Goal: Task Accomplishment & Management: Manage account settings

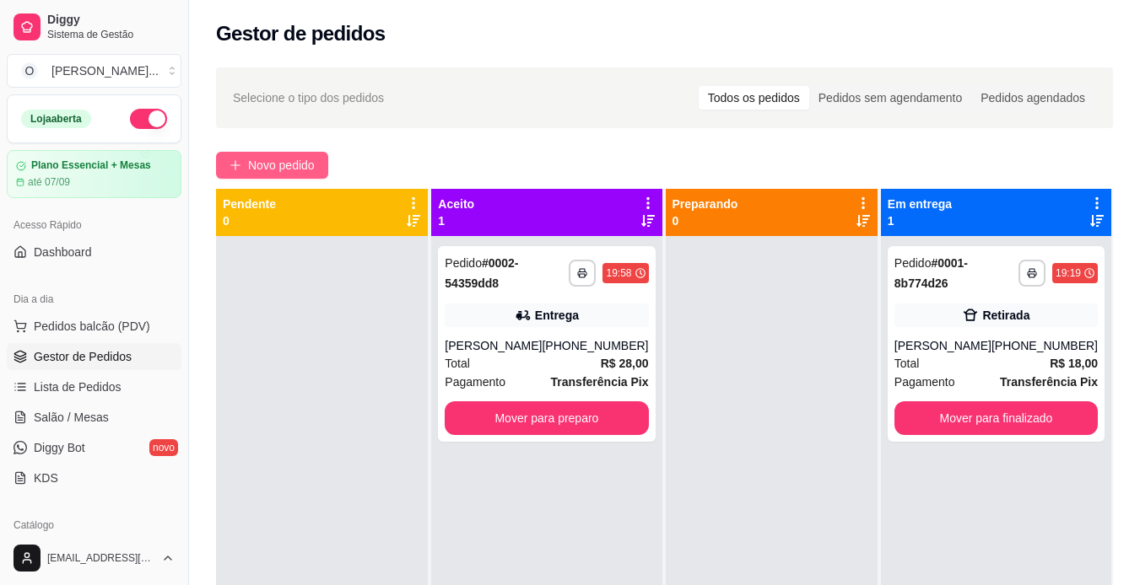
click at [259, 167] on span "Novo pedido" at bounding box center [281, 165] width 67 height 19
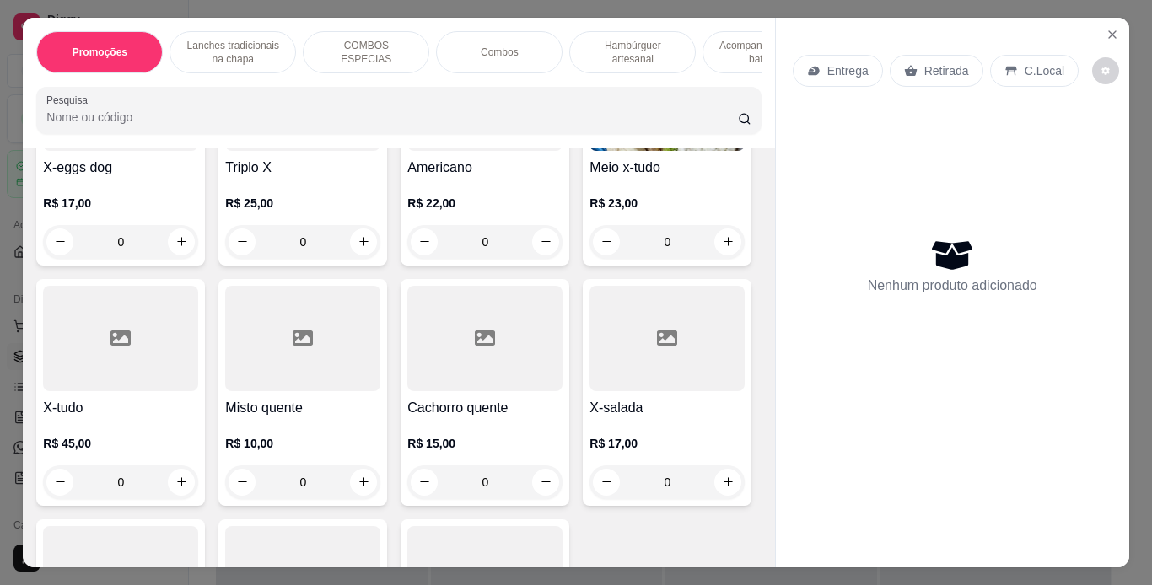
scroll to position [1035, 0]
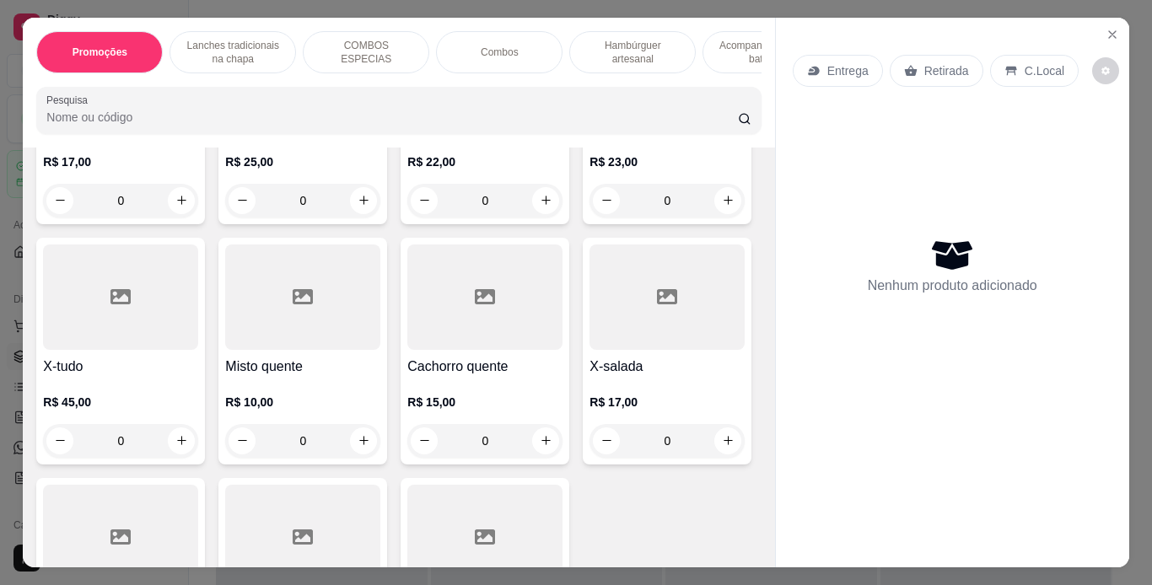
click at [590, 218] on div "0" at bounding box center [667, 201] width 155 height 34
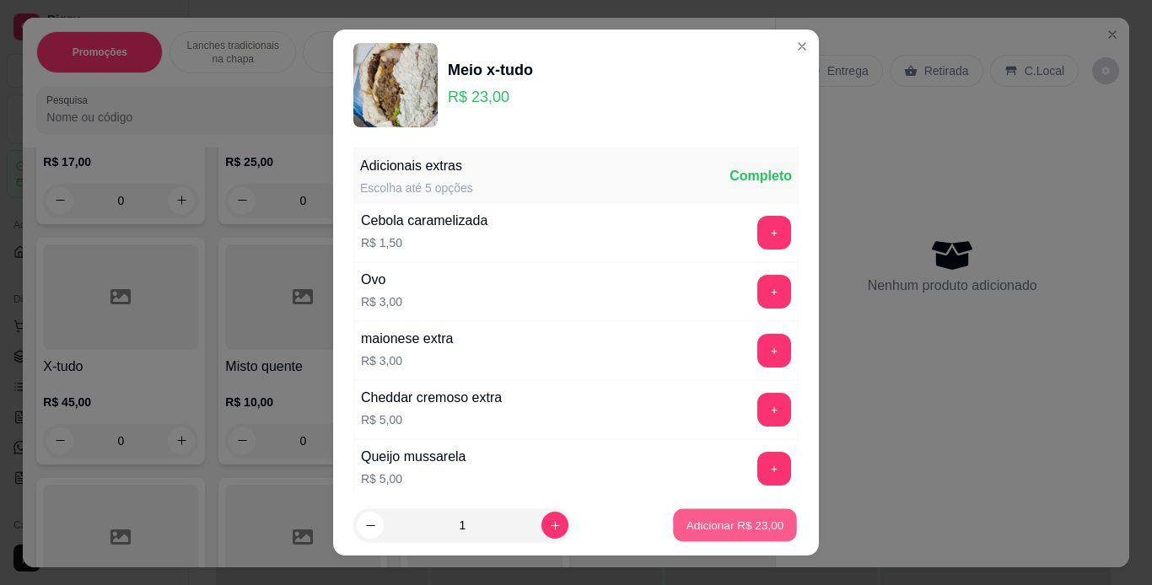
click at [696, 520] on p "Adicionar R$ 23,00" at bounding box center [736, 526] width 98 height 16
type input "1"
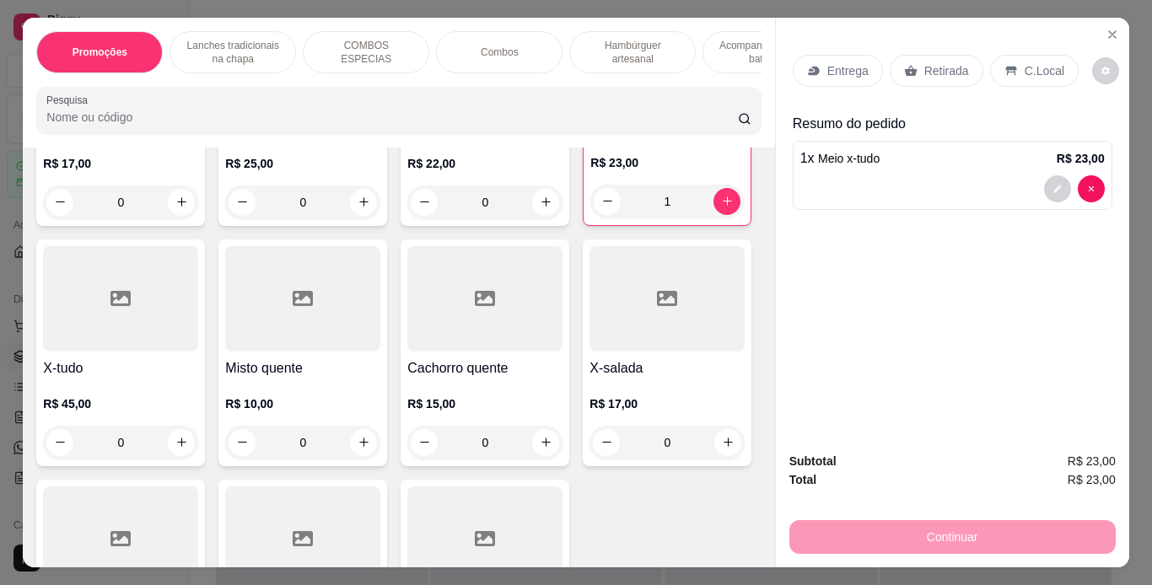
click at [915, 62] on div "Retirada" at bounding box center [937, 71] width 94 height 32
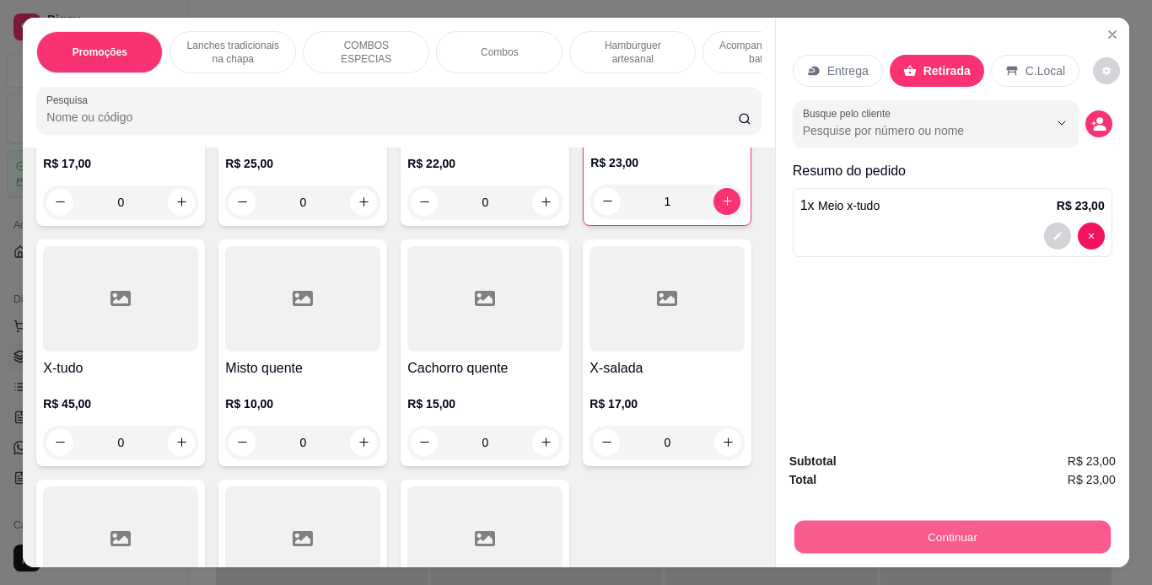
click at [966, 535] on button "Continuar" at bounding box center [952, 537] width 316 height 33
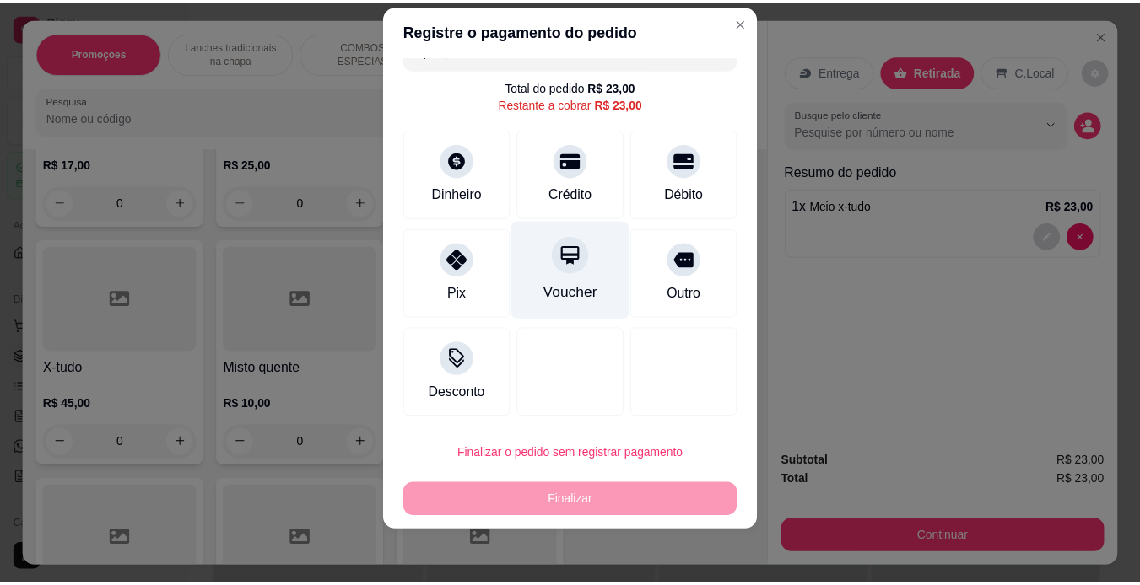
scroll to position [0, 0]
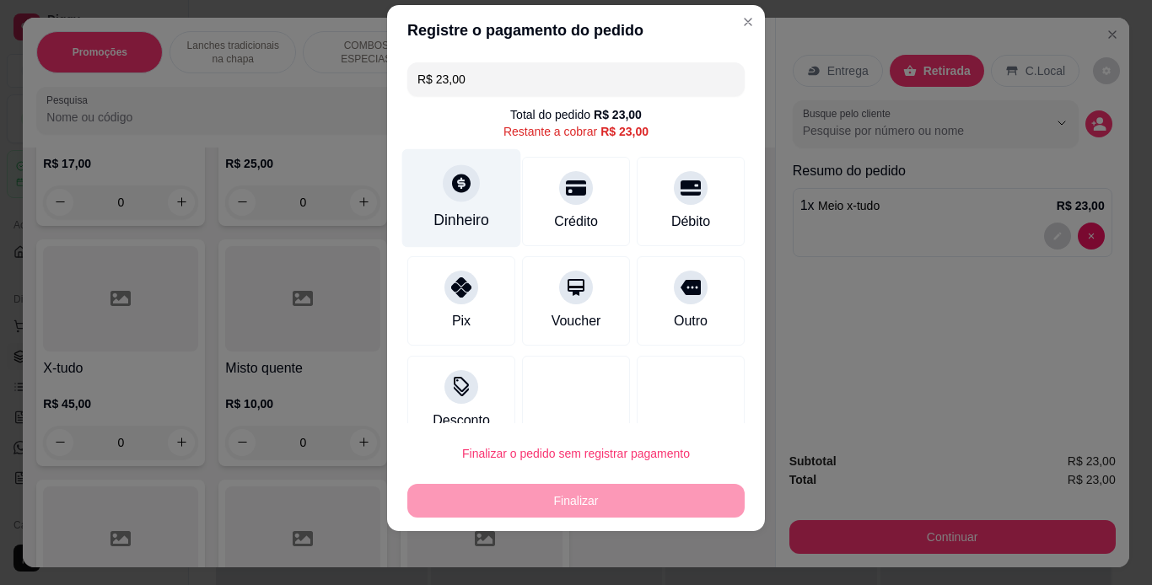
click at [457, 185] on icon at bounding box center [461, 183] width 19 height 19
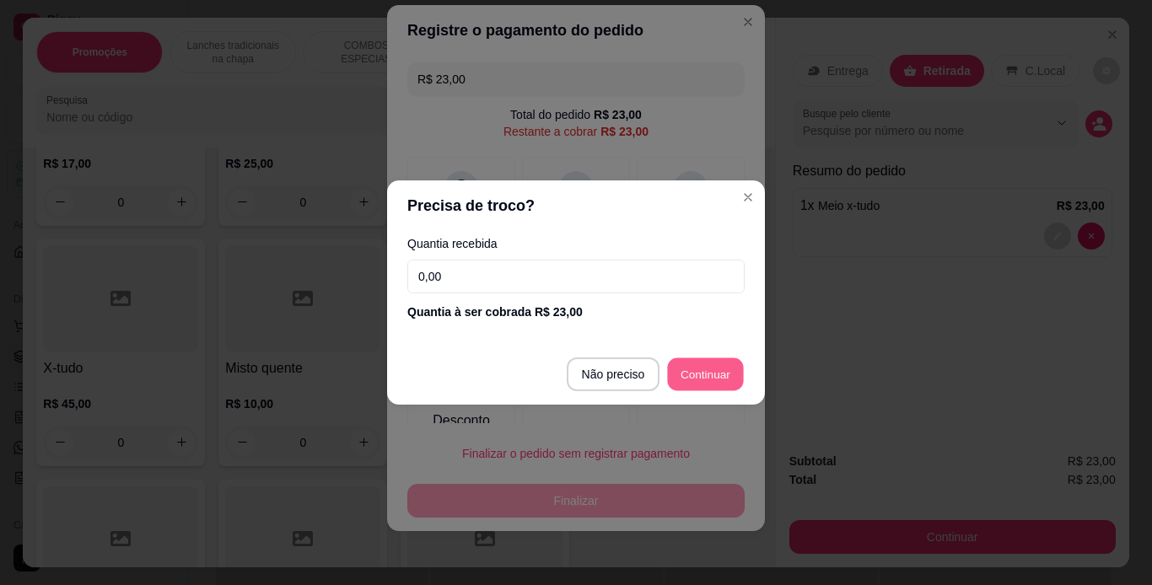
type input "R$ 0,00"
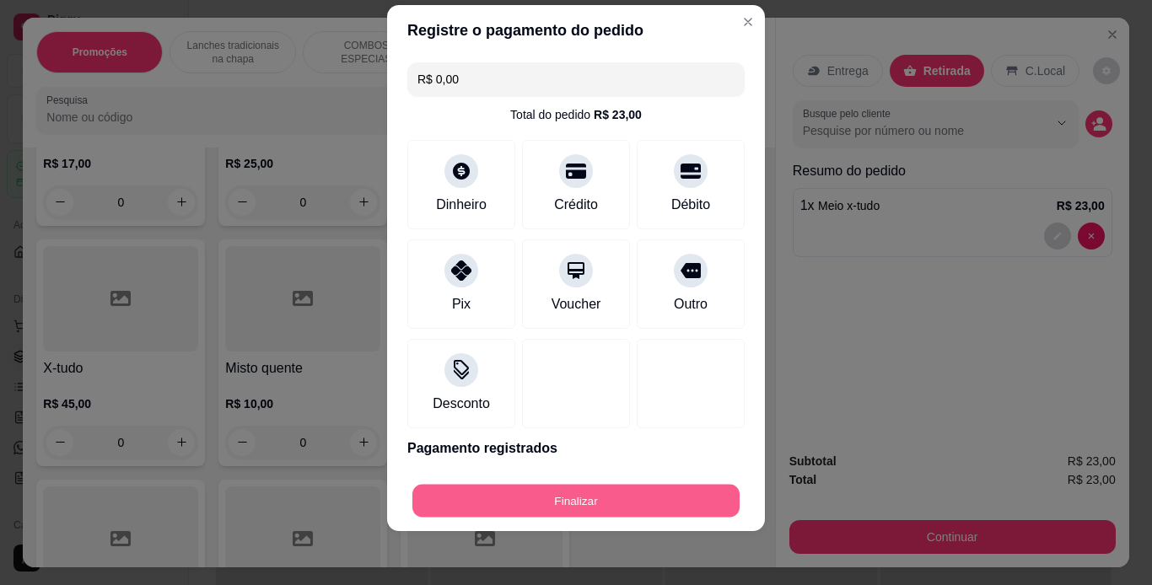
click at [620, 515] on button "Finalizar" at bounding box center [576, 501] width 327 height 33
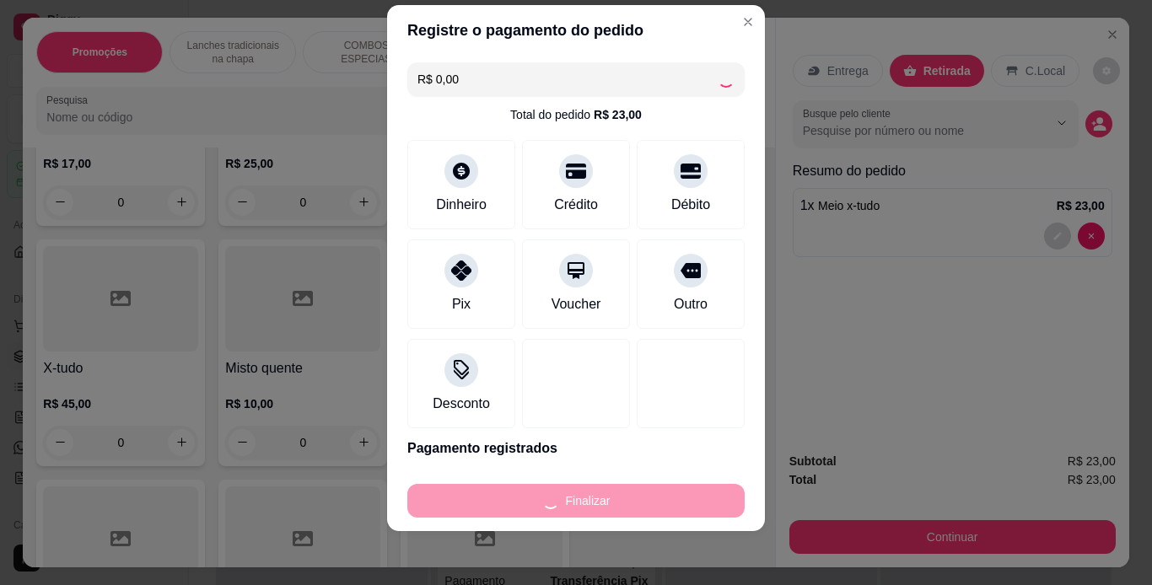
type input "0"
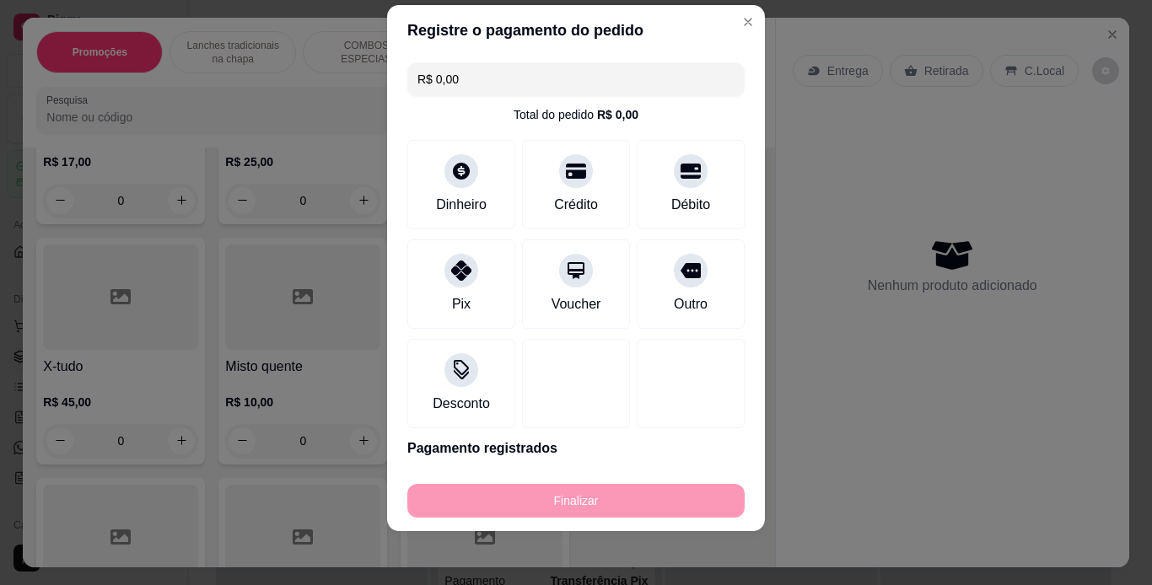
type input "-R$ 23,00"
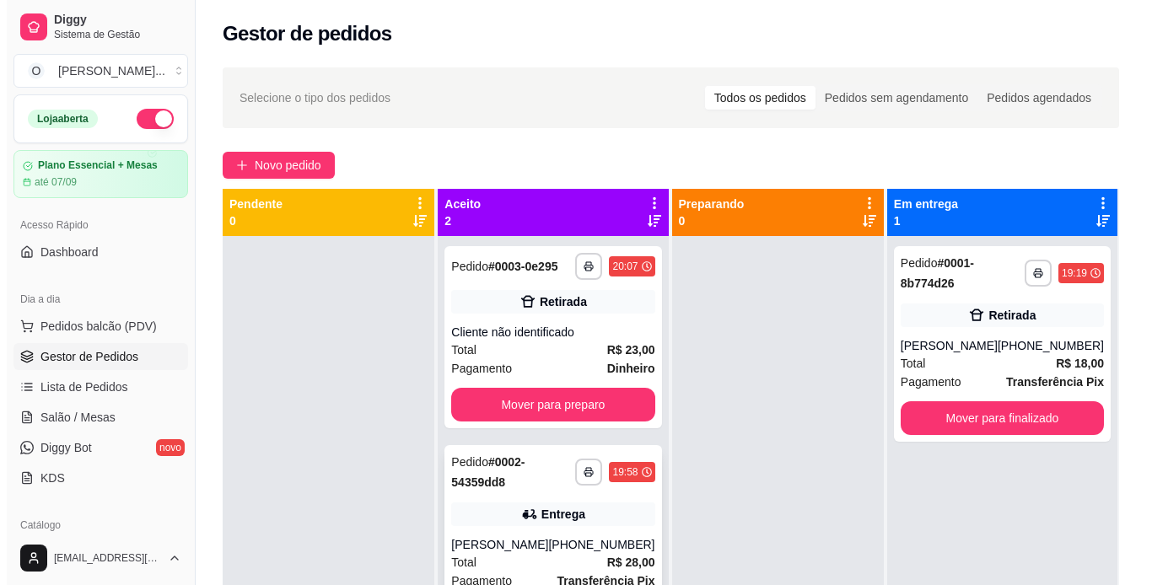
scroll to position [47, 0]
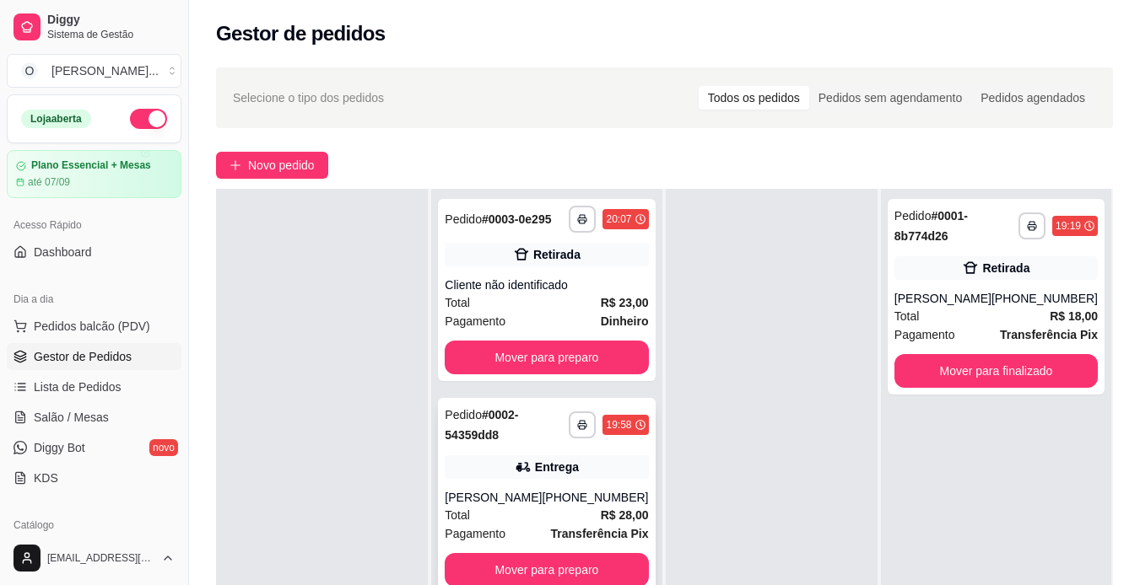
click at [563, 452] on div "**********" at bounding box center [546, 496] width 217 height 196
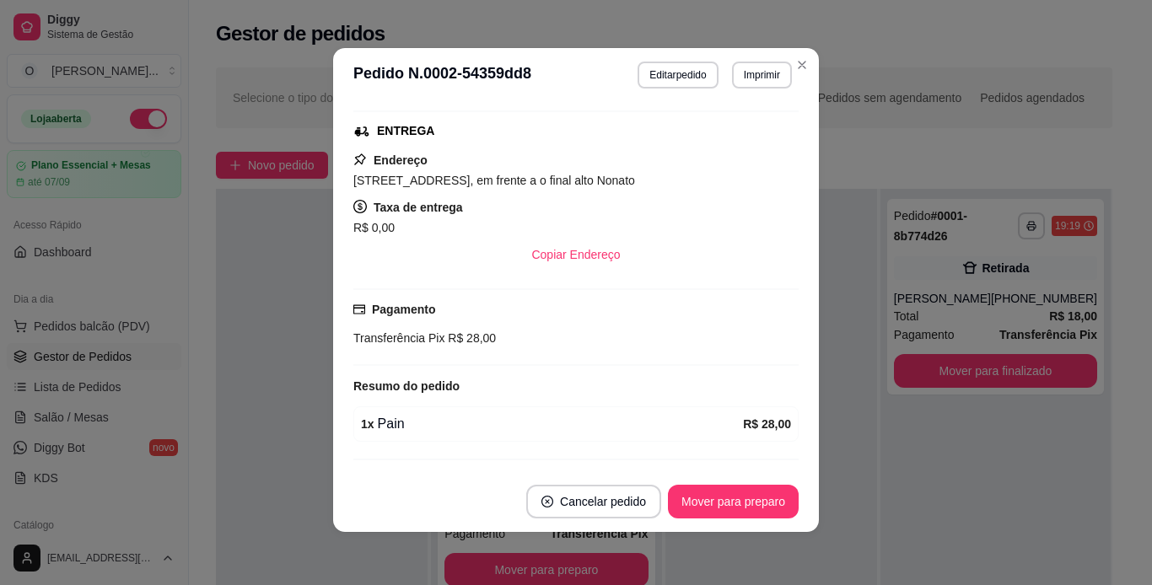
scroll to position [0, 0]
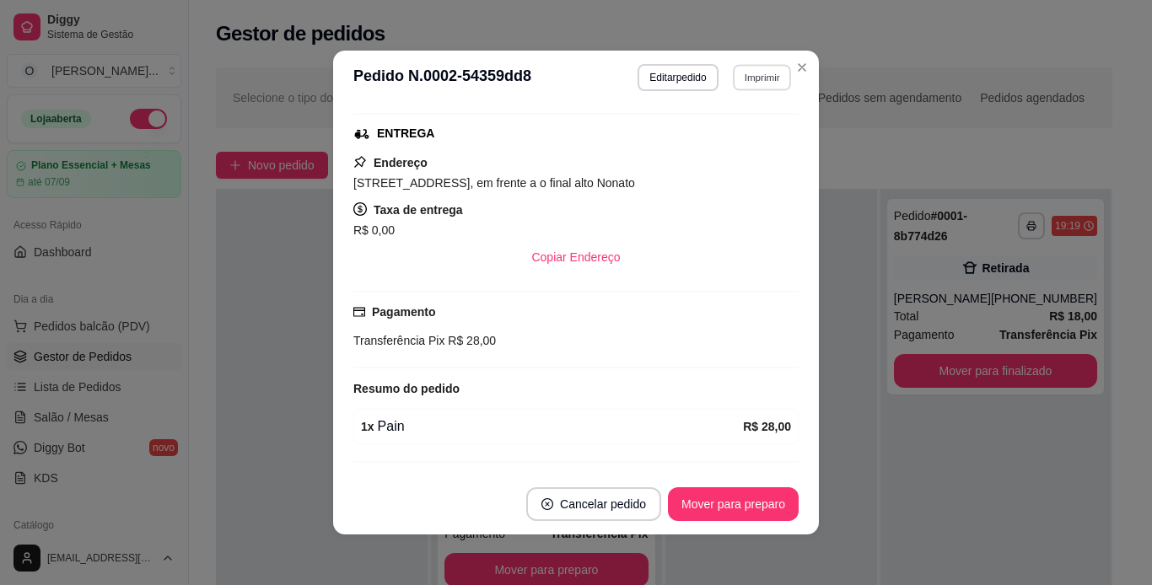
click at [754, 88] on button "Imprimir" at bounding box center [762, 77] width 58 height 26
click at [742, 131] on button "IMPRESSORA" at bounding box center [725, 136] width 118 height 26
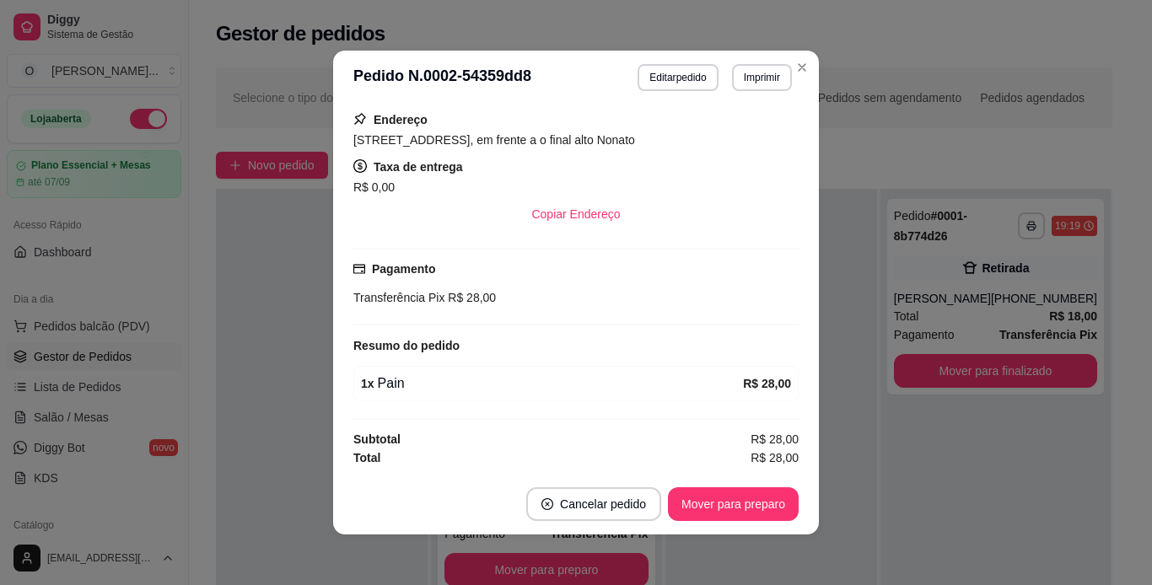
scroll to position [316, 0]
click at [693, 505] on button "Mover para preparo" at bounding box center [733, 505] width 131 height 34
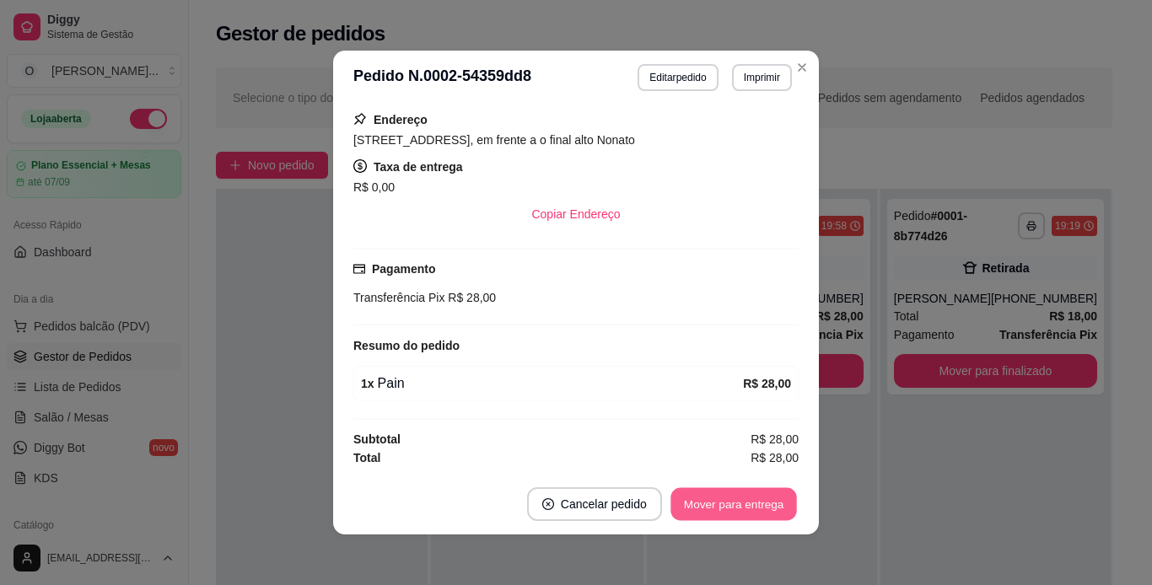
click at [725, 510] on button "Mover para entrega" at bounding box center [734, 504] width 127 height 33
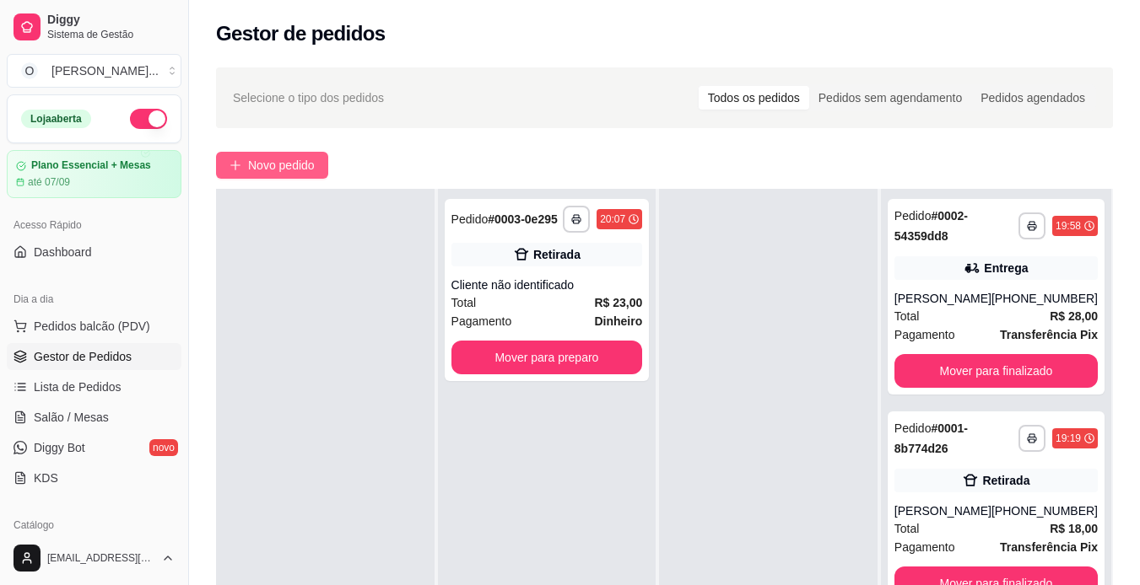
click at [273, 170] on span "Novo pedido" at bounding box center [281, 165] width 67 height 19
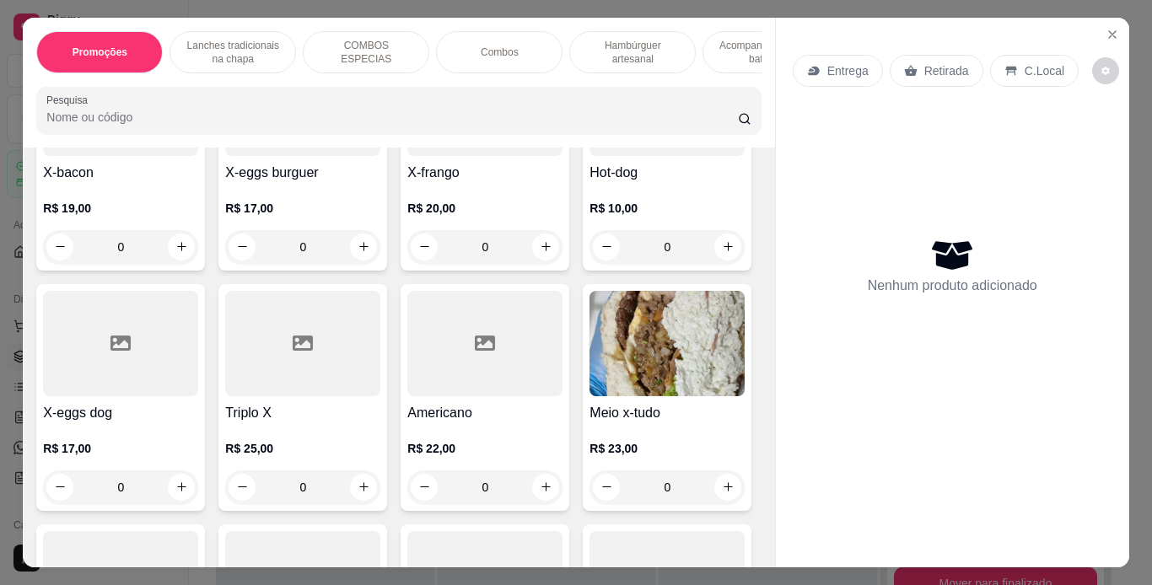
scroll to position [833, 0]
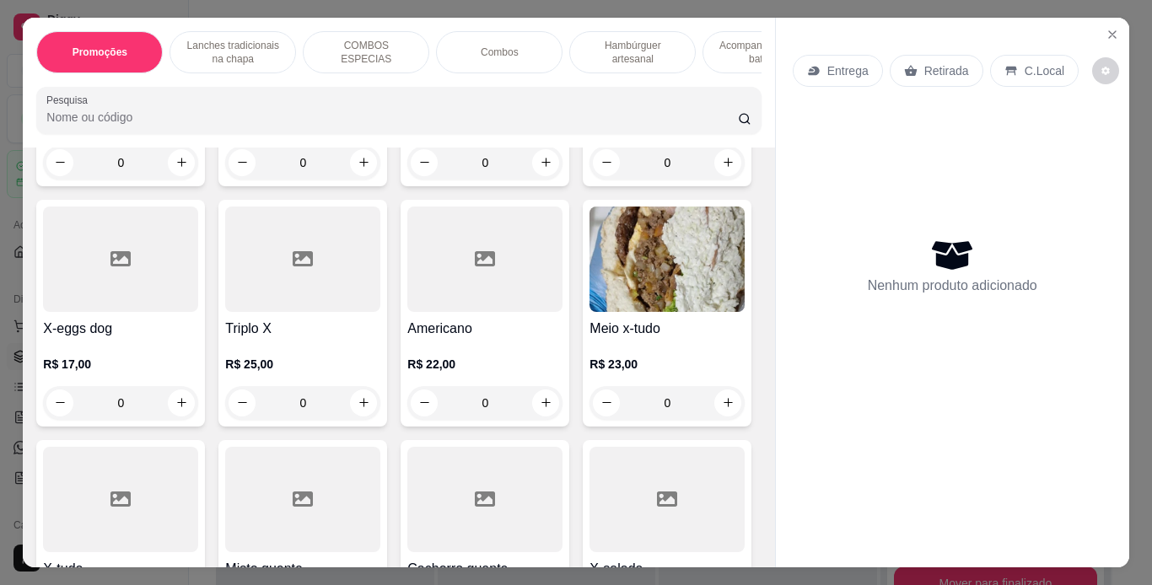
click at [407, 180] on div "0" at bounding box center [484, 163] width 155 height 34
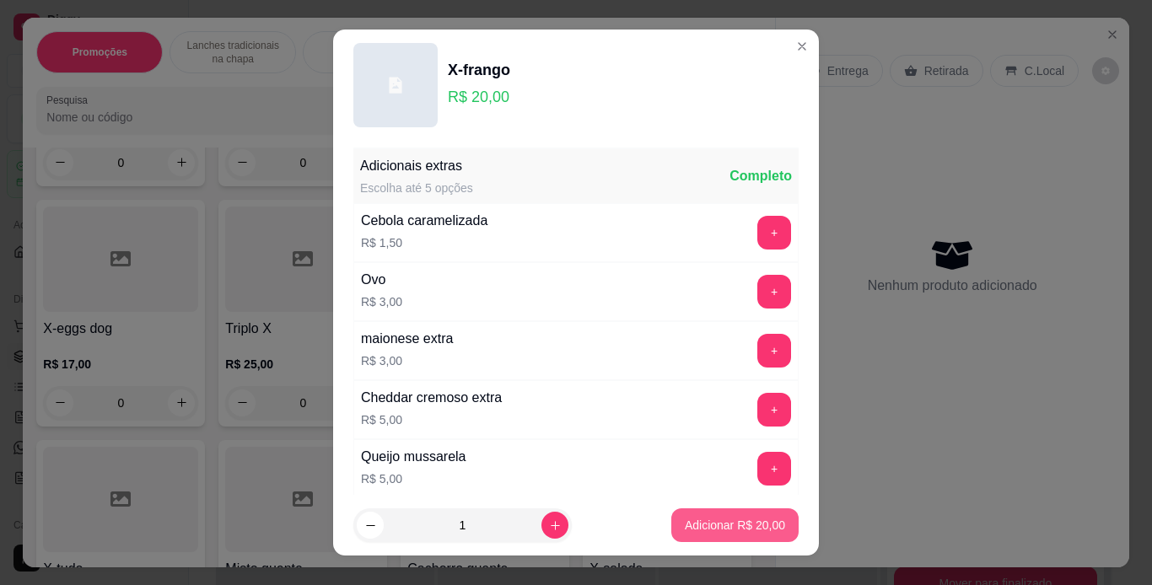
click at [713, 534] on button "Adicionar R$ 20,00" at bounding box center [735, 526] width 127 height 34
type input "1"
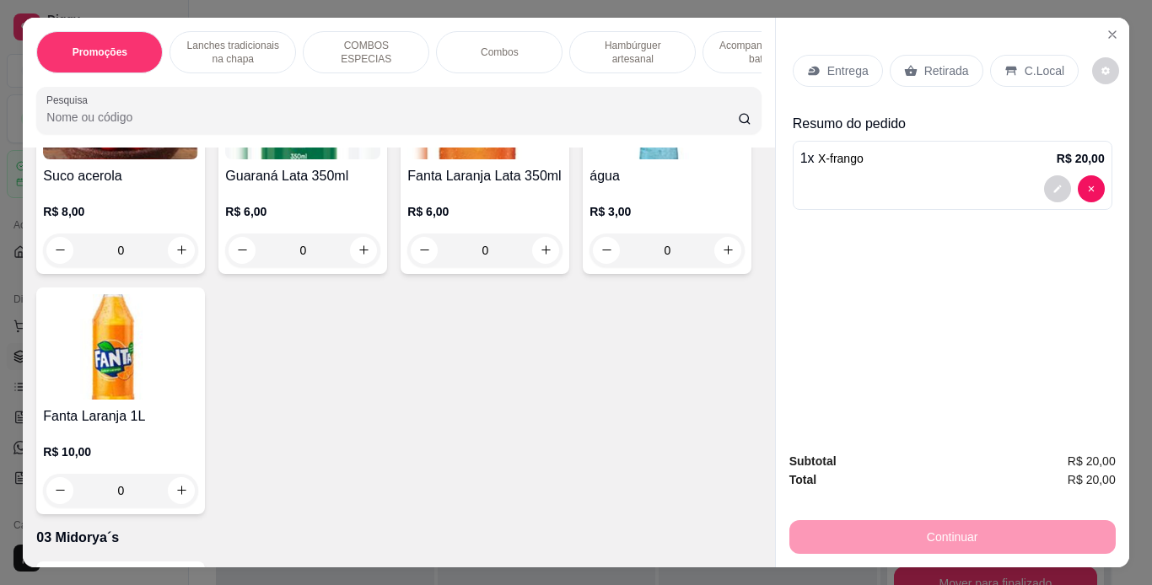
scroll to position [4404, 0]
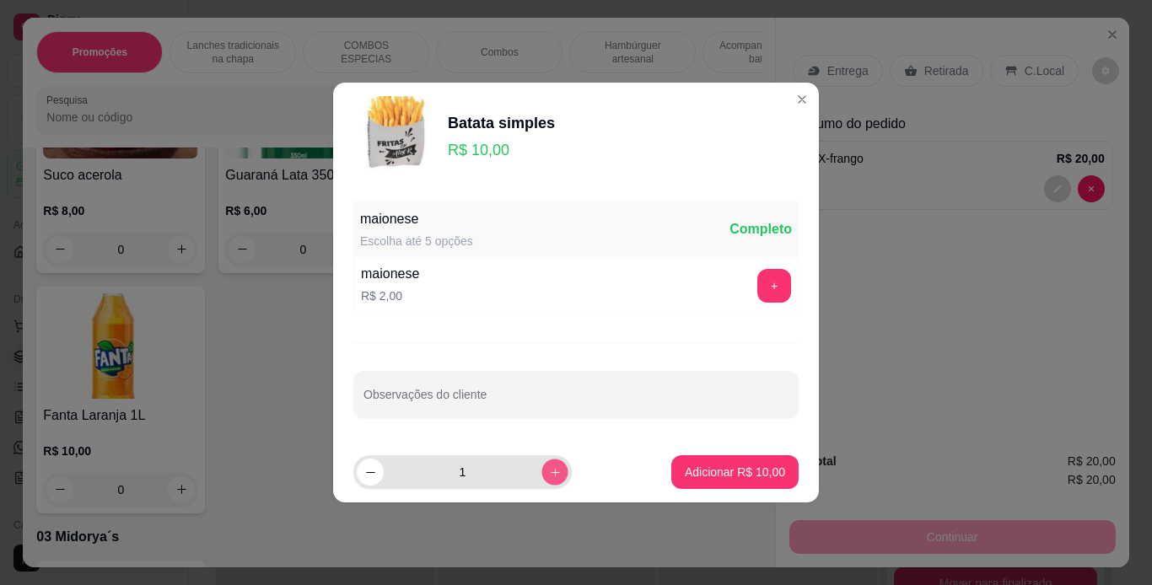
click at [542, 463] on button "increase-product-quantity" at bounding box center [555, 472] width 26 height 26
type input "2"
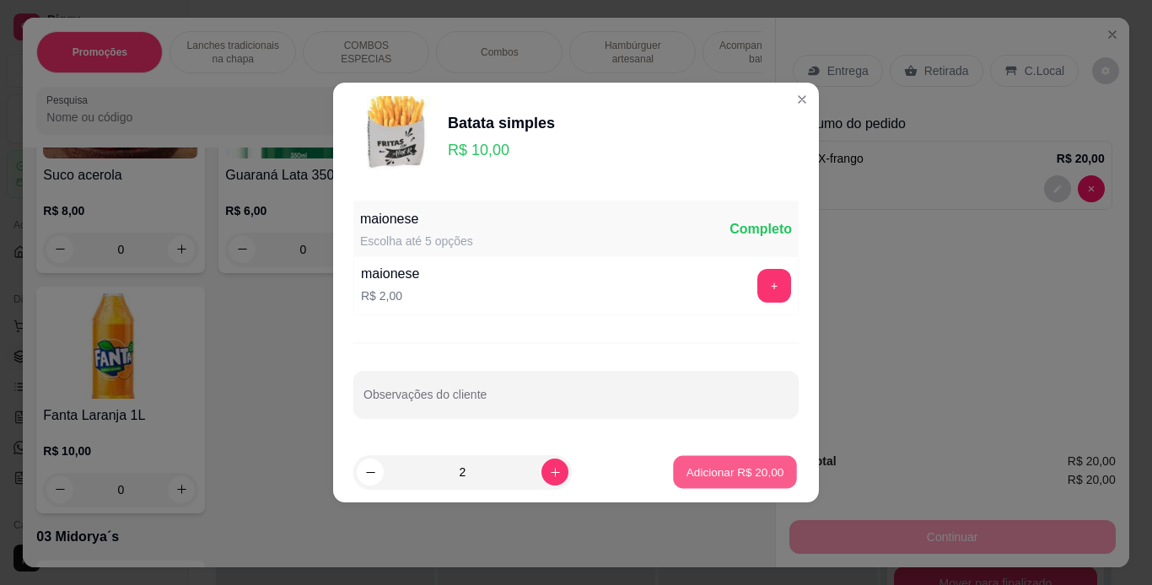
click at [692, 477] on p "Adicionar R$ 20,00" at bounding box center [736, 472] width 98 height 16
type input "2"
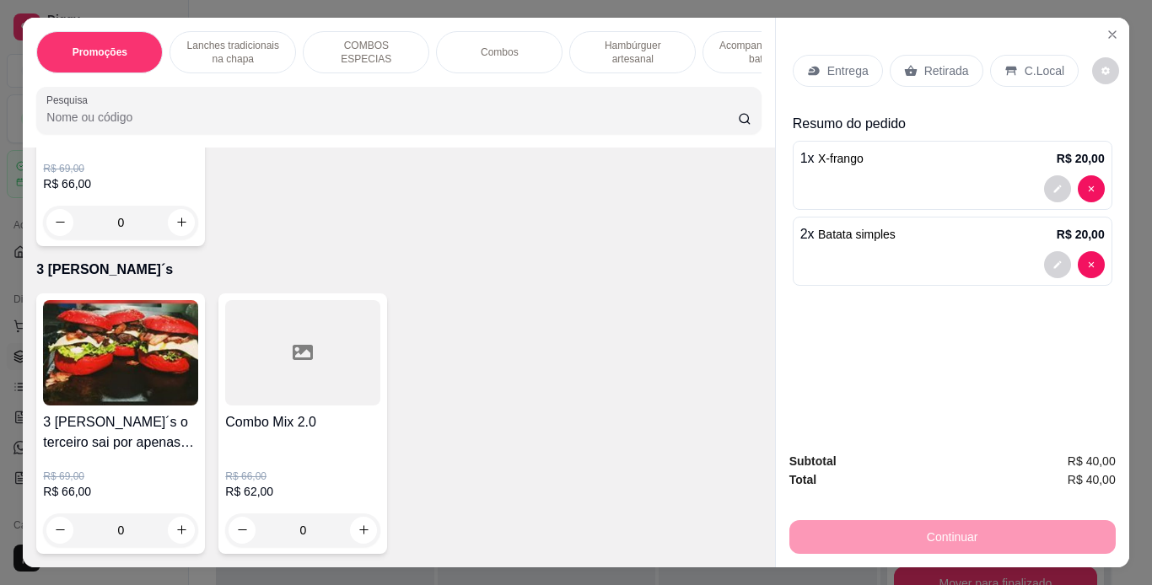
scroll to position [5175, 0]
type input "2"
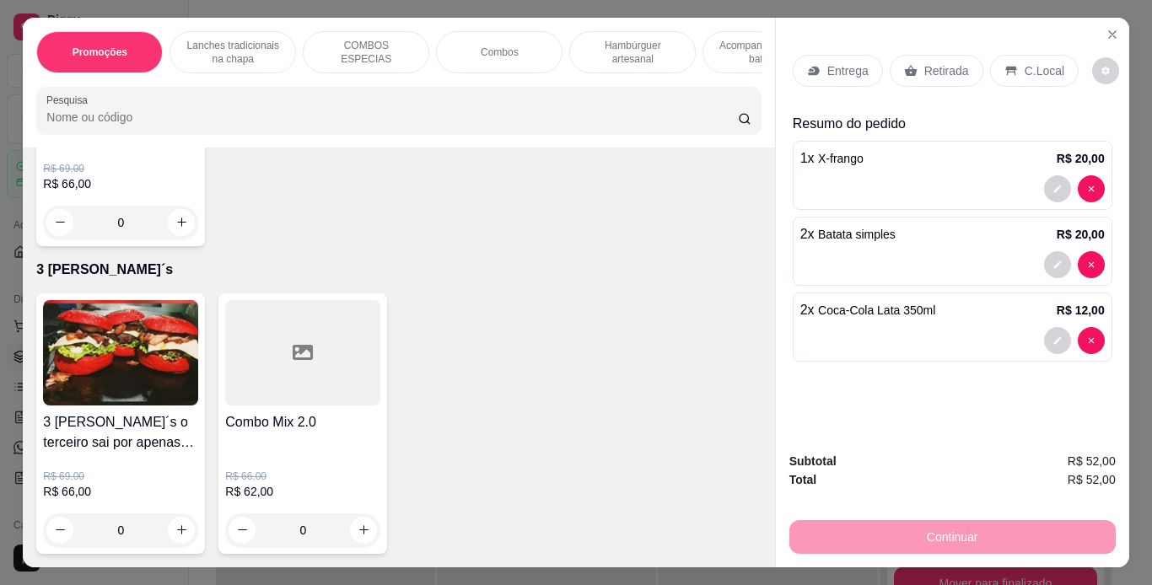
click at [980, 327] on div at bounding box center [953, 340] width 305 height 27
click at [1045, 328] on button "decrease-product-quantity" at bounding box center [1057, 340] width 26 height 26
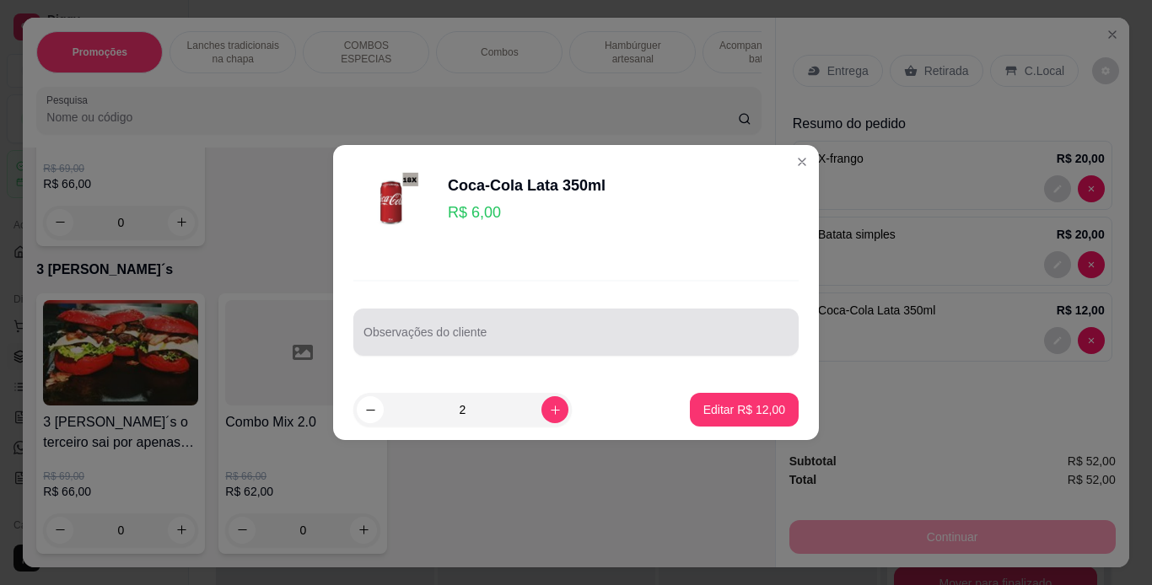
click at [565, 342] on input "Observações do cliente" at bounding box center [576, 339] width 425 height 17
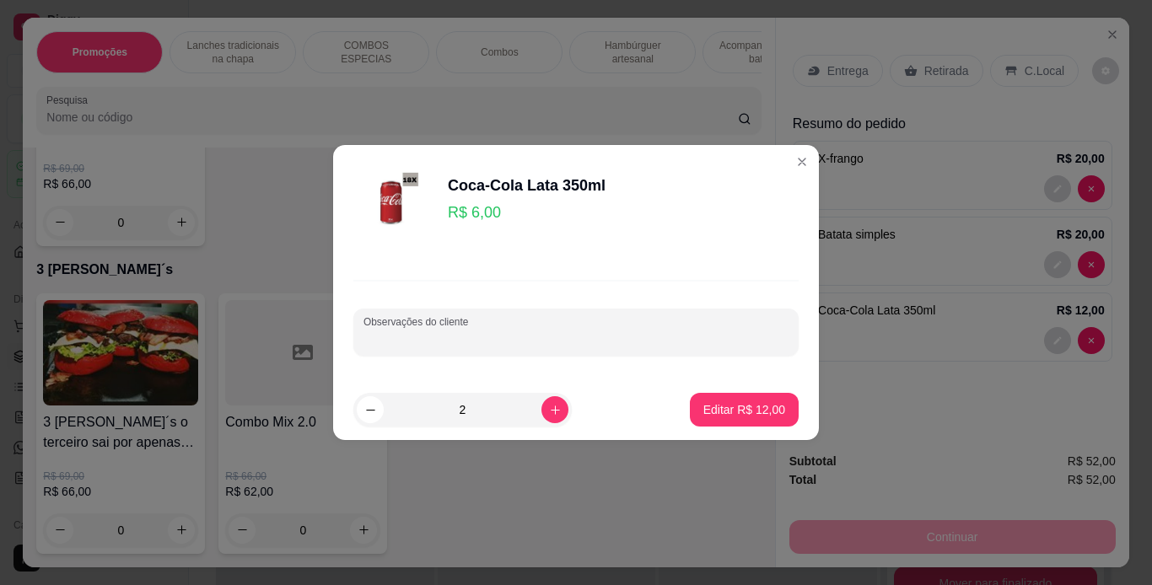
type input "x"
type input "zero"
click at [736, 403] on p "Editar R$ 12,00" at bounding box center [743, 410] width 79 height 16
type input "0"
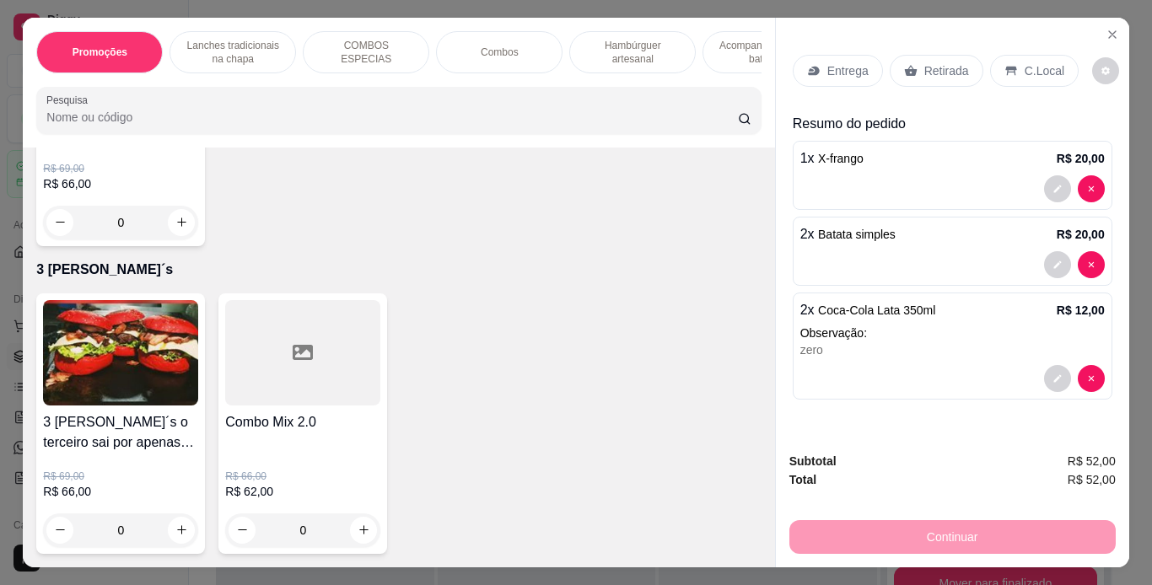
scroll to position [5525, 0]
click at [1020, 73] on div "C.Local" at bounding box center [1034, 71] width 89 height 32
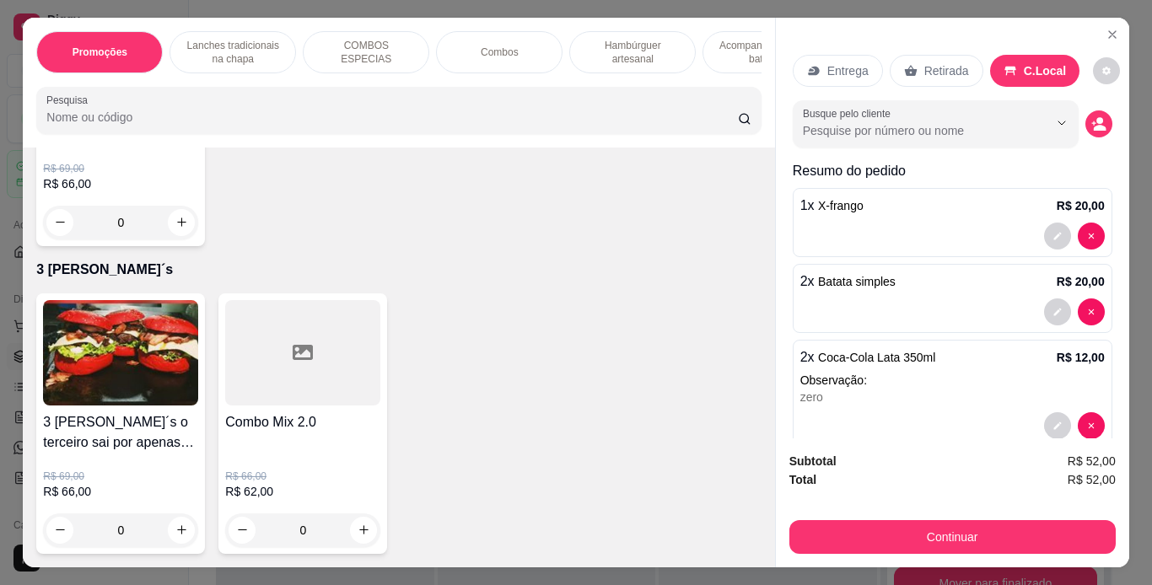
scroll to position [31, 0]
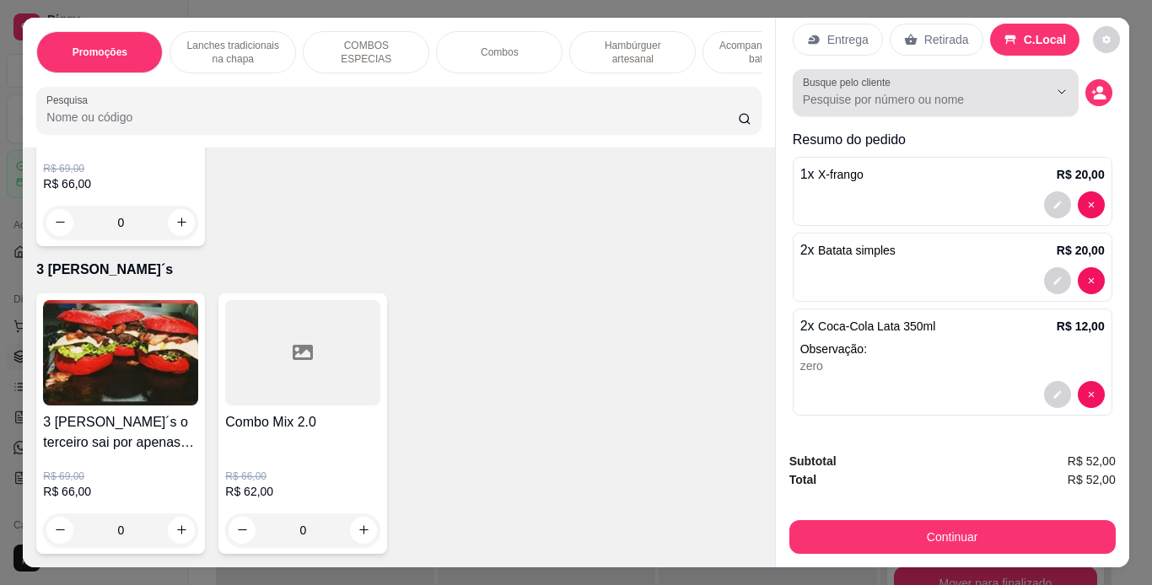
click at [1032, 89] on icon "Show suggestions" at bounding box center [1038, 91] width 13 height 13
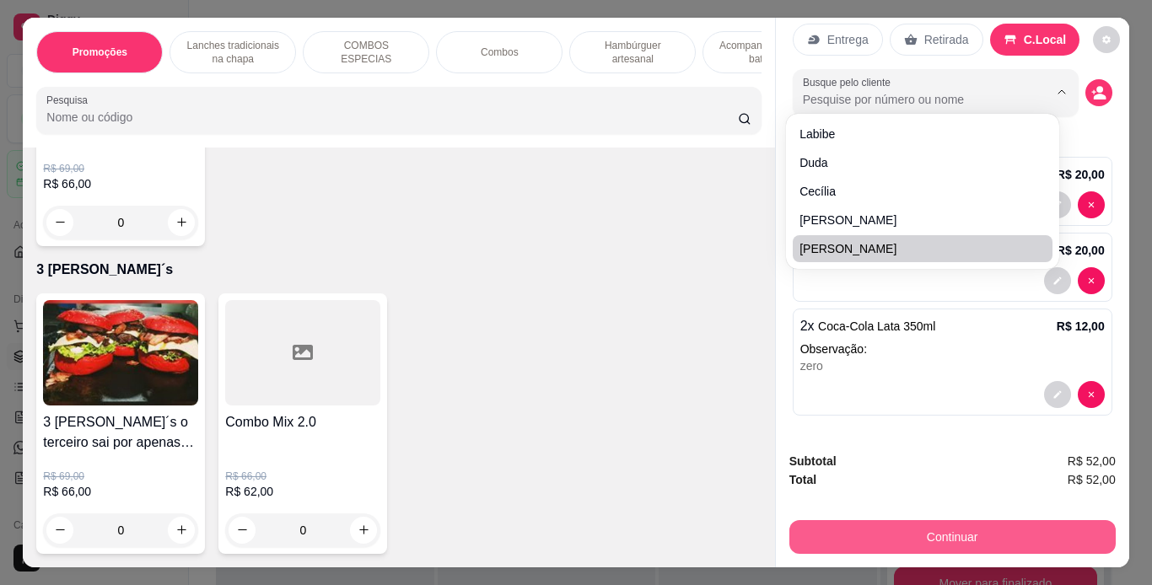
click at [876, 521] on button "Continuar" at bounding box center [953, 538] width 326 height 34
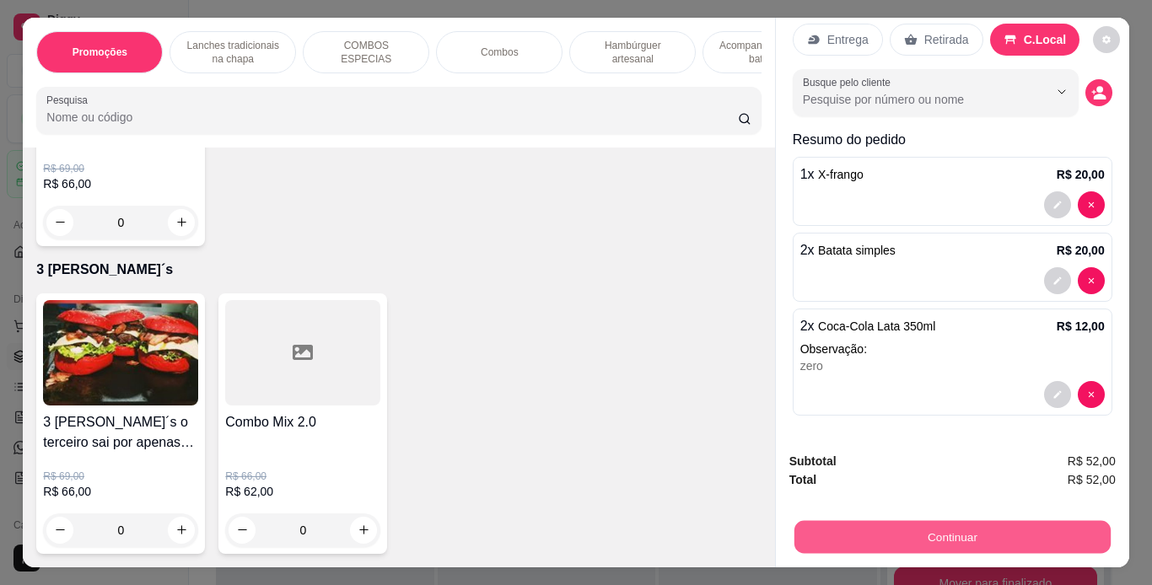
click at [918, 536] on button "Continuar" at bounding box center [952, 537] width 316 height 33
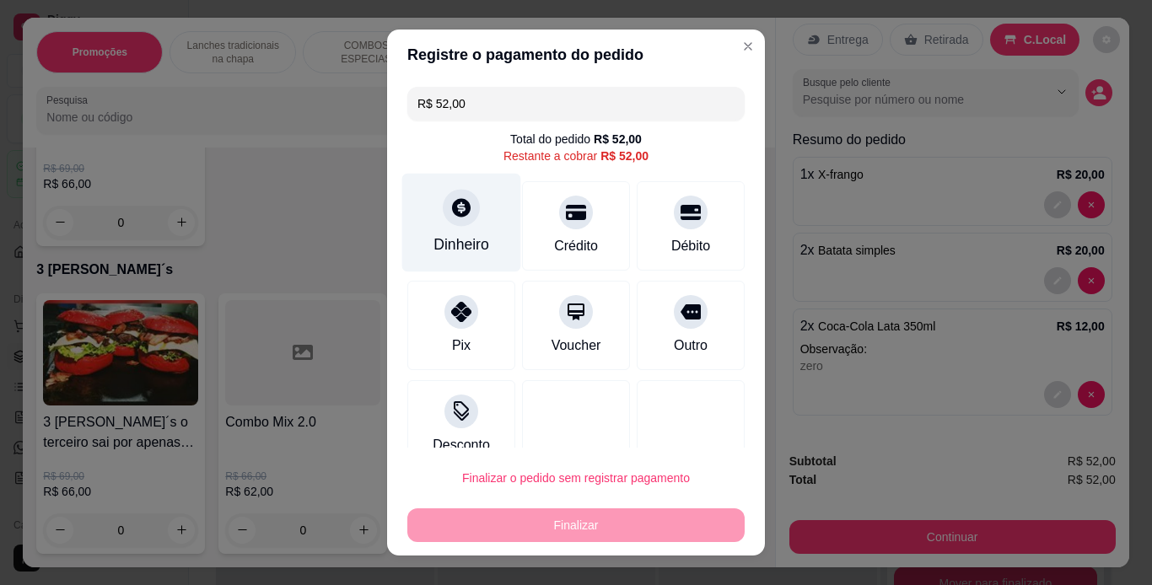
click at [431, 213] on div "Dinheiro" at bounding box center [461, 222] width 119 height 99
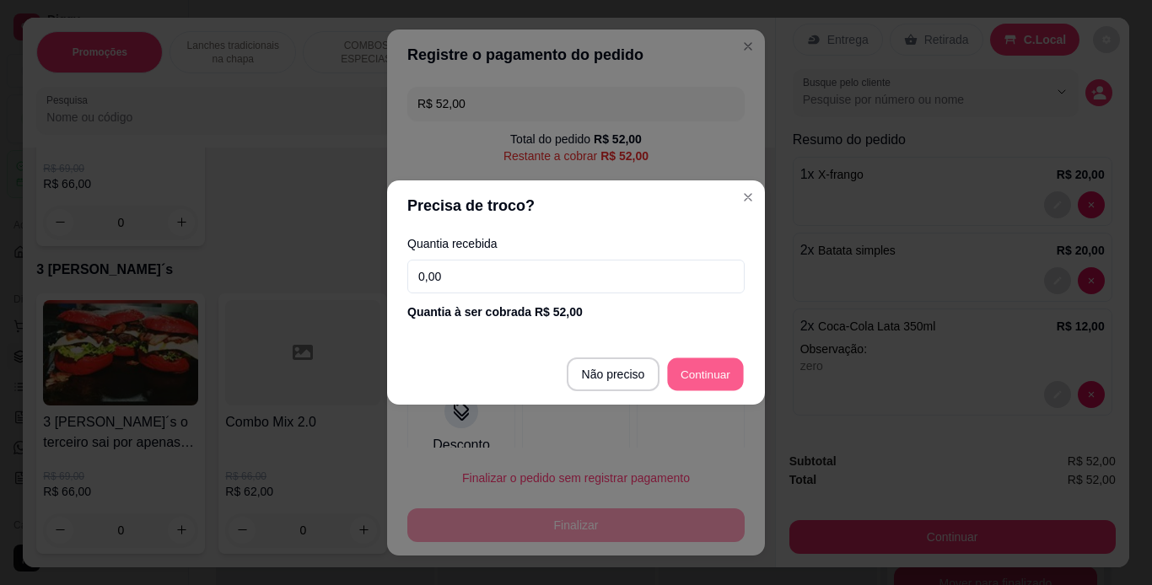
type input "R$ 0,00"
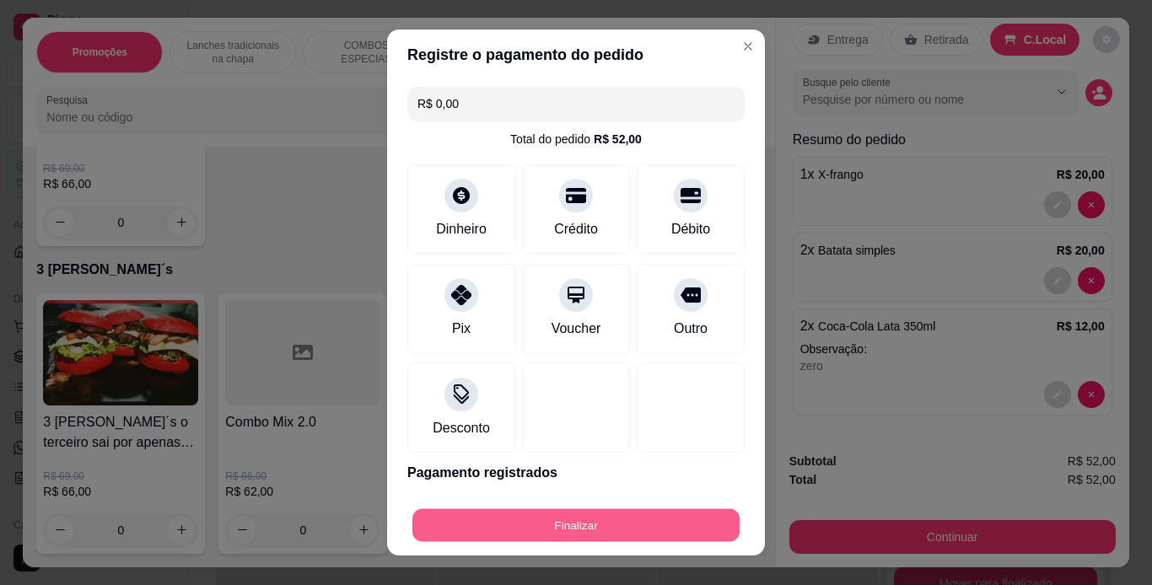
click at [638, 521] on button "Finalizar" at bounding box center [576, 526] width 327 height 33
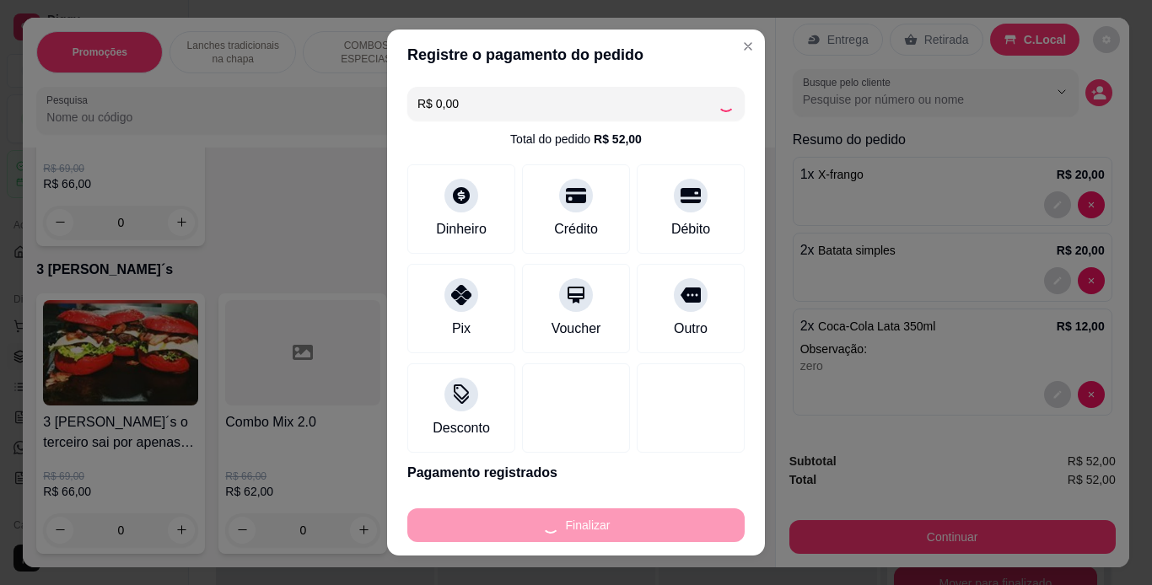
type input "0"
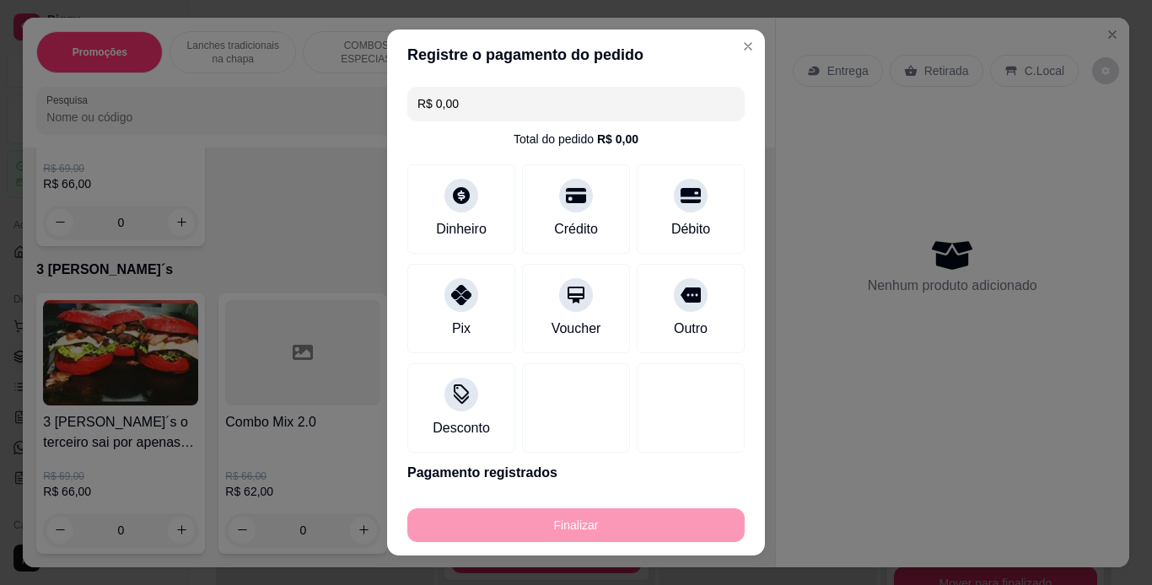
type input "-R$ 52,00"
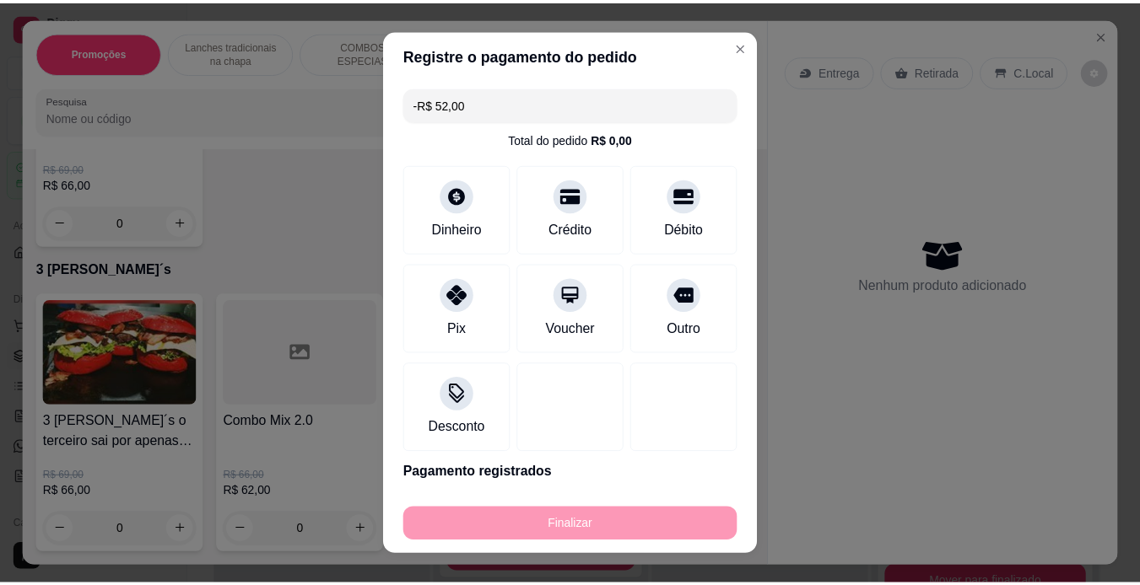
scroll to position [5523, 0]
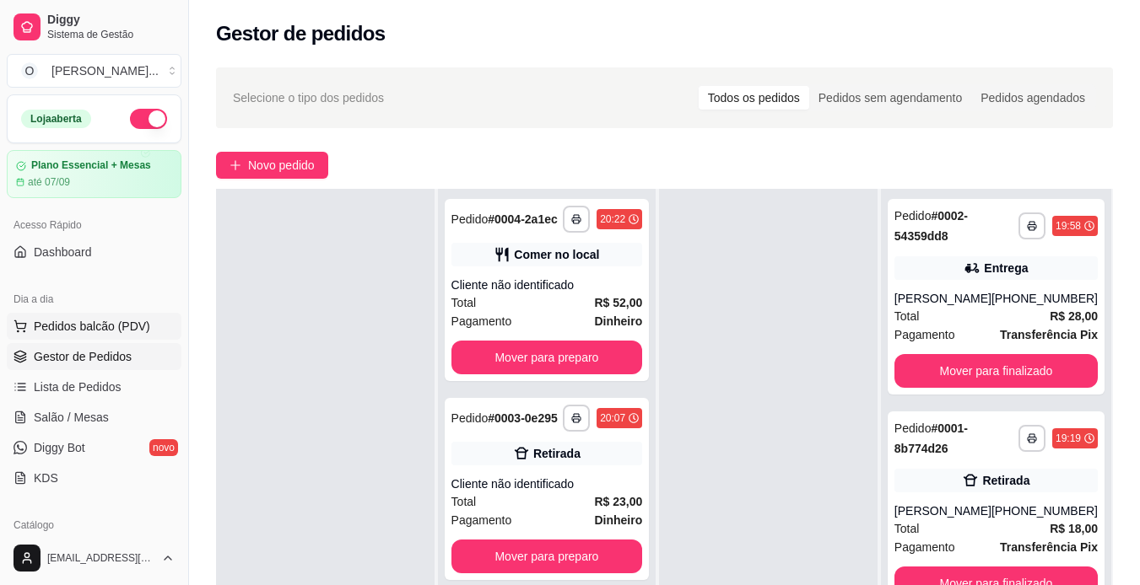
click at [84, 321] on span "Pedidos balcão (PDV)" at bounding box center [92, 326] width 116 height 17
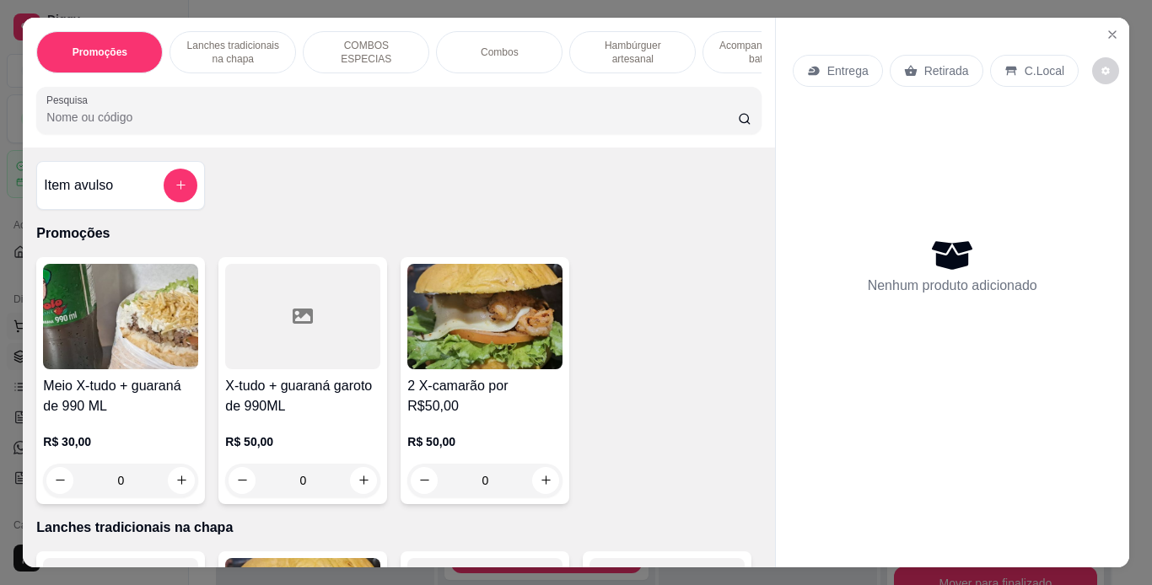
click at [82, 390] on h4 "Meio X-tudo + guaraná de 990 ML" at bounding box center [120, 396] width 155 height 40
click at [1106, 28] on icon "Close" at bounding box center [1112, 34] width 13 height 13
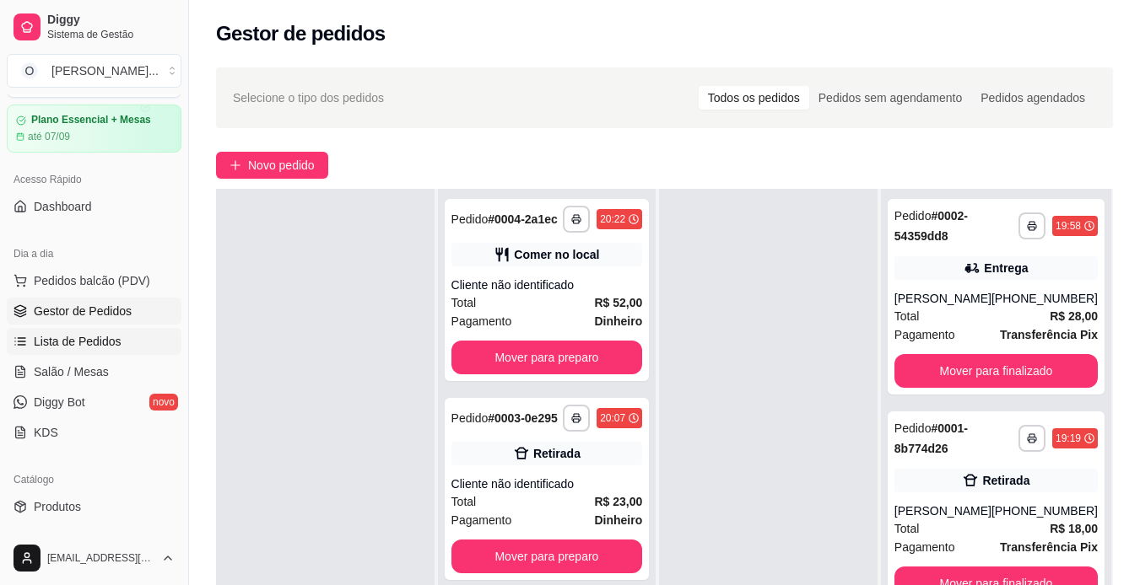
scroll to position [90, 0]
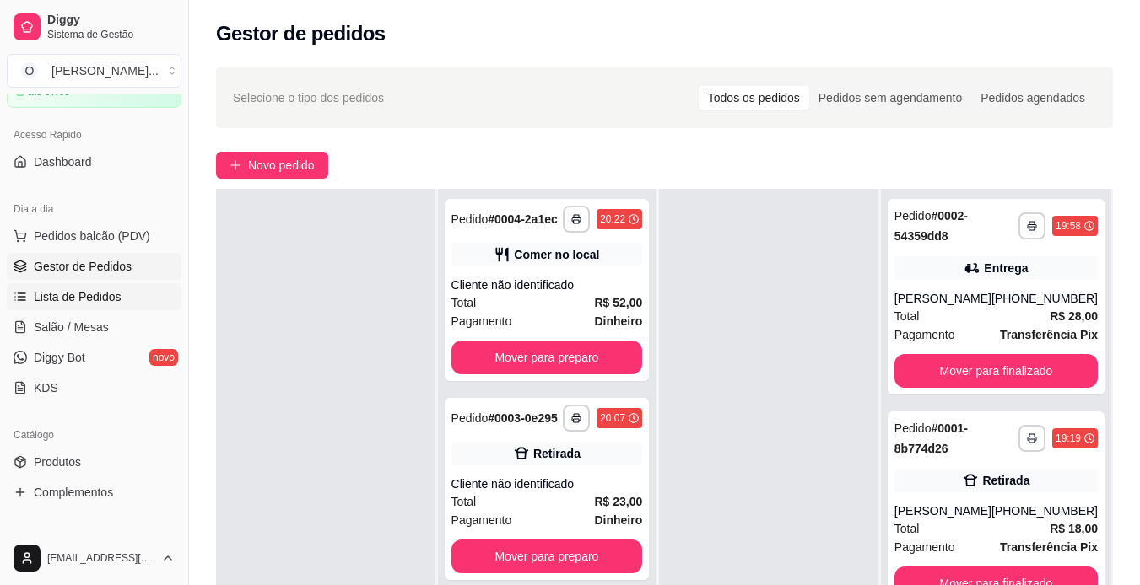
click at [111, 297] on span "Lista de Pedidos" at bounding box center [78, 297] width 88 height 17
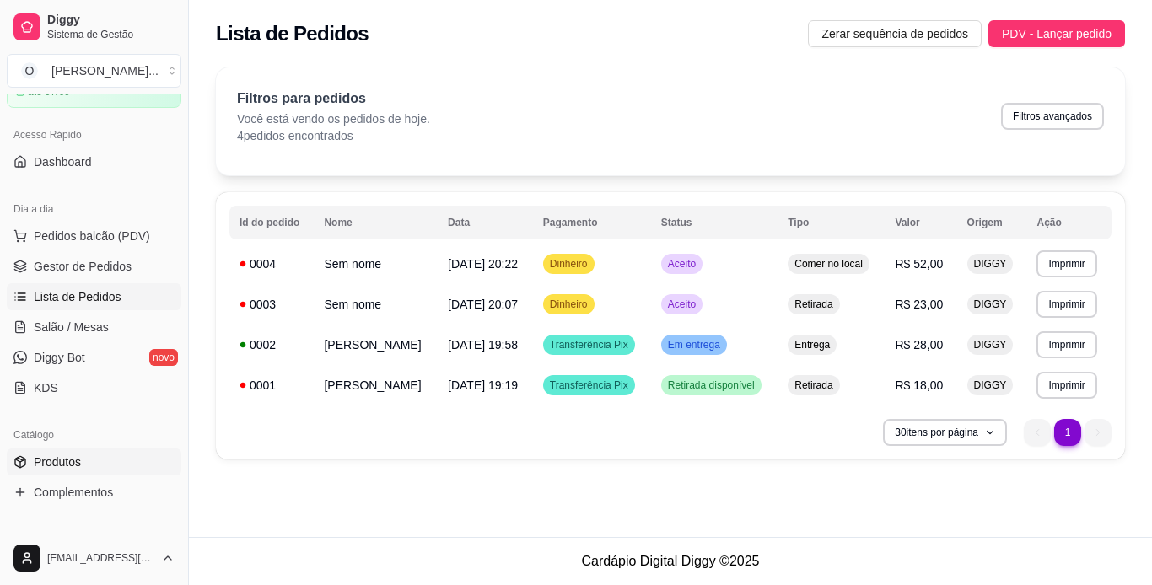
click at [68, 461] on span "Produtos" at bounding box center [57, 462] width 47 height 17
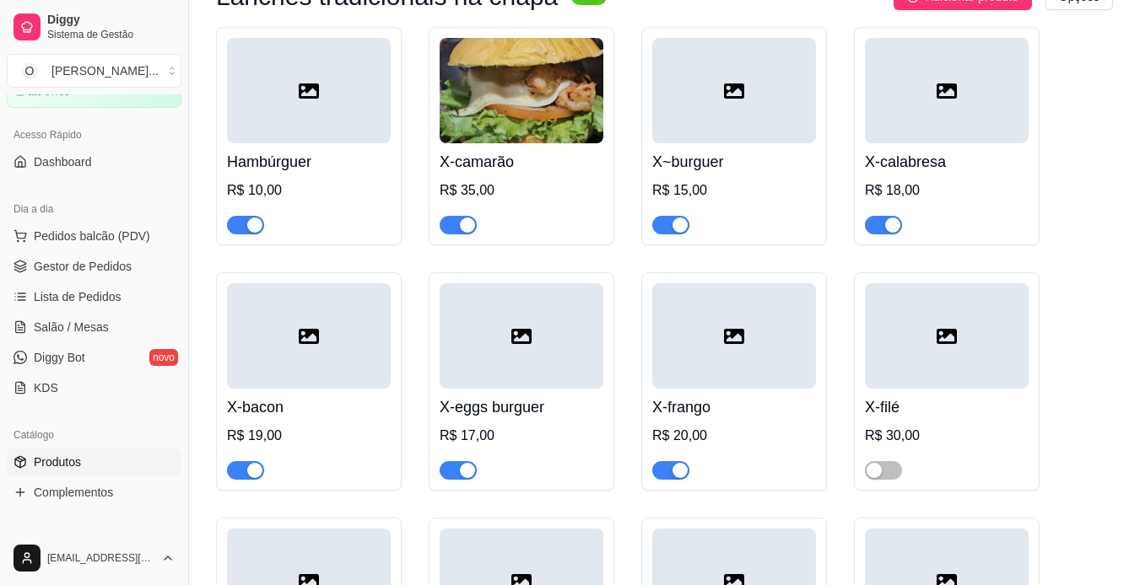
scroll to position [556, 0]
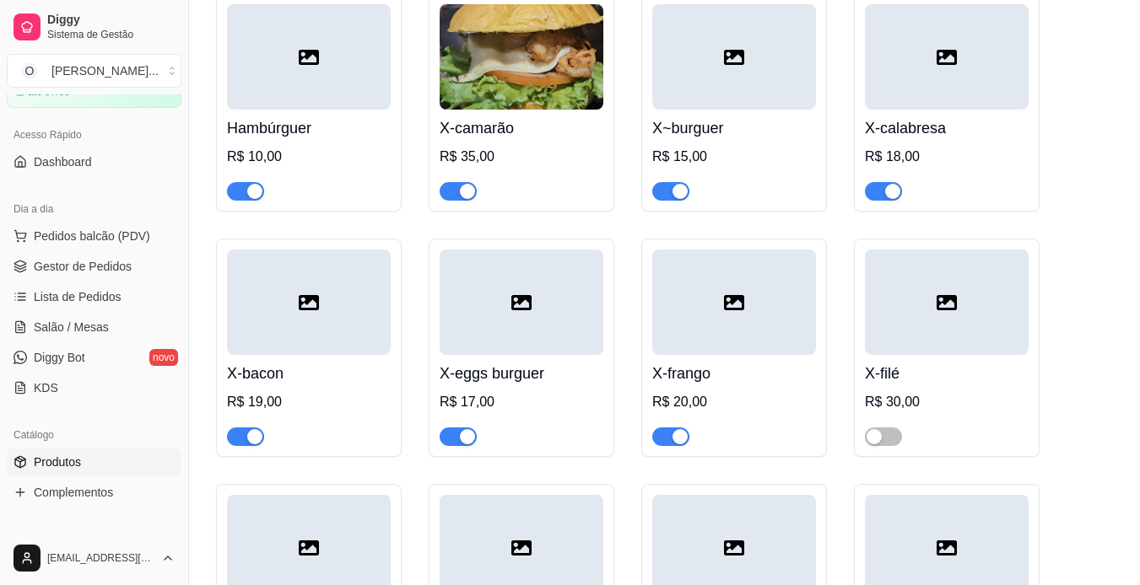
click at [673, 439] on div "button" at bounding box center [679, 436] width 15 height 15
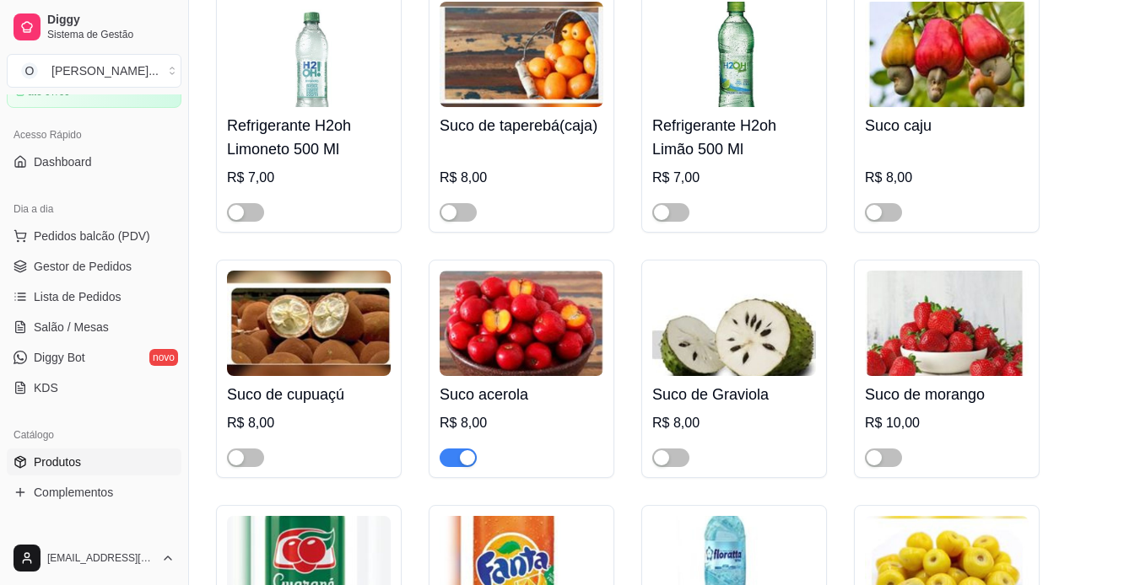
scroll to position [5296, 0]
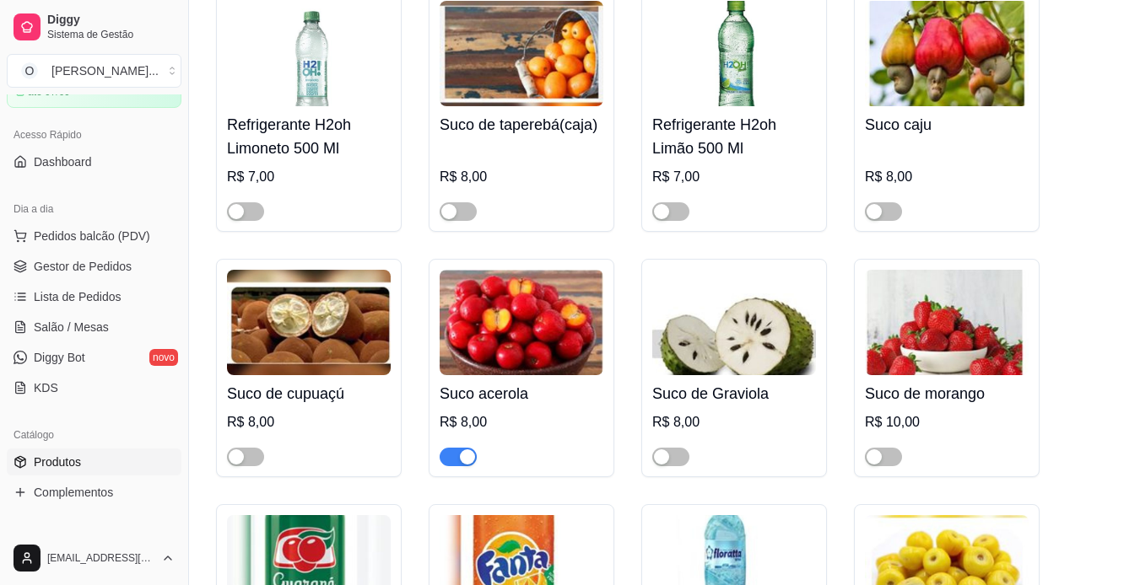
click at [456, 448] on span "button" at bounding box center [458, 457] width 37 height 19
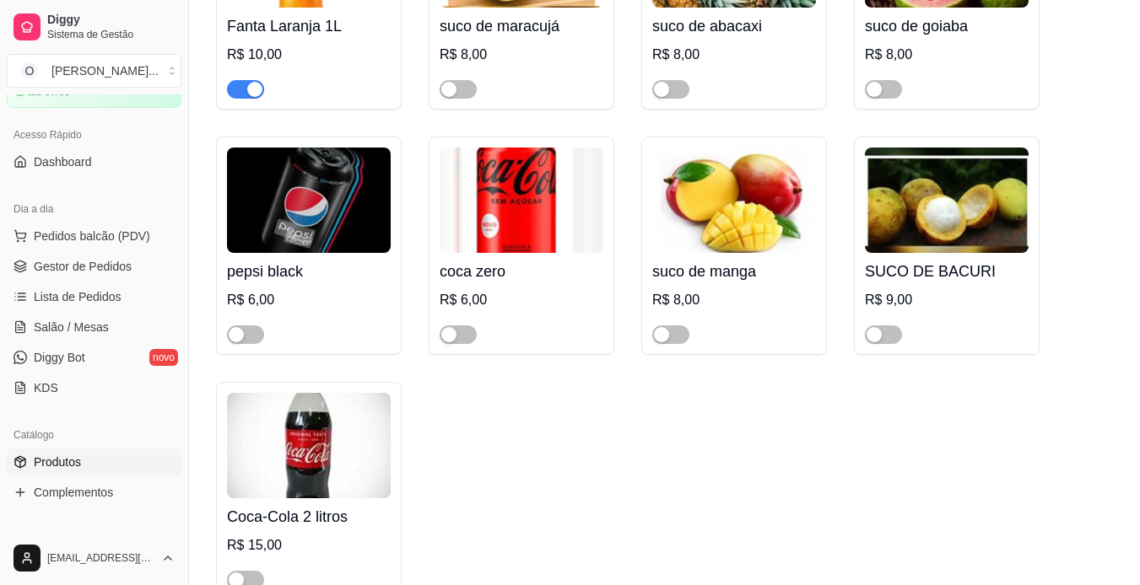
scroll to position [6233, 0]
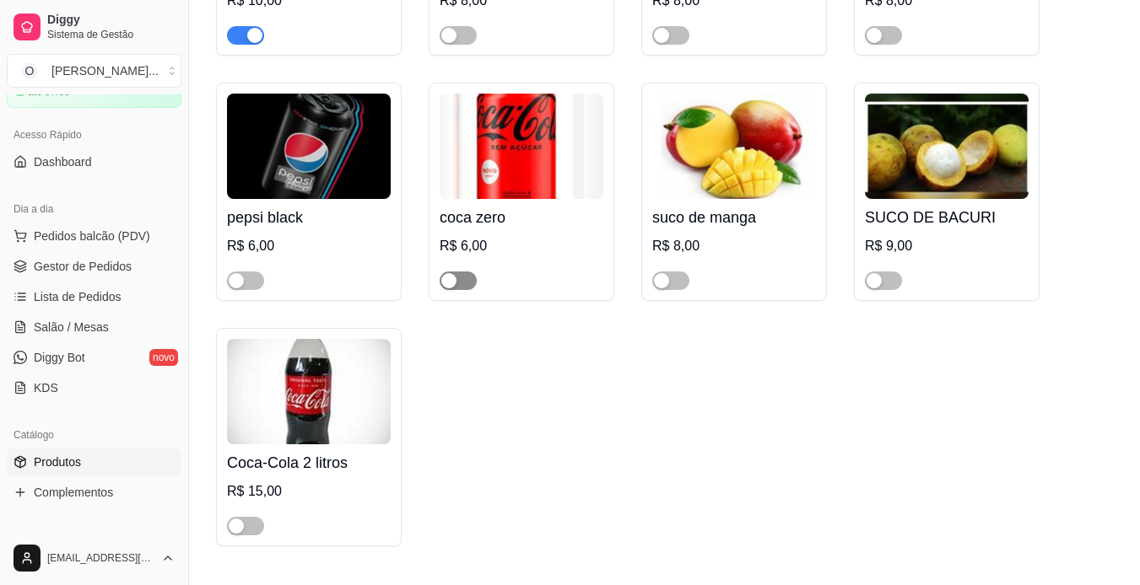
click at [467, 272] on span "button" at bounding box center [458, 281] width 37 height 19
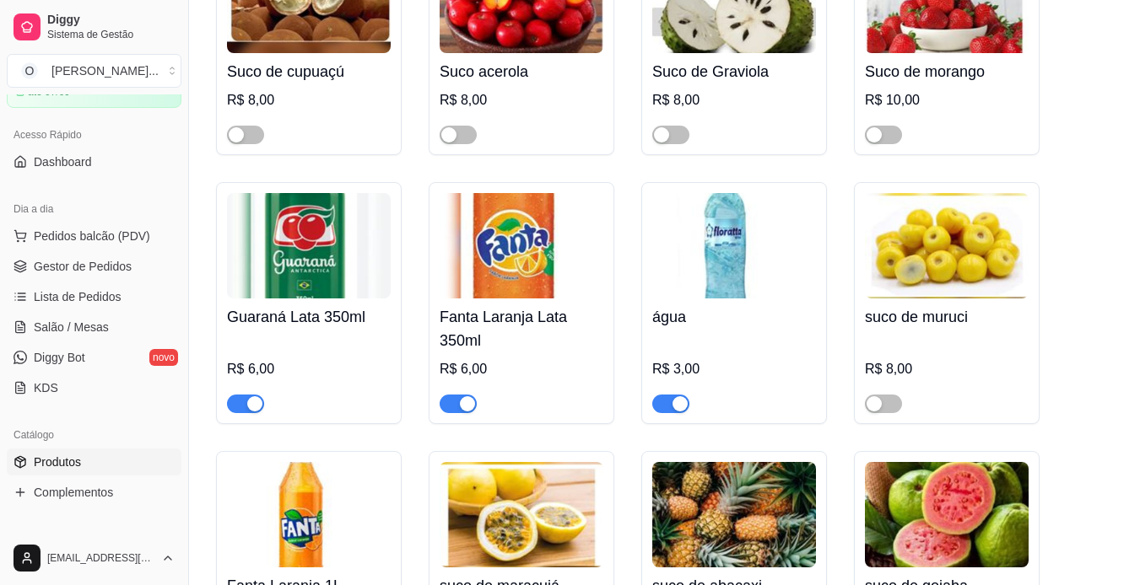
scroll to position [5618, 0]
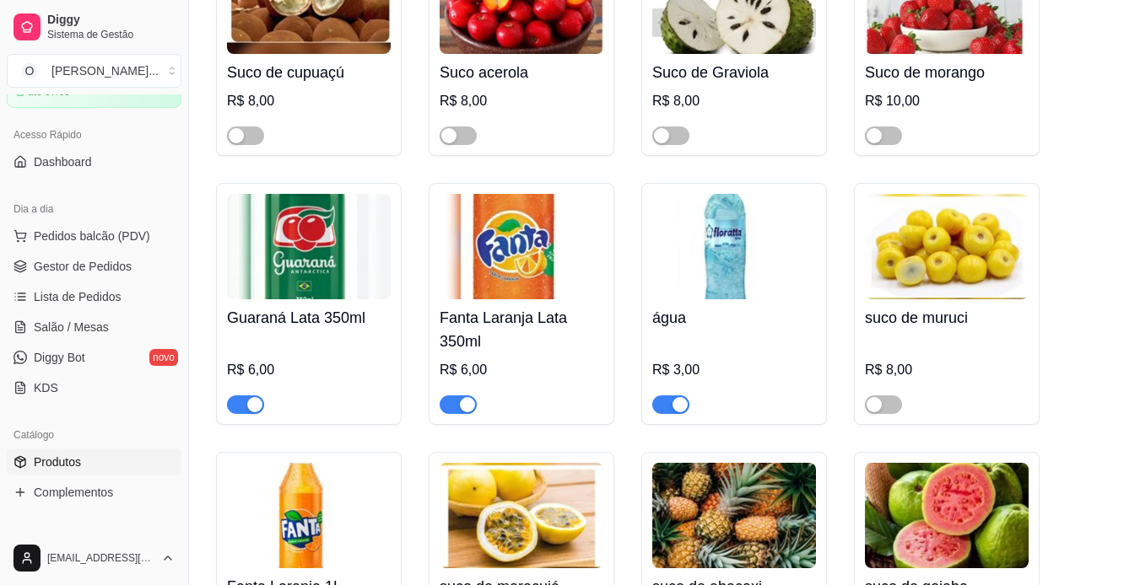
click at [252, 396] on span "button" at bounding box center [245, 405] width 37 height 19
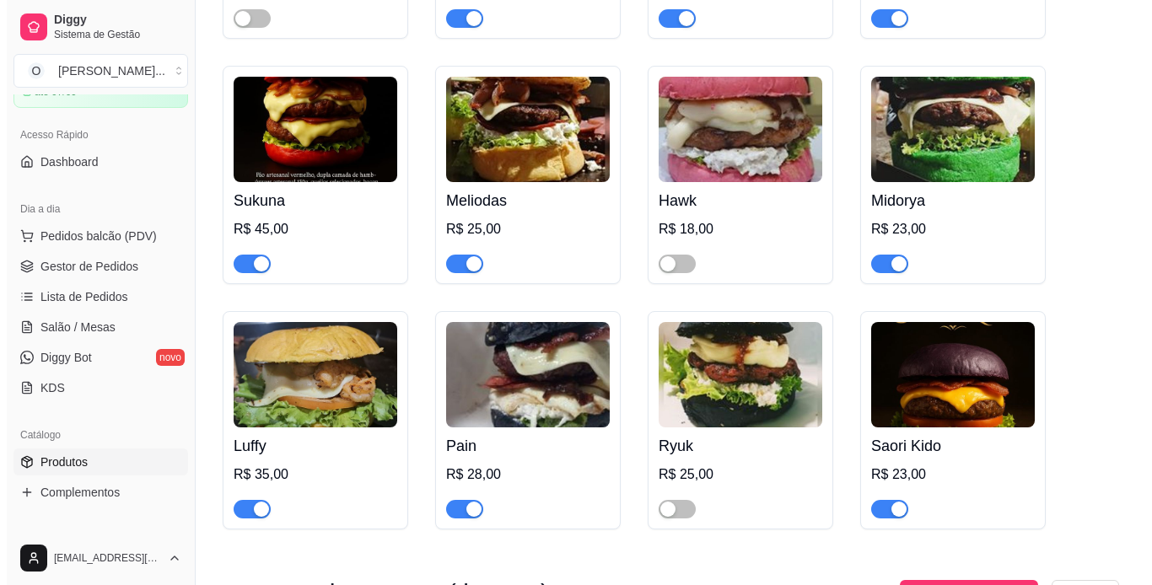
scroll to position [3780, 0]
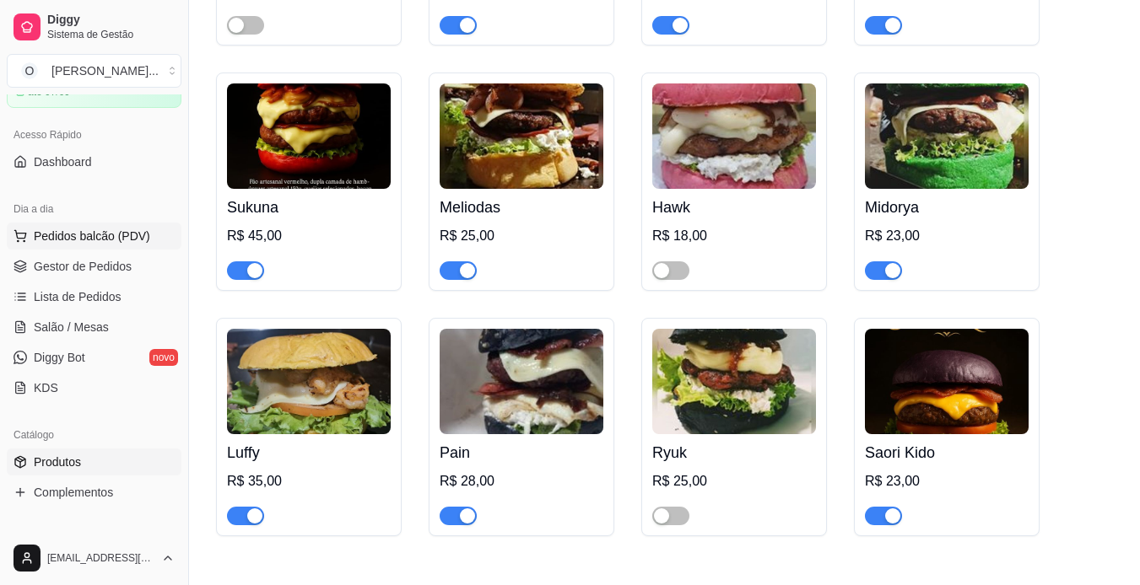
click at [91, 245] on button "Pedidos balcão (PDV)" at bounding box center [94, 236] width 175 height 27
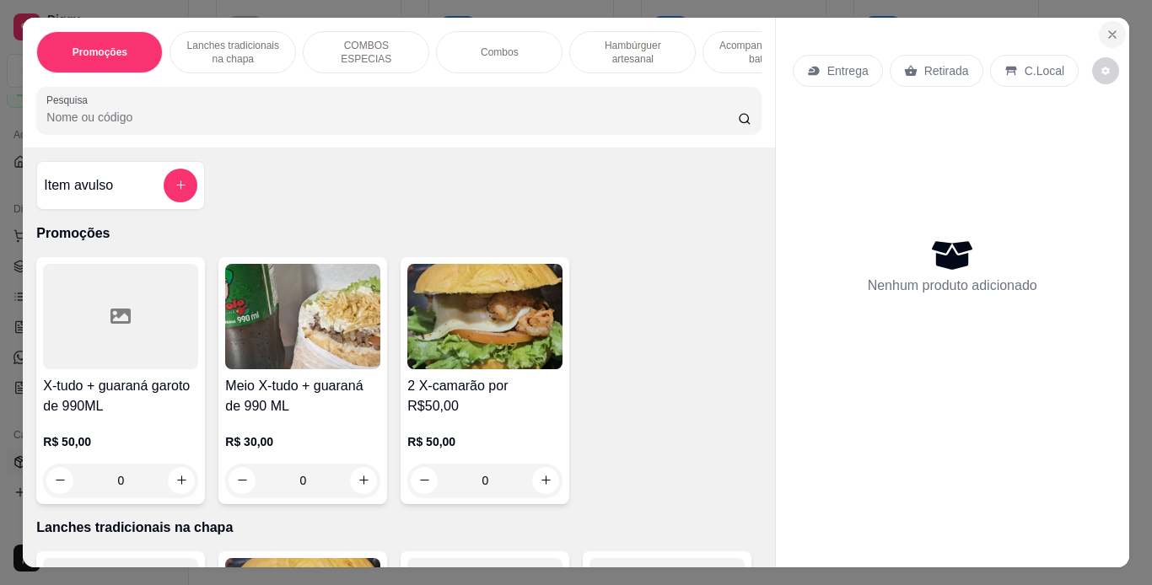
click at [1106, 32] on icon "Close" at bounding box center [1112, 34] width 13 height 13
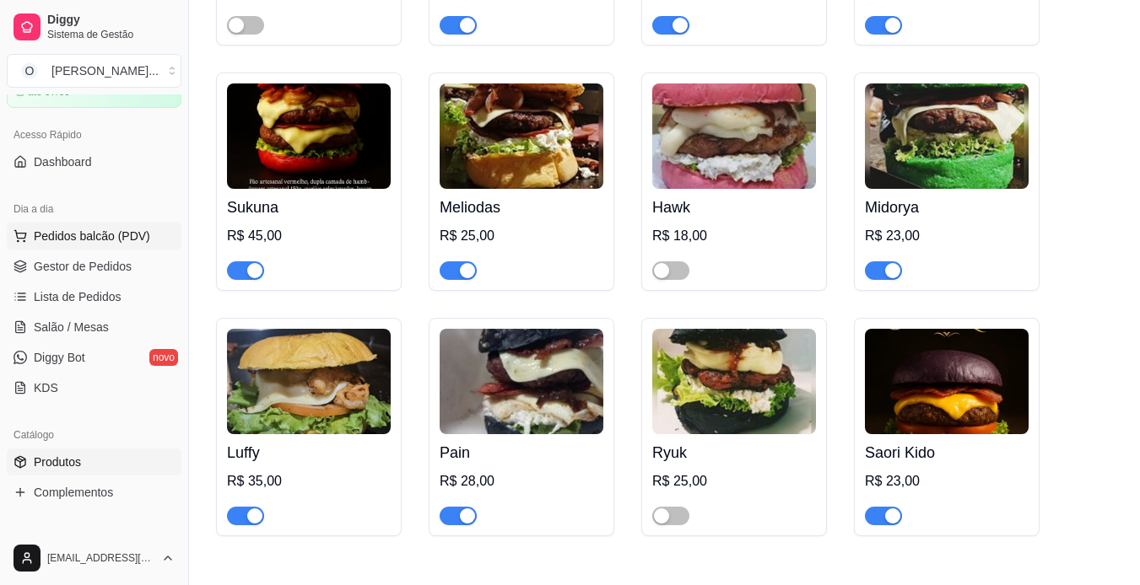
click at [63, 236] on span "Pedidos balcão (PDV)" at bounding box center [92, 236] width 116 height 17
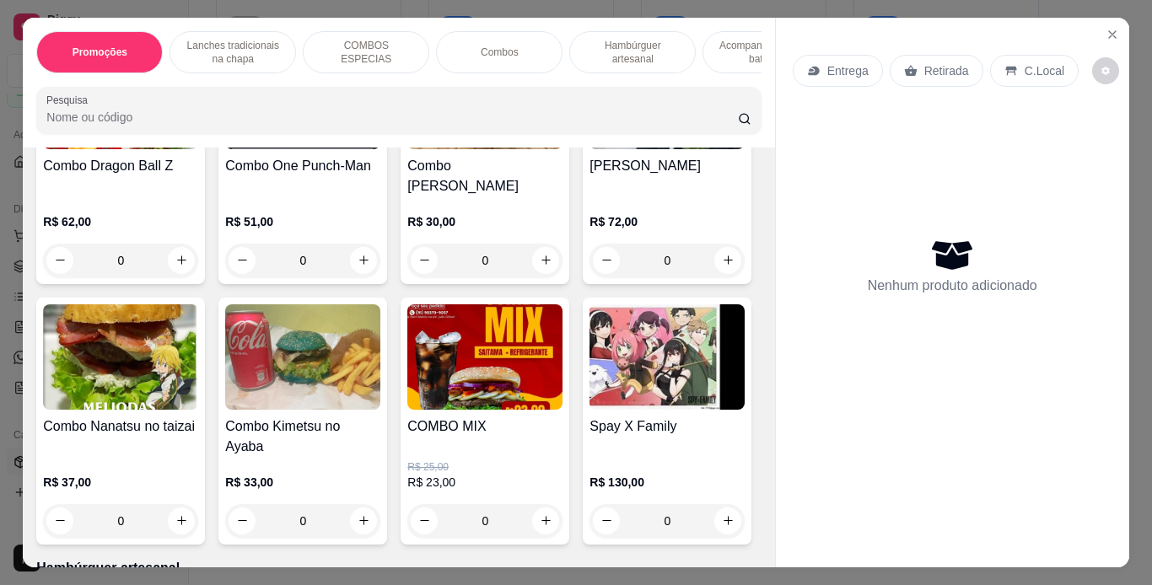
scroll to position [2333, 0]
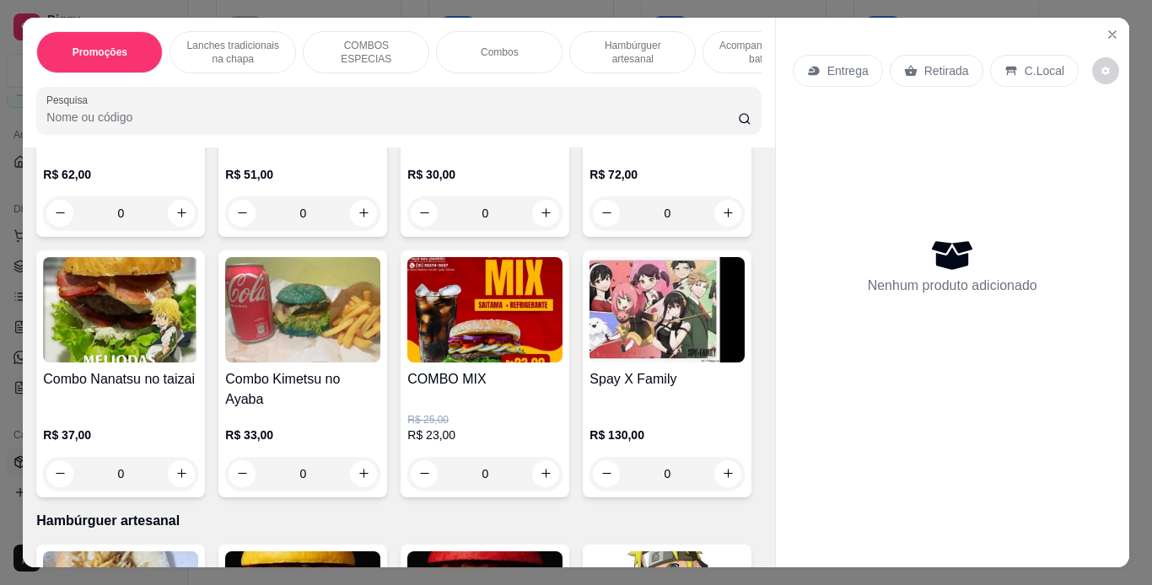
click at [331, 102] on img at bounding box center [302, 49] width 155 height 105
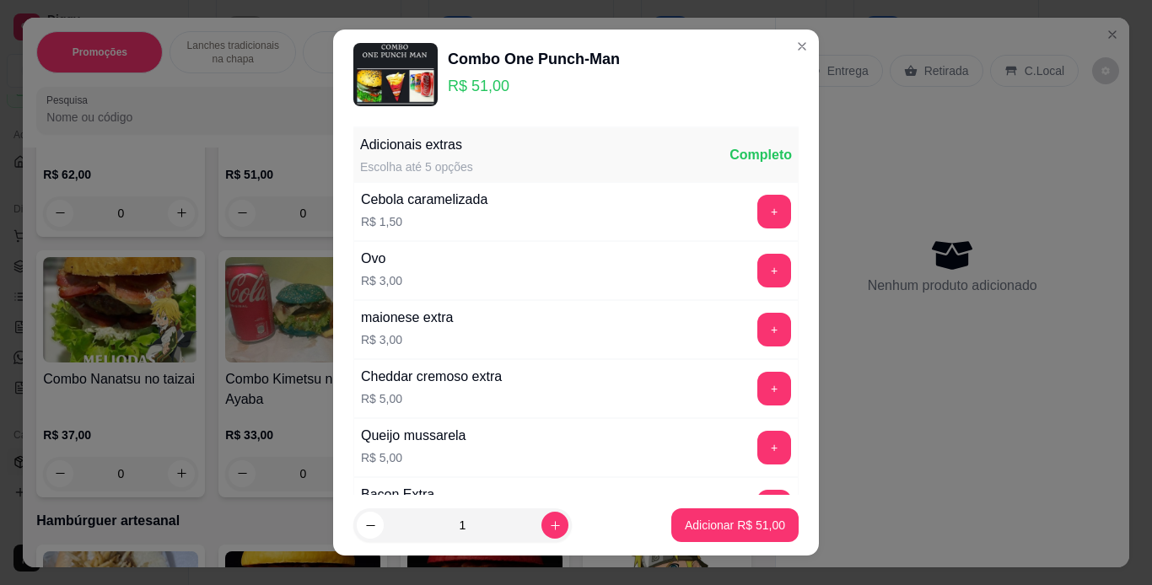
click at [730, 155] on div "Completo" at bounding box center [761, 155] width 62 height 20
click at [664, 165] on div "Adicionais extras Escolha até 5 opções Completo" at bounding box center [575, 155] width 445 height 54
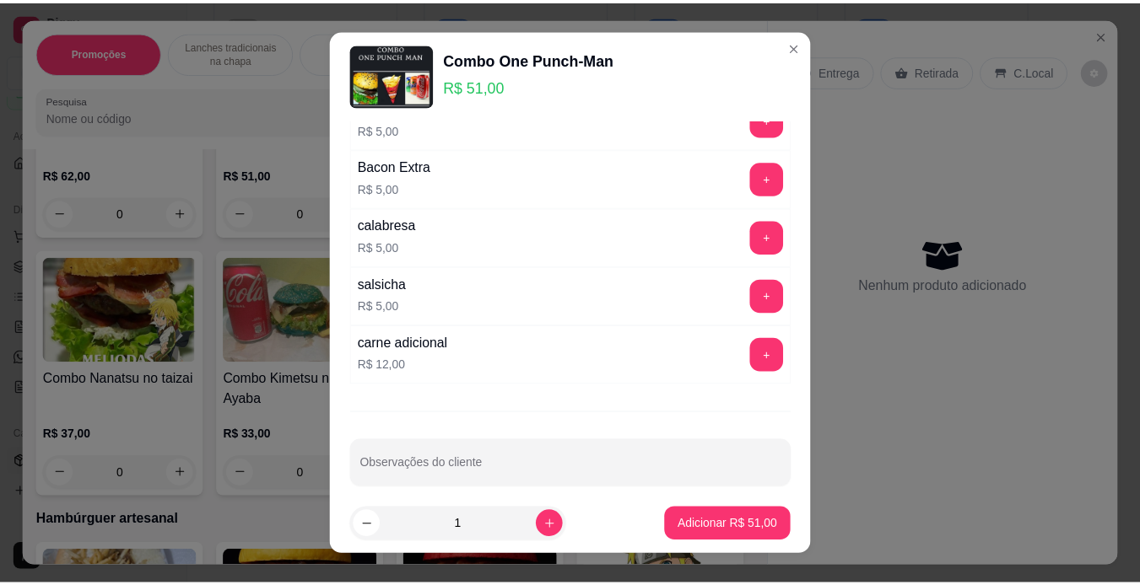
scroll to position [344, 0]
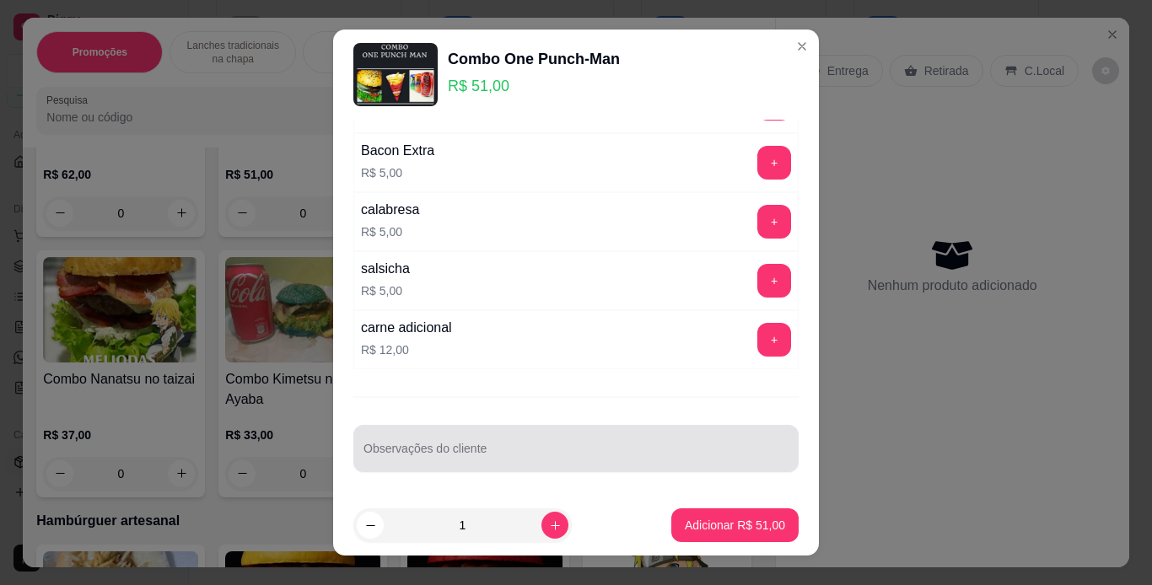
click at [586, 435] on div at bounding box center [576, 449] width 425 height 34
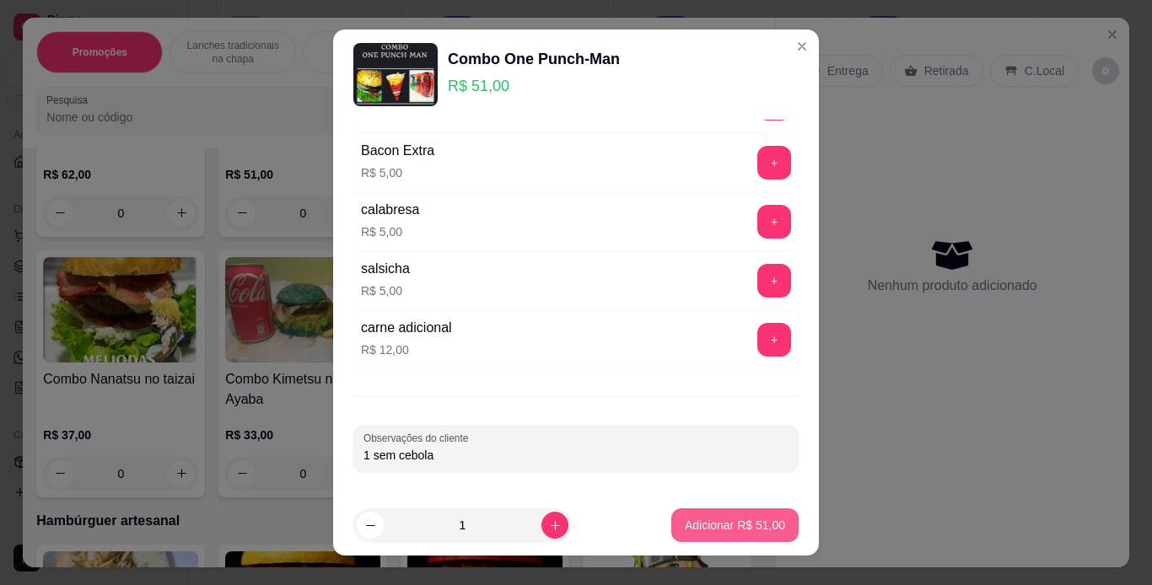
type input "1 sem cebola"
click at [726, 526] on p "Adicionar R$ 51,00" at bounding box center [736, 526] width 98 height 16
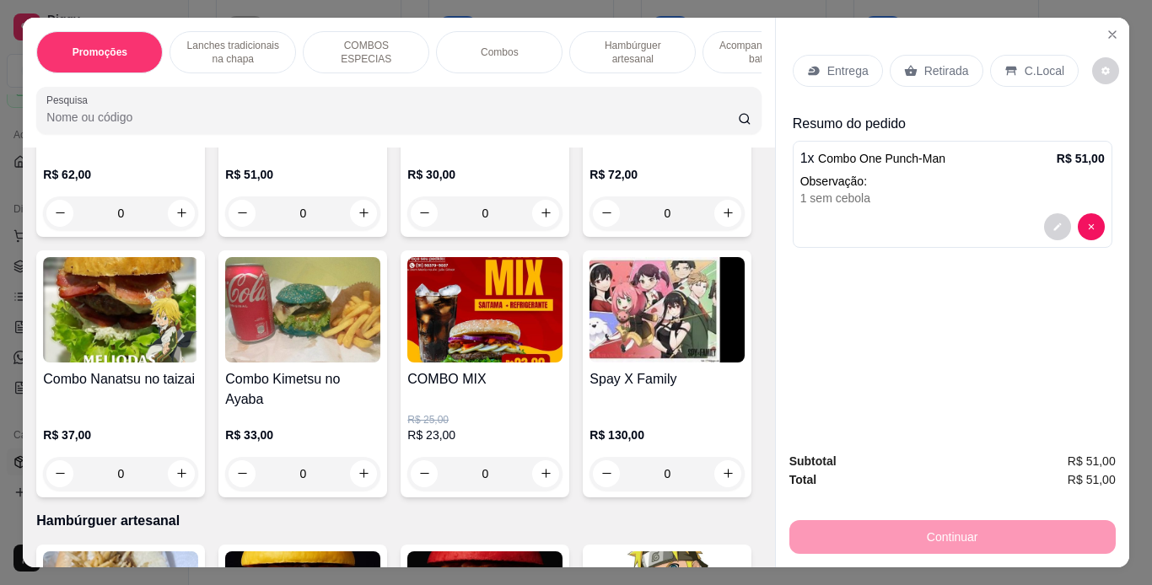
click at [1011, 68] on div "C.Local" at bounding box center [1034, 71] width 89 height 32
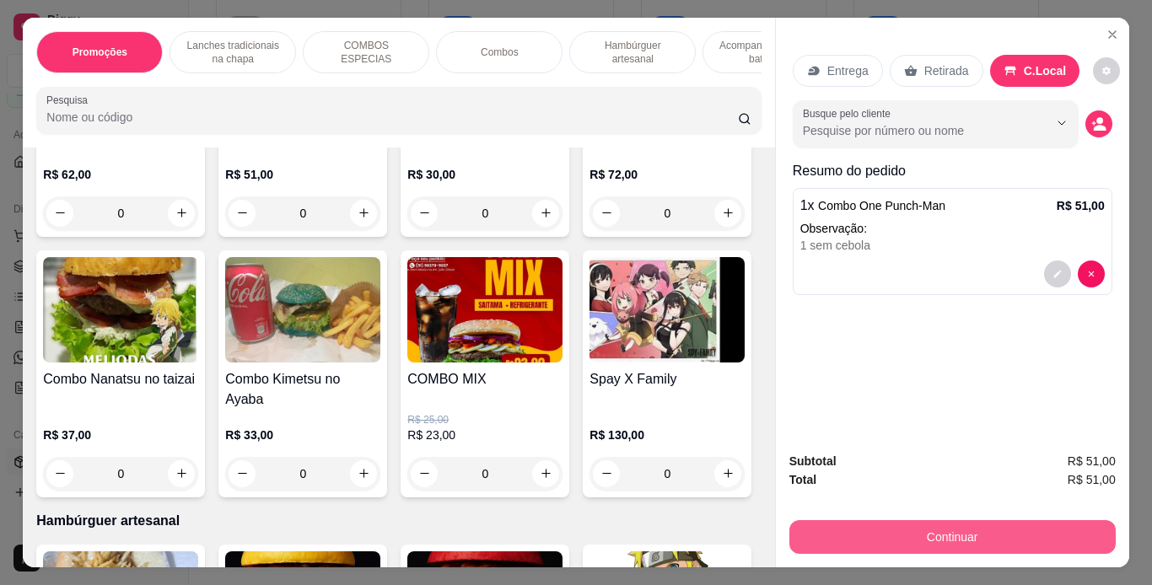
click at [917, 537] on button "Continuar" at bounding box center [953, 538] width 326 height 34
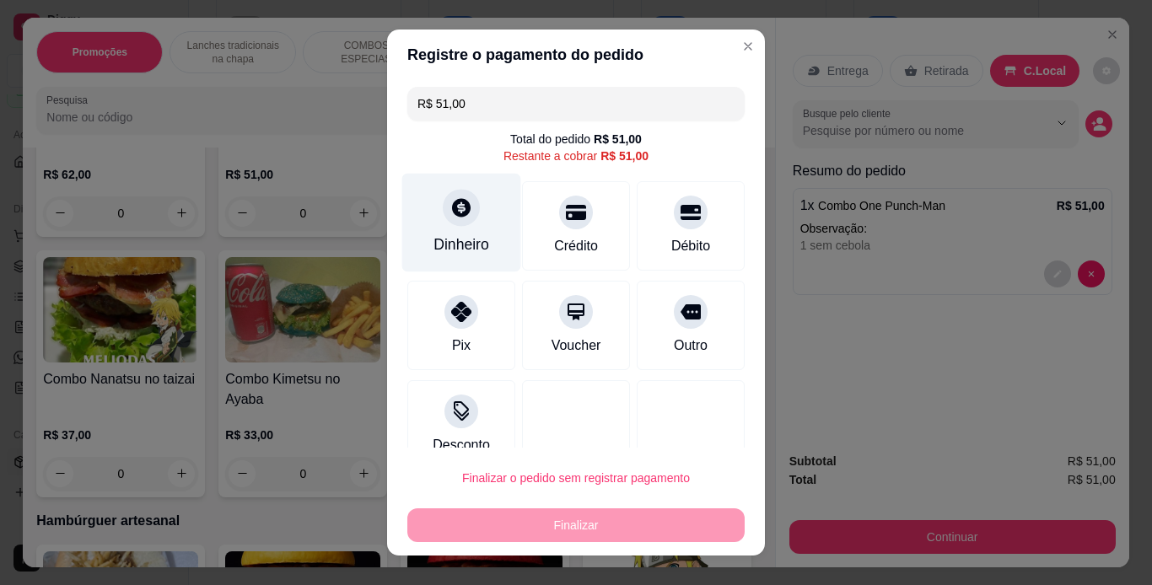
click at [477, 204] on div "Dinheiro" at bounding box center [461, 222] width 119 height 99
click at [456, 225] on div at bounding box center [461, 207] width 37 height 37
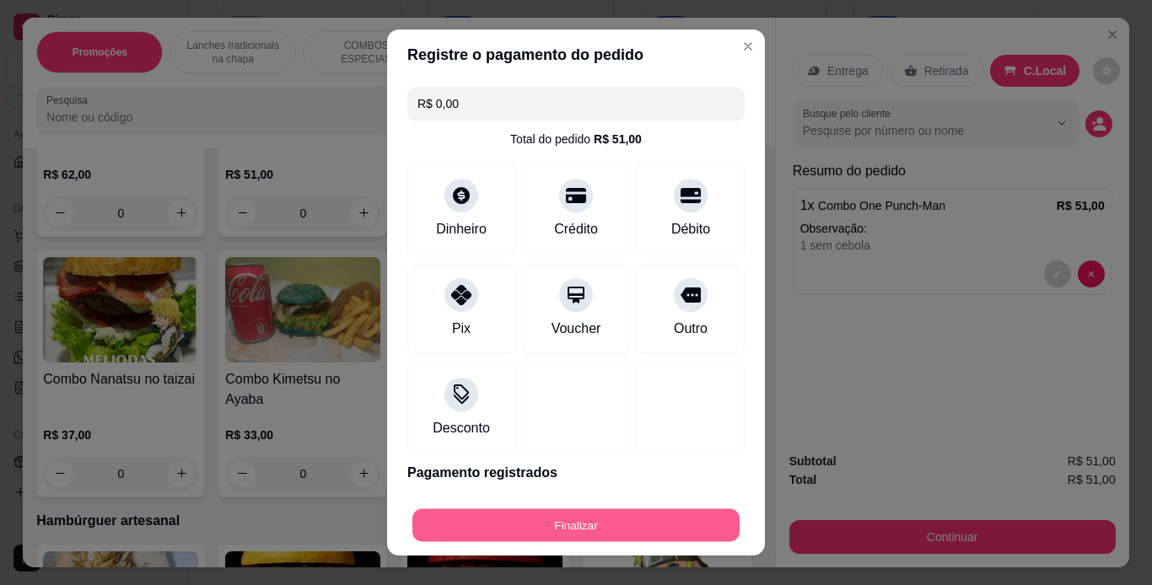
click at [609, 525] on button "Finalizar" at bounding box center [576, 526] width 327 height 33
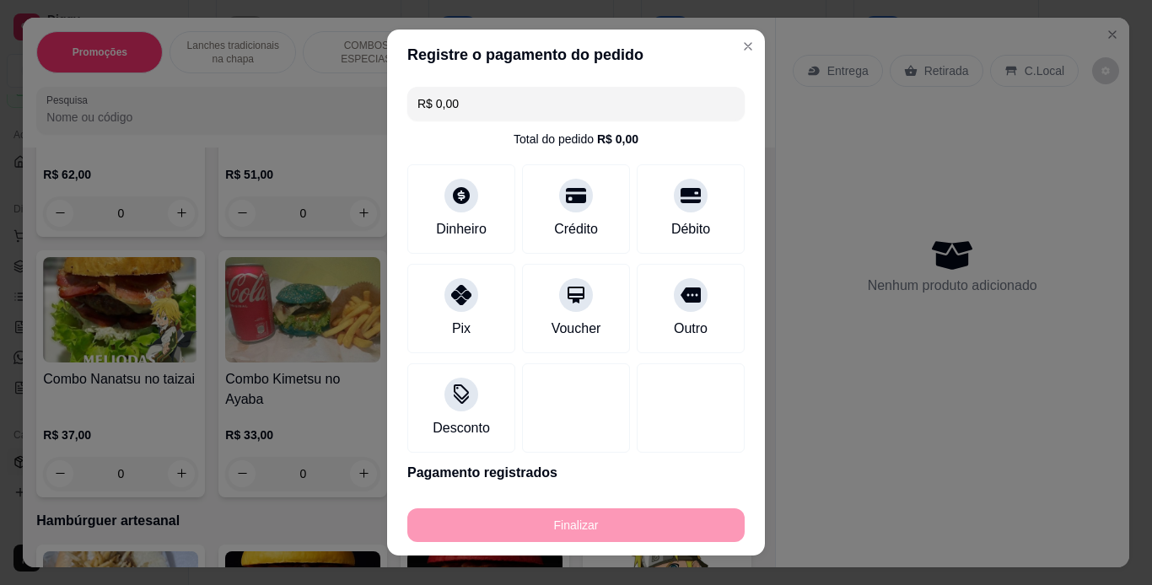
type input "-R$ 51,00"
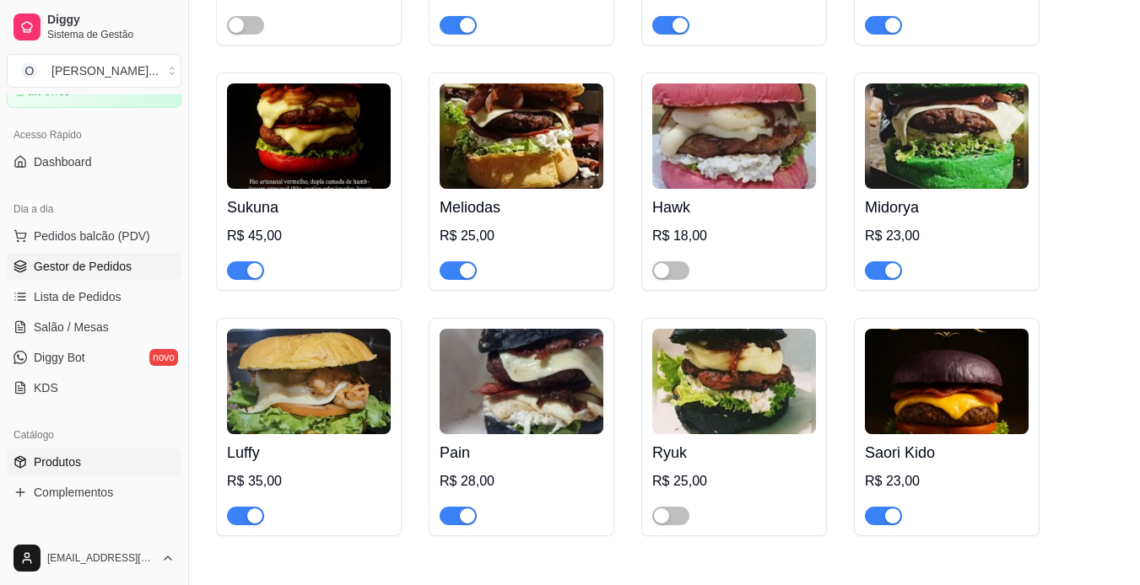
click at [77, 259] on span "Gestor de Pedidos" at bounding box center [83, 266] width 98 height 17
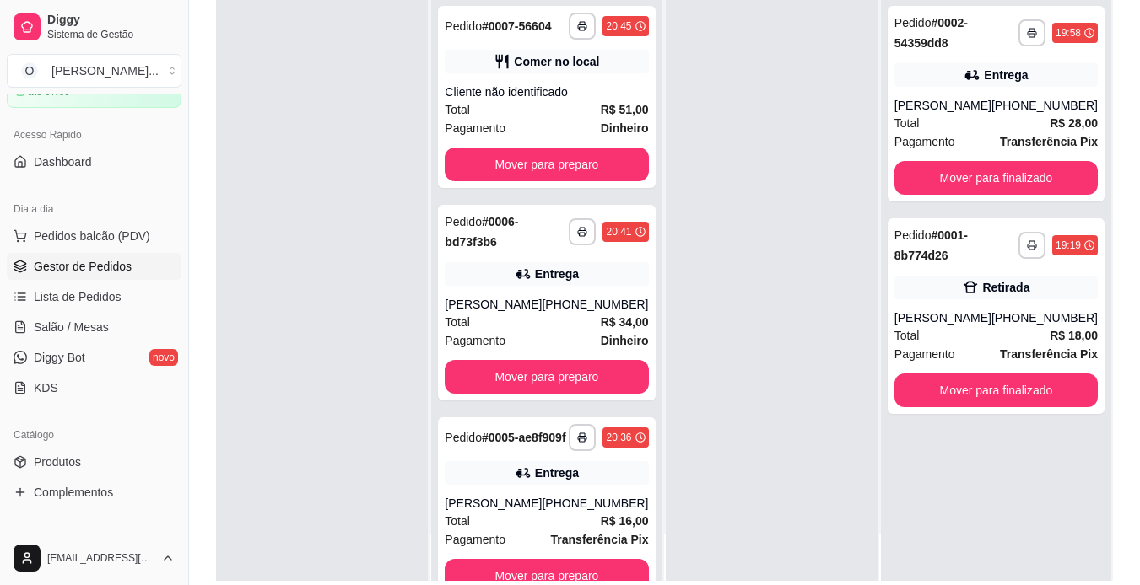
scroll to position [198, 0]
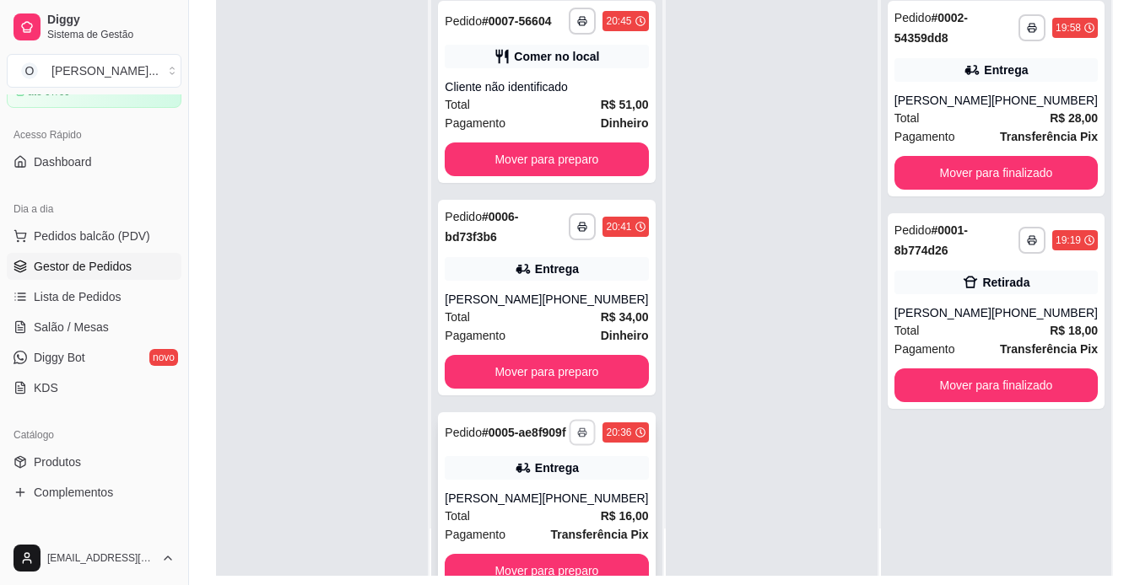
click at [578, 438] on icon "button" at bounding box center [583, 433] width 10 height 10
click at [520, 514] on button "IMPRESSORA" at bounding box center [519, 512] width 118 height 26
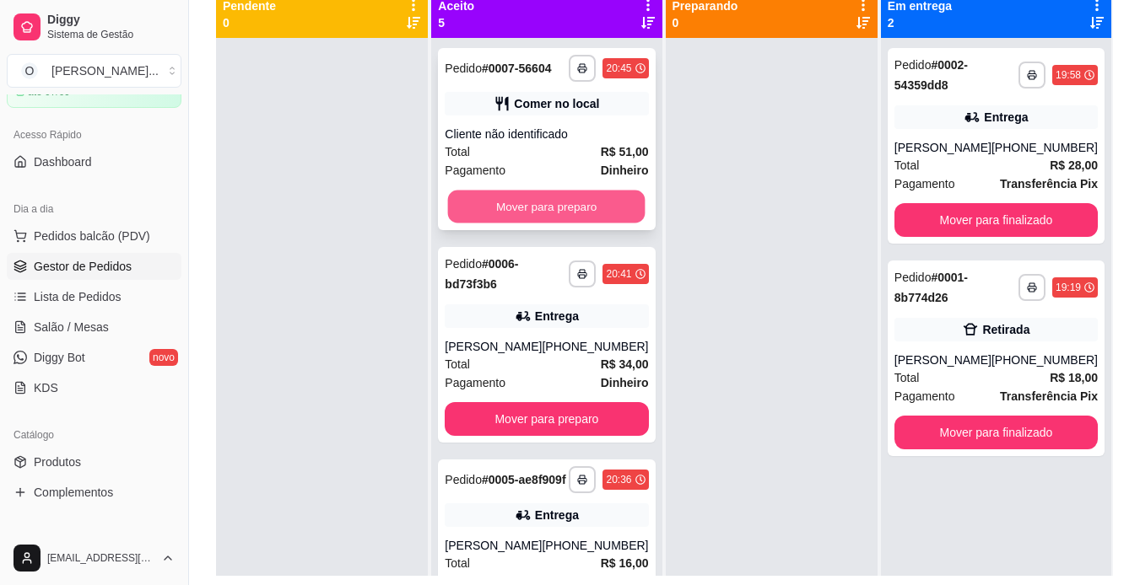
click at [559, 218] on button "Mover para preparo" at bounding box center [546, 207] width 197 height 33
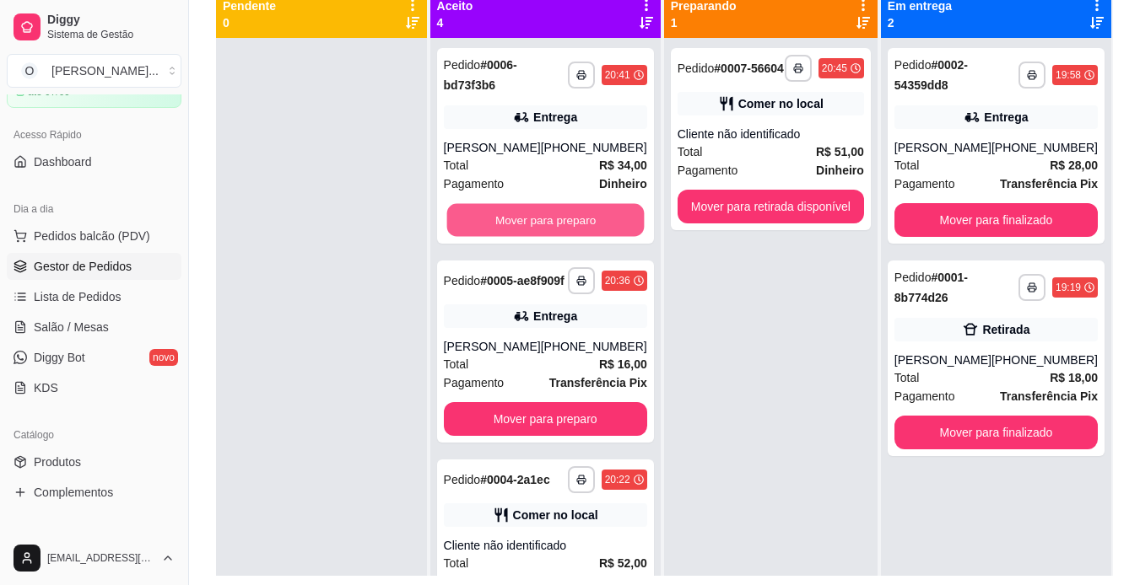
click at [559, 218] on button "Mover para preparo" at bounding box center [544, 220] width 197 height 33
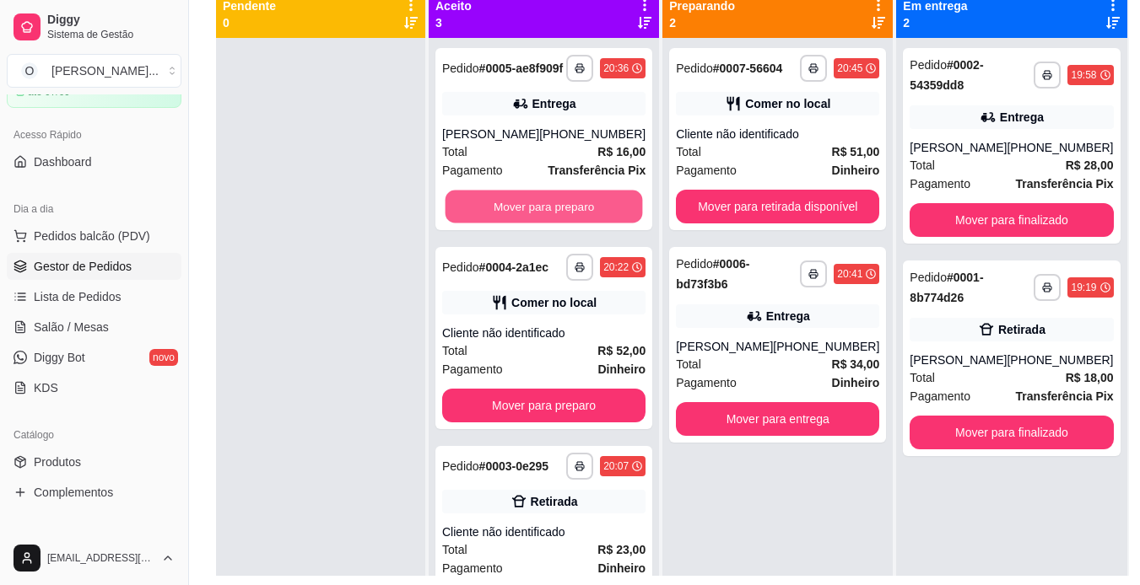
click at [559, 218] on button "Mover para preparo" at bounding box center [543, 207] width 197 height 33
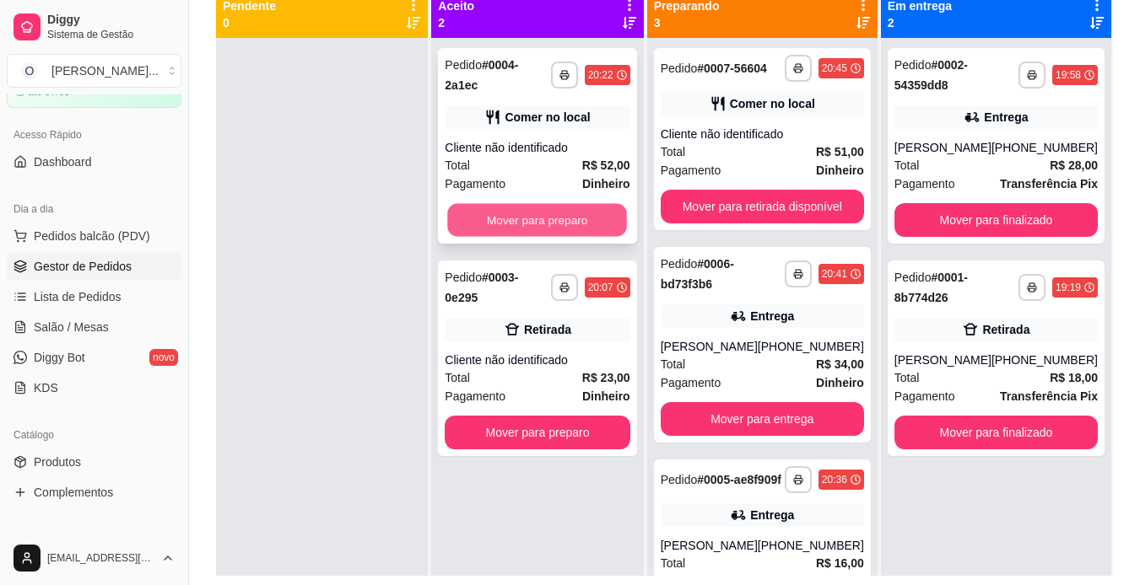
click at [554, 204] on button "Mover para preparo" at bounding box center [538, 220] width 180 height 33
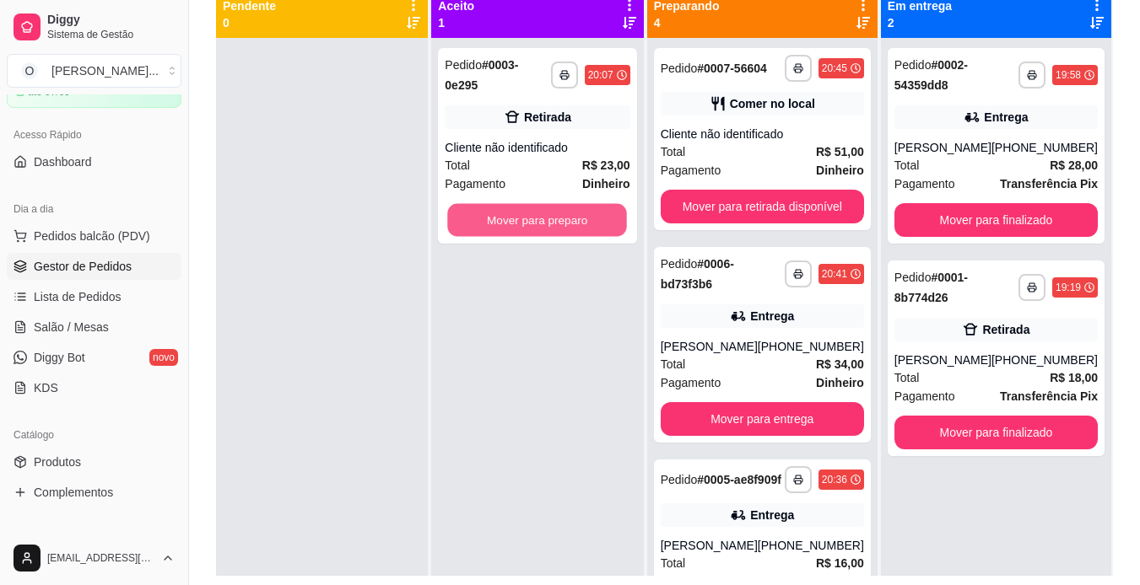
click at [554, 204] on button "Mover para preparo" at bounding box center [538, 220] width 180 height 33
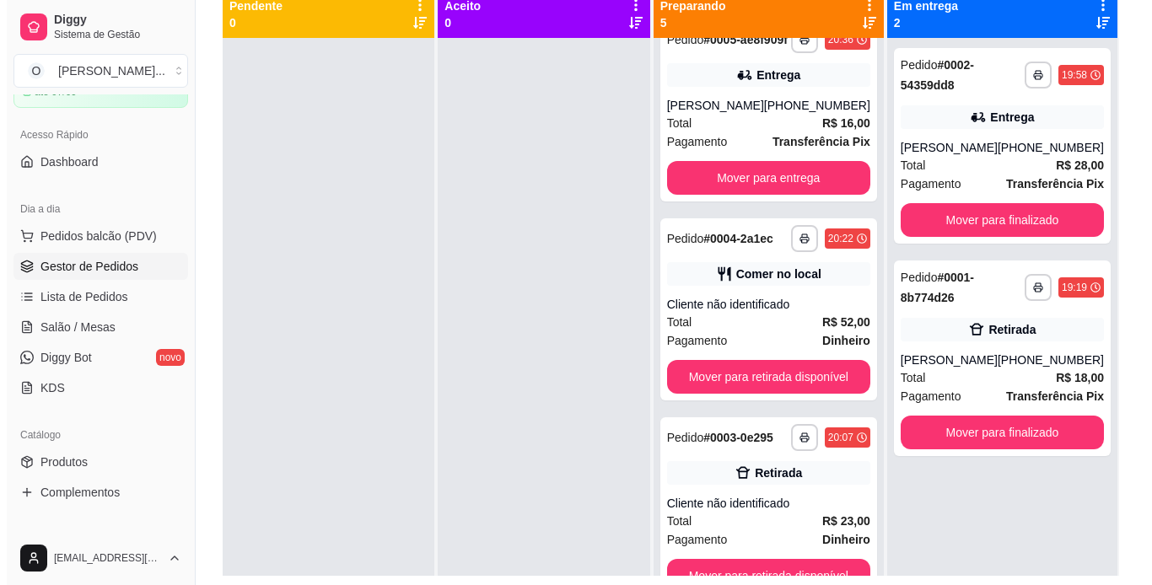
scroll to position [481, 0]
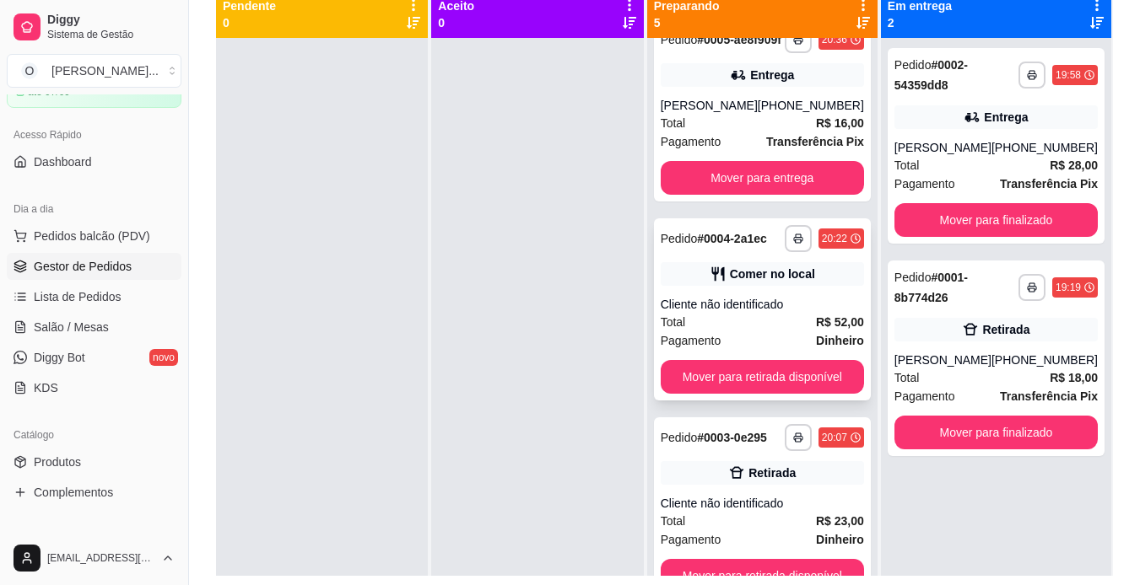
click at [769, 276] on div "**********" at bounding box center [762, 310] width 217 height 182
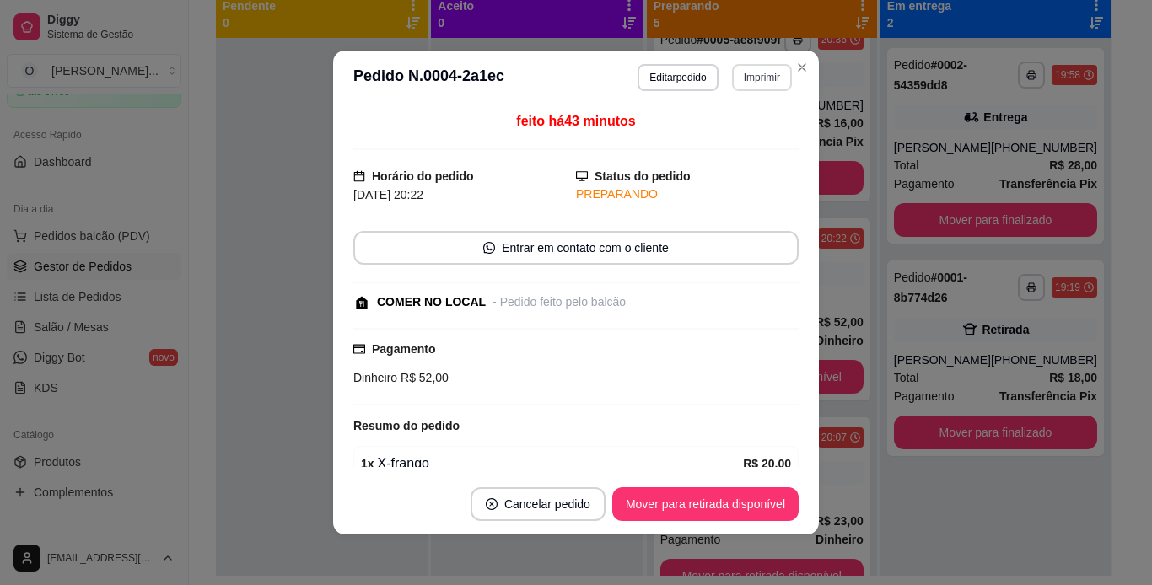
click at [771, 83] on button "Imprimir" at bounding box center [762, 77] width 60 height 27
click at [735, 133] on button "IMPRESSORA" at bounding box center [725, 136] width 118 height 26
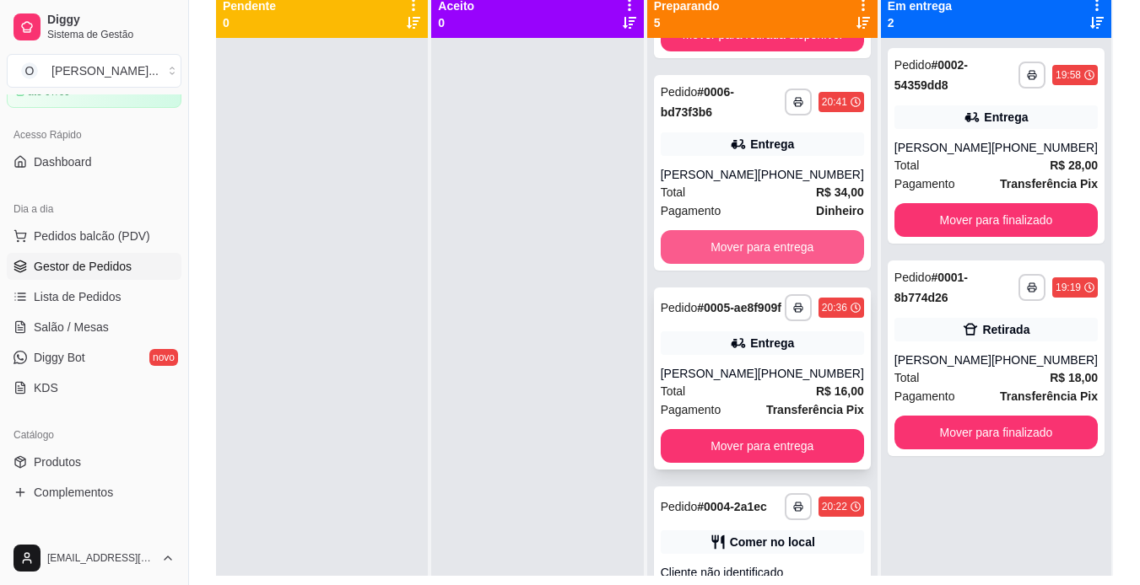
scroll to position [173, 0]
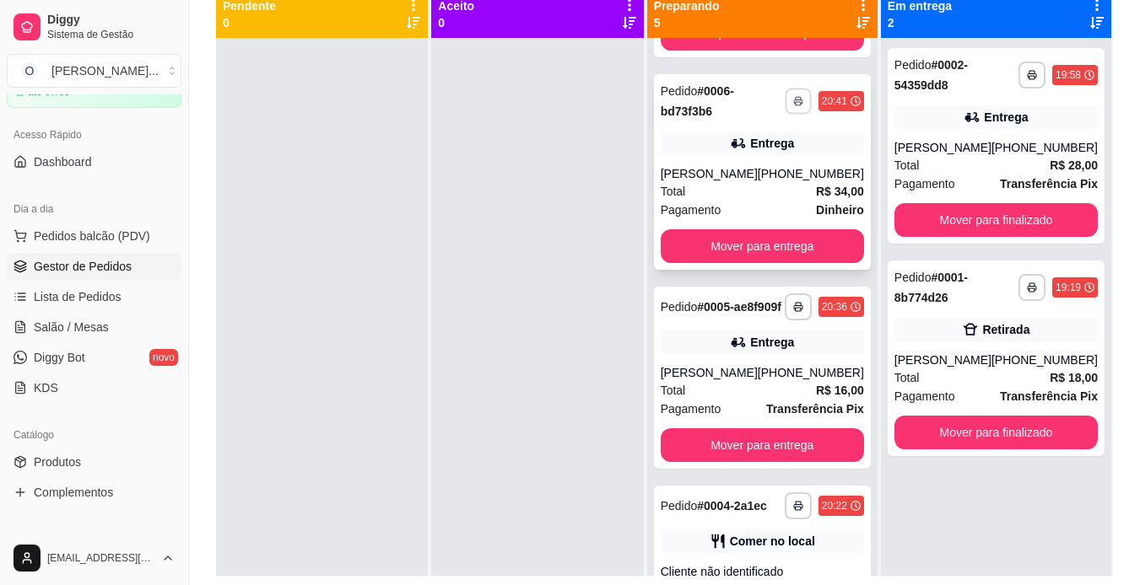
click at [785, 114] on button "button" at bounding box center [798, 101] width 26 height 26
click at [769, 172] on button "IMPRESSORA" at bounding box center [743, 173] width 118 height 26
click at [805, 263] on button "Mover para entrega" at bounding box center [761, 246] width 197 height 33
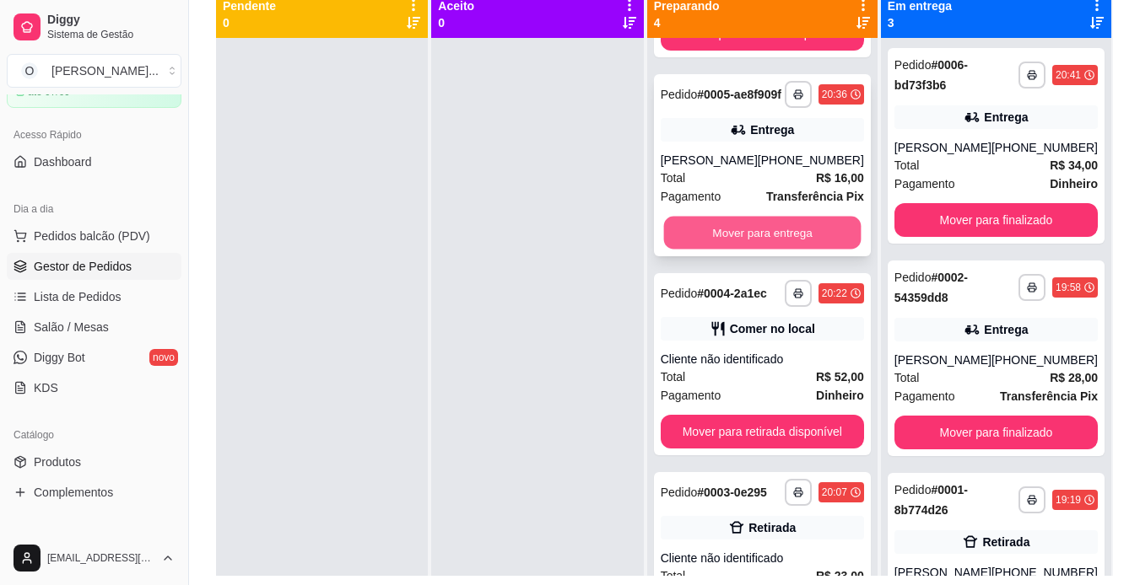
click at [802, 250] on button "Mover para entrega" at bounding box center [761, 233] width 197 height 33
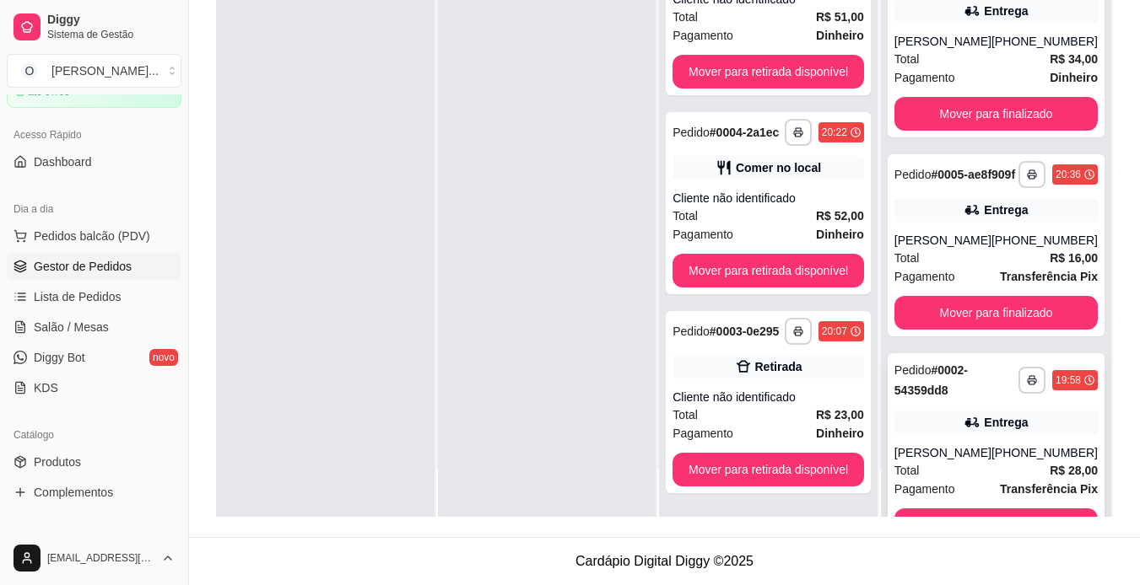
scroll to position [282, 0]
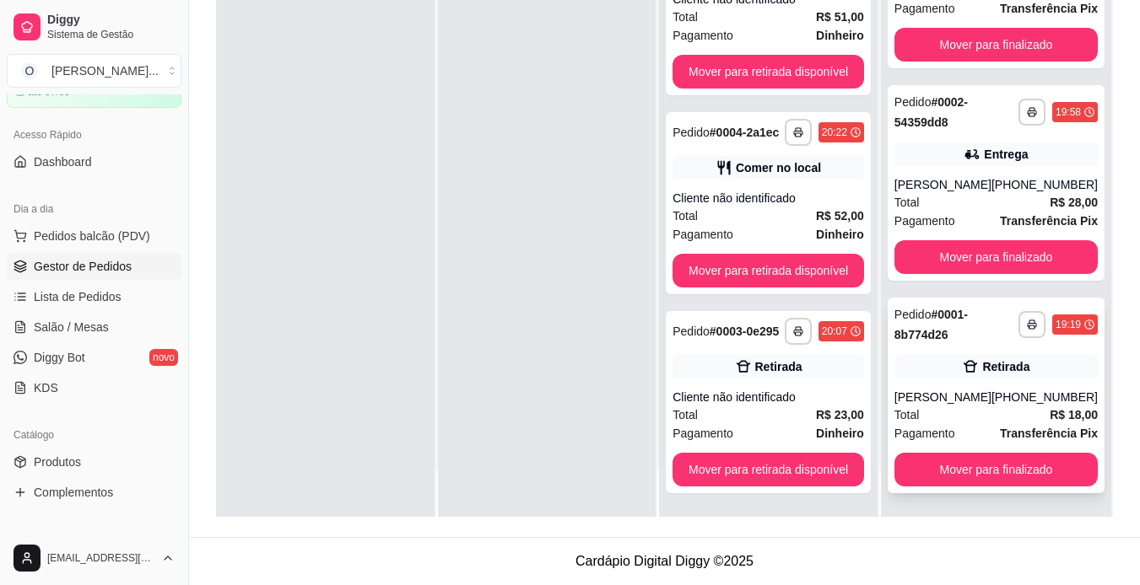
click at [991, 391] on div "[PHONE_NUMBER]" at bounding box center [1044, 397] width 106 height 17
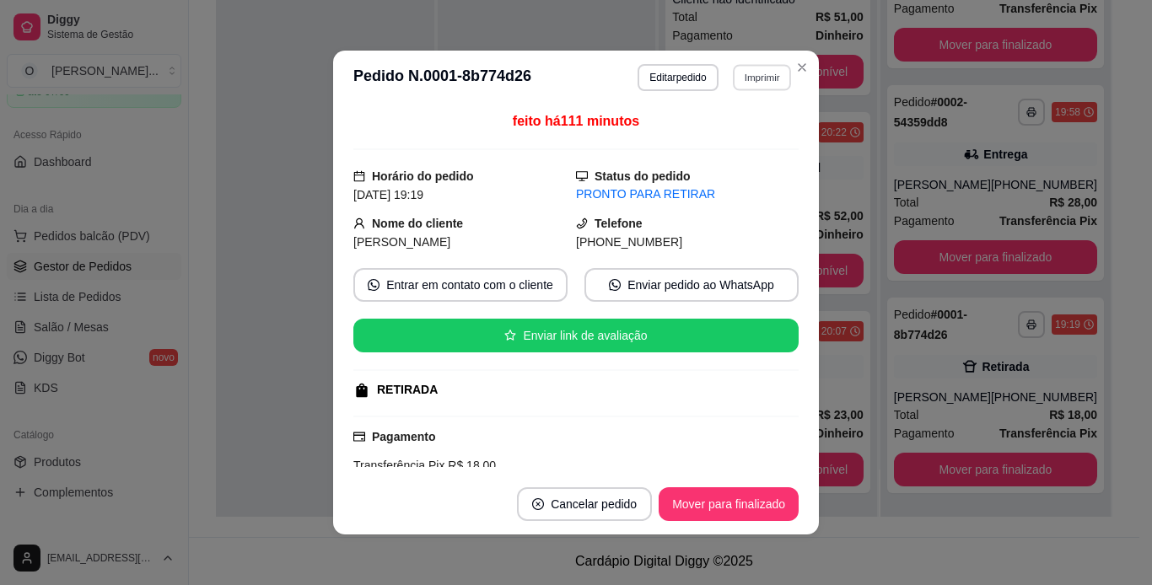
click at [766, 71] on button "Imprimir" at bounding box center [762, 77] width 58 height 26
click at [749, 138] on button "IMPRESSORA" at bounding box center [725, 136] width 118 height 26
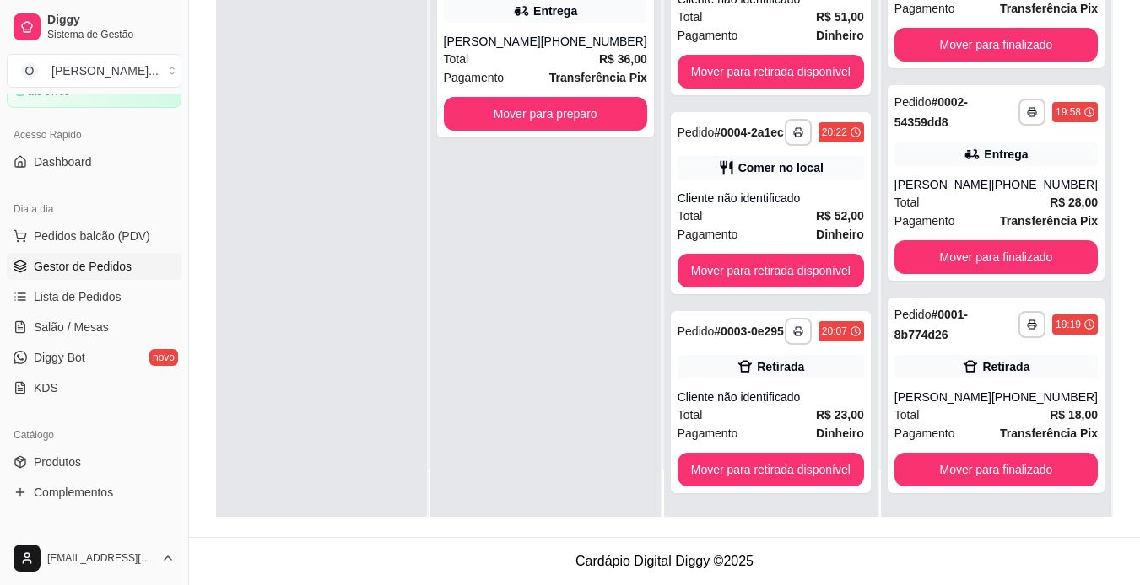
scroll to position [0, 0]
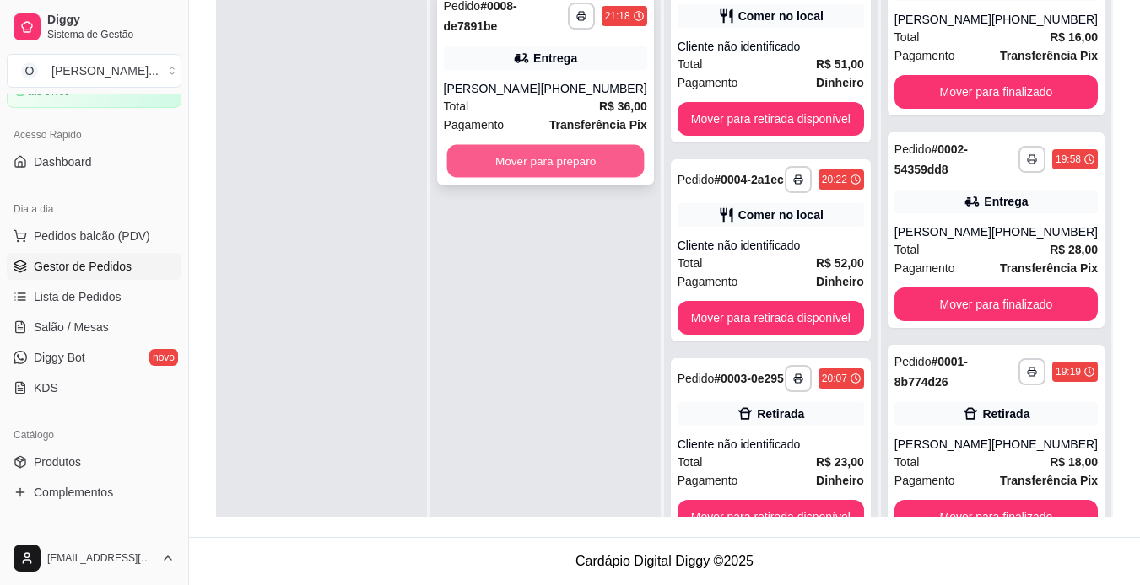
click at [596, 157] on button "Mover para preparo" at bounding box center [544, 161] width 197 height 33
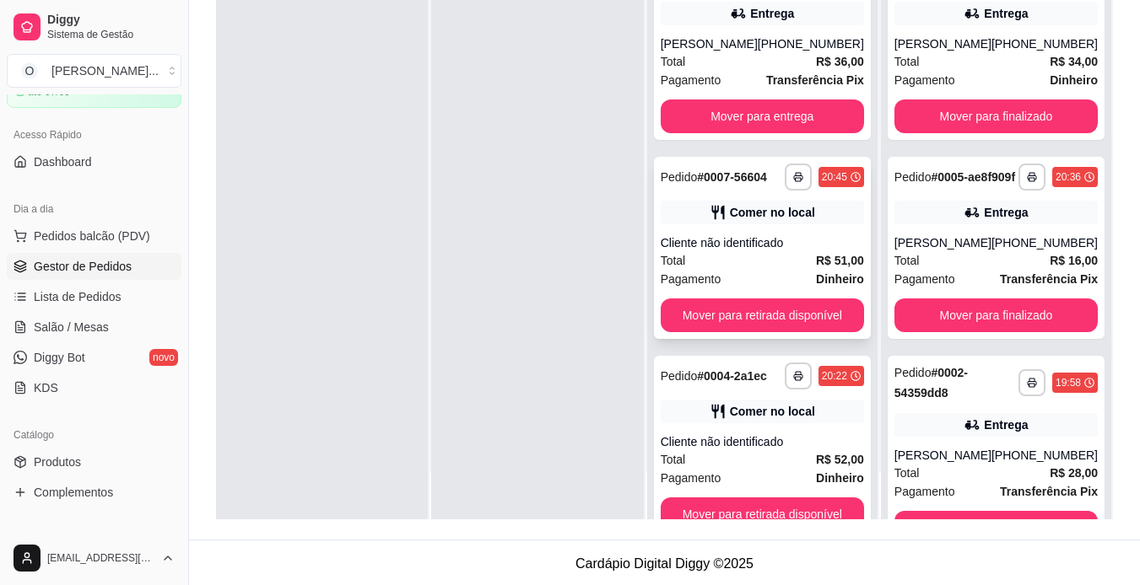
scroll to position [1, 0]
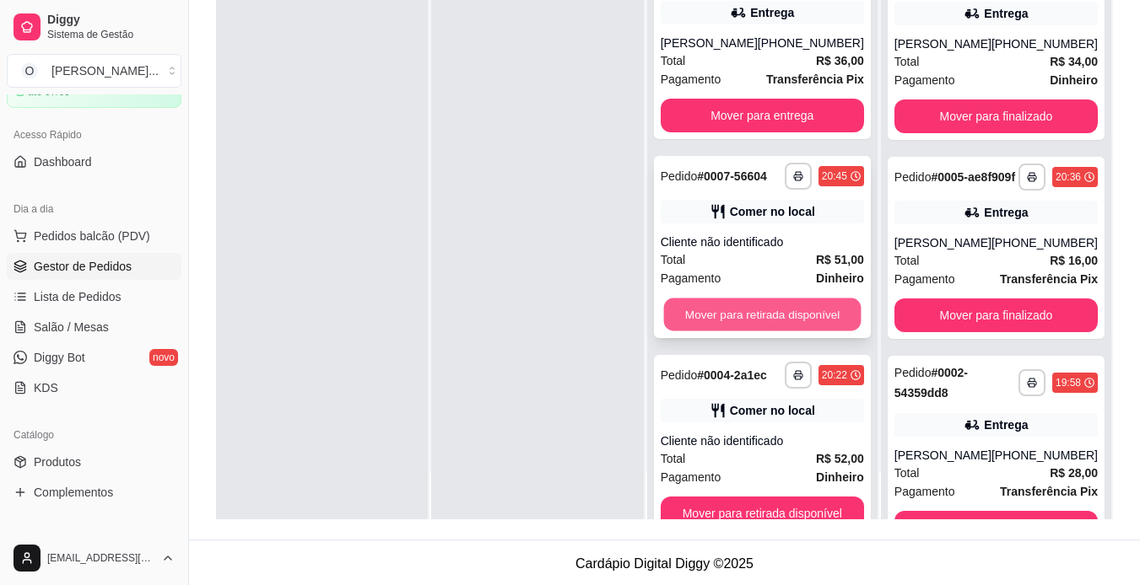
click at [775, 319] on button "Mover para retirada disponível" at bounding box center [761, 315] width 197 height 33
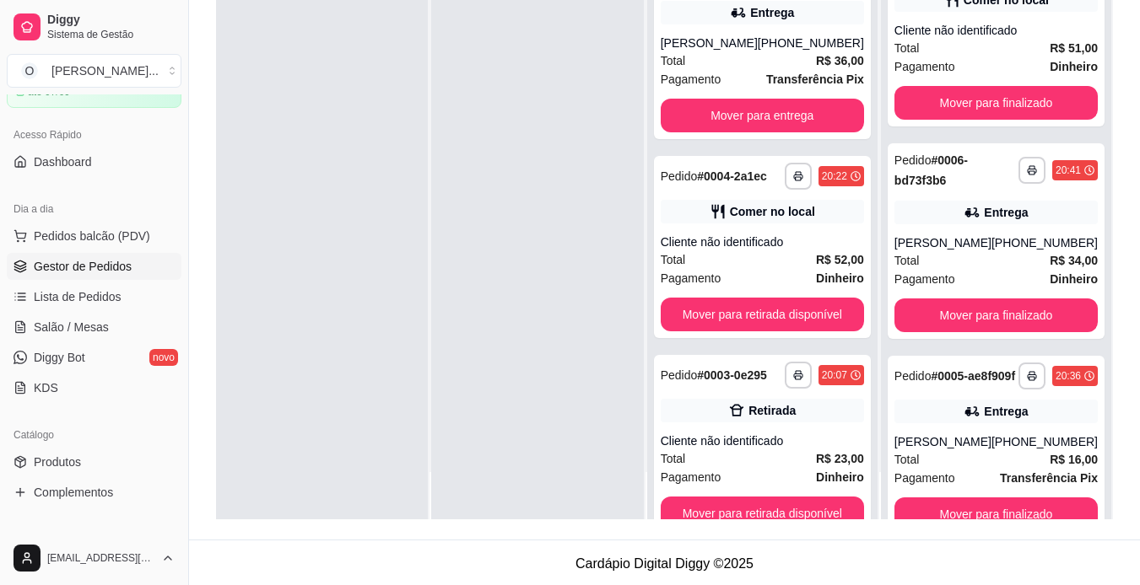
scroll to position [0, 0]
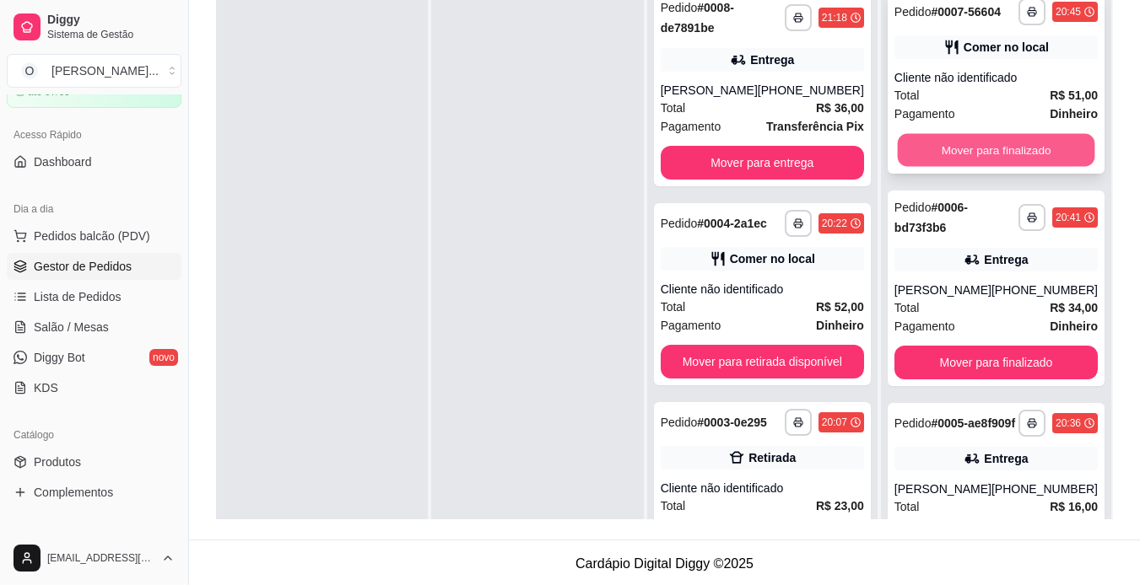
click at [993, 157] on button "Mover para finalizado" at bounding box center [995, 150] width 197 height 33
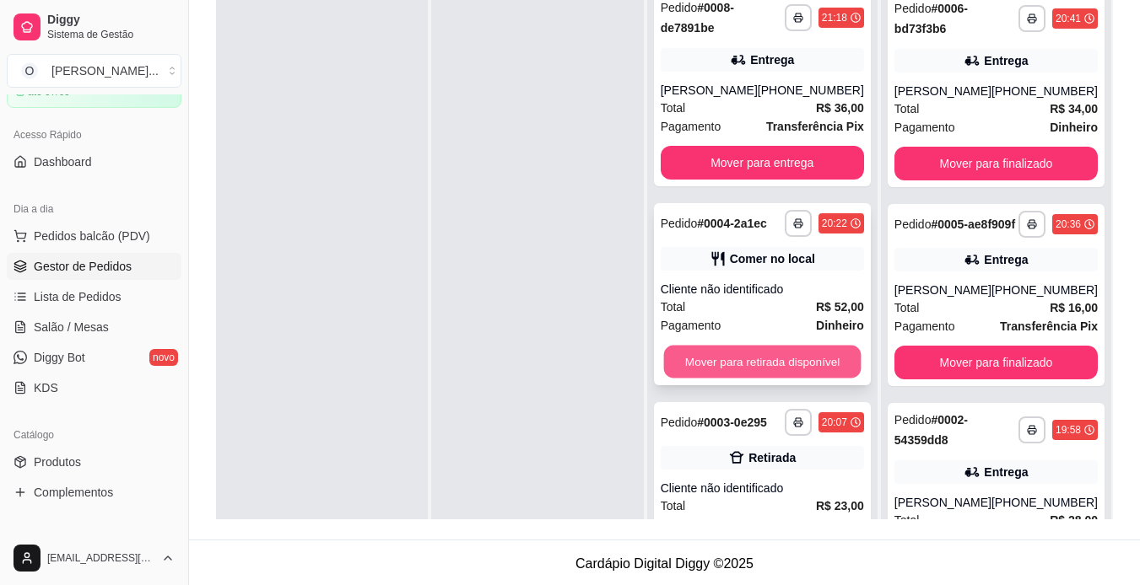
click at [733, 355] on button "Mover para retirada disponível" at bounding box center [761, 362] width 197 height 33
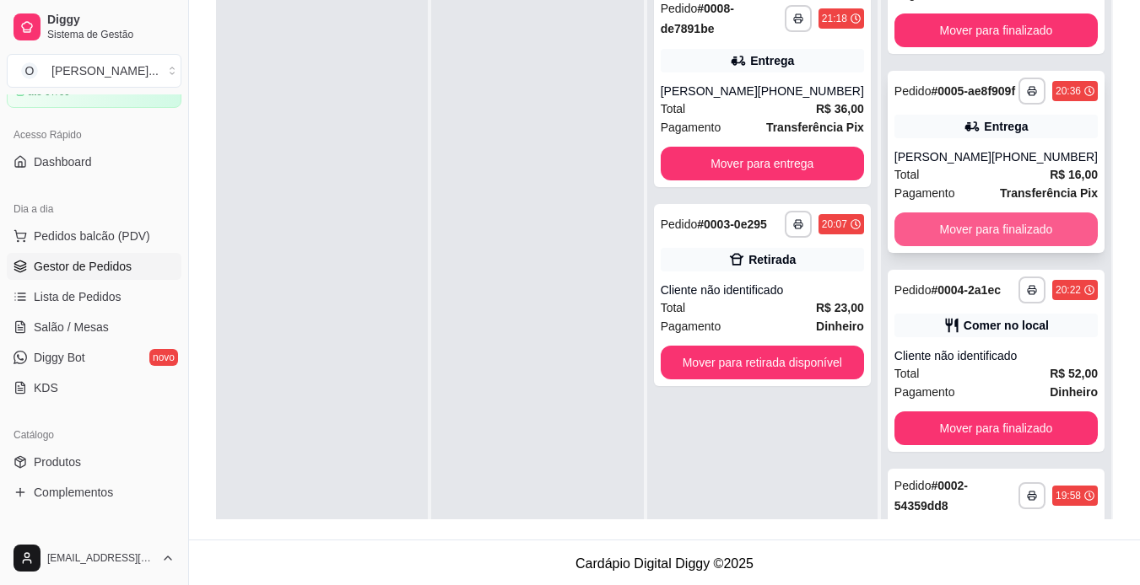
scroll to position [133, 0]
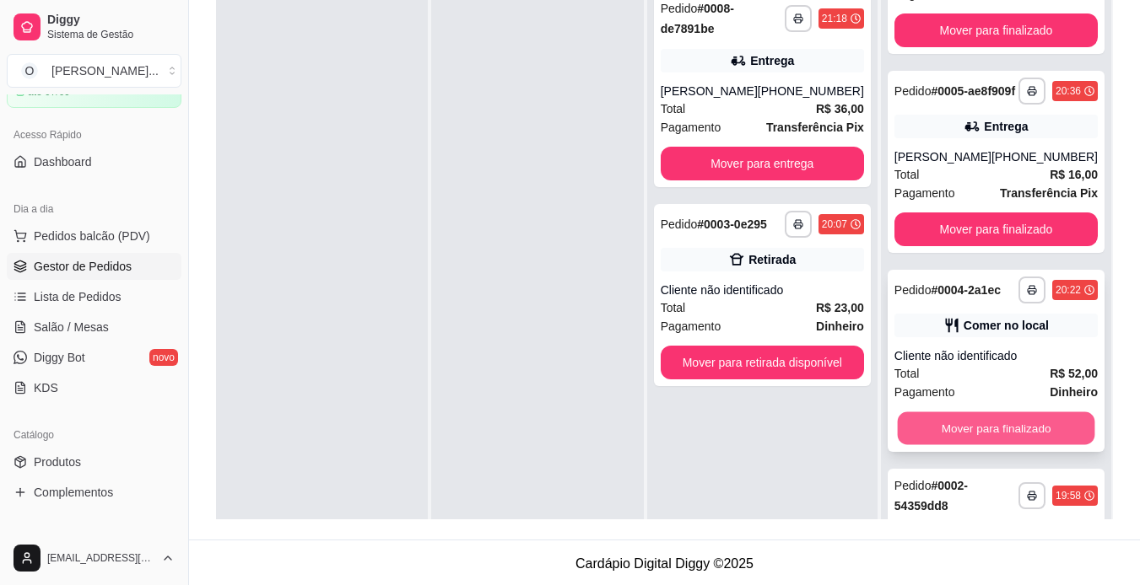
click at [974, 445] on button "Mover para finalizado" at bounding box center [995, 429] width 197 height 33
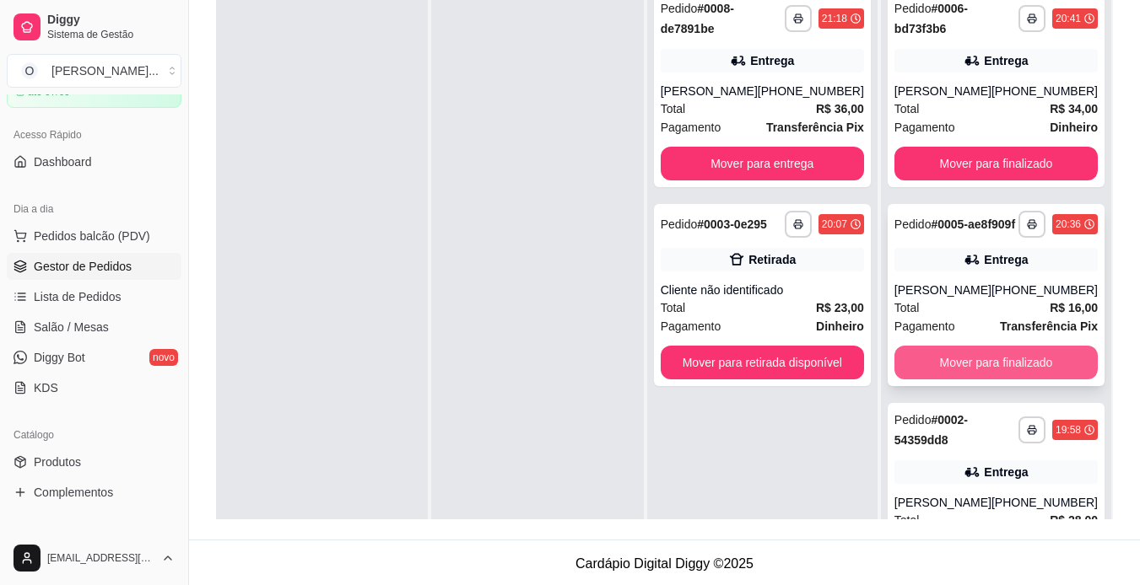
scroll to position [0, 0]
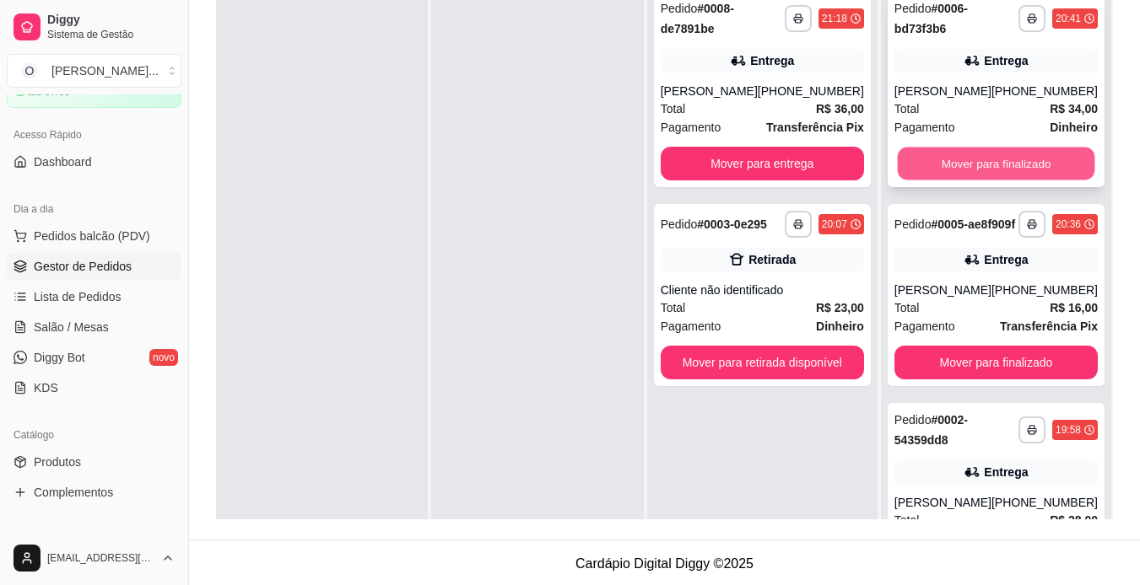
click at [1018, 168] on button "Mover para finalizado" at bounding box center [995, 164] width 197 height 33
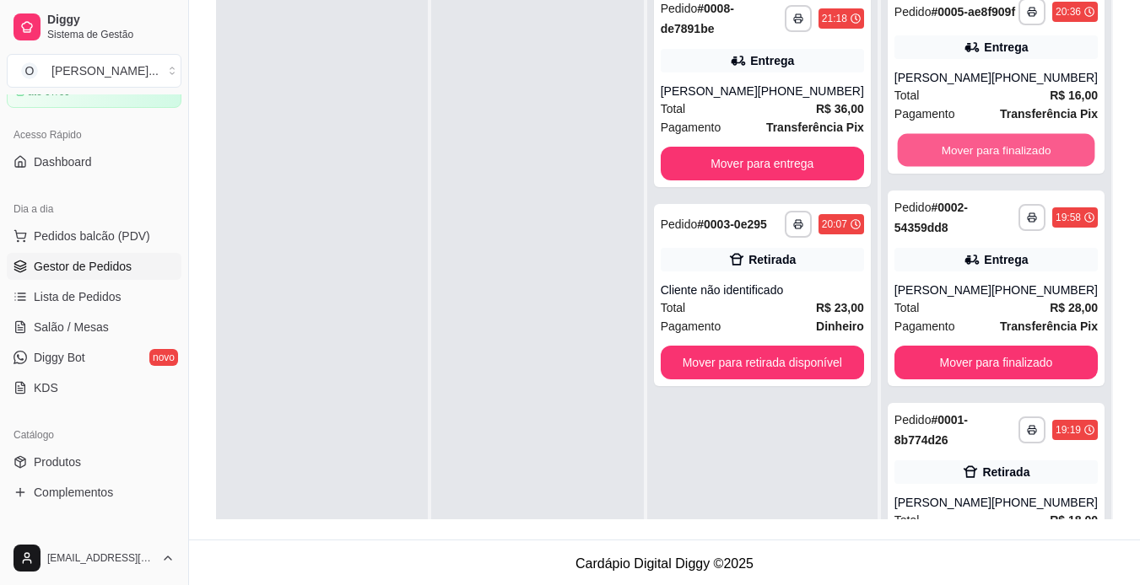
click at [1018, 167] on button "Mover para finalizado" at bounding box center [995, 150] width 197 height 33
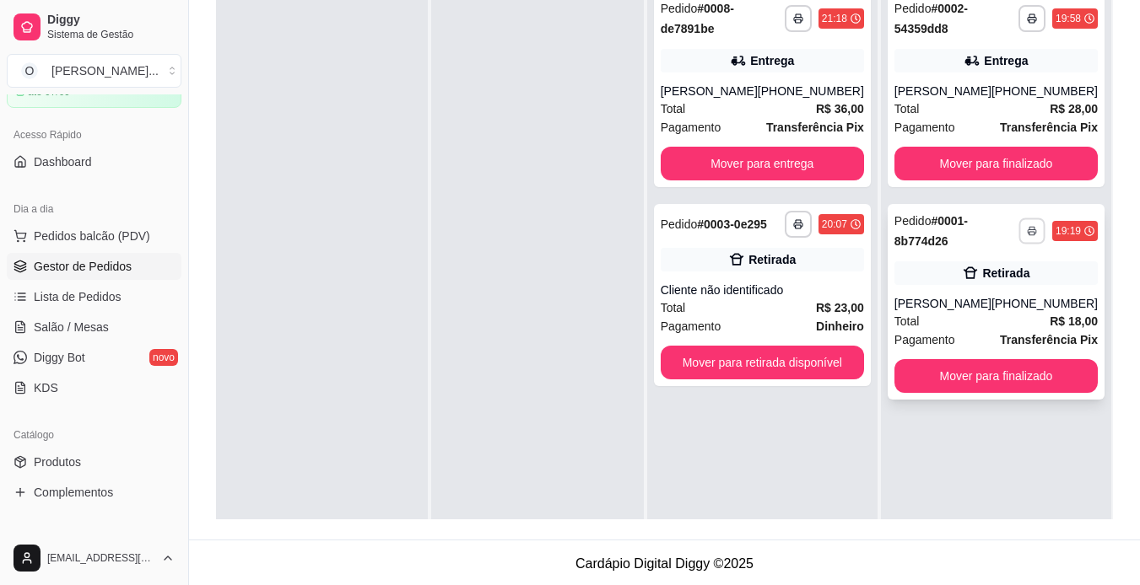
click at [1029, 235] on rect "button" at bounding box center [1031, 233] width 5 height 3
click at [999, 294] on button "IMPRESSORA" at bounding box center [974, 290] width 118 height 26
click at [999, 374] on button "Mover para finalizado" at bounding box center [995, 376] width 197 height 33
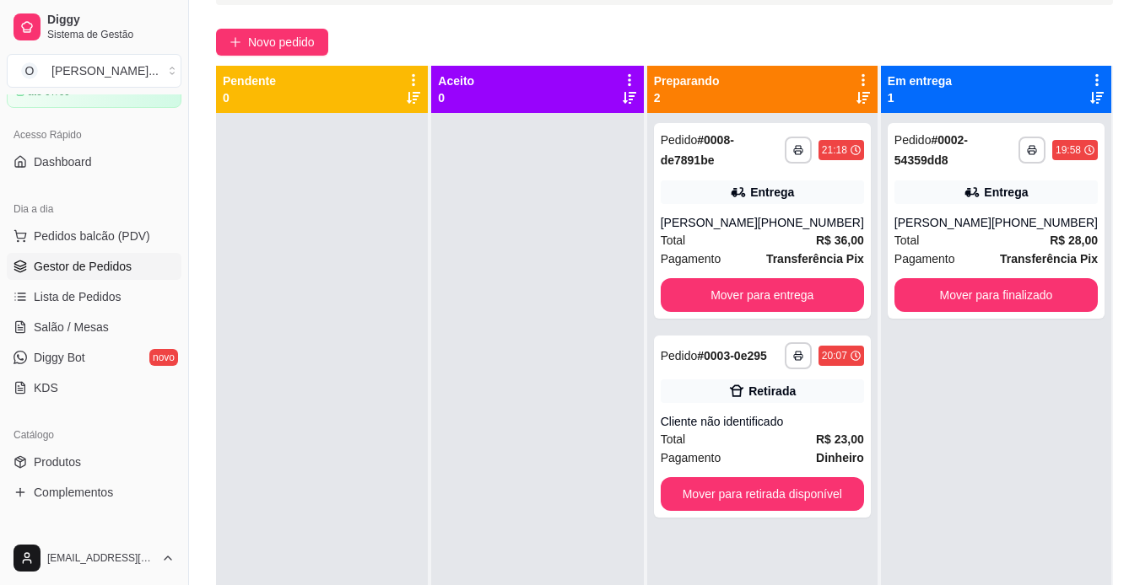
scroll to position [122, 0]
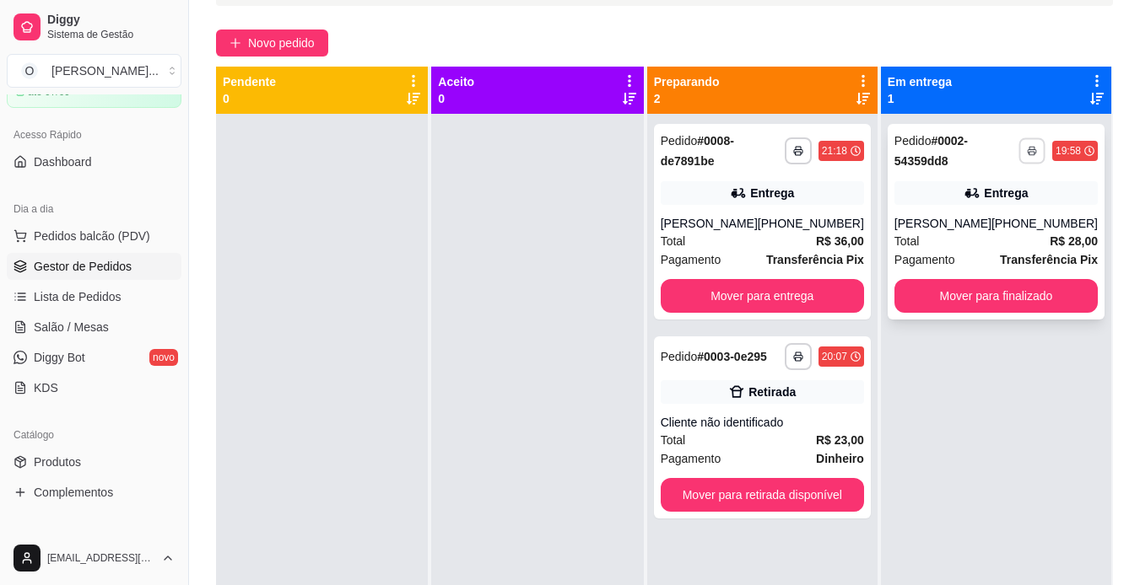
click at [1027, 150] on button "button" at bounding box center [1031, 151] width 26 height 26
click at [994, 216] on button "IMPRESSORA" at bounding box center [974, 210] width 118 height 26
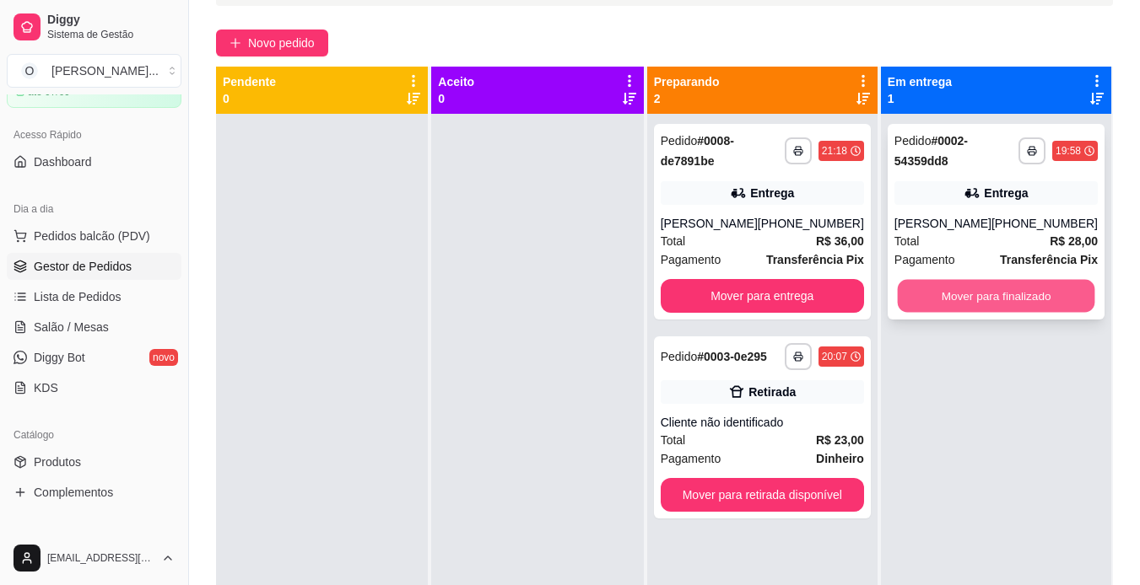
click at [999, 290] on button "Mover para finalizado" at bounding box center [995, 296] width 197 height 33
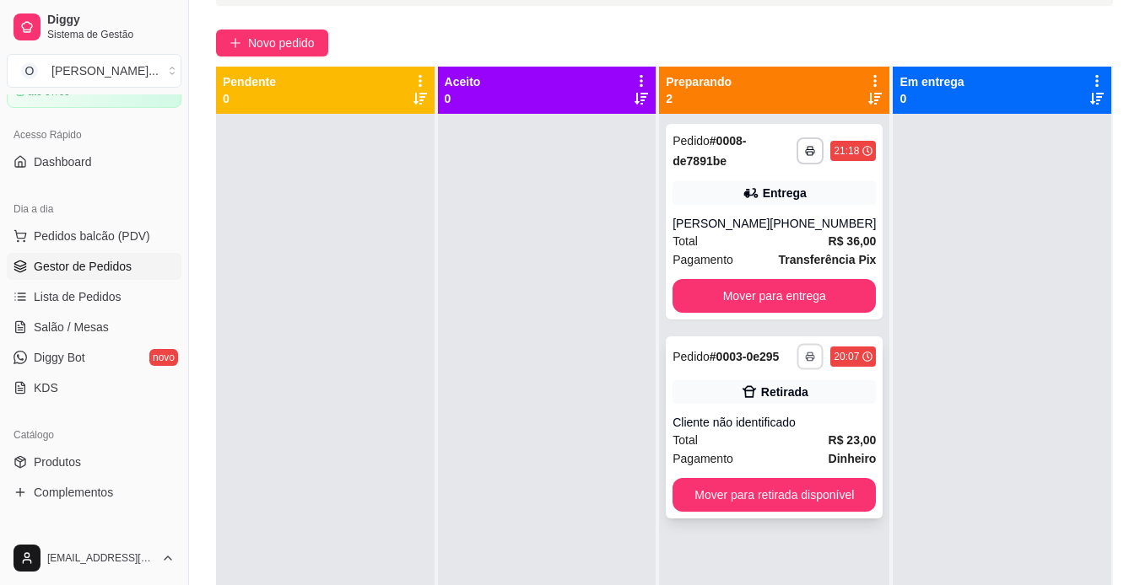
click at [798, 364] on button "button" at bounding box center [810, 356] width 26 height 26
click at [781, 412] on button "IMPRESSORA" at bounding box center [752, 415] width 118 height 26
click at [792, 482] on button "Mover para retirada disponível" at bounding box center [774, 495] width 197 height 33
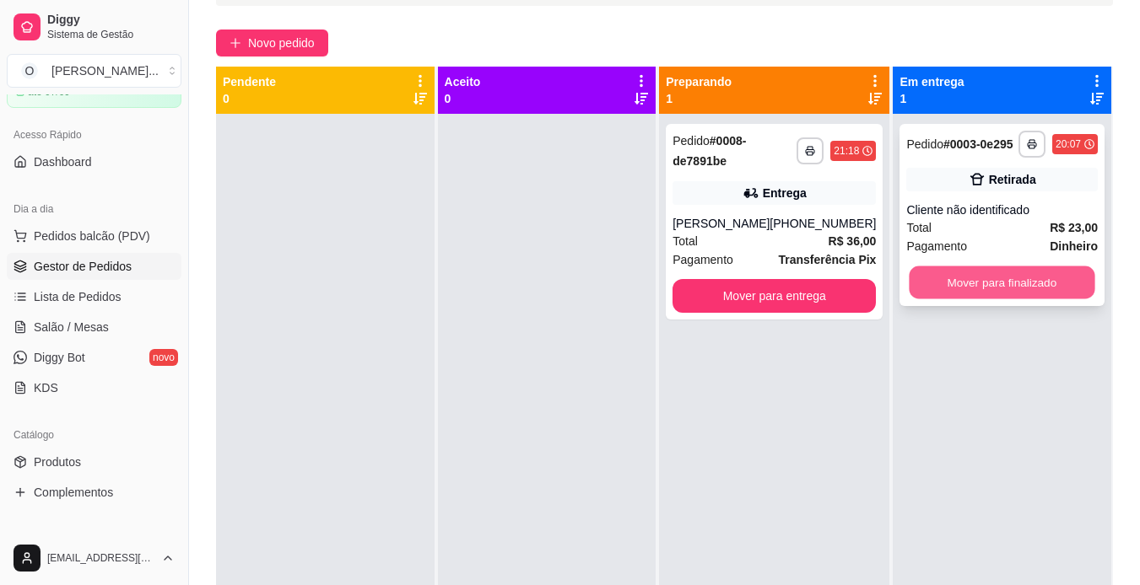
click at [985, 274] on button "Mover para finalizado" at bounding box center [1002, 283] width 186 height 33
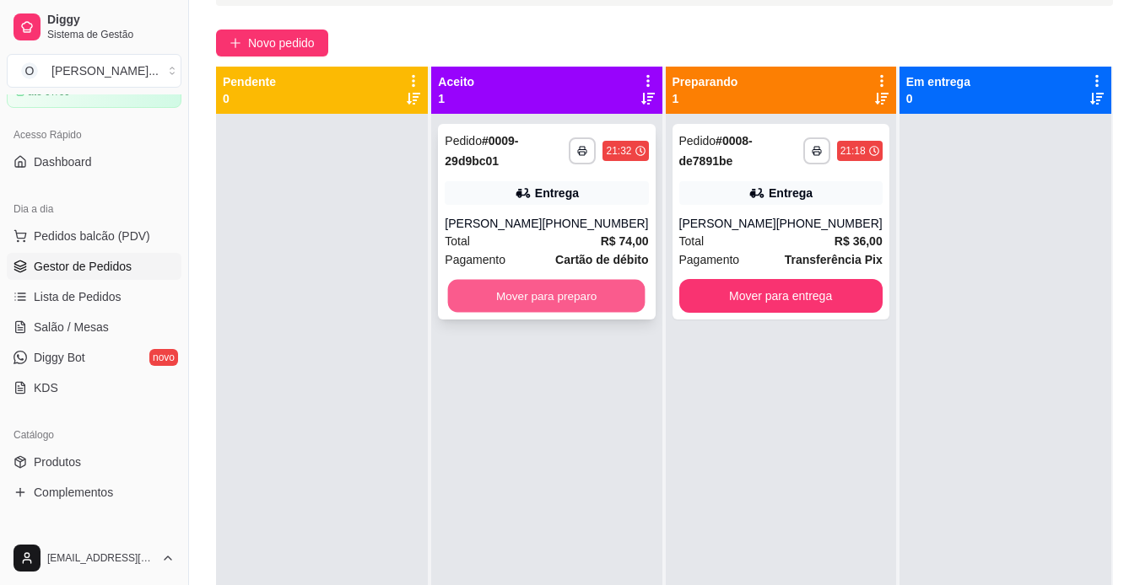
click at [623, 298] on button "Mover para preparo" at bounding box center [546, 296] width 197 height 33
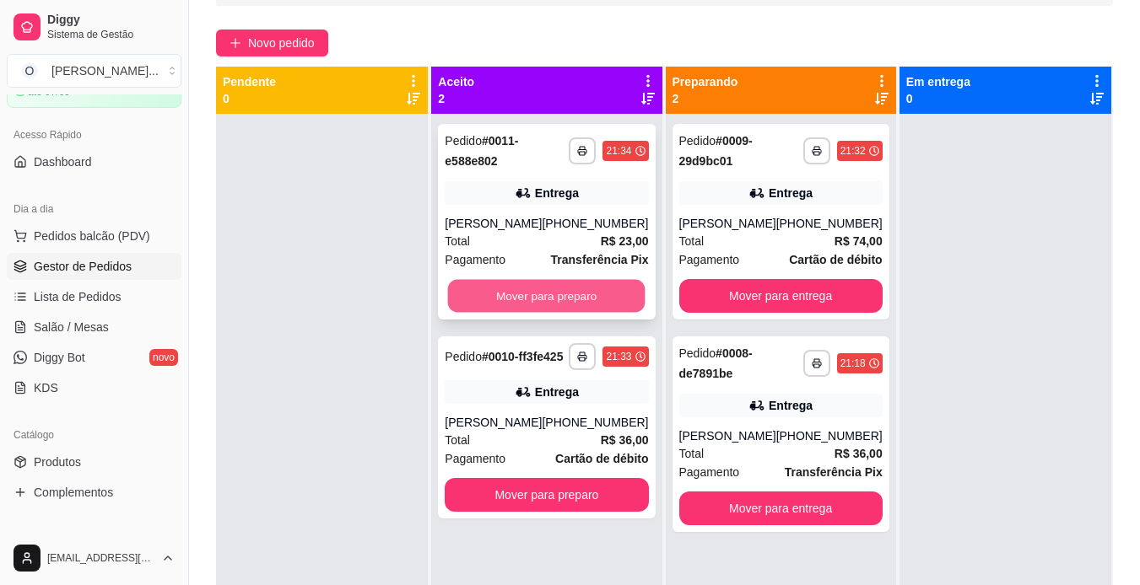
click at [515, 297] on button "Mover para preparo" at bounding box center [546, 296] width 197 height 33
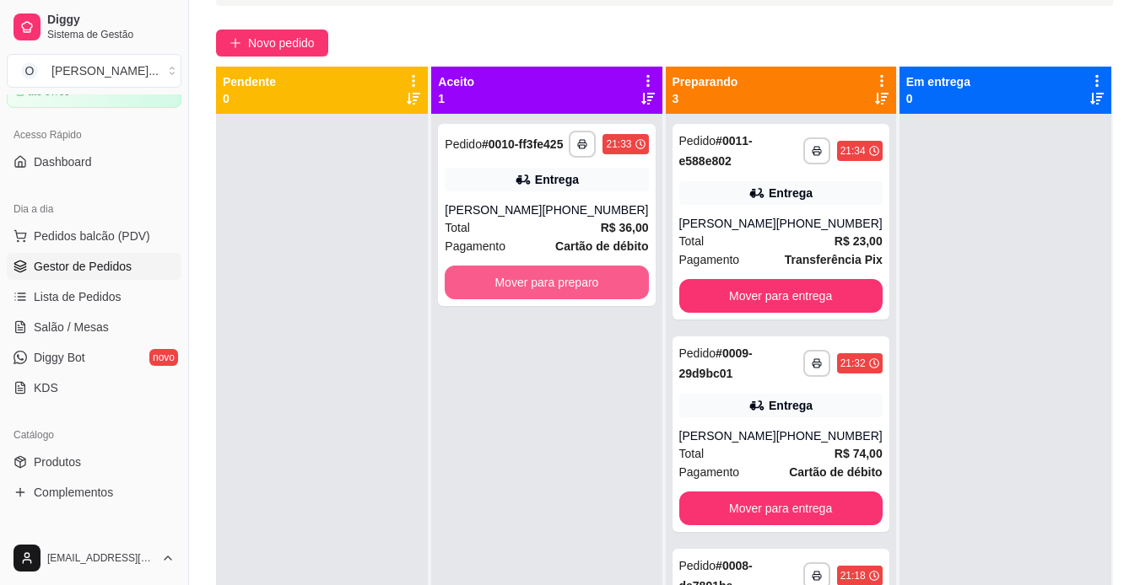
click at [515, 297] on button "Mover para preparo" at bounding box center [546, 283] width 203 height 34
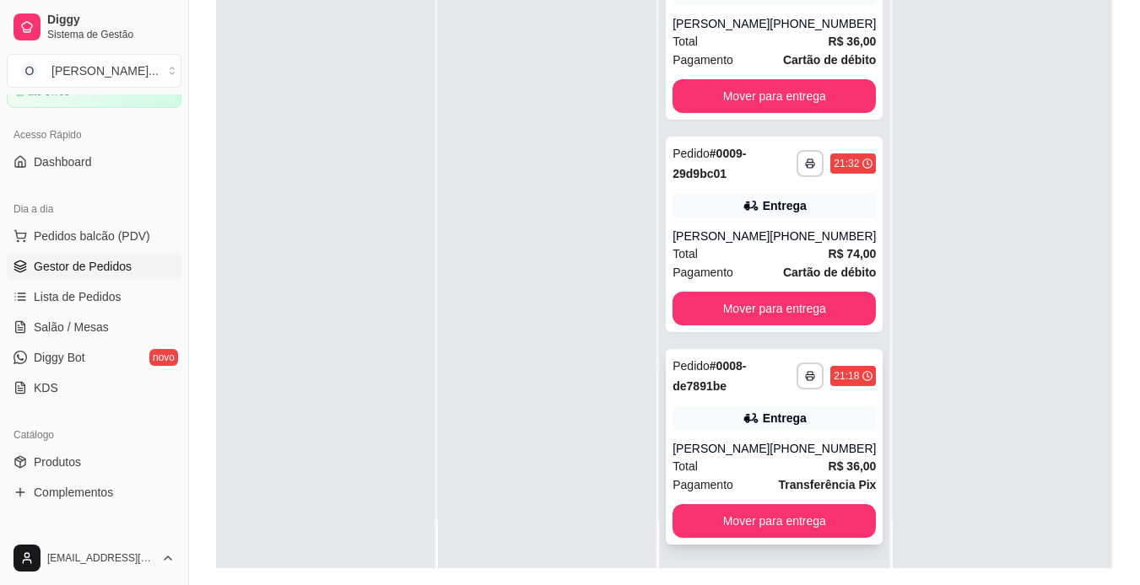
scroll to position [211, 0]
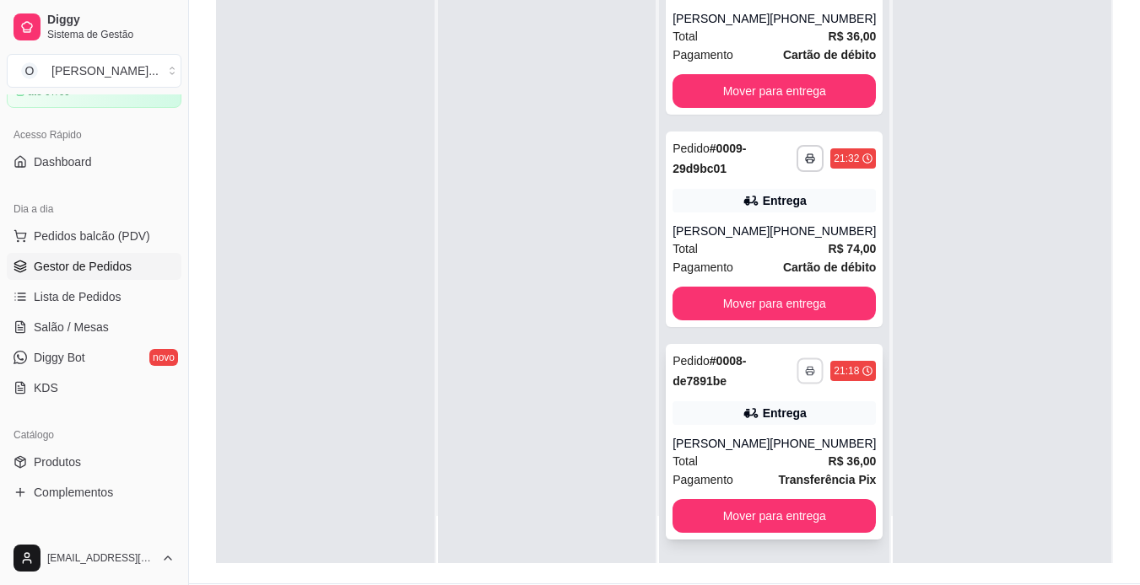
click at [806, 375] on icon "button" at bounding box center [811, 371] width 10 height 10
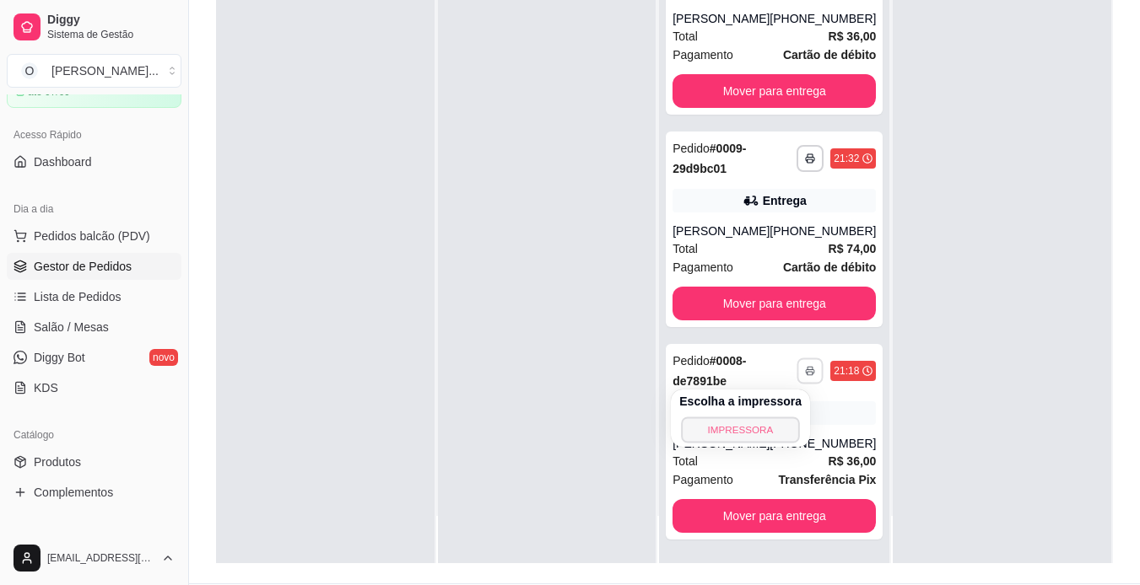
click at [747, 429] on button "IMPRESSORA" at bounding box center [740, 430] width 118 height 26
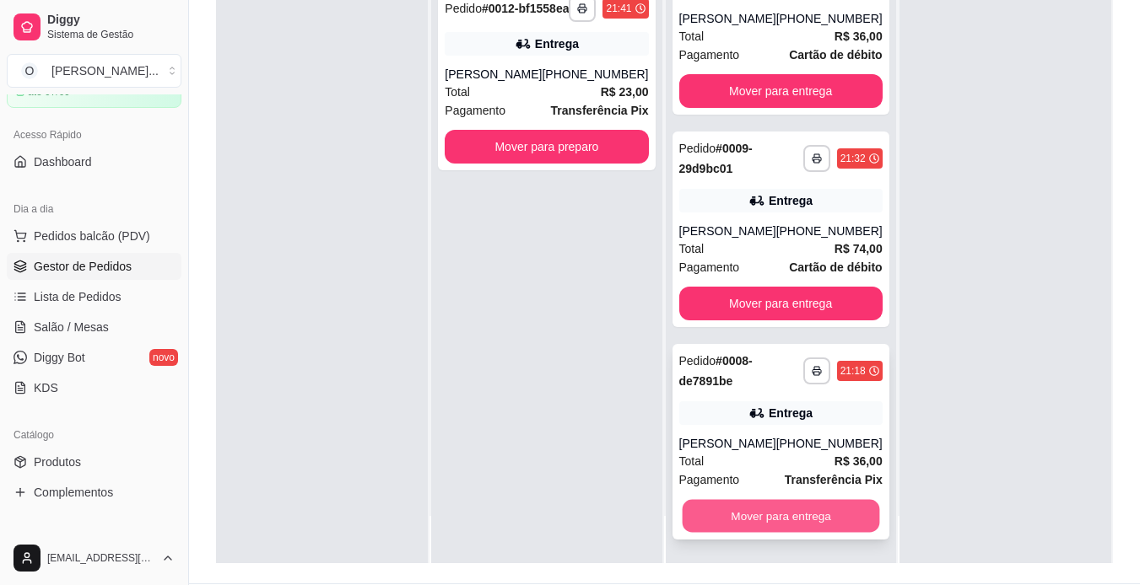
click at [750, 515] on button "Mover para entrega" at bounding box center [780, 516] width 197 height 33
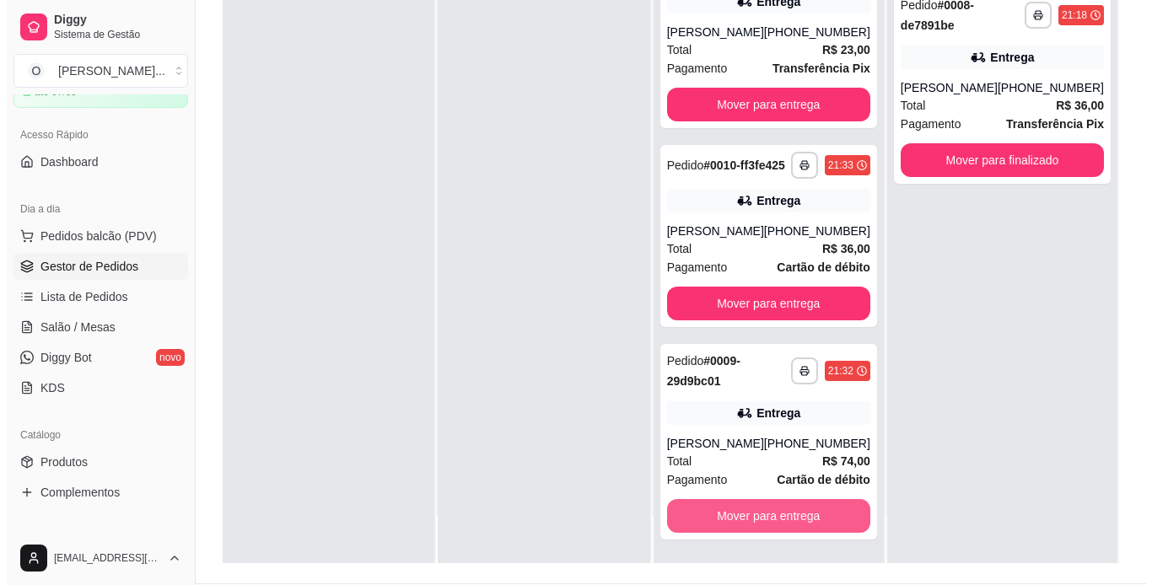
scroll to position [299, 0]
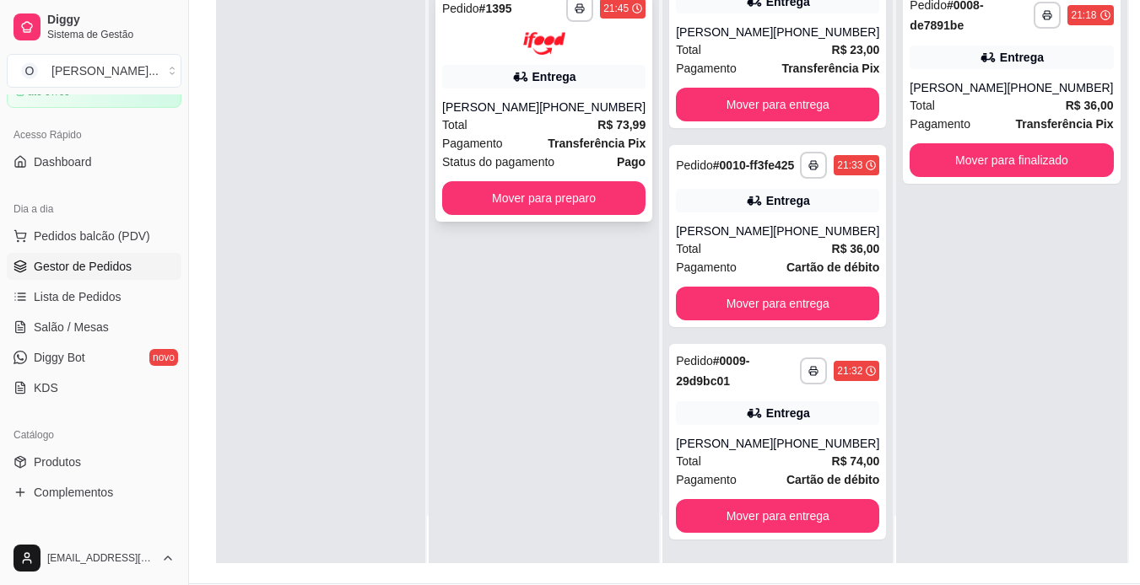
click at [555, 127] on div "Total R$ 73,99" at bounding box center [543, 125] width 203 height 19
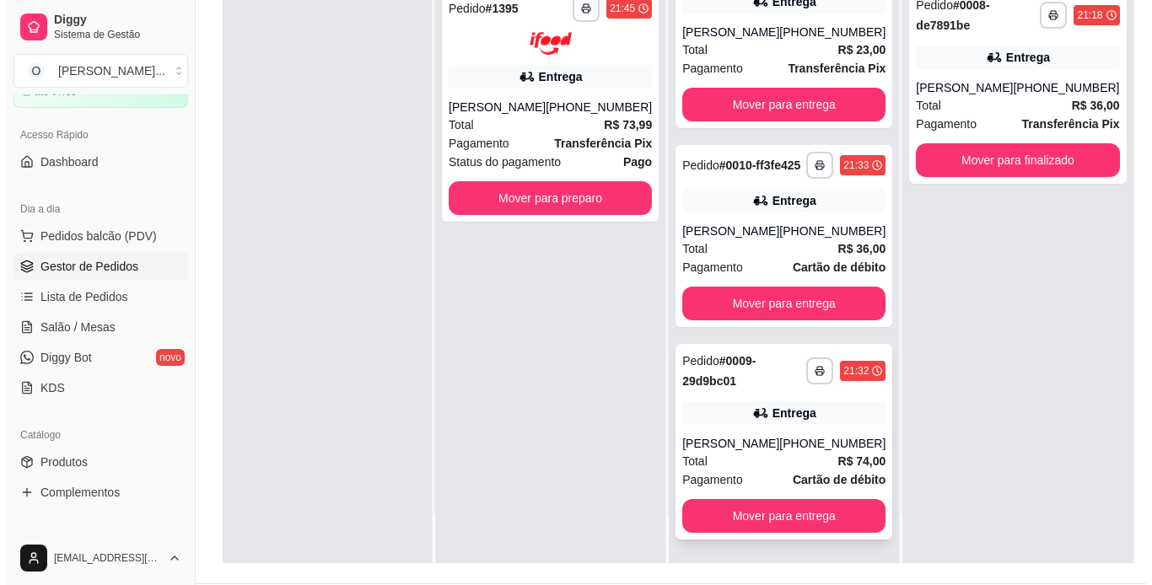
scroll to position [257, 0]
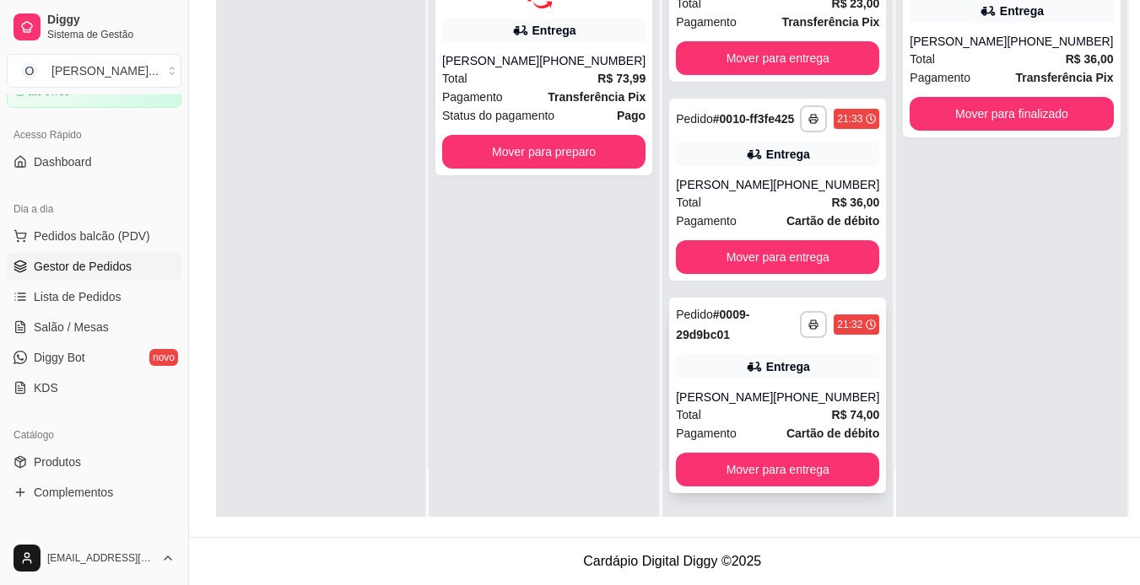
click at [699, 358] on div "Entrega" at bounding box center [777, 367] width 203 height 24
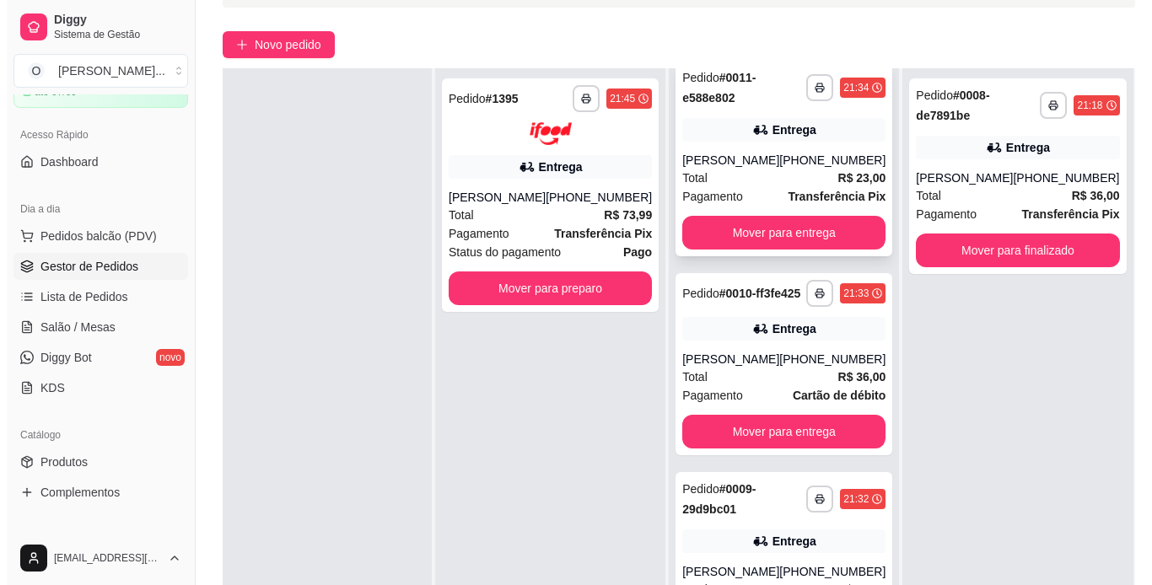
scroll to position [216, 0]
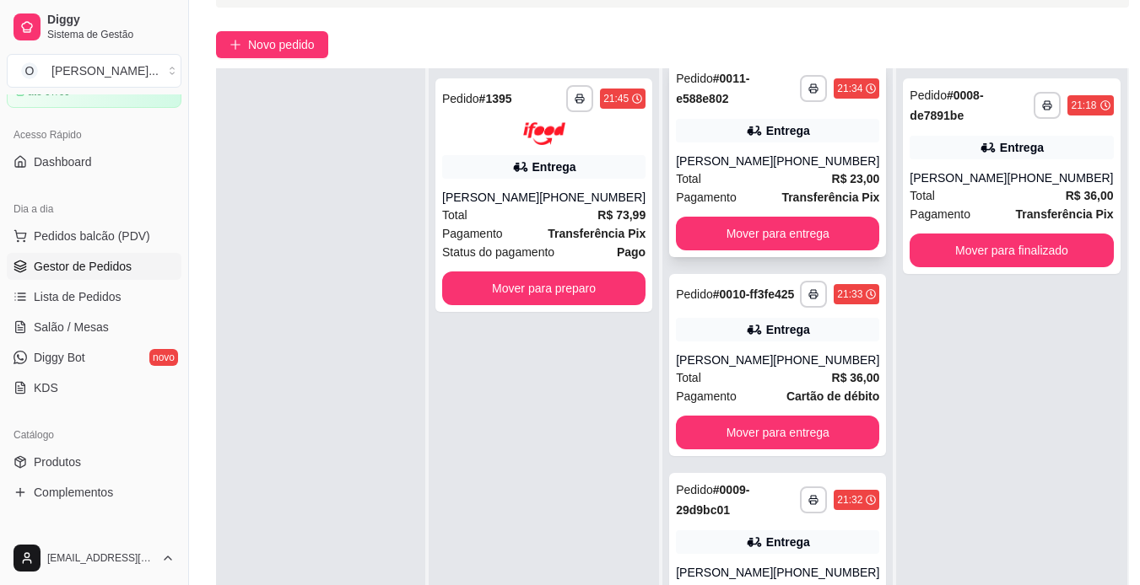
click at [741, 170] on div "[PERSON_NAME]" at bounding box center [724, 161] width 97 height 17
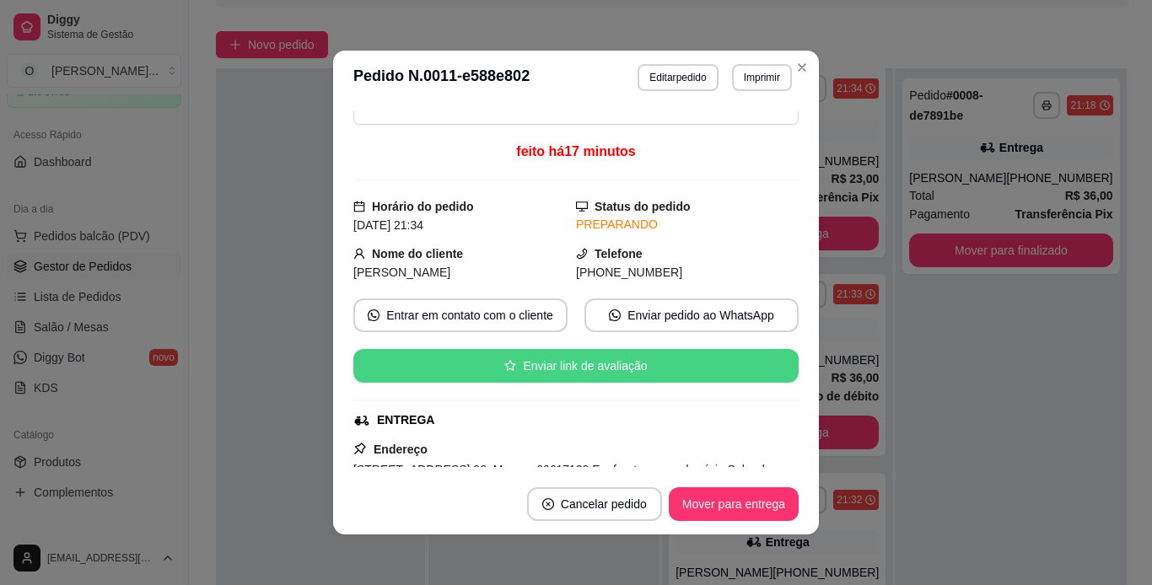
scroll to position [0, 0]
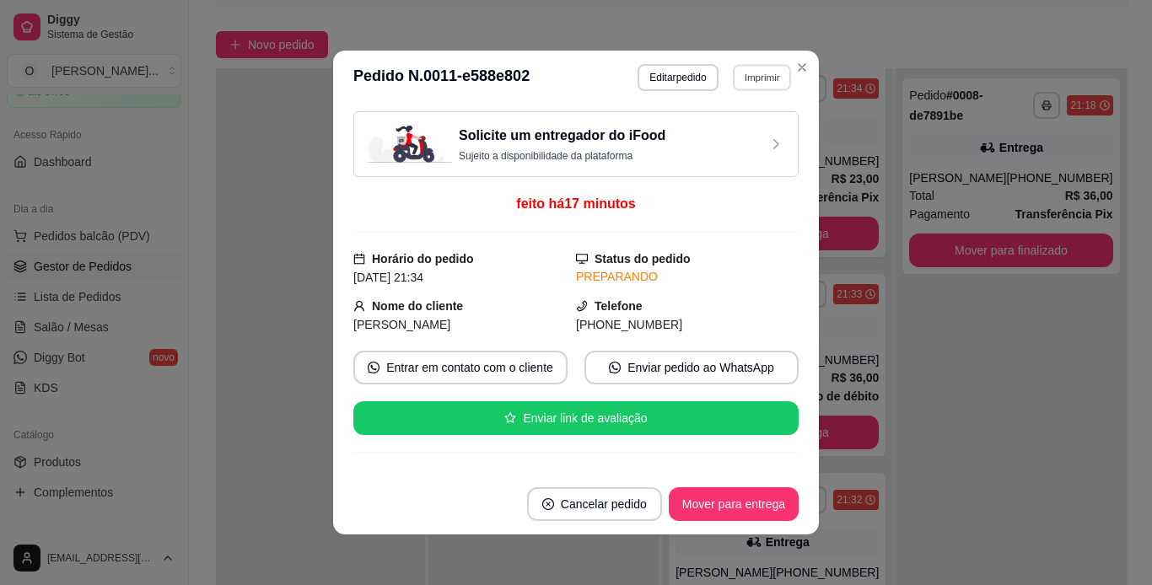
click at [736, 83] on button "Imprimir" at bounding box center [762, 77] width 58 height 26
click at [704, 146] on button "IMPRESSORA" at bounding box center [725, 136] width 118 height 26
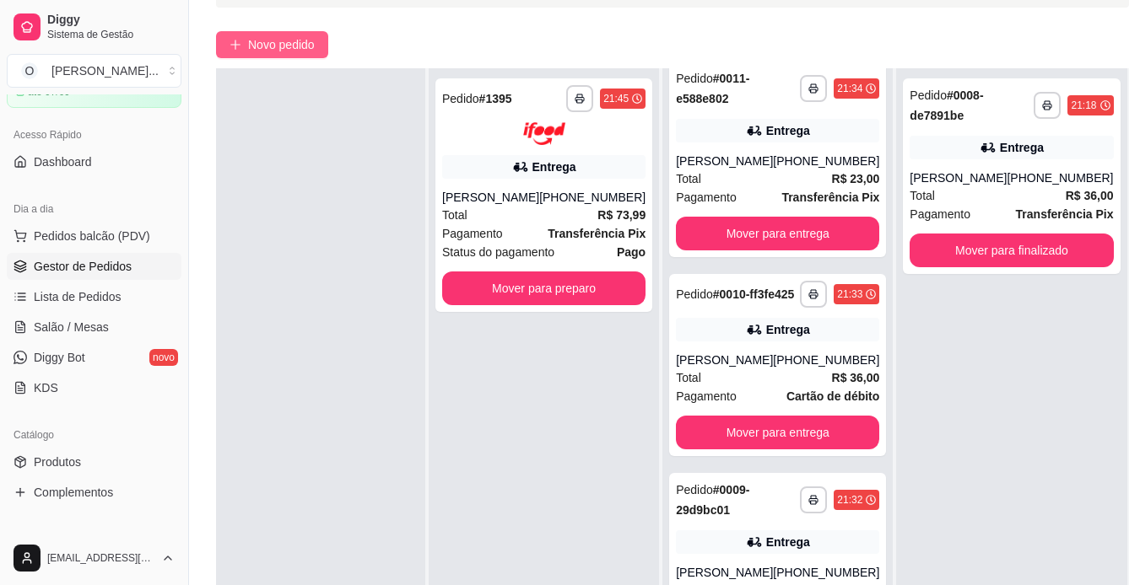
click at [311, 42] on span "Novo pedido" at bounding box center [281, 44] width 67 height 19
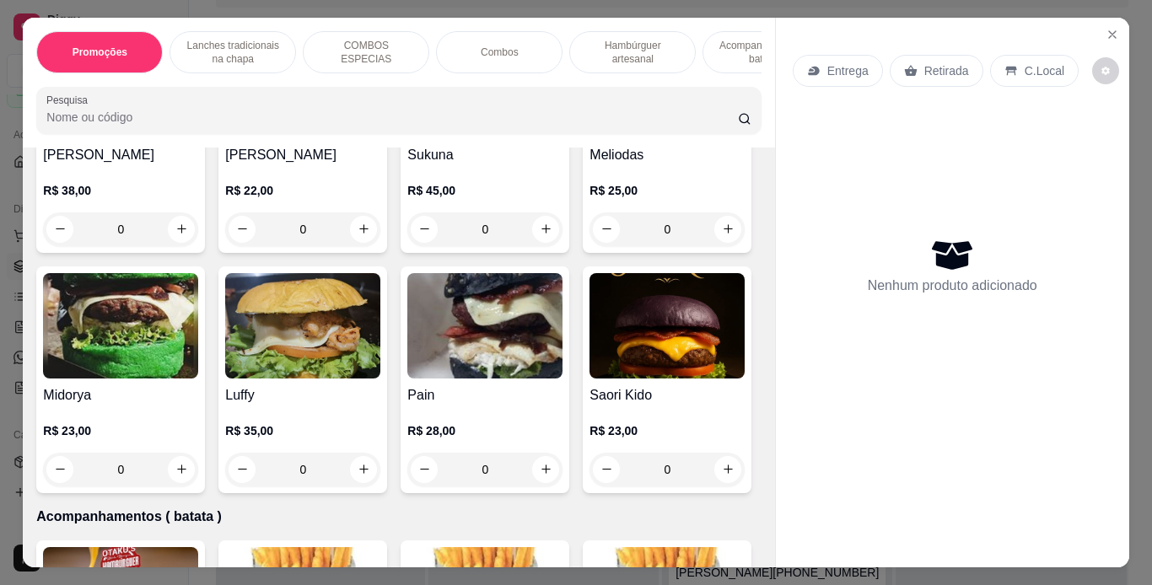
scroll to position [3105, 0]
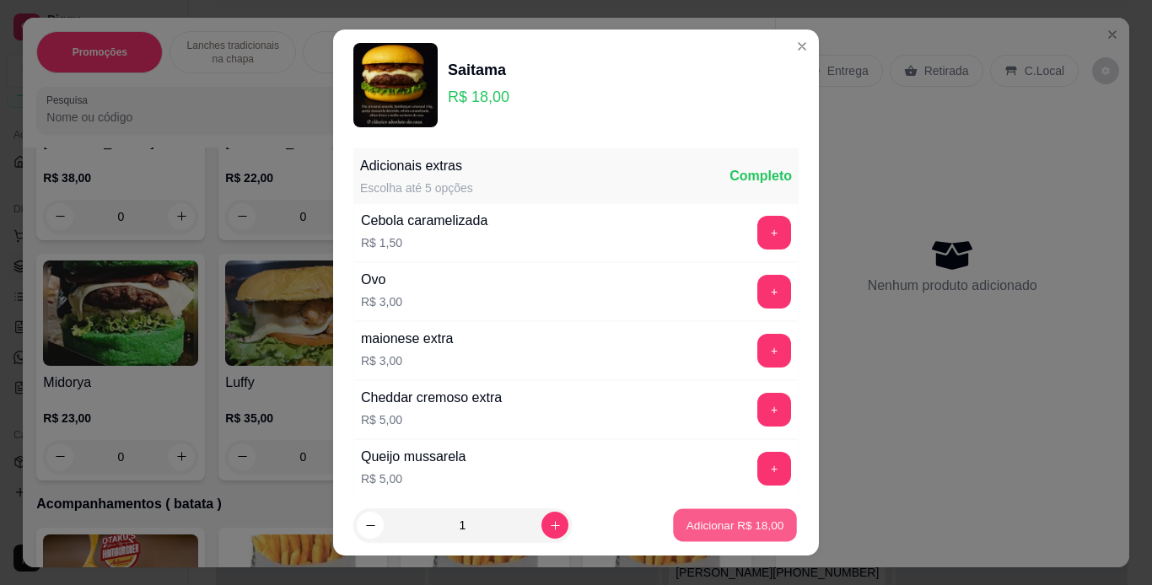
click at [705, 524] on p "Adicionar R$ 18,00" at bounding box center [736, 526] width 98 height 16
type input "1"
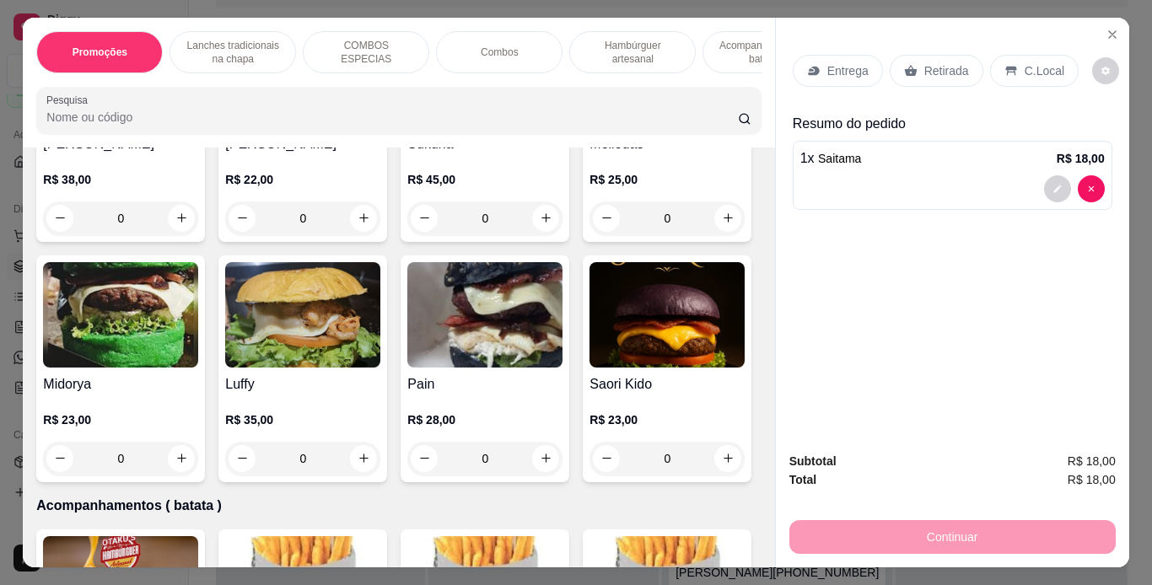
click at [930, 69] on p "Retirada" at bounding box center [947, 70] width 45 height 17
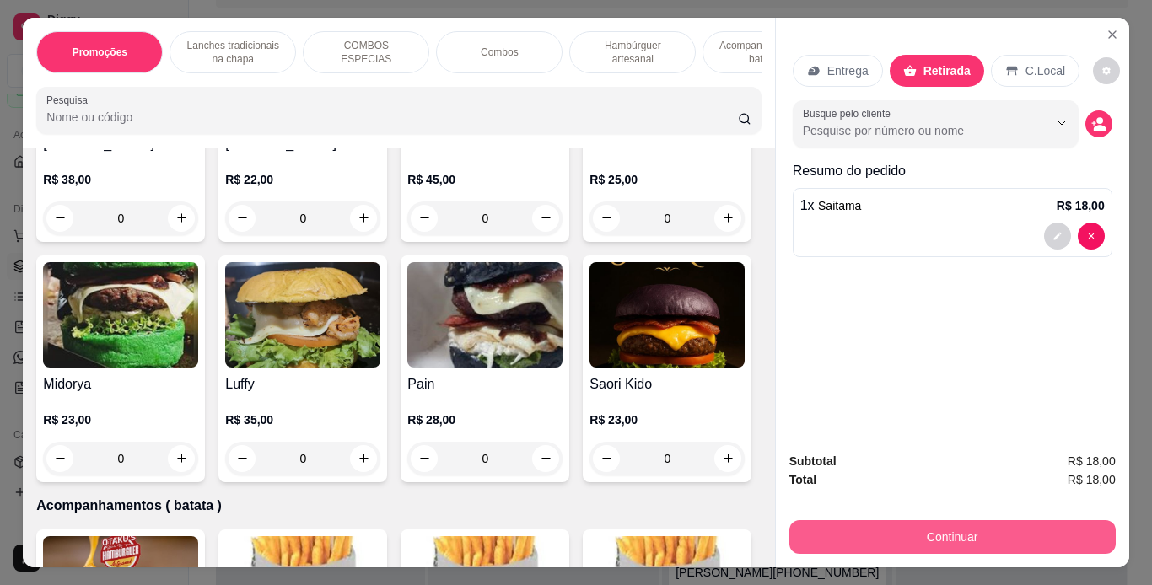
click at [1001, 534] on button "Continuar" at bounding box center [953, 538] width 326 height 34
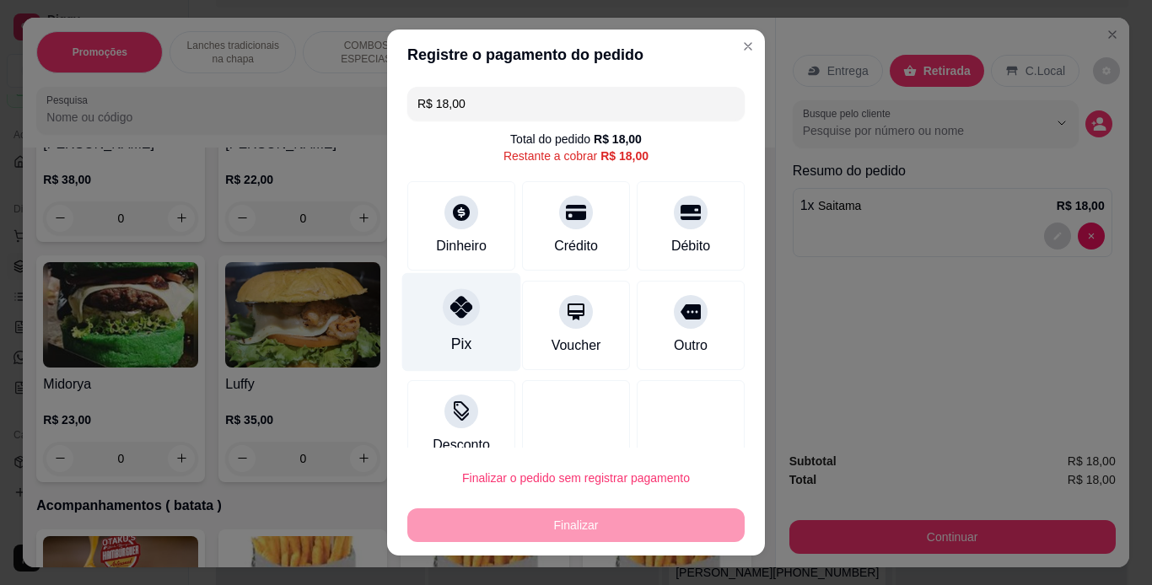
click at [462, 355] on div "Pix" at bounding box center [461, 321] width 119 height 99
type input "R$ 0,00"
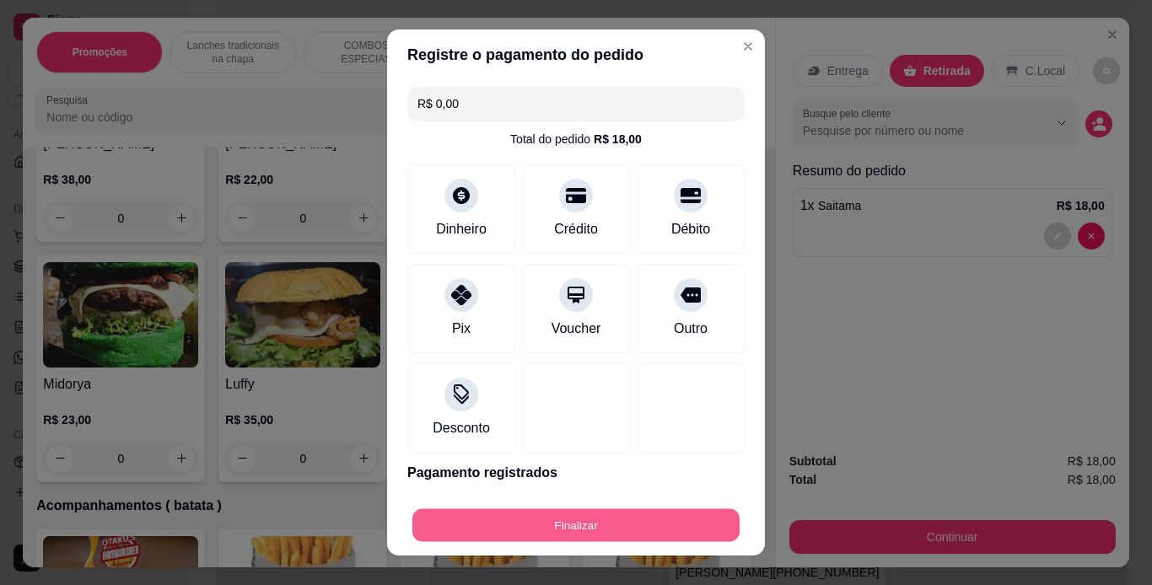
click at [529, 528] on button "Finalizar" at bounding box center [576, 526] width 327 height 33
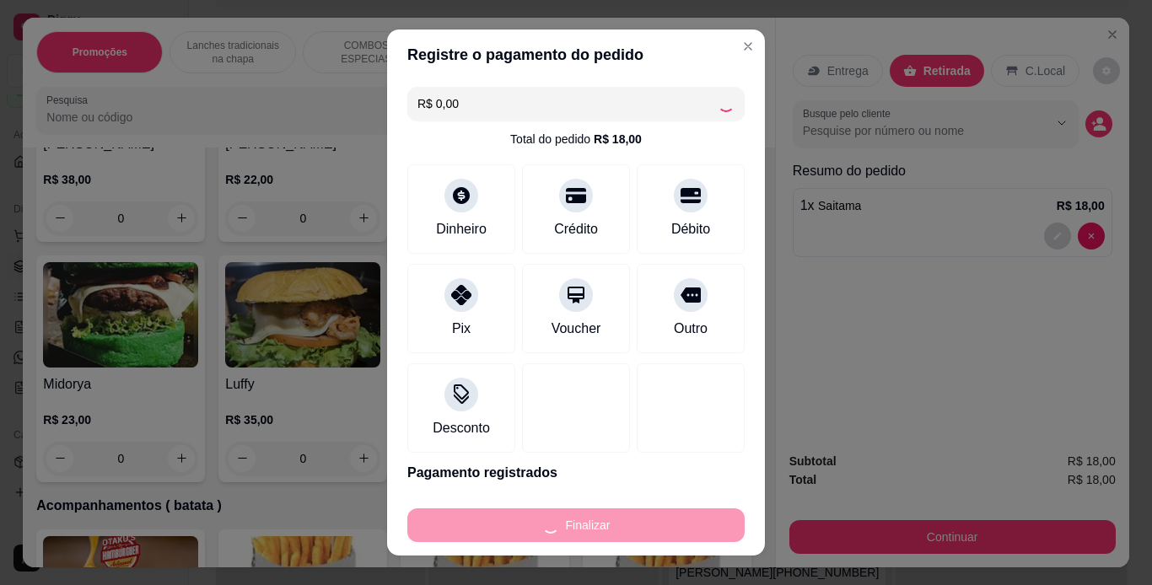
type input "0"
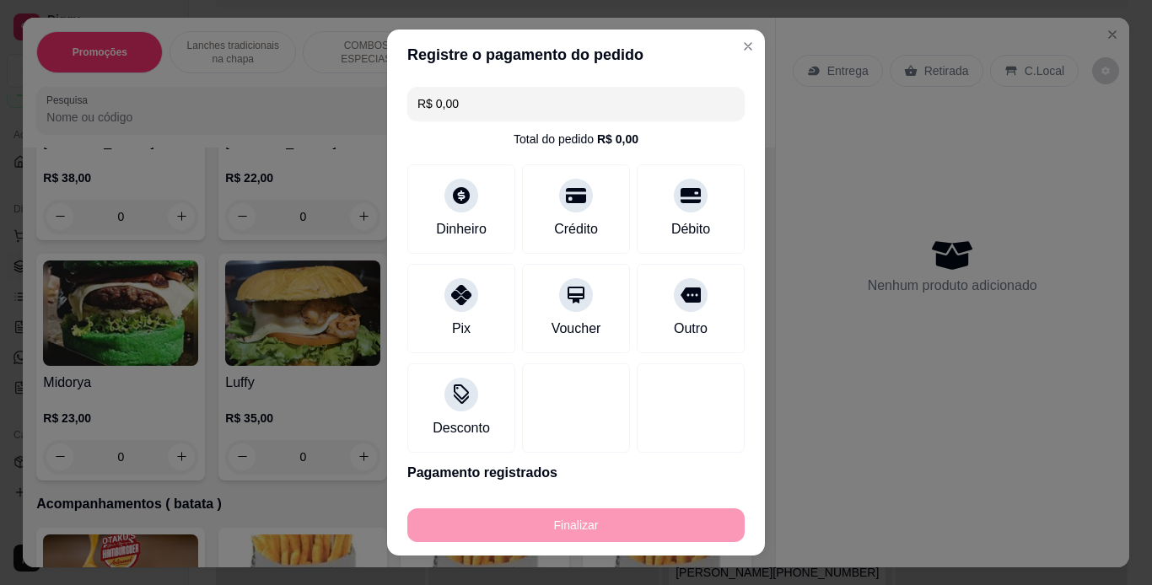
type input "-R$ 18,00"
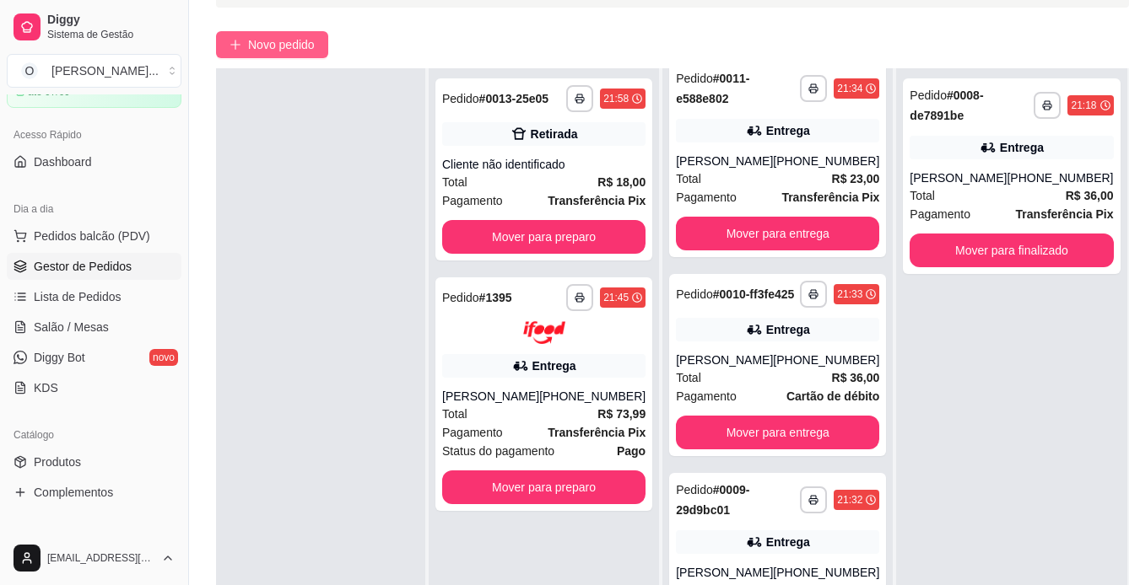
click at [281, 46] on span "Novo pedido" at bounding box center [281, 44] width 67 height 19
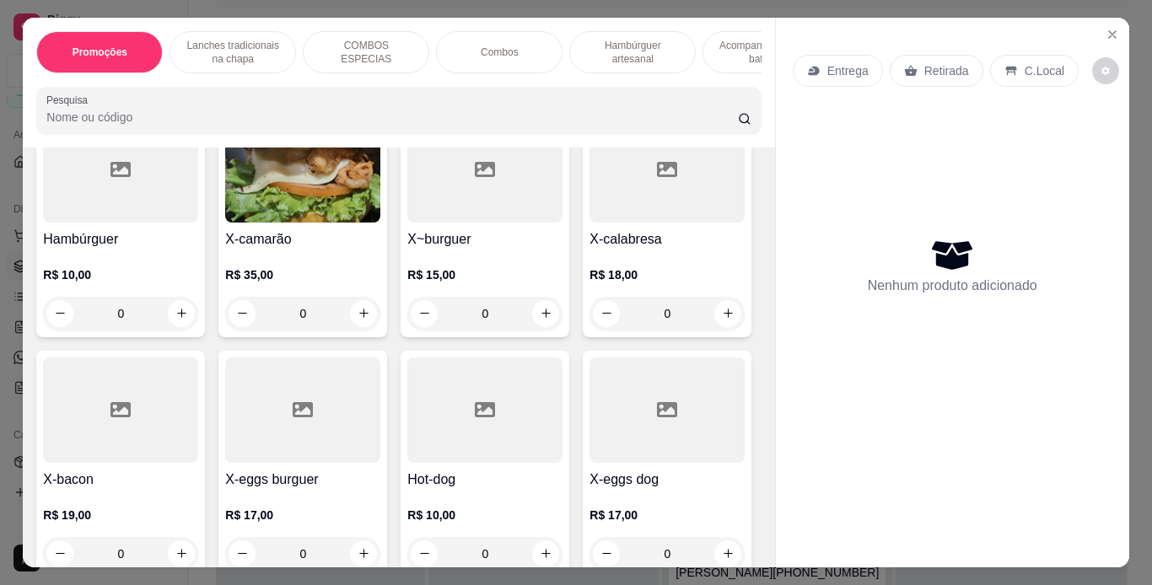
scroll to position [506, 0]
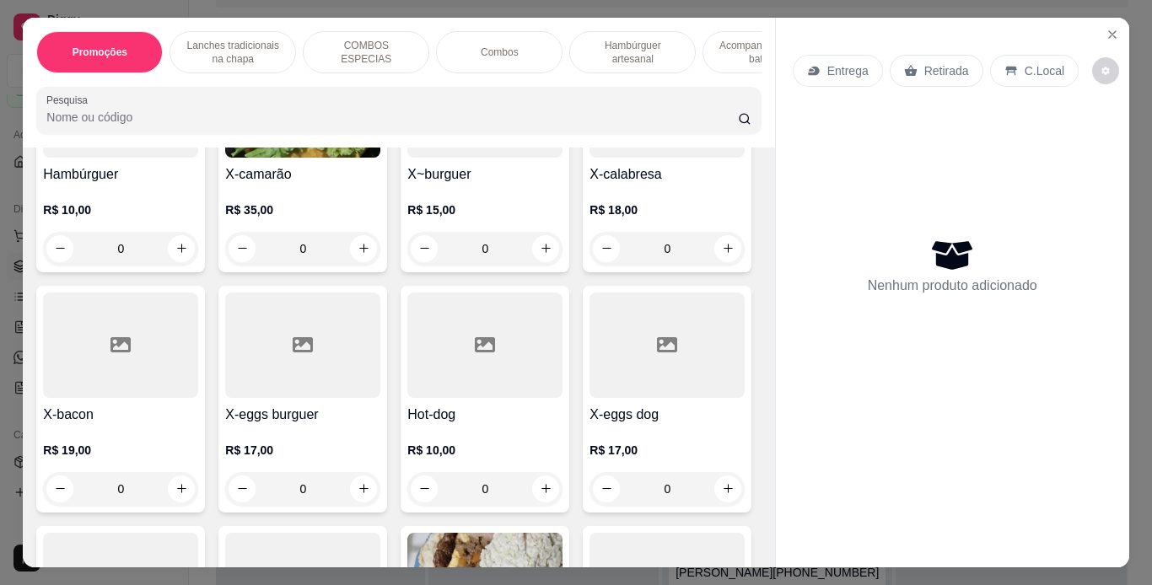
click at [590, 266] on div "0" at bounding box center [667, 249] width 155 height 34
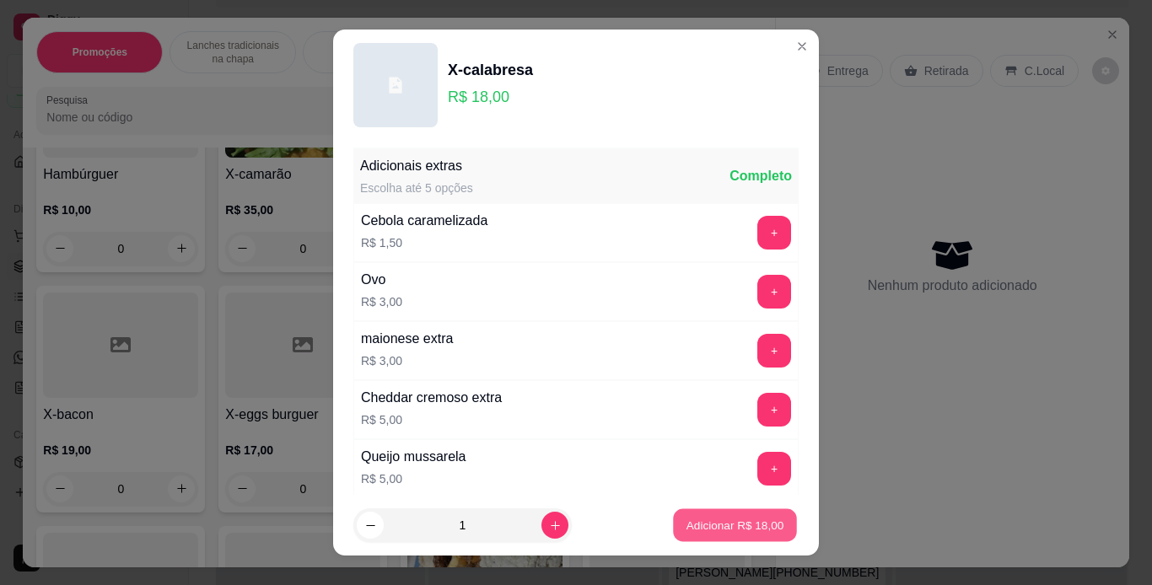
click at [693, 522] on p "Adicionar R$ 18,00" at bounding box center [736, 526] width 98 height 16
type input "1"
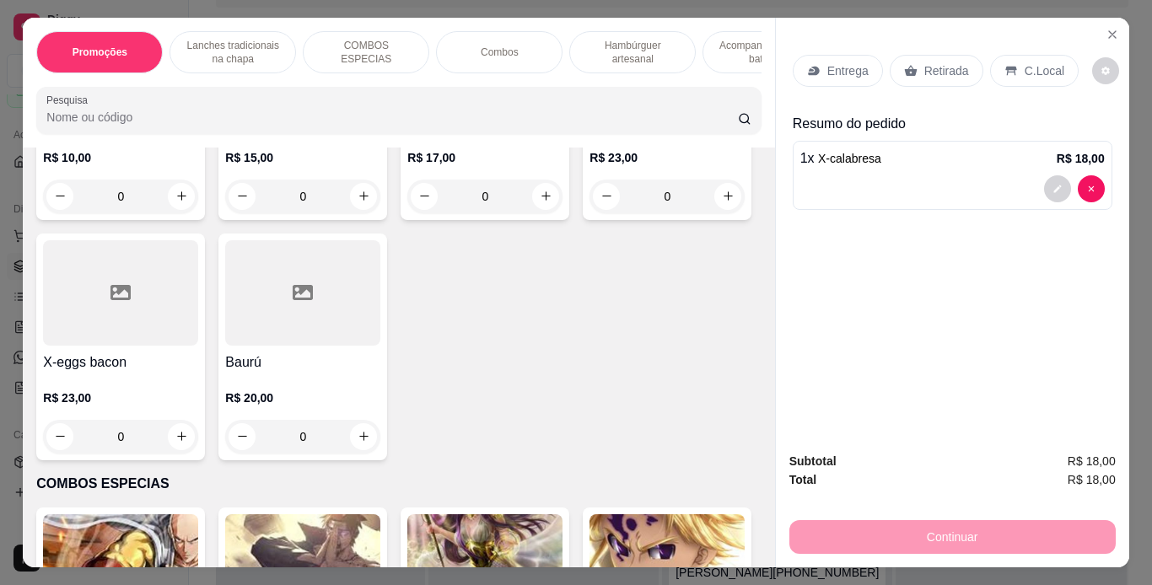
scroll to position [1282, 0]
click at [542, 213] on div "0" at bounding box center [484, 196] width 155 height 34
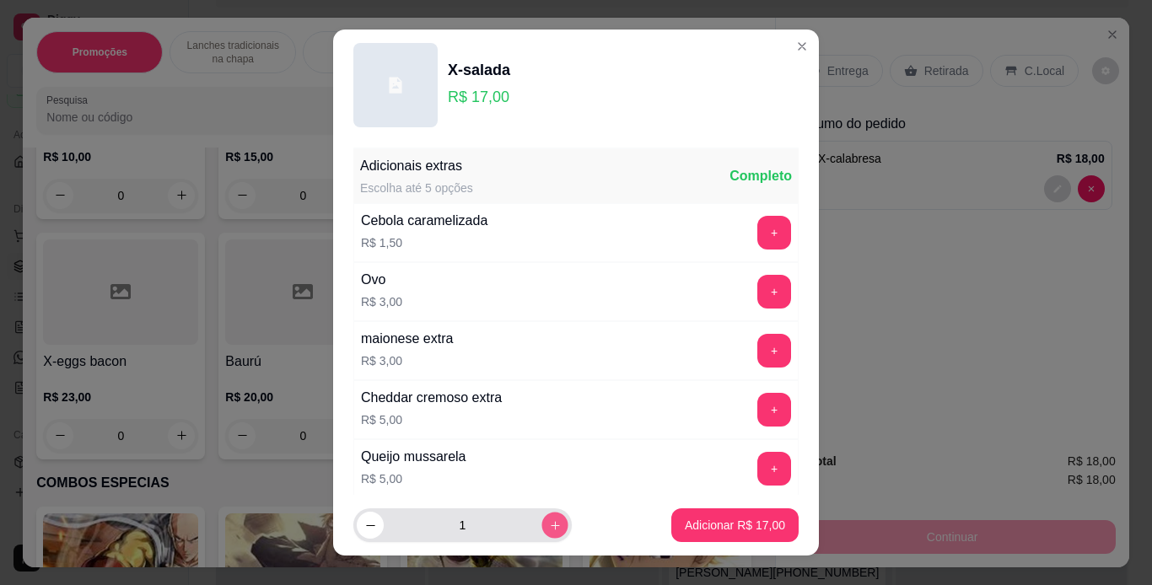
click at [549, 531] on icon "increase-product-quantity" at bounding box center [555, 526] width 13 height 13
type input "2"
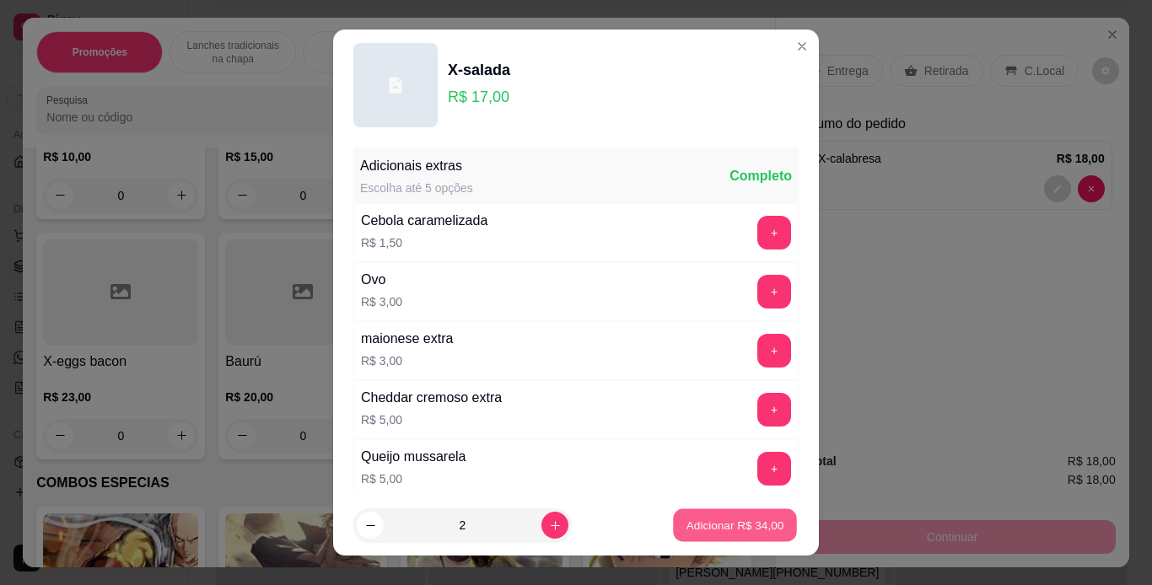
click at [699, 521] on p "Adicionar R$ 34,00" at bounding box center [736, 526] width 98 height 16
type input "2"
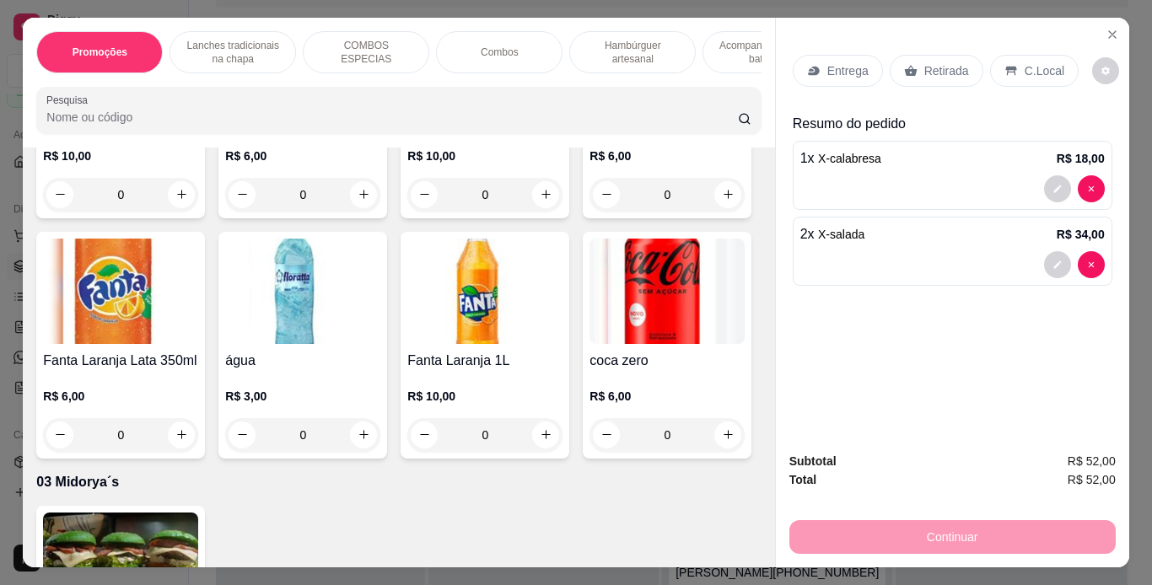
scroll to position [4186, 0]
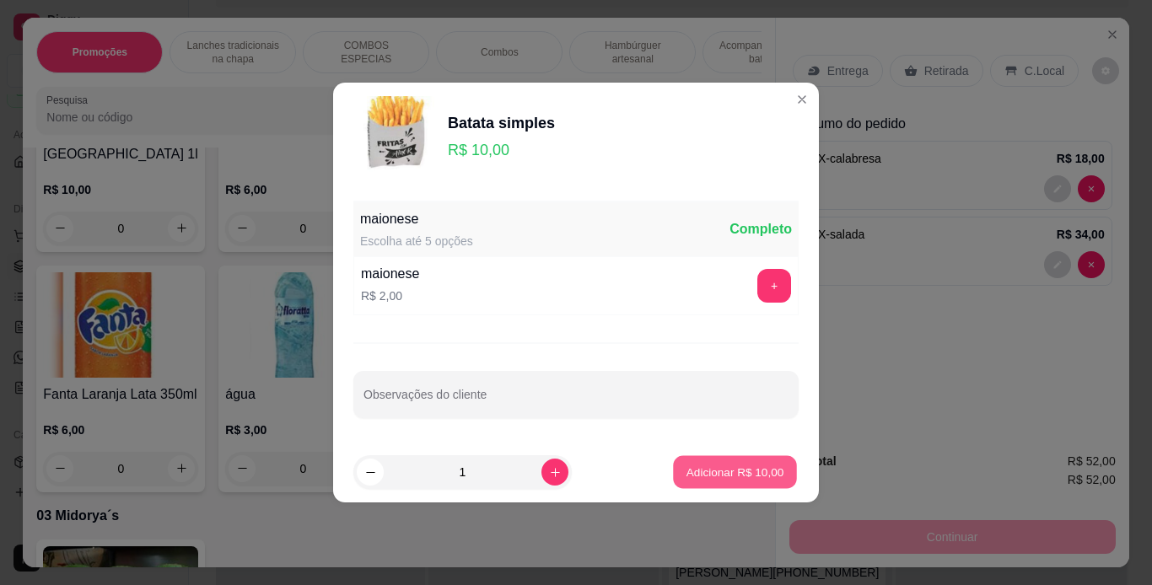
click at [673, 478] on button "Adicionar R$ 10,00" at bounding box center [735, 472] width 124 height 33
type input "1"
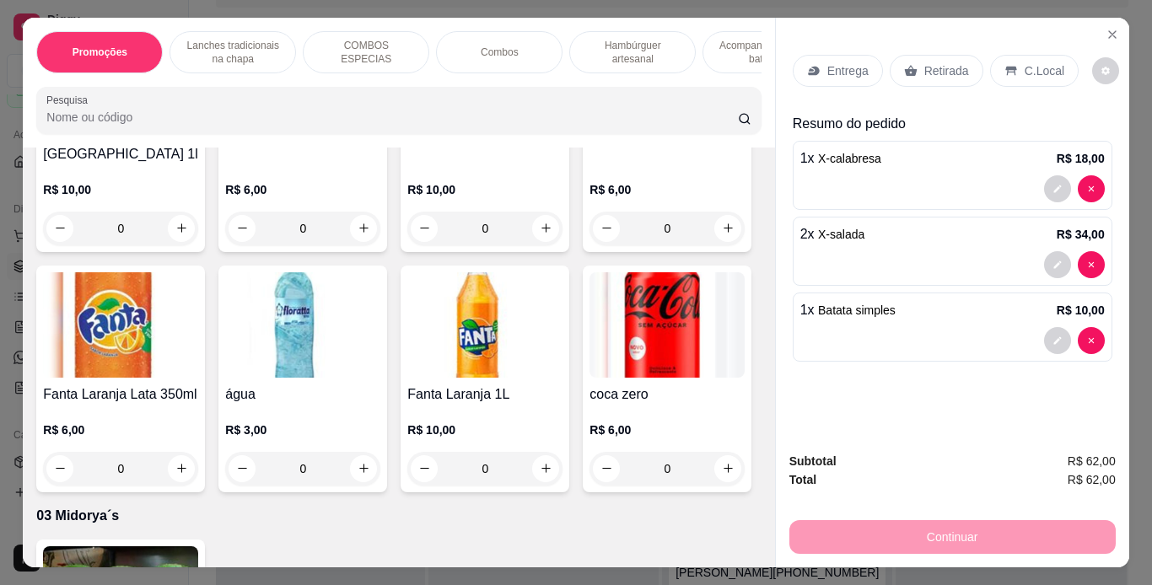
click at [1010, 63] on div "C.Local" at bounding box center [1034, 71] width 89 height 32
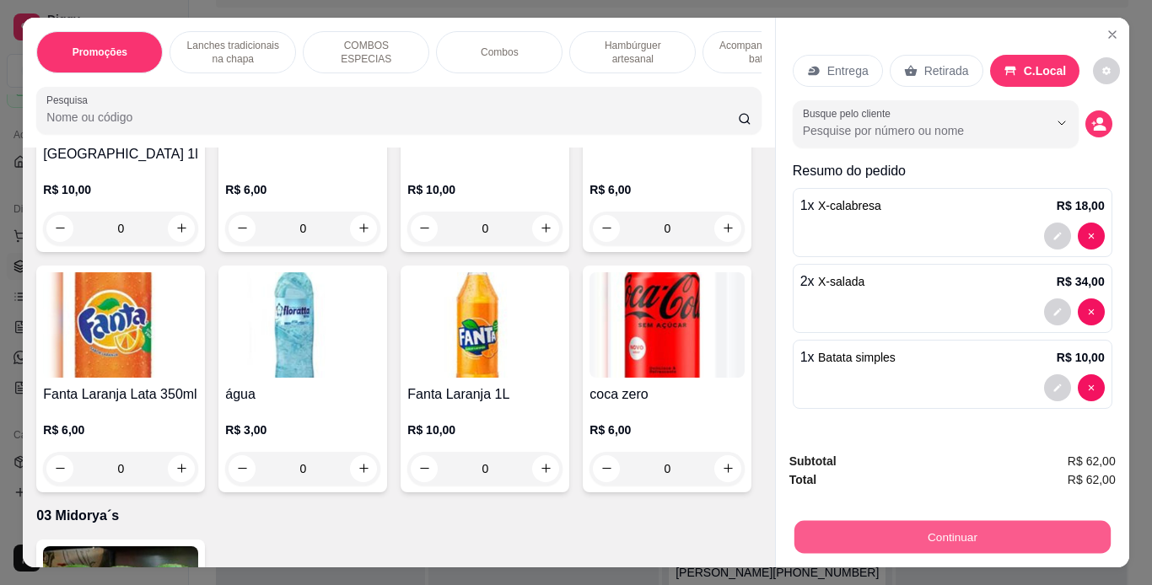
click at [990, 523] on button "Continuar" at bounding box center [952, 537] width 316 height 33
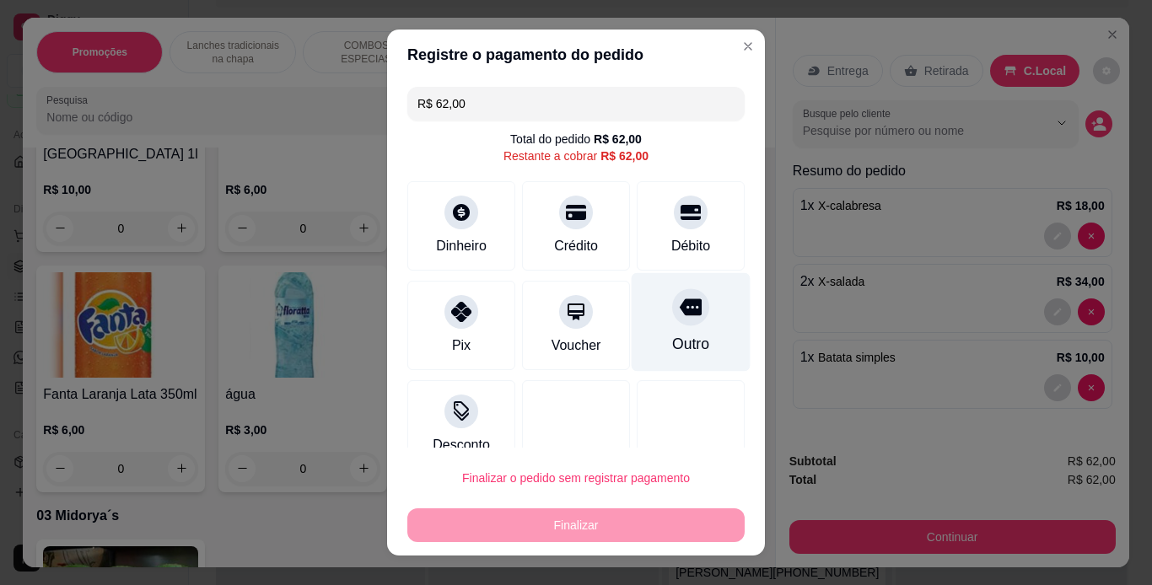
click at [672, 326] on div at bounding box center [690, 307] width 37 height 37
type input "R$ 0,00"
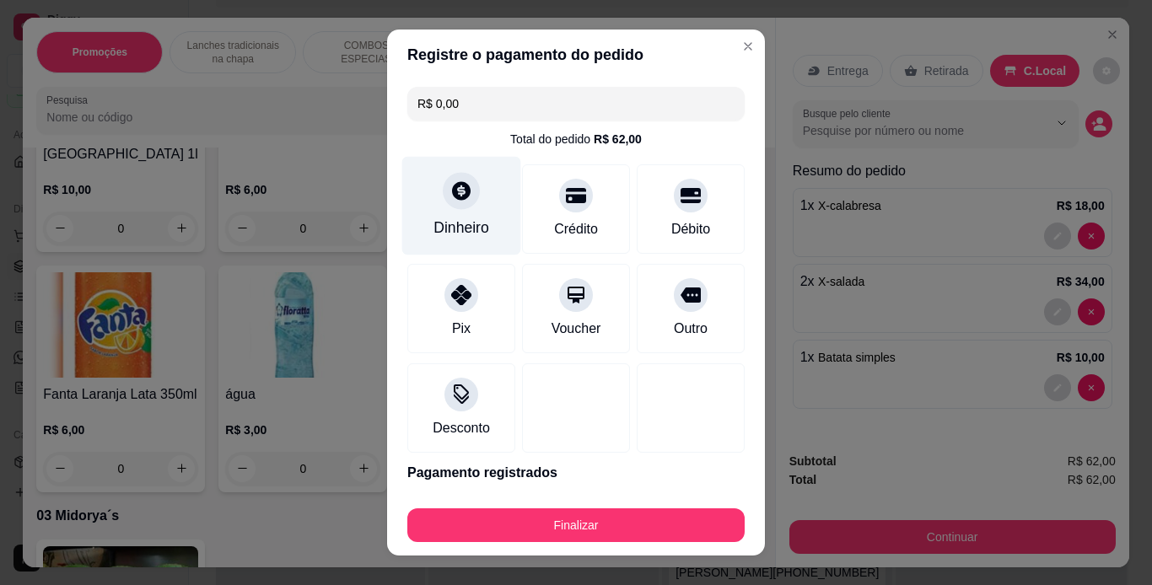
click at [468, 219] on div "Dinheiro" at bounding box center [462, 228] width 56 height 22
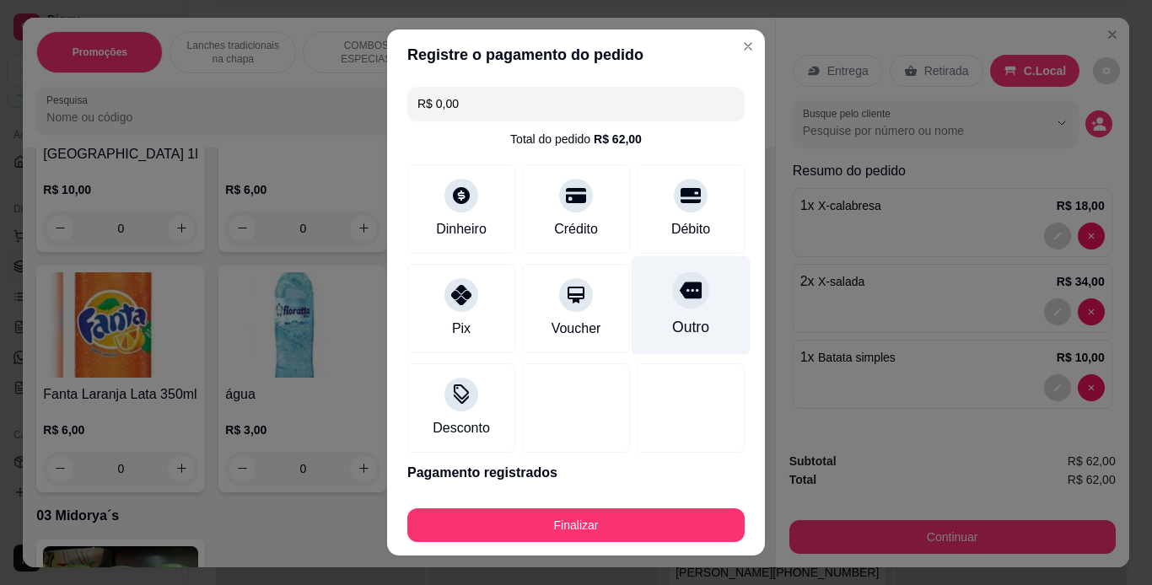
click at [662, 310] on div "Outro" at bounding box center [691, 305] width 119 height 99
click at [732, 483] on div "R$ 0,00 Total do pedido R$ 62,00 Dinheiro Crédito Débito Pix Voucher Outro Desc…" at bounding box center [576, 284] width 378 height 409
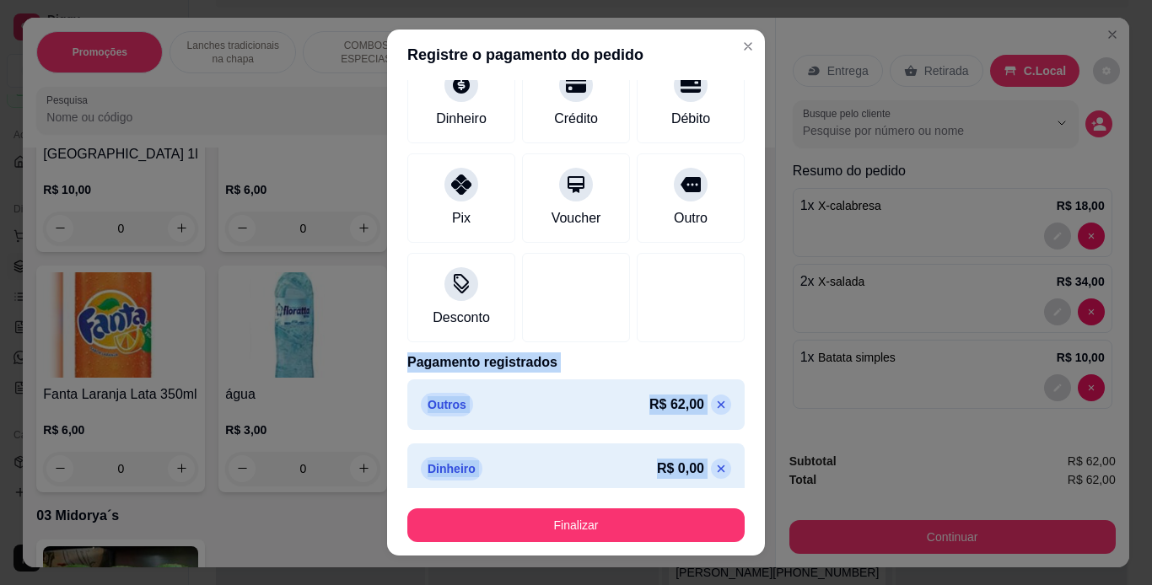
scroll to position [122, 0]
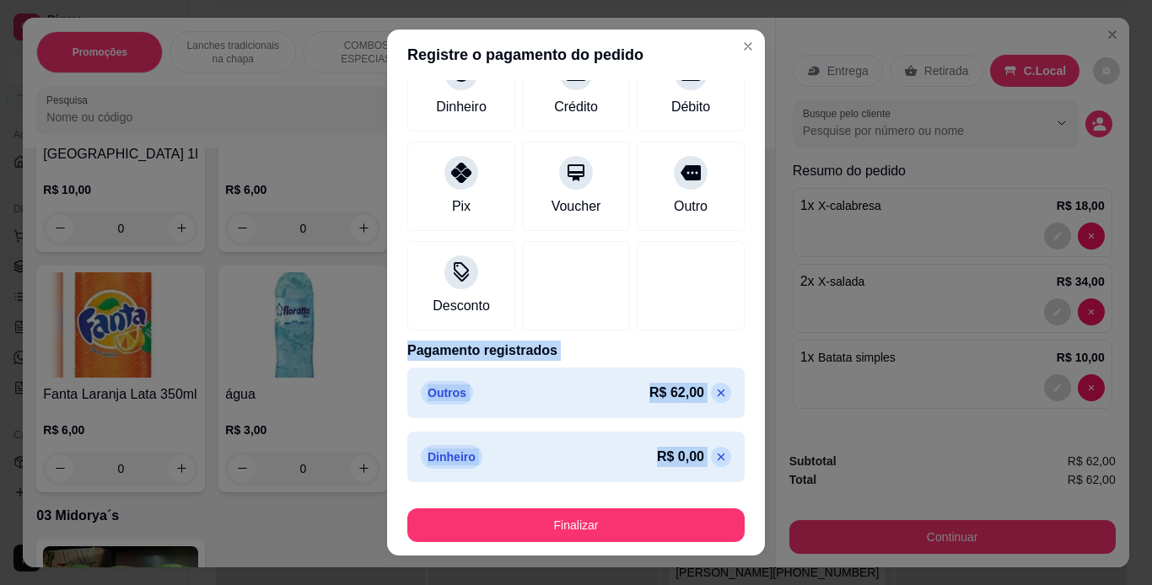
drag, startPoint x: 732, startPoint y: 483, endPoint x: 744, endPoint y: 484, distance: 11.9
click at [744, 484] on div "R$ 0,00 Total do pedido R$ 62,00 Dinheiro Crédito Débito Pix Voucher Outro Desc…" at bounding box center [576, 284] width 378 height 409
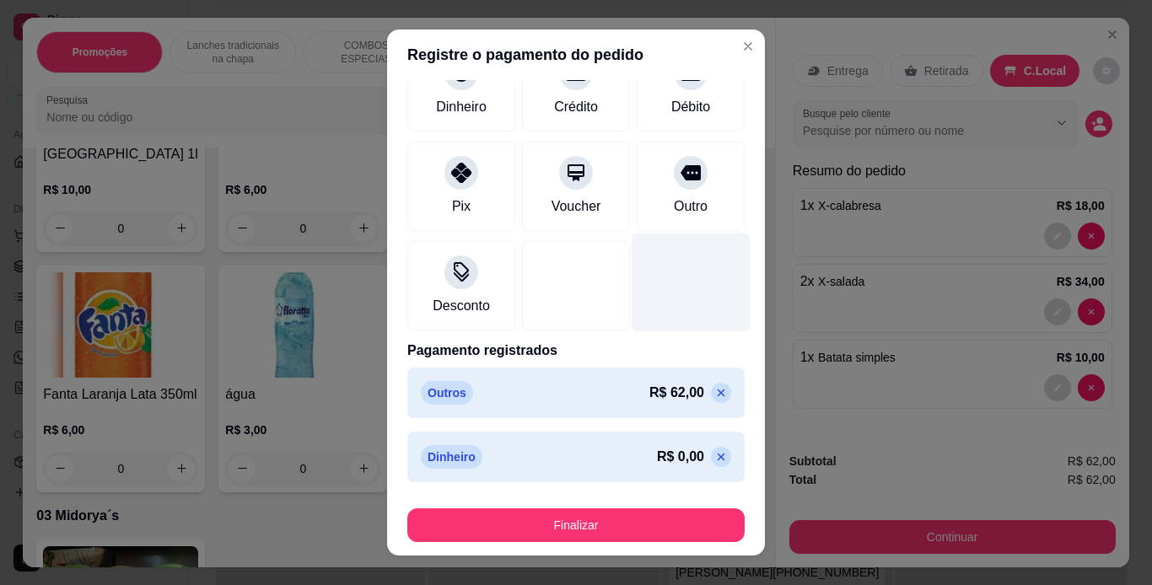
click at [668, 329] on div at bounding box center [691, 282] width 119 height 99
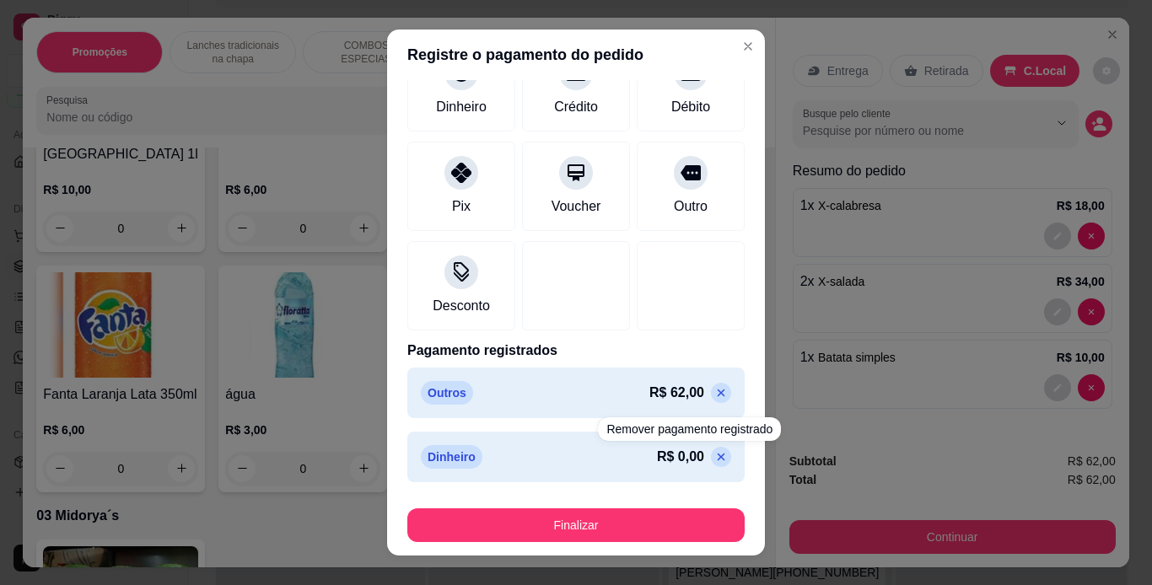
click at [711, 448] on p at bounding box center [721, 457] width 20 height 20
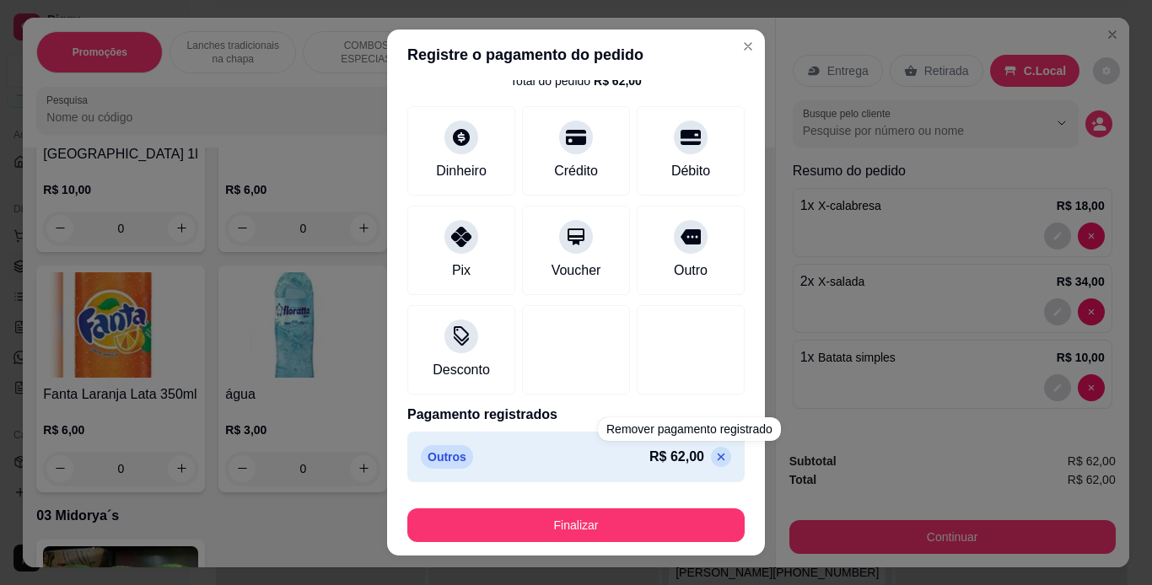
scroll to position [58, 0]
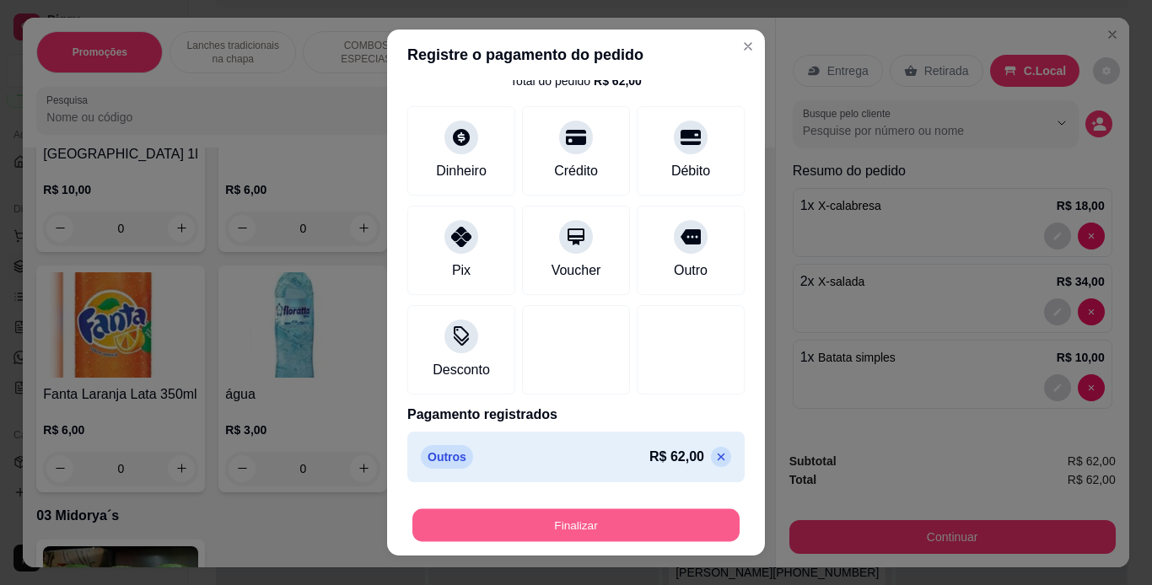
click at [592, 524] on button "Finalizar" at bounding box center [576, 526] width 327 height 33
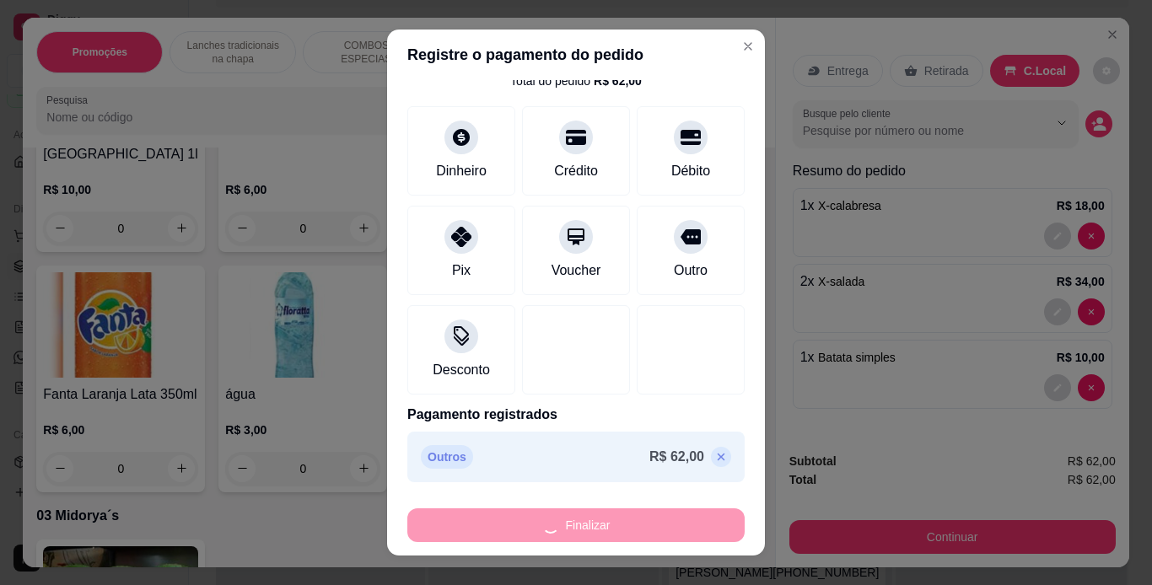
type input "0"
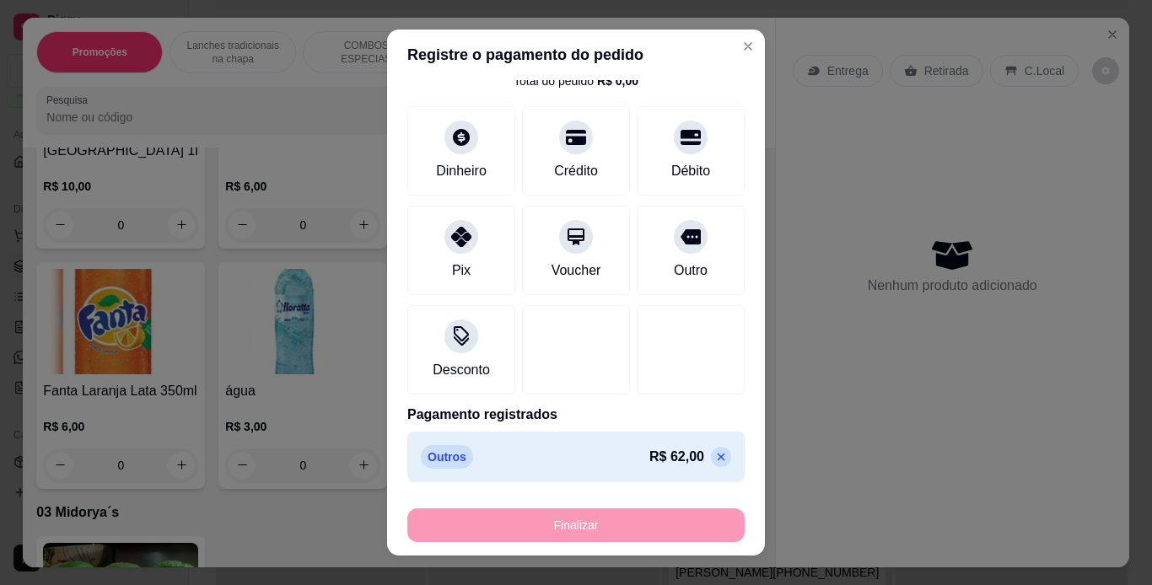
type input "-R$ 62,00"
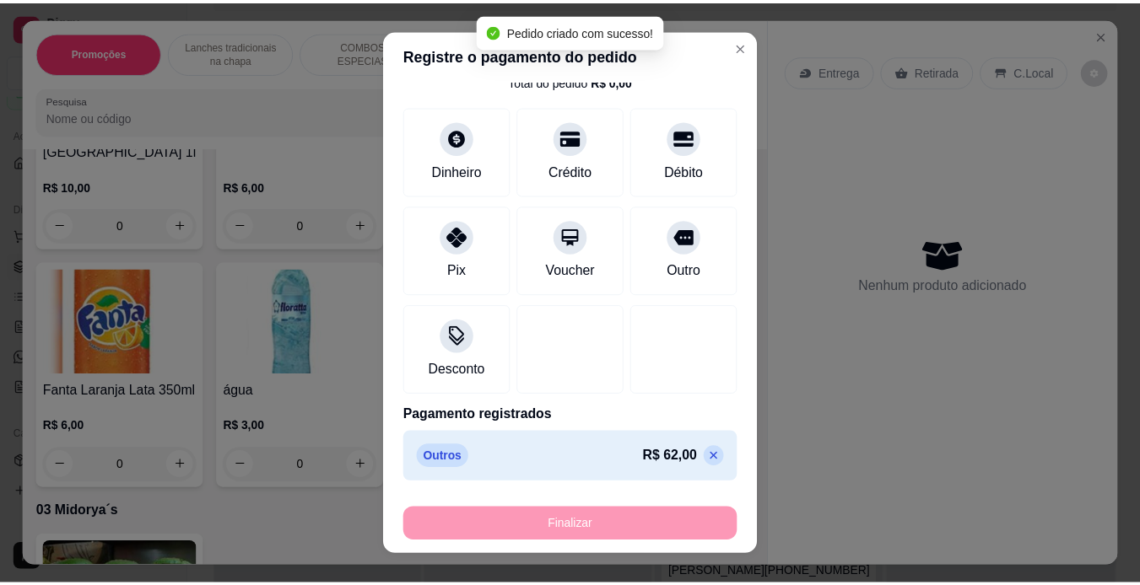
scroll to position [4183, 0]
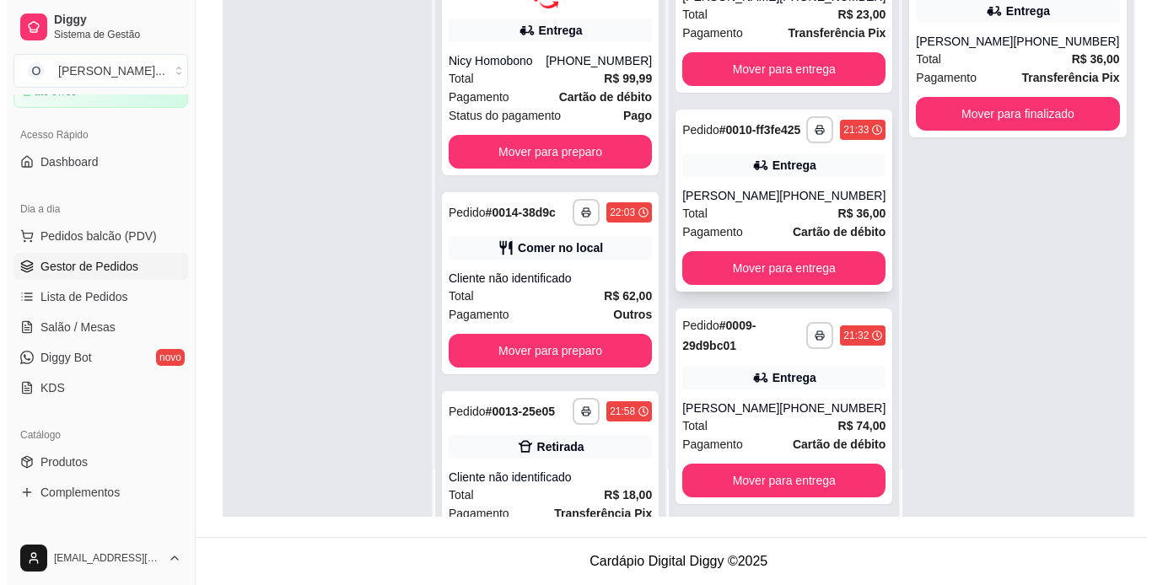
scroll to position [260, 0]
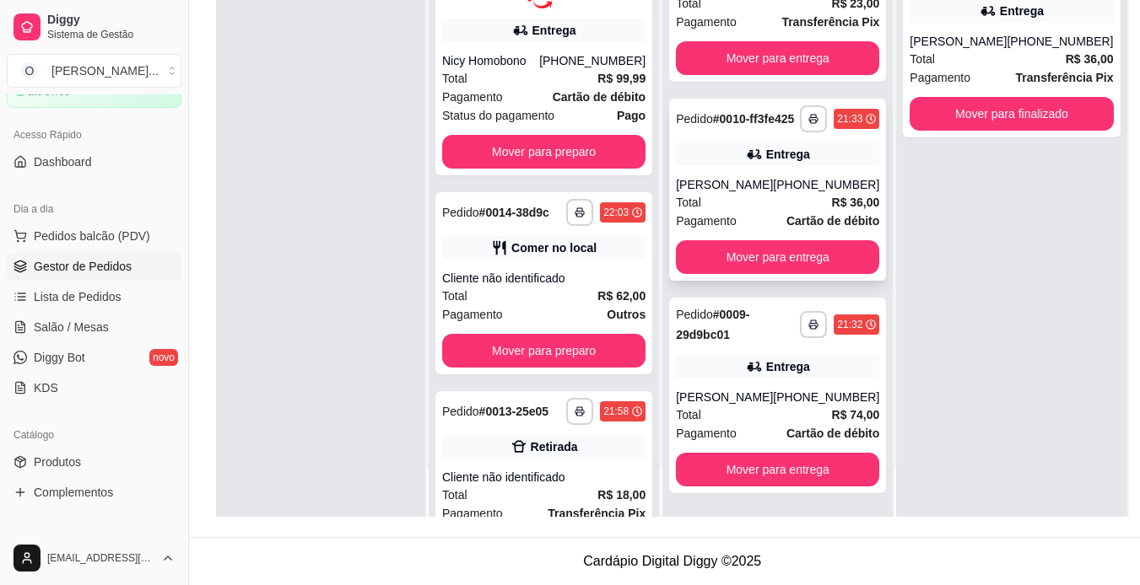
click at [727, 379] on div "Entrega" at bounding box center [777, 367] width 203 height 24
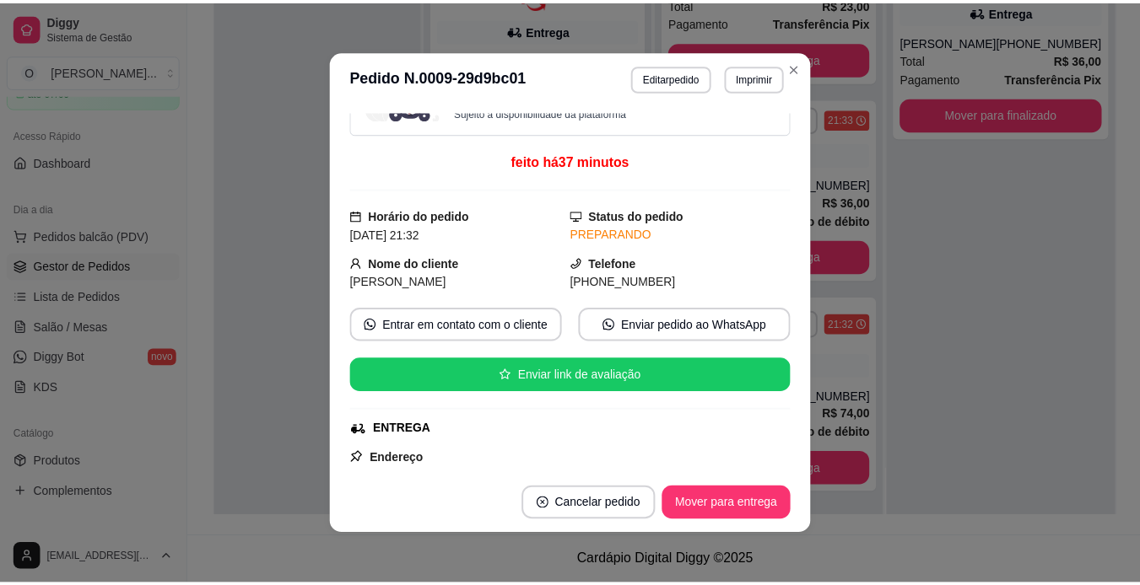
scroll to position [41, 0]
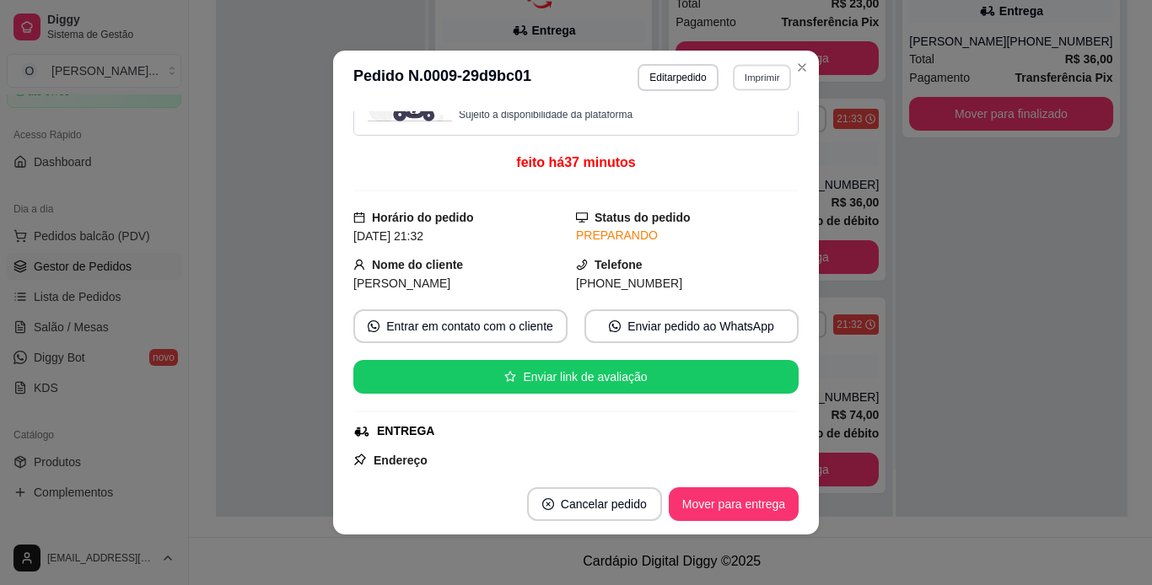
click at [751, 79] on button "Imprimir" at bounding box center [762, 77] width 58 height 26
click at [720, 146] on button "IMPRESSORA" at bounding box center [725, 136] width 118 height 26
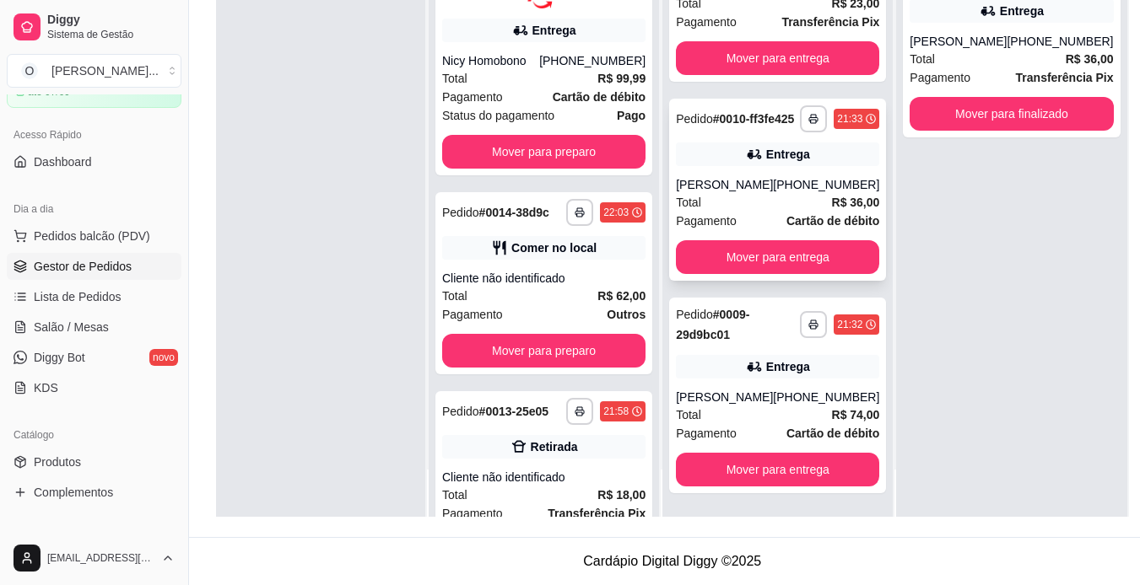
click at [748, 166] on div "Entrega" at bounding box center [777, 155] width 203 height 24
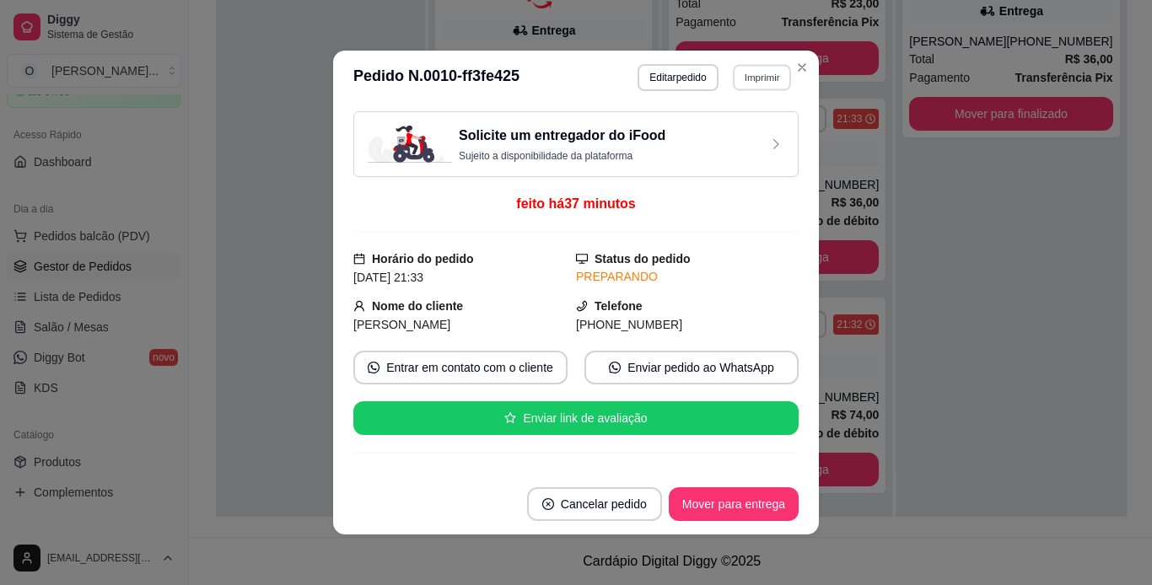
click at [741, 73] on button "Imprimir" at bounding box center [762, 77] width 58 height 26
click at [729, 130] on button "IMPRESSORA" at bounding box center [725, 136] width 118 height 26
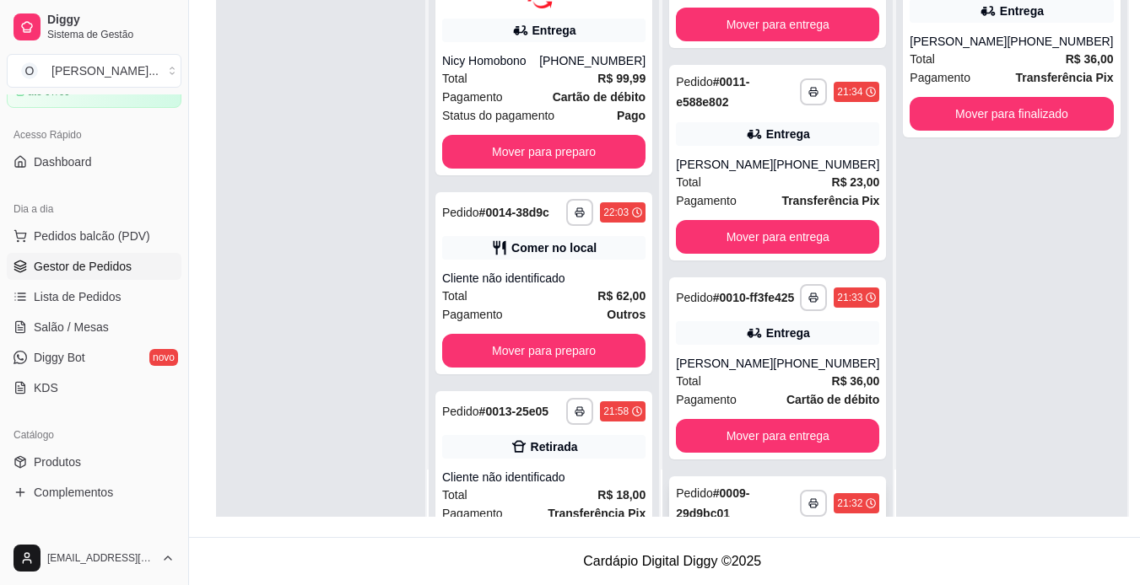
scroll to position [75, 0]
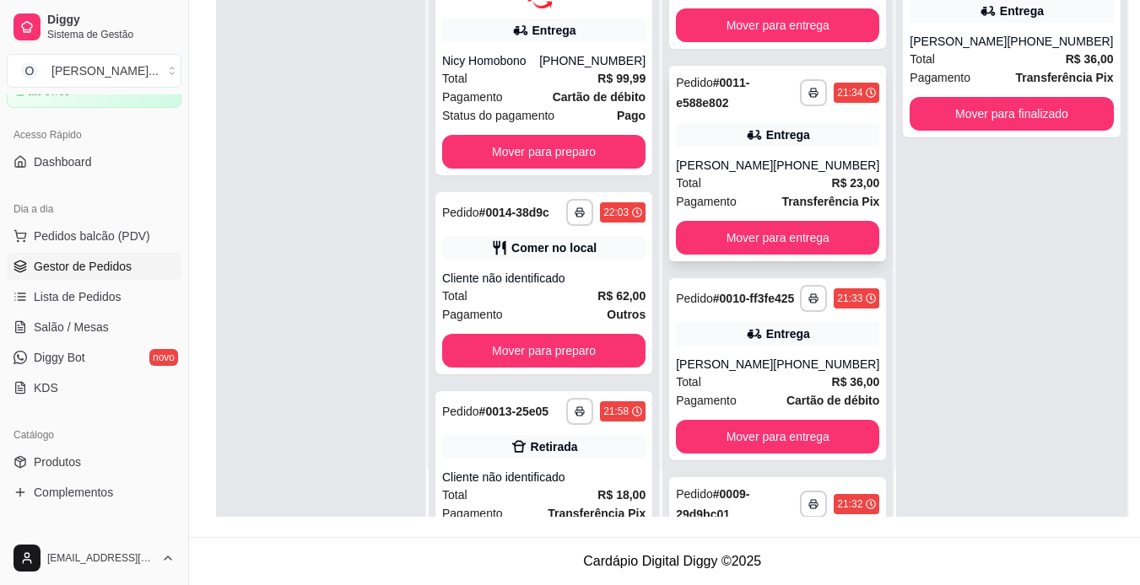
click at [758, 180] on div "**********" at bounding box center [777, 164] width 217 height 196
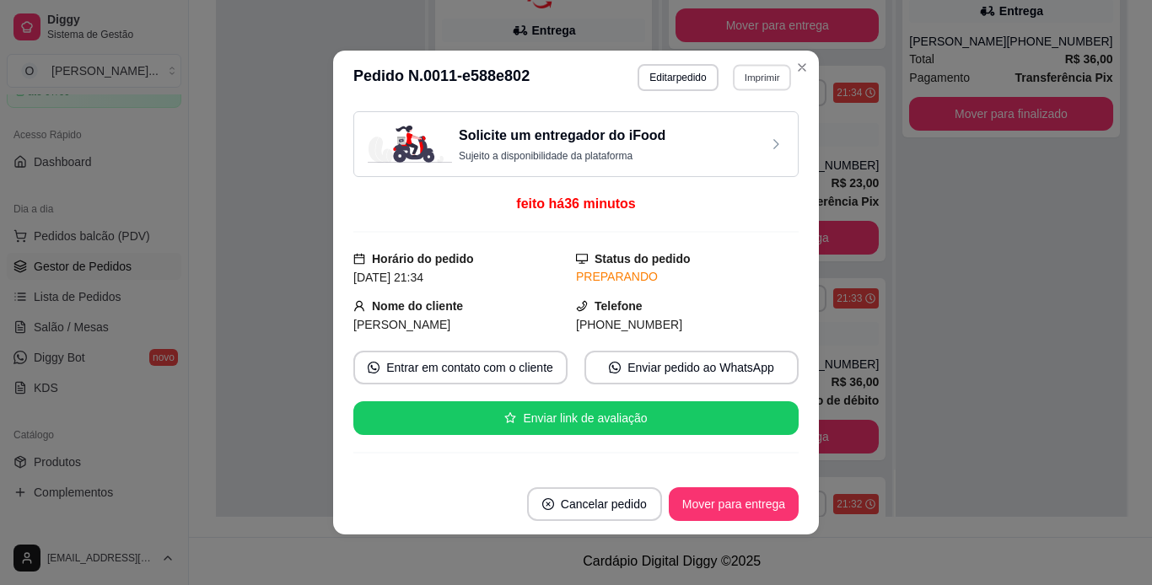
click at [743, 77] on button "Imprimir" at bounding box center [762, 77] width 58 height 26
click at [716, 134] on button "IMPRESSORA" at bounding box center [725, 136] width 118 height 26
click at [716, 516] on button "Mover para entrega" at bounding box center [734, 504] width 127 height 33
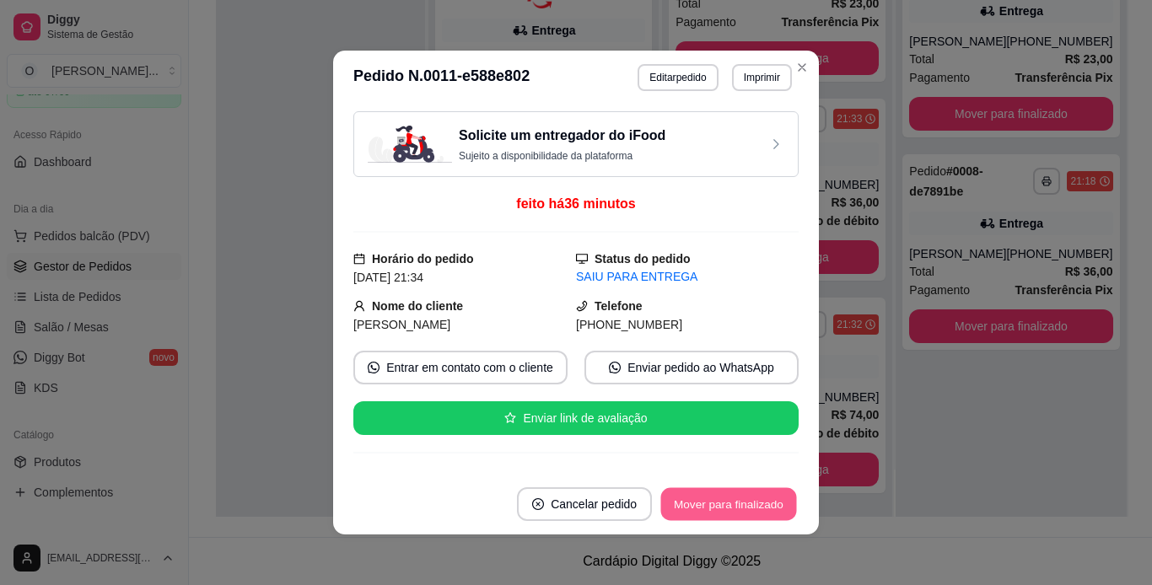
click at [736, 510] on button "Mover para finalizado" at bounding box center [729, 504] width 136 height 33
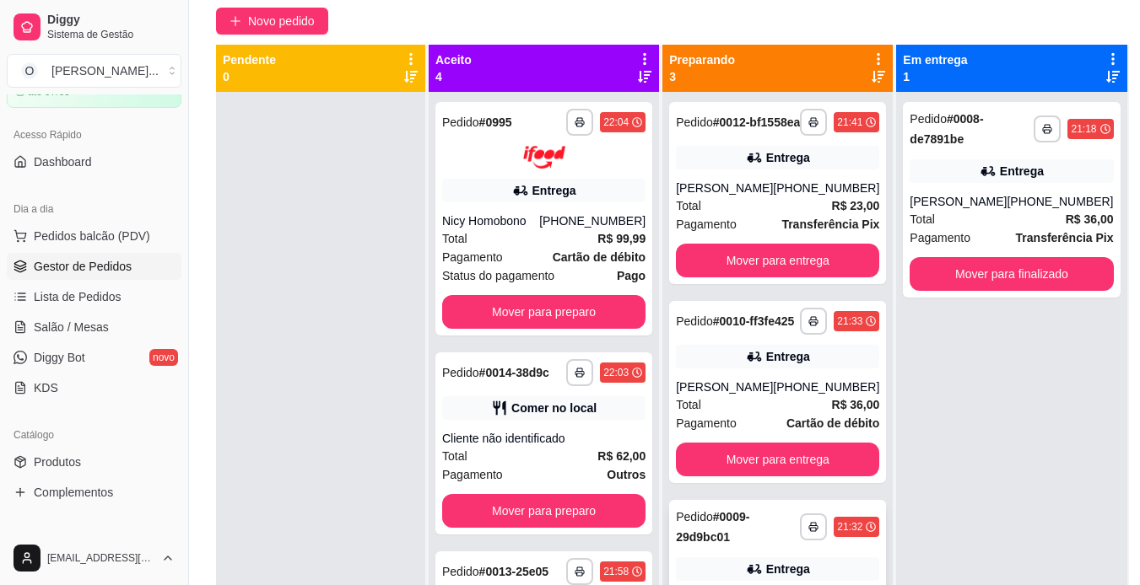
scroll to position [143, 0]
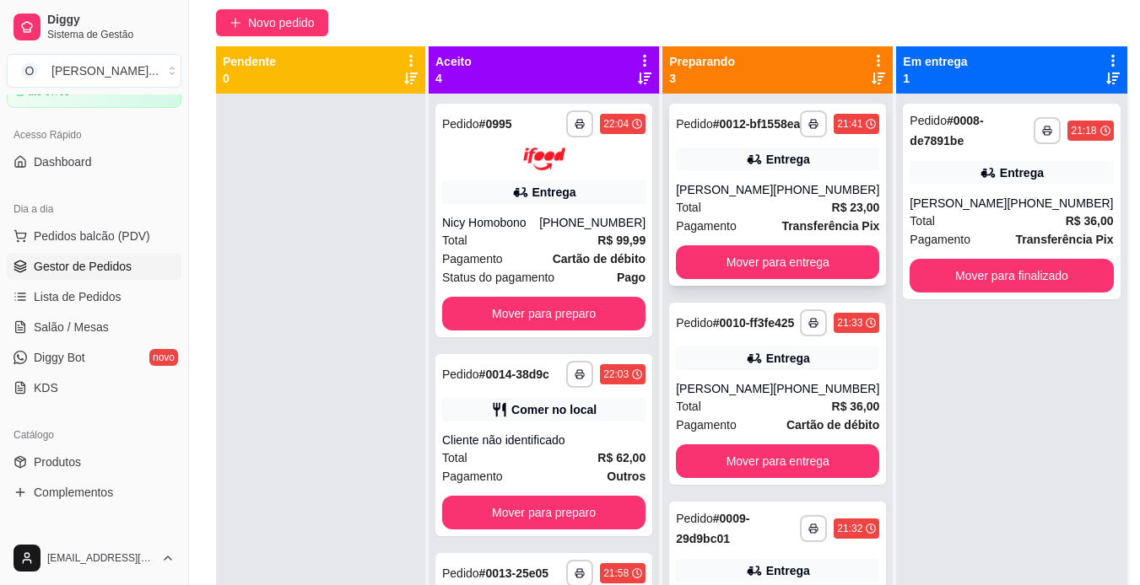
click at [752, 187] on div "**********" at bounding box center [777, 195] width 217 height 182
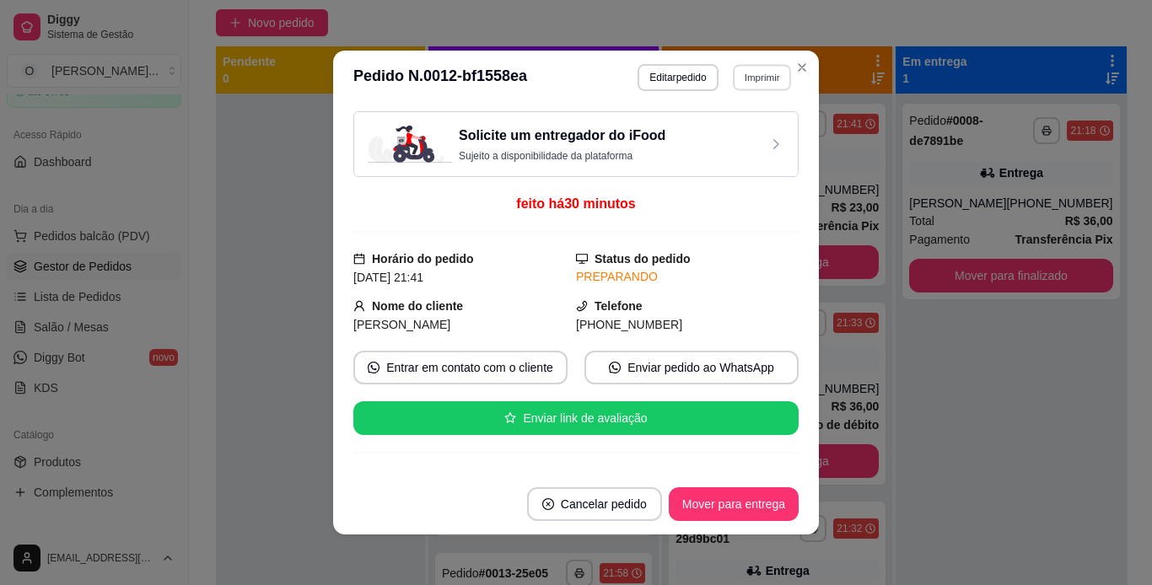
click at [747, 81] on button "Imprimir" at bounding box center [762, 77] width 58 height 26
click at [732, 136] on button "IMPRESSORA" at bounding box center [726, 136] width 122 height 27
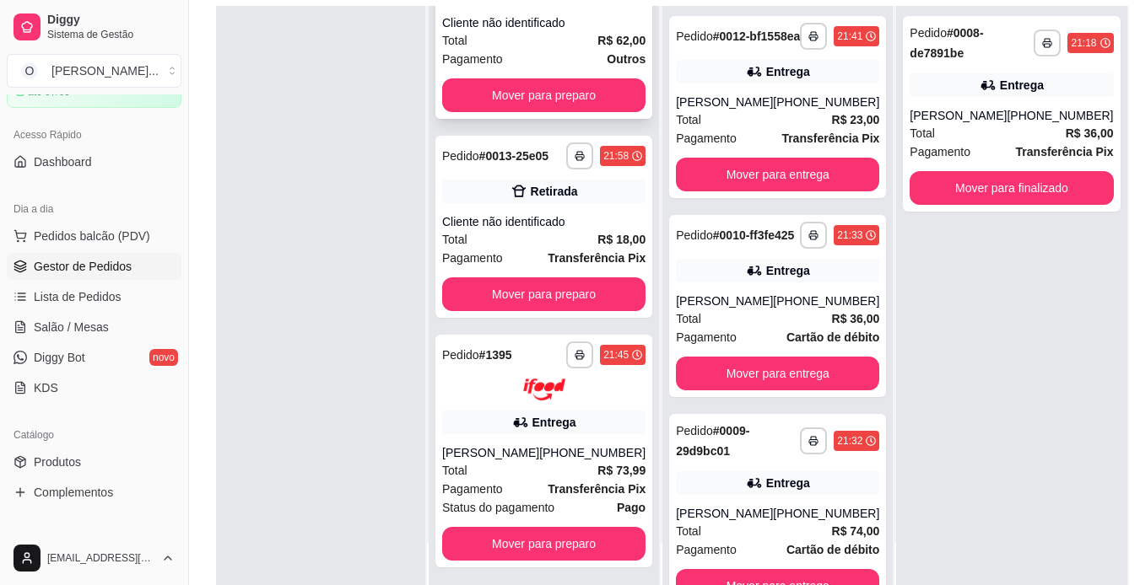
scroll to position [184, 0]
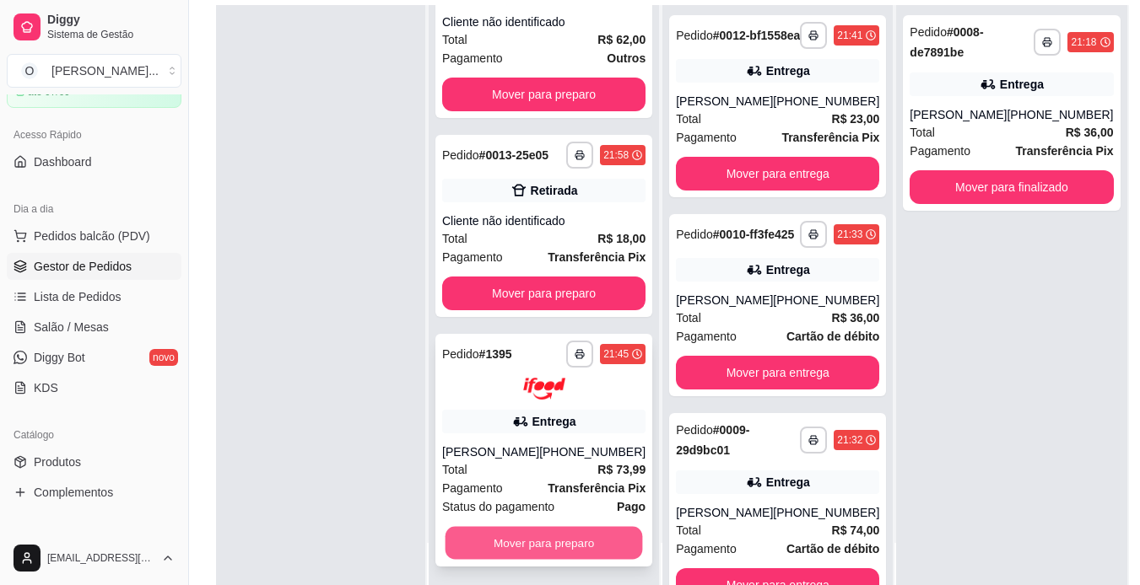
click at [557, 548] on button "Mover para preparo" at bounding box center [543, 543] width 197 height 33
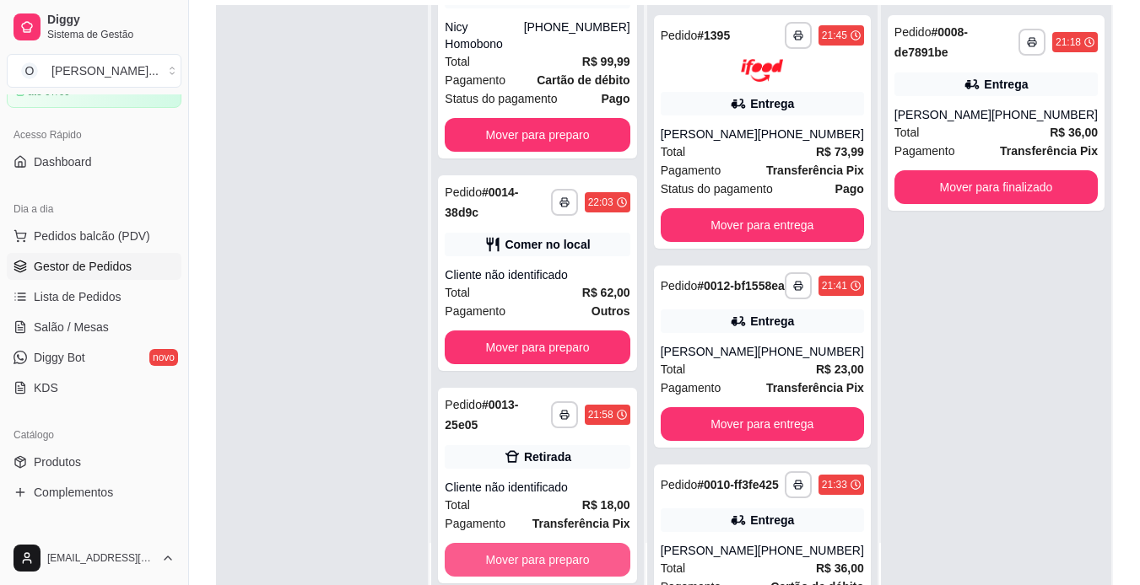
scroll to position [320, 0]
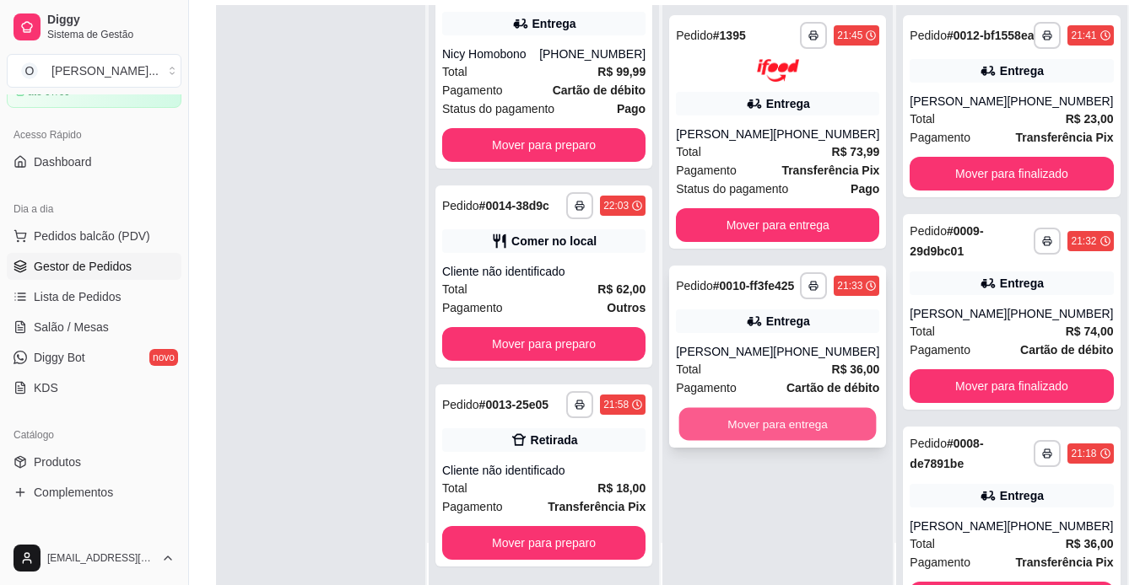
click at [704, 429] on button "Mover para entrega" at bounding box center [777, 423] width 197 height 33
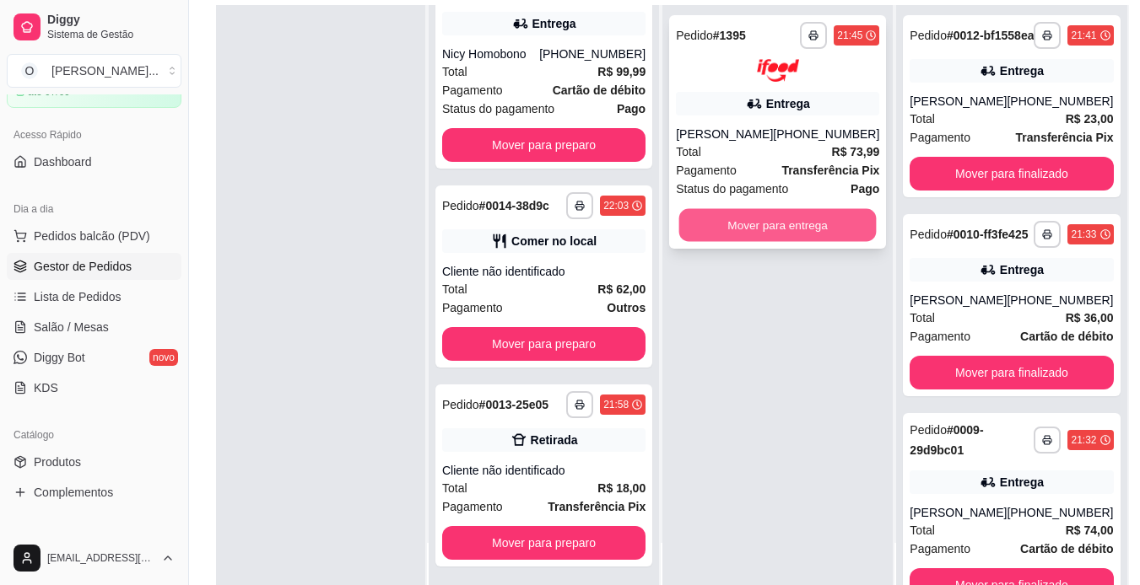
click at [721, 235] on button "Mover para entrega" at bounding box center [777, 224] width 197 height 33
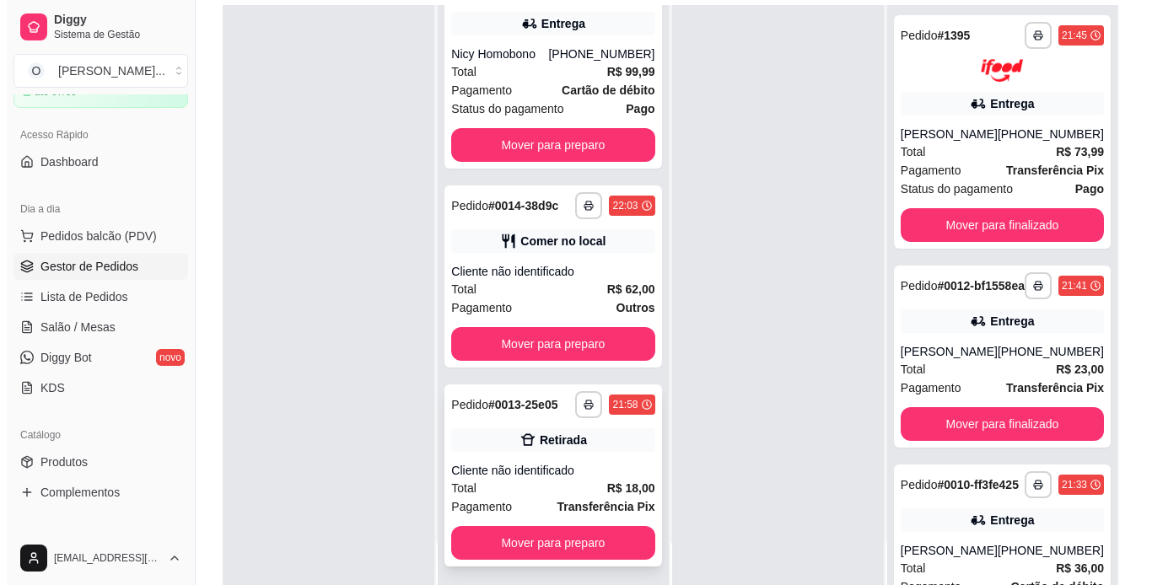
scroll to position [257, 0]
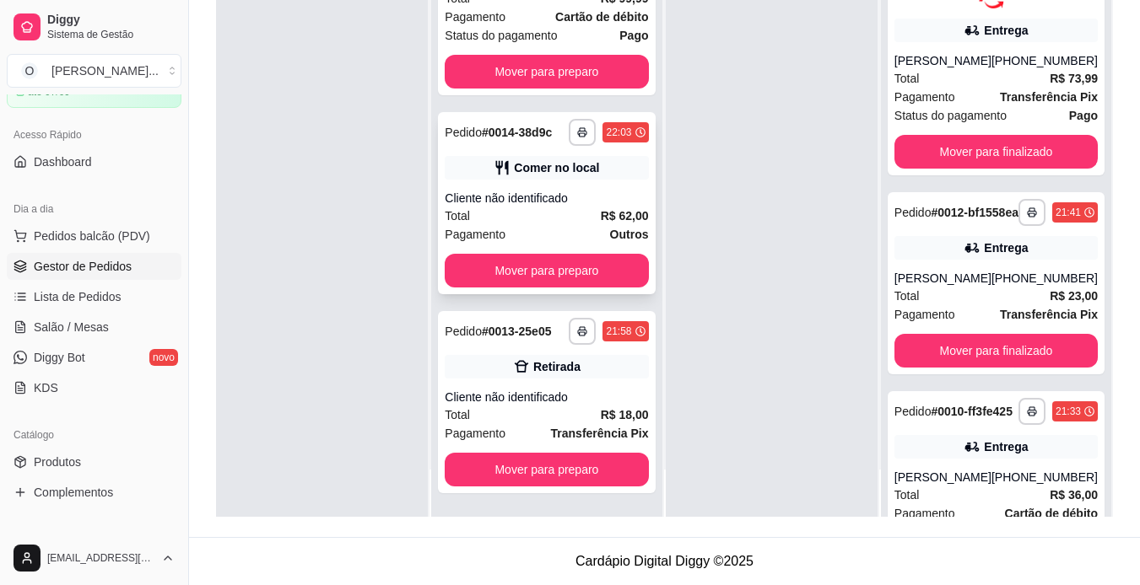
click at [541, 190] on div "Cliente não identificado" at bounding box center [546, 198] width 203 height 17
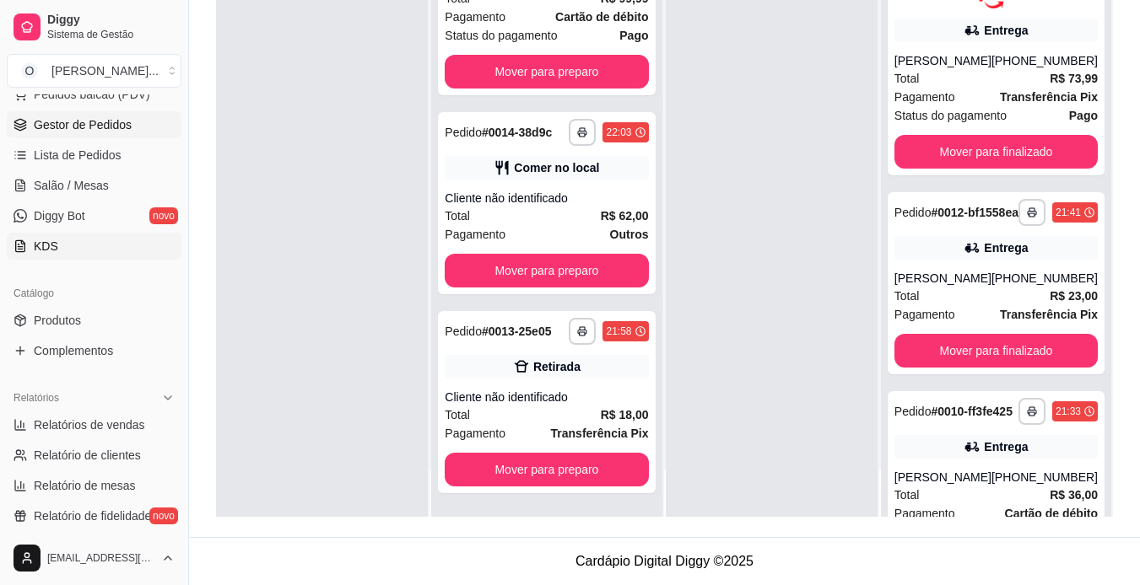
scroll to position [232, 0]
click at [94, 318] on link "Produtos" at bounding box center [94, 320] width 175 height 27
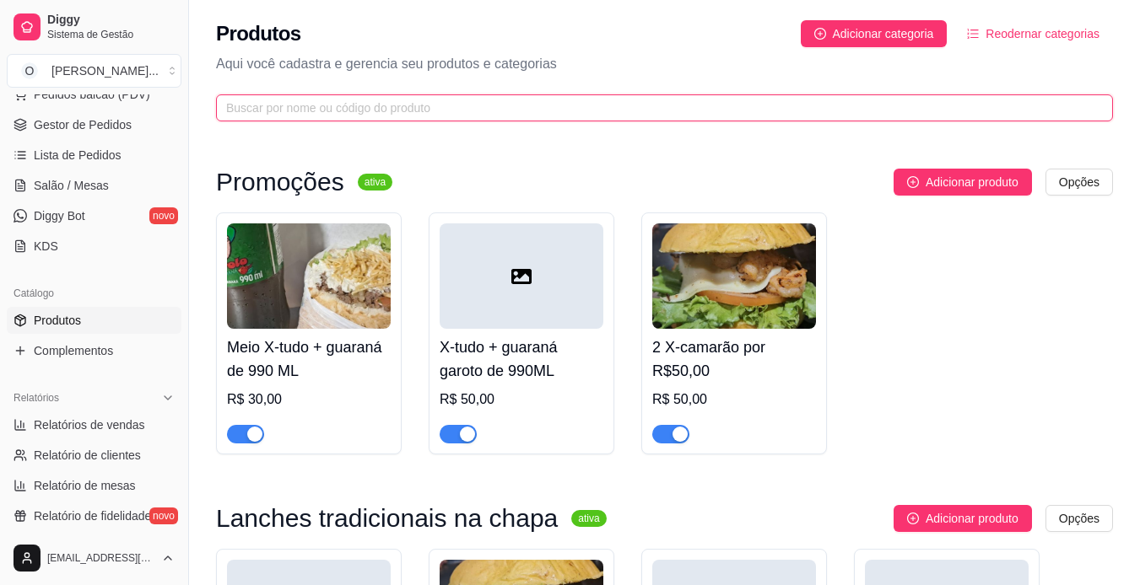
click at [666, 108] on input "text" at bounding box center [657, 108] width 863 height 19
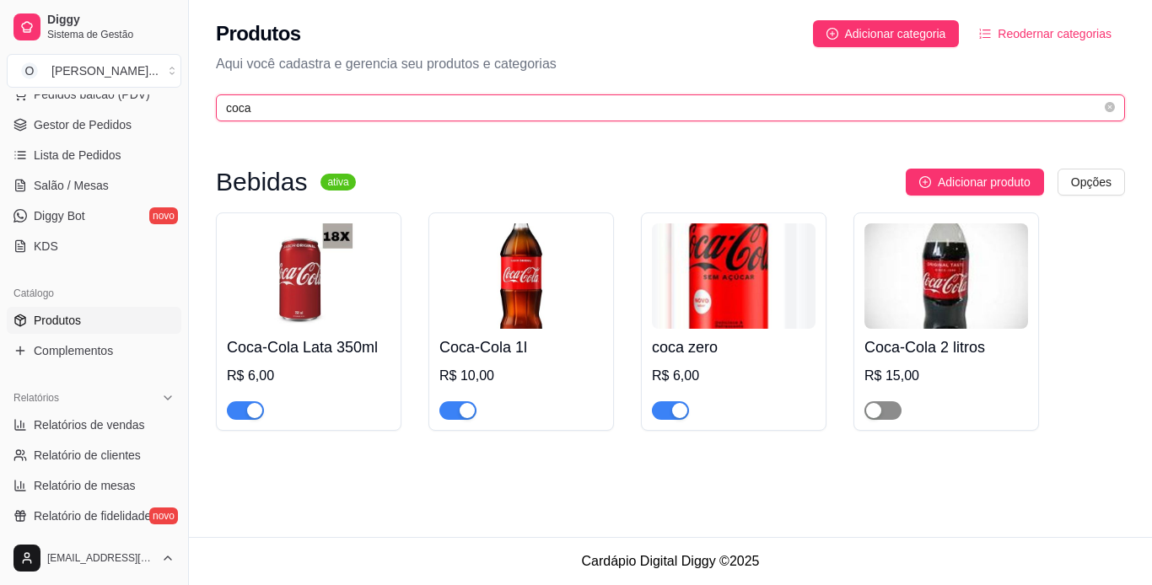
type input "coca"
click at [882, 412] on button "button" at bounding box center [883, 411] width 37 height 19
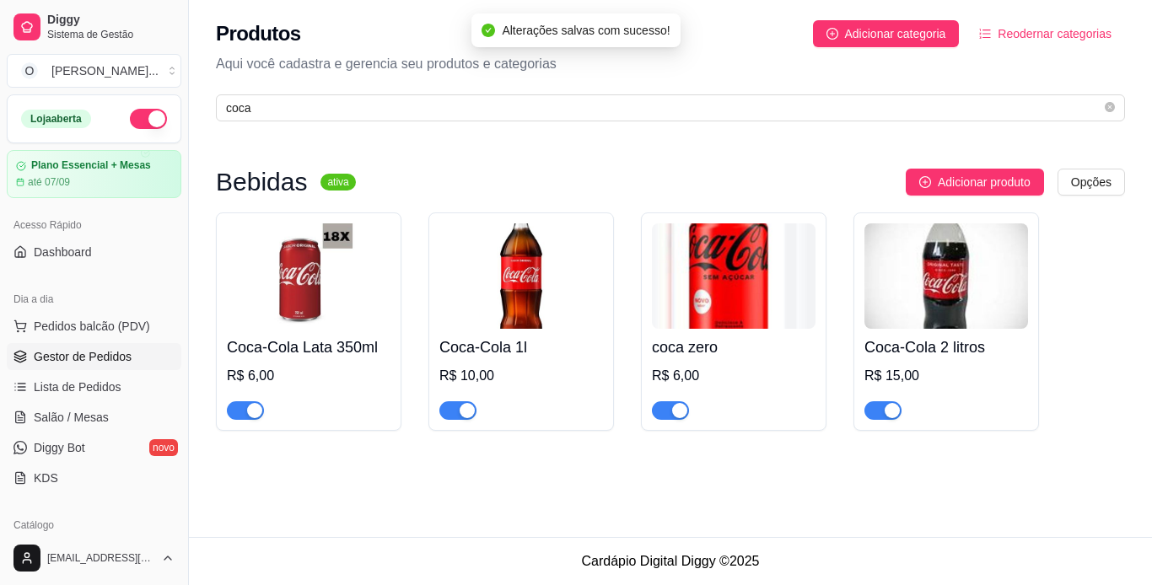
click at [105, 358] on span "Gestor de Pedidos" at bounding box center [83, 356] width 98 height 17
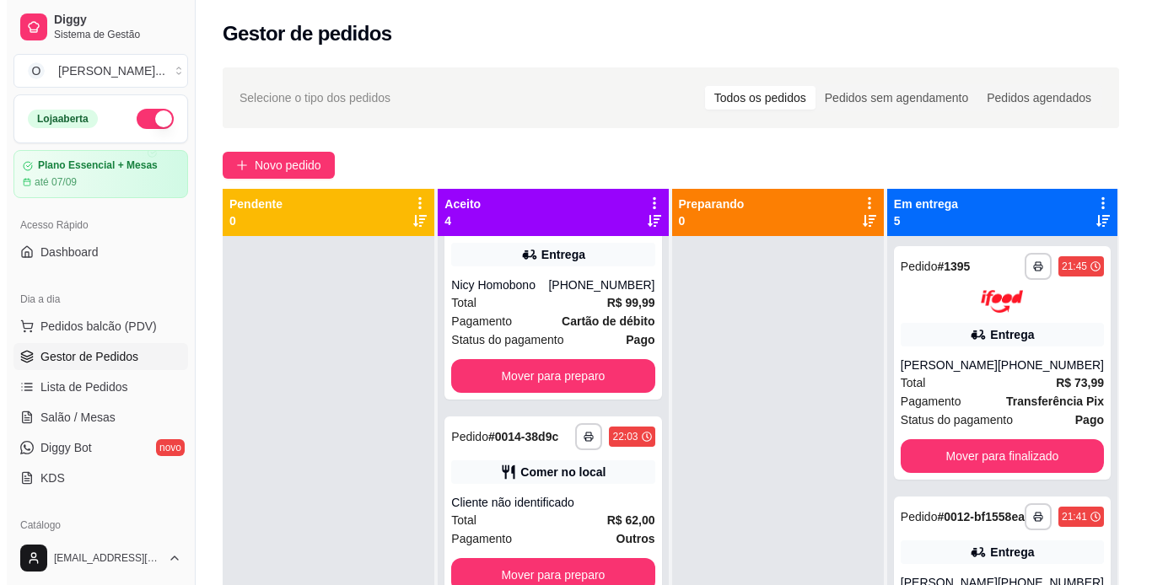
scroll to position [320, 0]
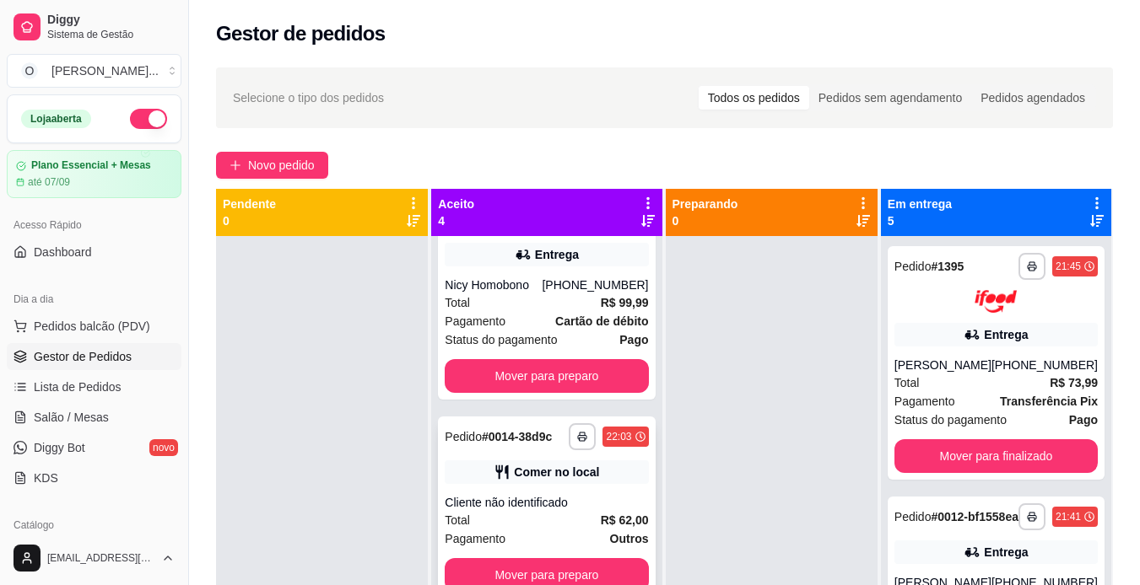
click at [509, 479] on div "**********" at bounding box center [546, 508] width 217 height 182
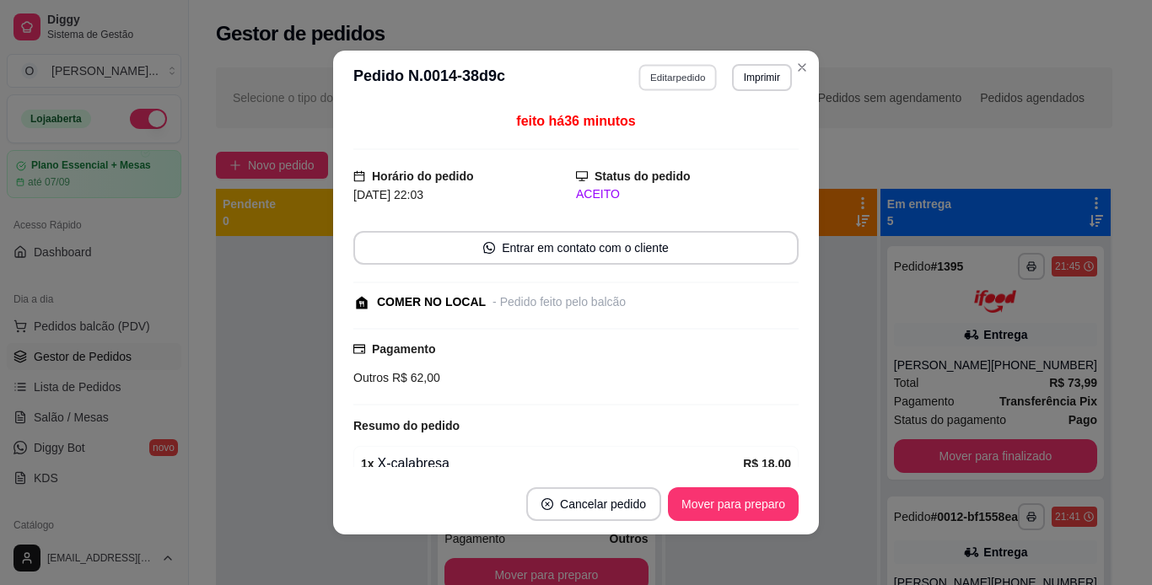
click at [674, 78] on button "Editar pedido" at bounding box center [678, 77] width 78 height 26
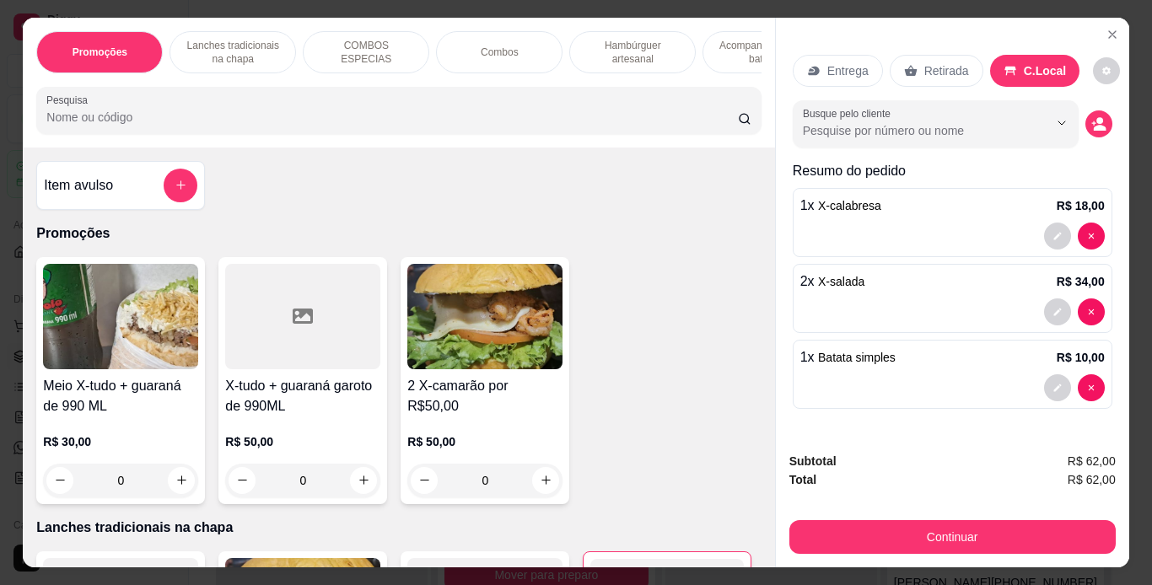
click at [704, 120] on input "Pesquisa" at bounding box center [392, 117] width 692 height 17
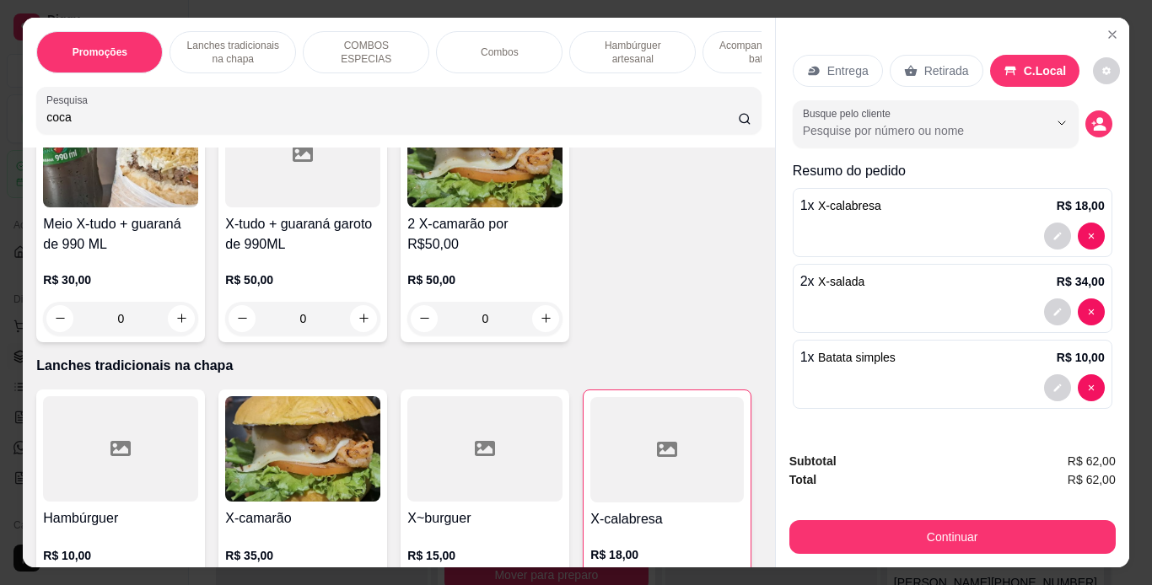
scroll to position [441, 0]
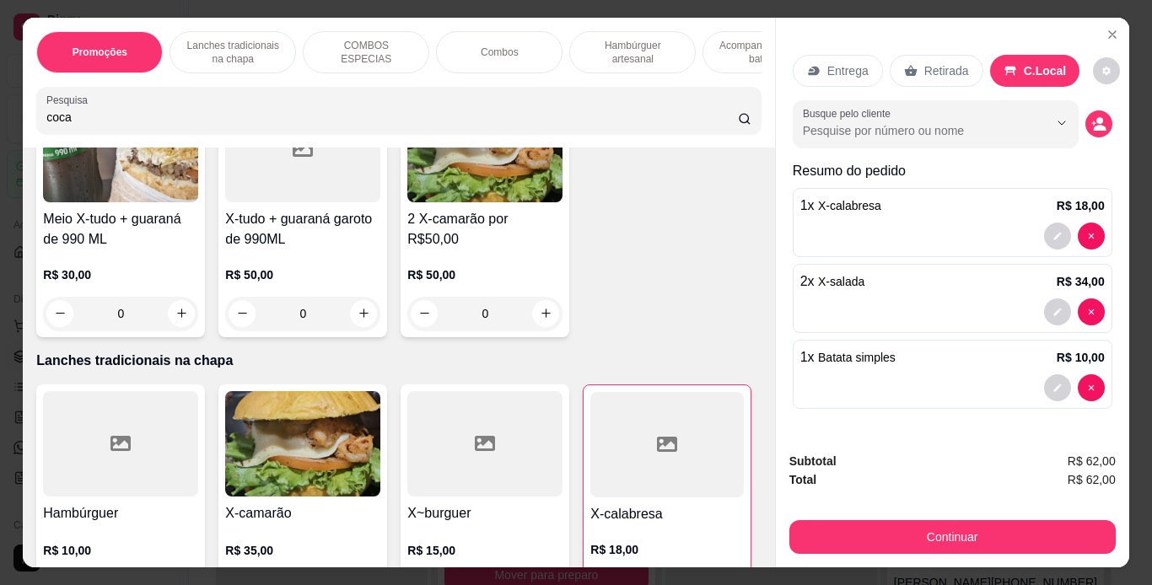
type input "coca"
click at [722, 26] on icon "increase-product-quantity" at bounding box center [728, 19] width 13 height 13
type input "1"
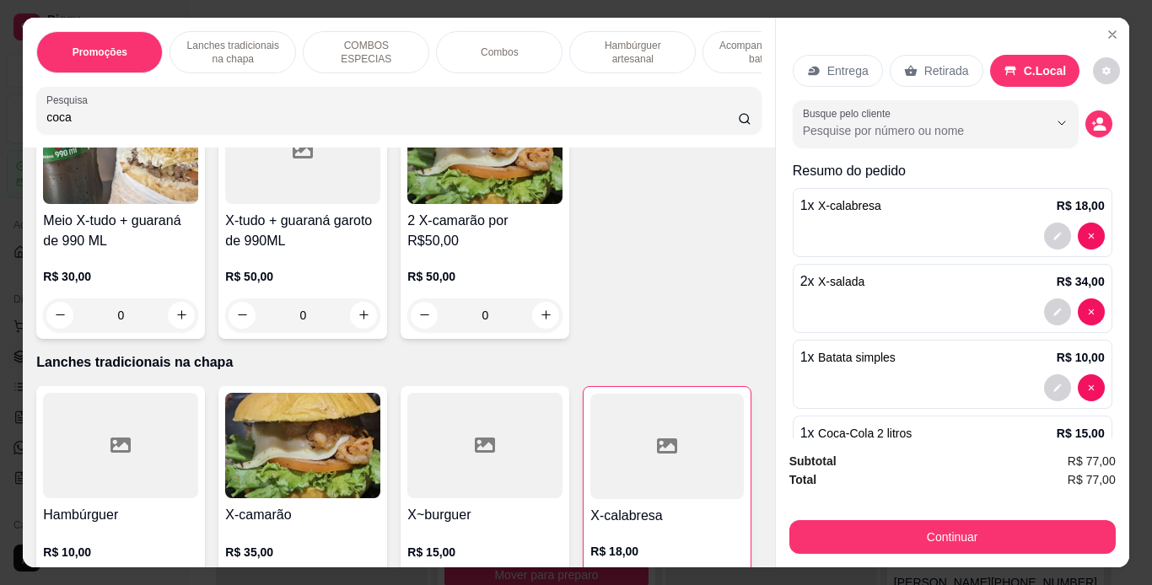
scroll to position [442, 0]
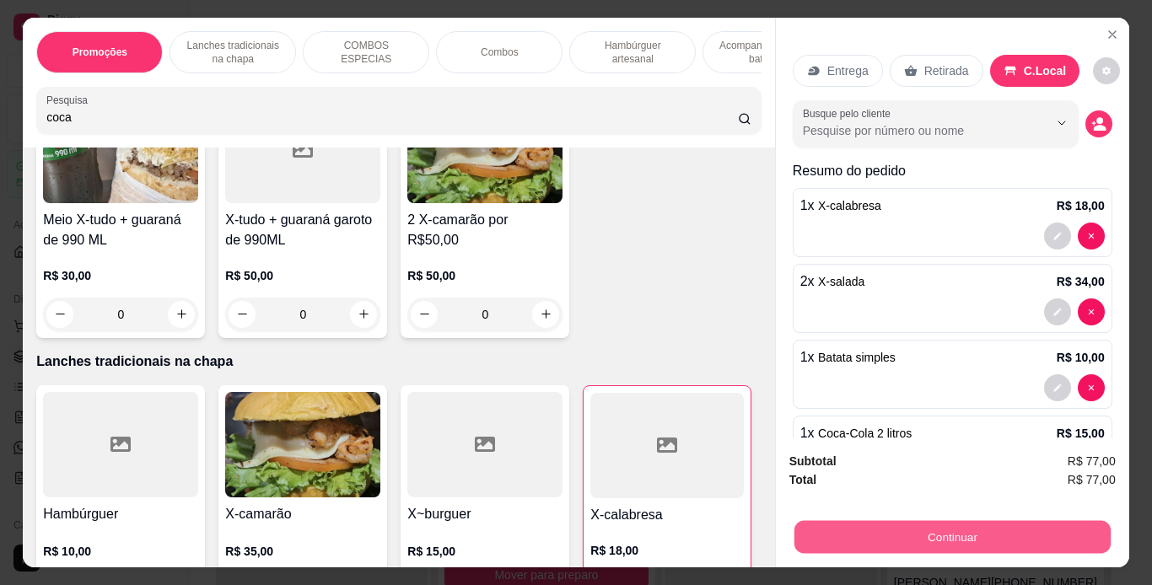
click at [869, 535] on button "Continuar" at bounding box center [952, 537] width 316 height 33
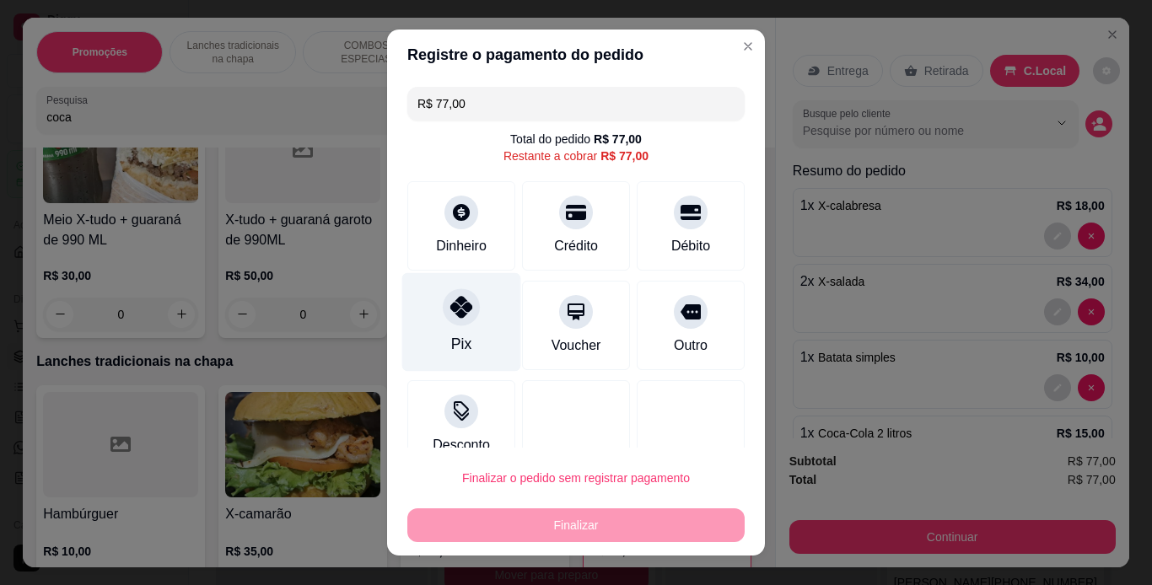
click at [451, 314] on icon at bounding box center [462, 307] width 22 height 22
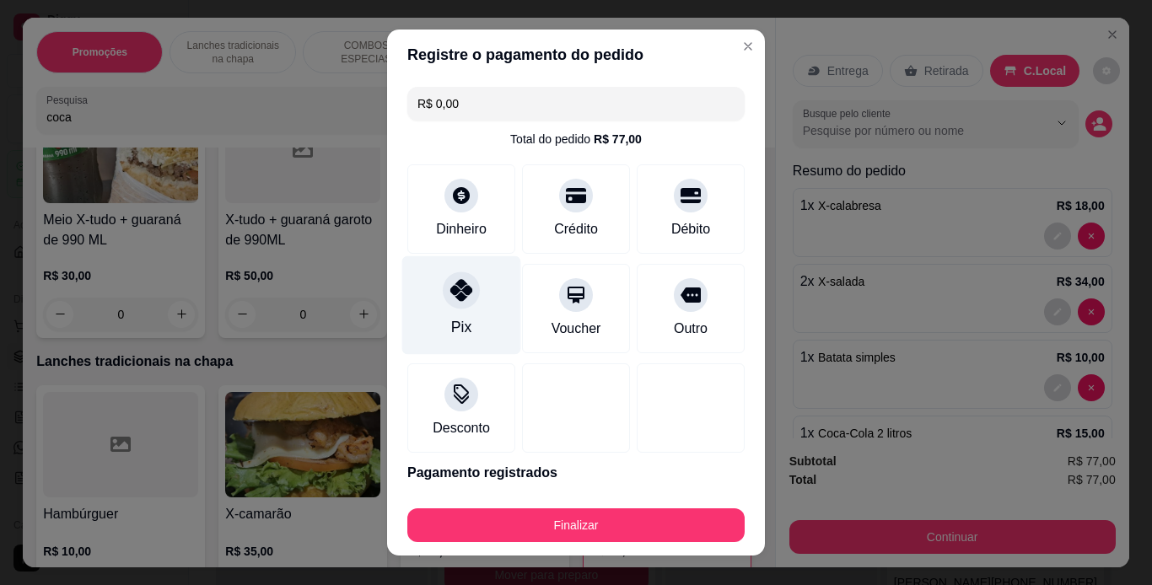
type input "R$ 0,00"
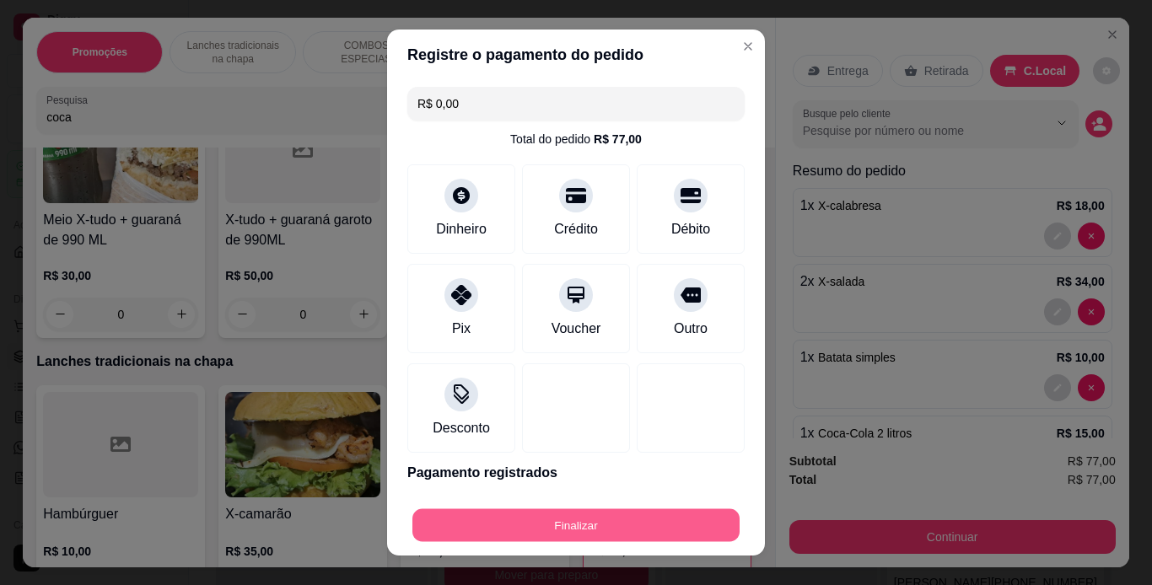
click at [602, 521] on button "Finalizar" at bounding box center [576, 526] width 327 height 33
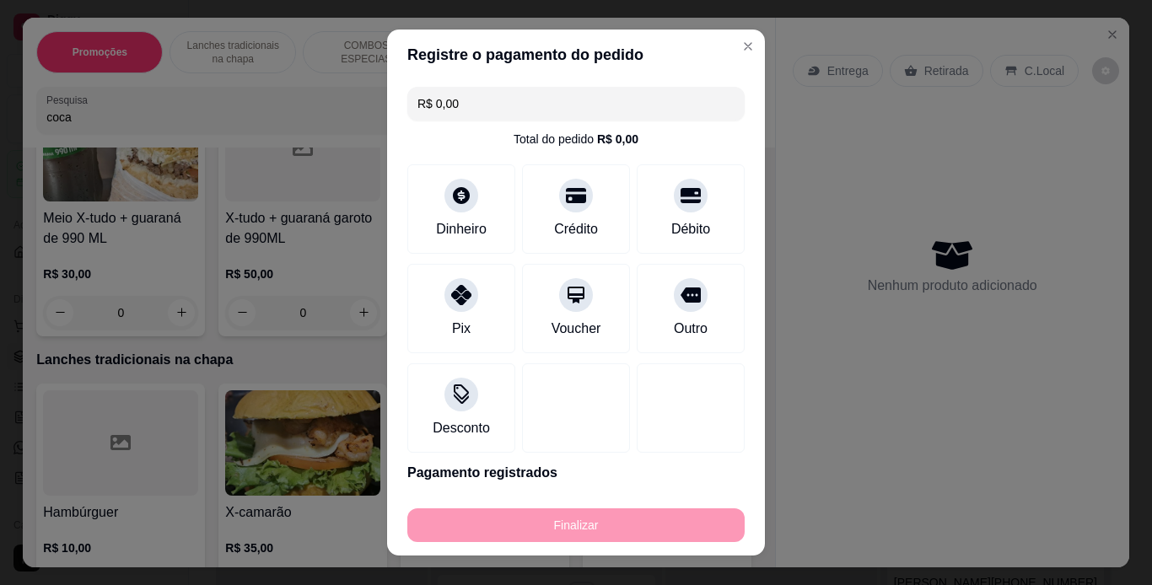
type input "0"
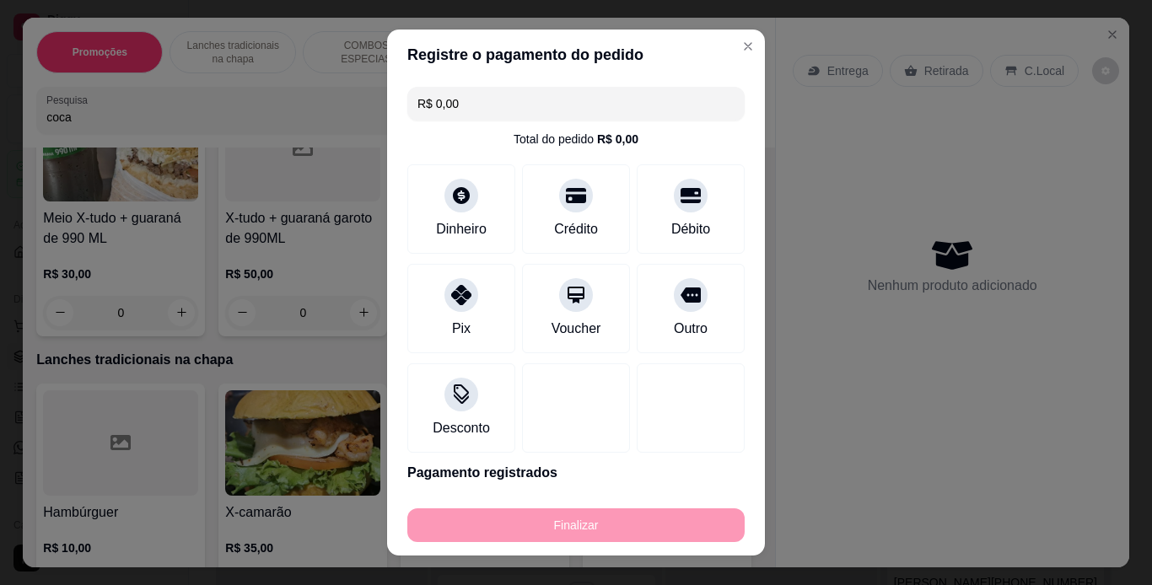
type input "-R$ 77,00"
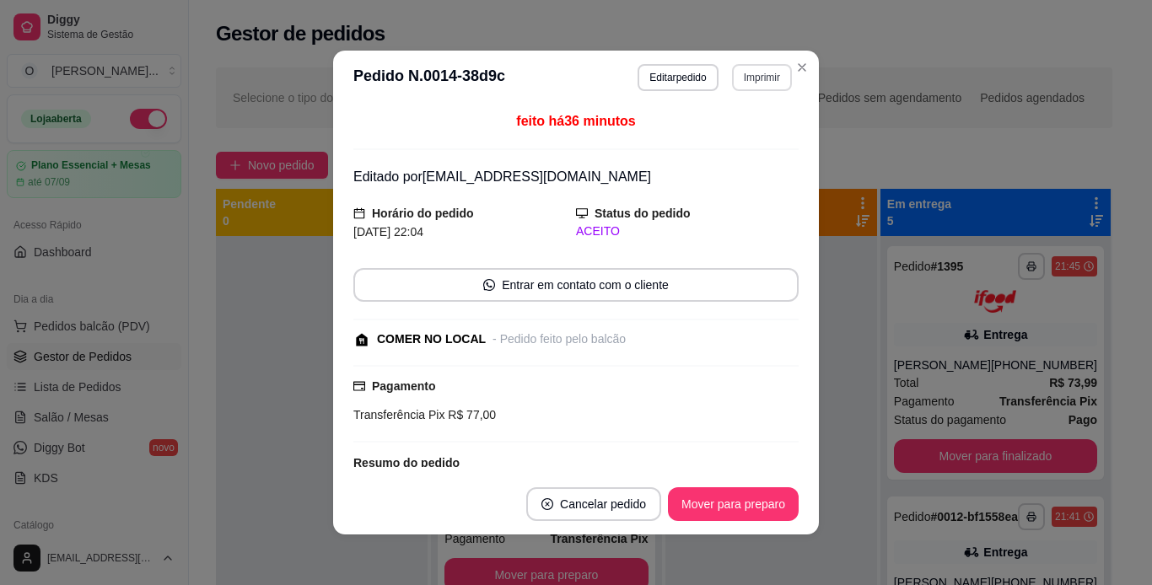
click at [760, 64] on button "Imprimir" at bounding box center [762, 77] width 60 height 27
click at [743, 138] on button "IMPRESSORA" at bounding box center [725, 136] width 118 height 26
click at [762, 505] on button "Mover para preparo" at bounding box center [733, 504] width 127 height 33
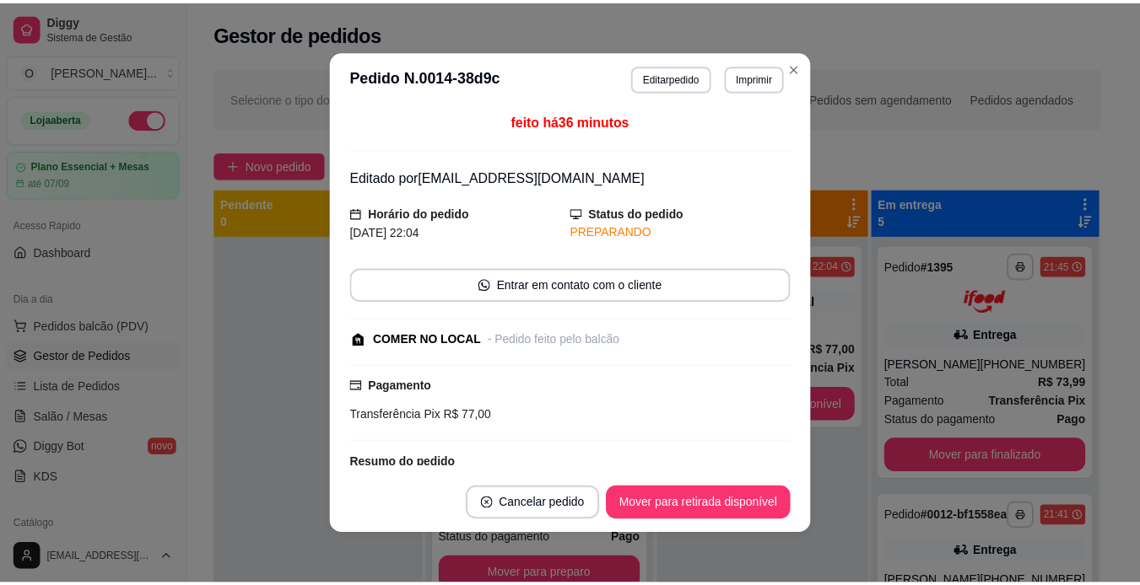
scroll to position [107, 0]
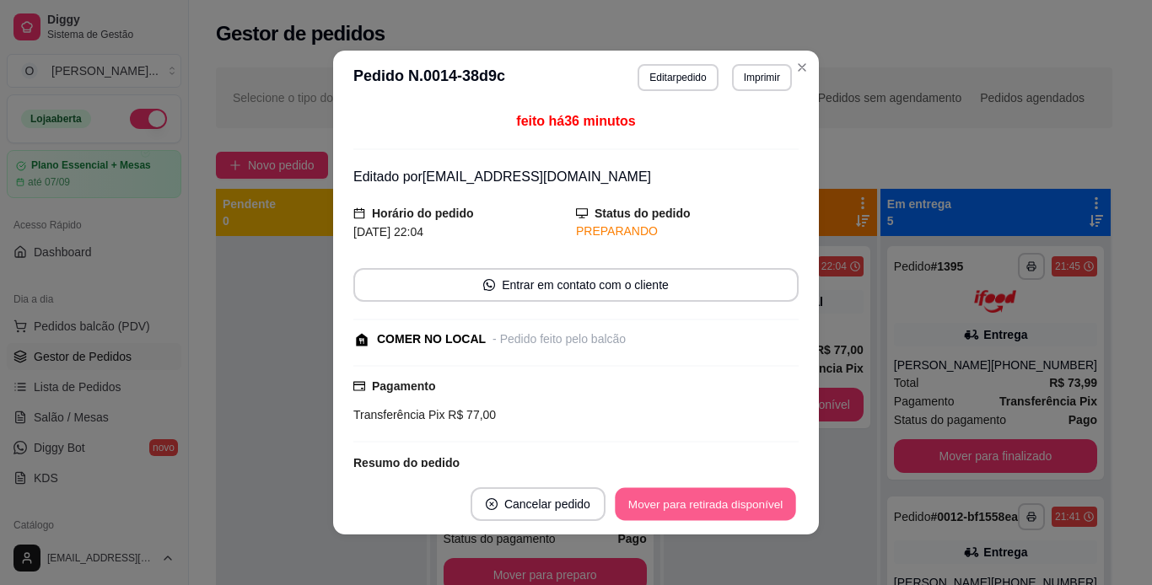
click at [762, 505] on button "Mover para retirada disponível" at bounding box center [705, 504] width 181 height 33
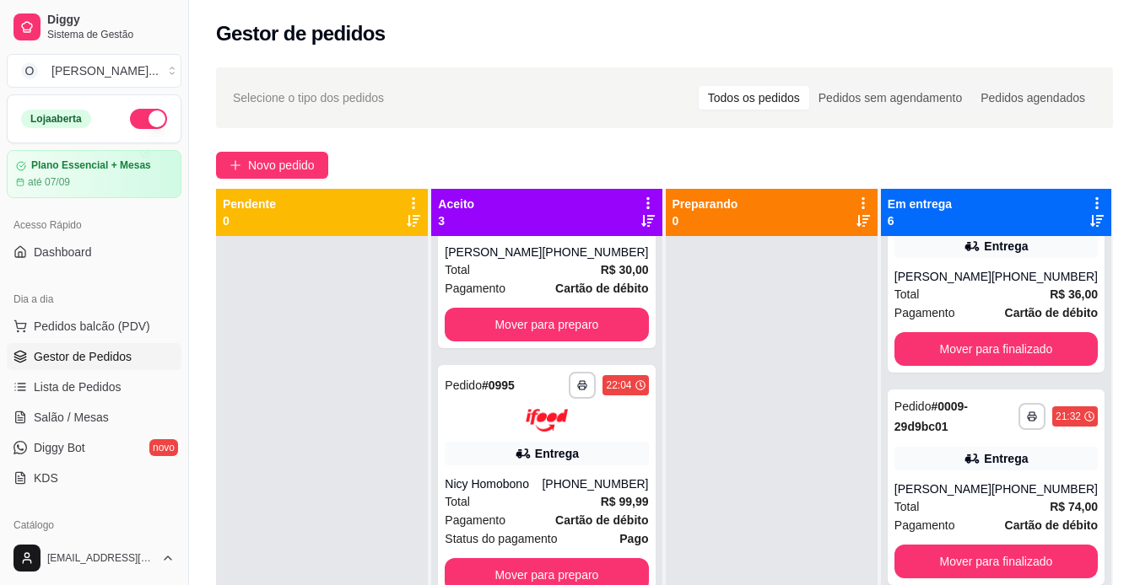
scroll to position [0, 0]
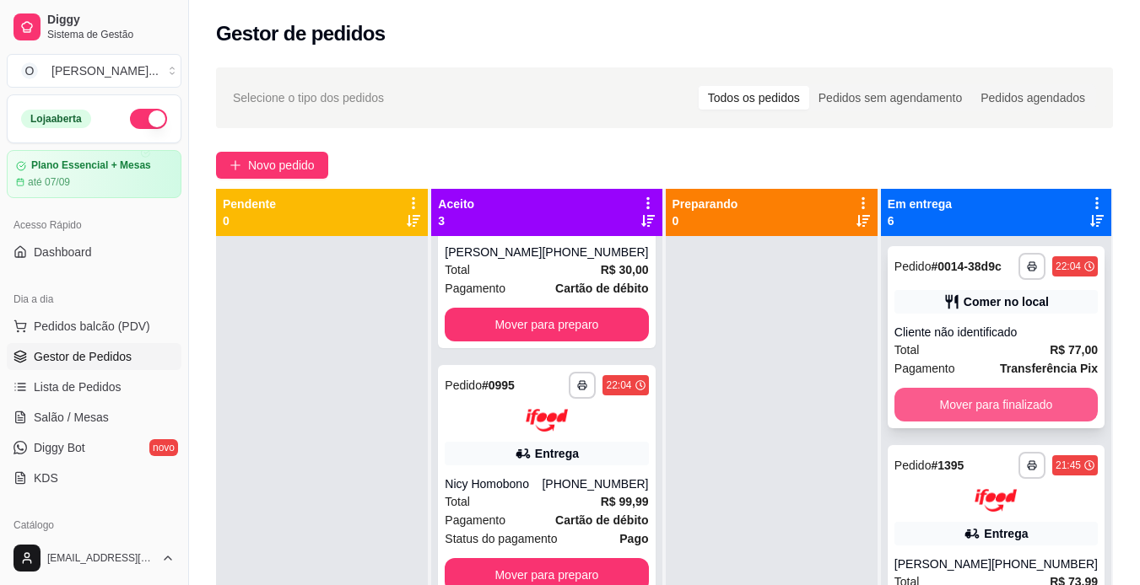
click at [988, 421] on button "Mover para finalizado" at bounding box center [995, 405] width 203 height 34
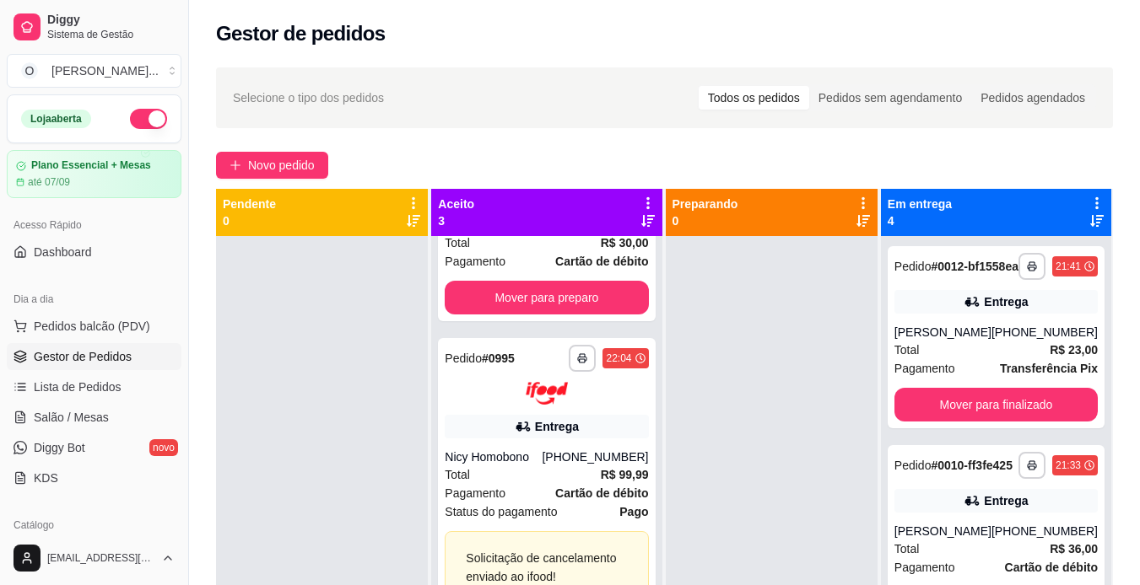
scroll to position [183, 0]
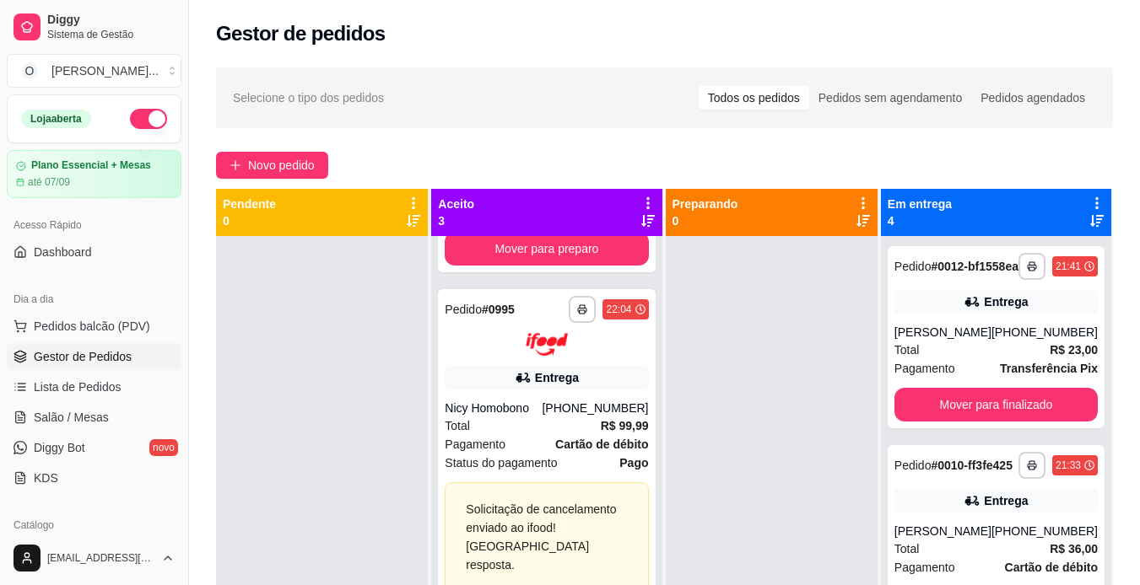
click at [374, 380] on div at bounding box center [322, 528] width 212 height 585
click at [370, 375] on div at bounding box center [322, 528] width 212 height 585
click at [515, 343] on div "**********" at bounding box center [546, 444] width 217 height 310
click at [550, 417] on div "Total R$ 99,99" at bounding box center [546, 426] width 203 height 19
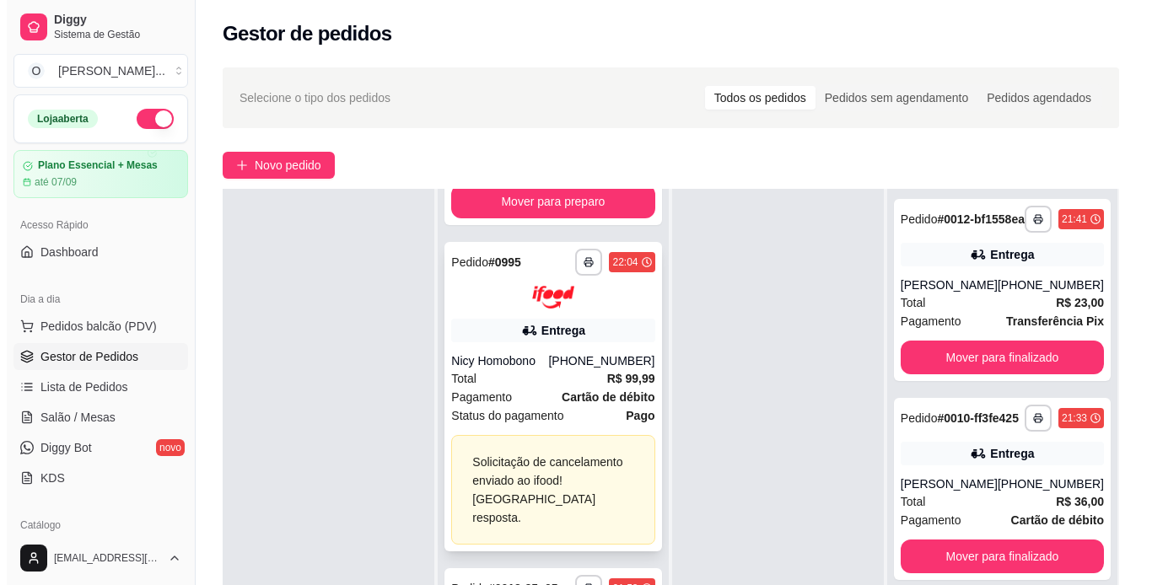
scroll to position [0, 0]
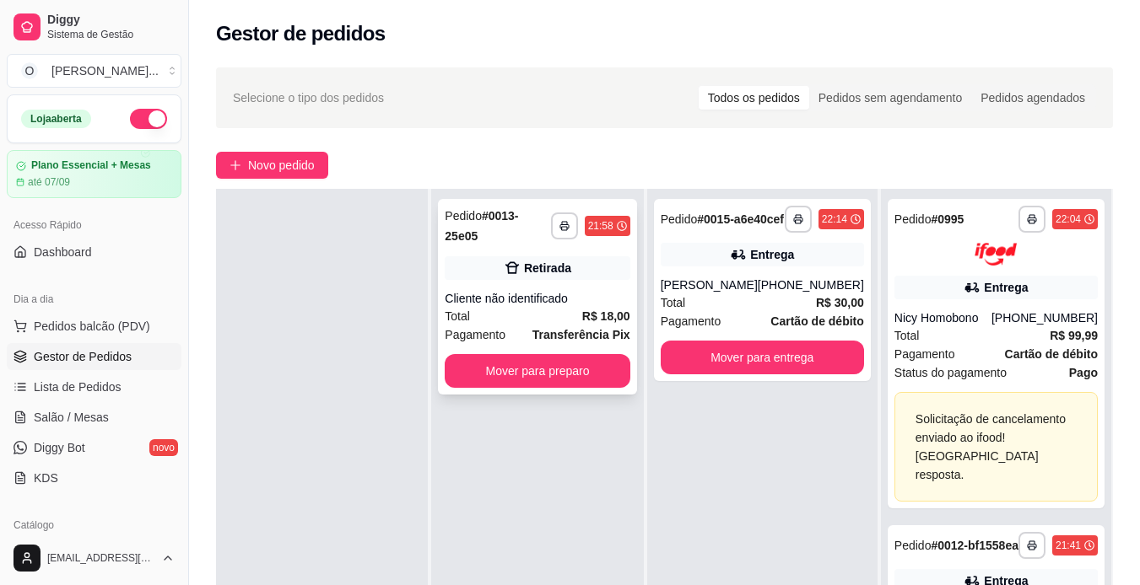
click at [544, 307] on div "Total R$ 18,00" at bounding box center [537, 316] width 185 height 19
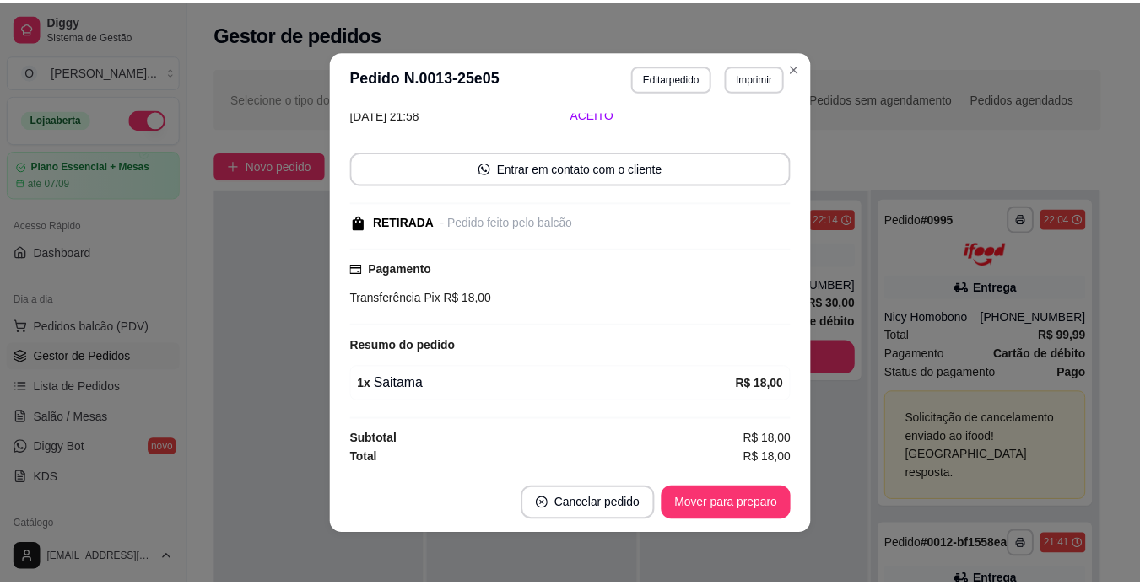
scroll to position [79, 0]
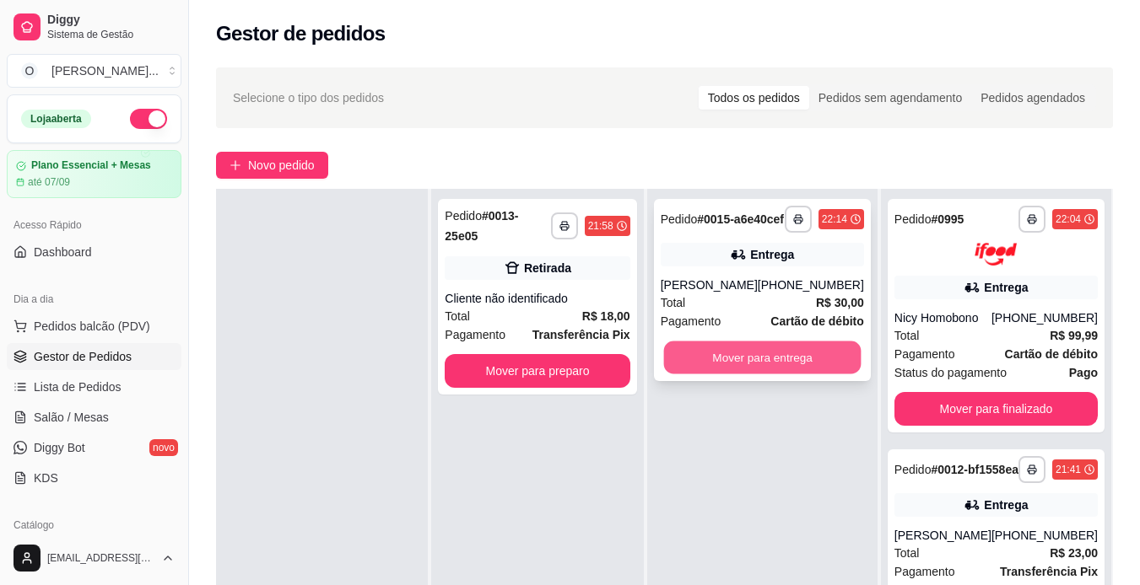
click at [836, 364] on button "Mover para entrega" at bounding box center [761, 358] width 197 height 33
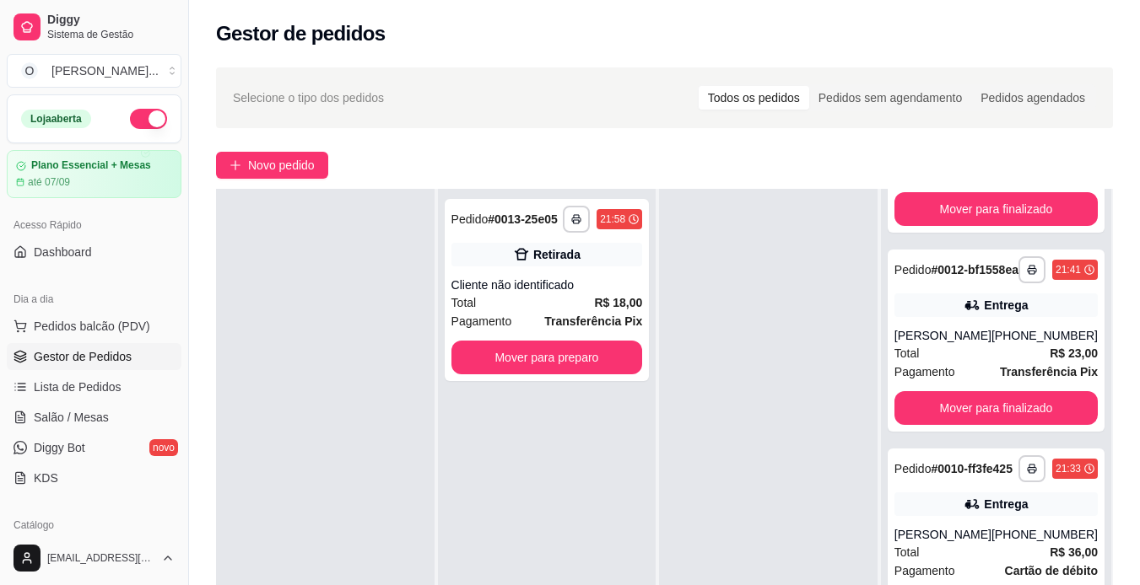
scroll to position [400, 0]
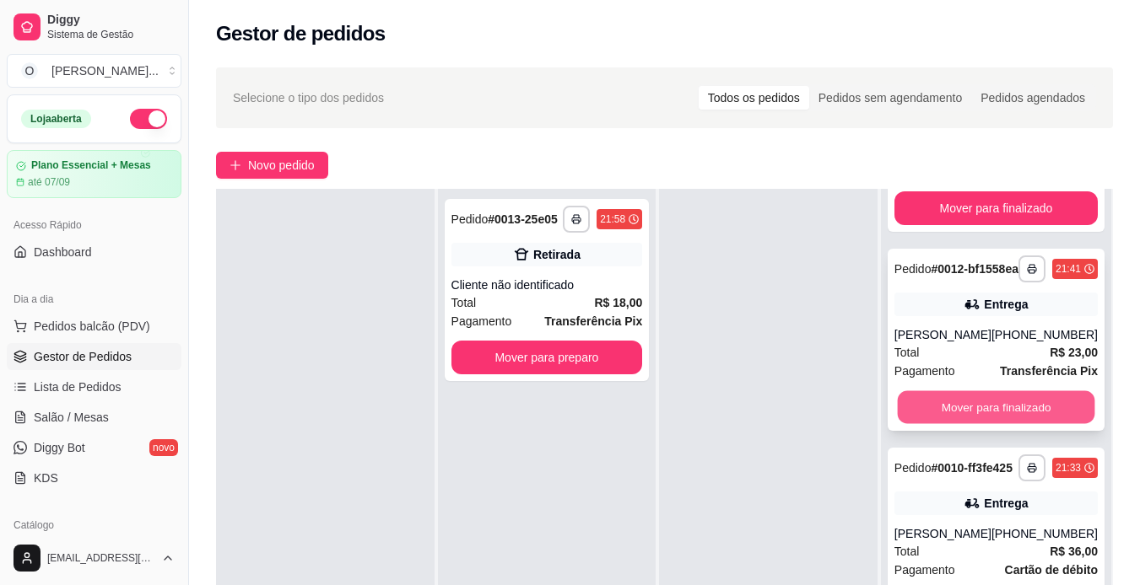
click at [935, 424] on button "Mover para finalizado" at bounding box center [995, 407] width 197 height 33
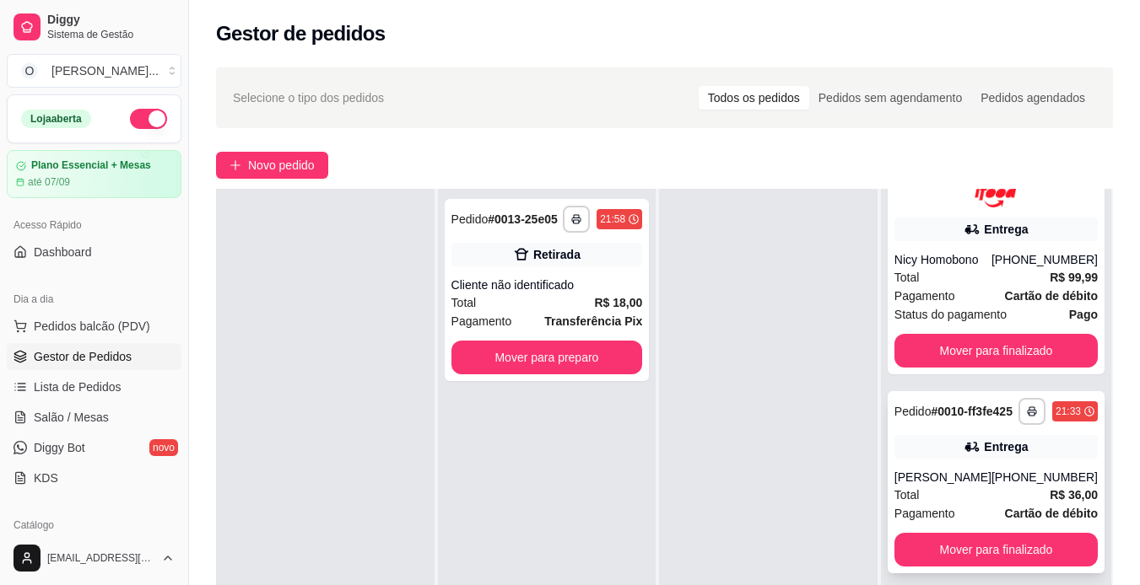
scroll to position [256, 0]
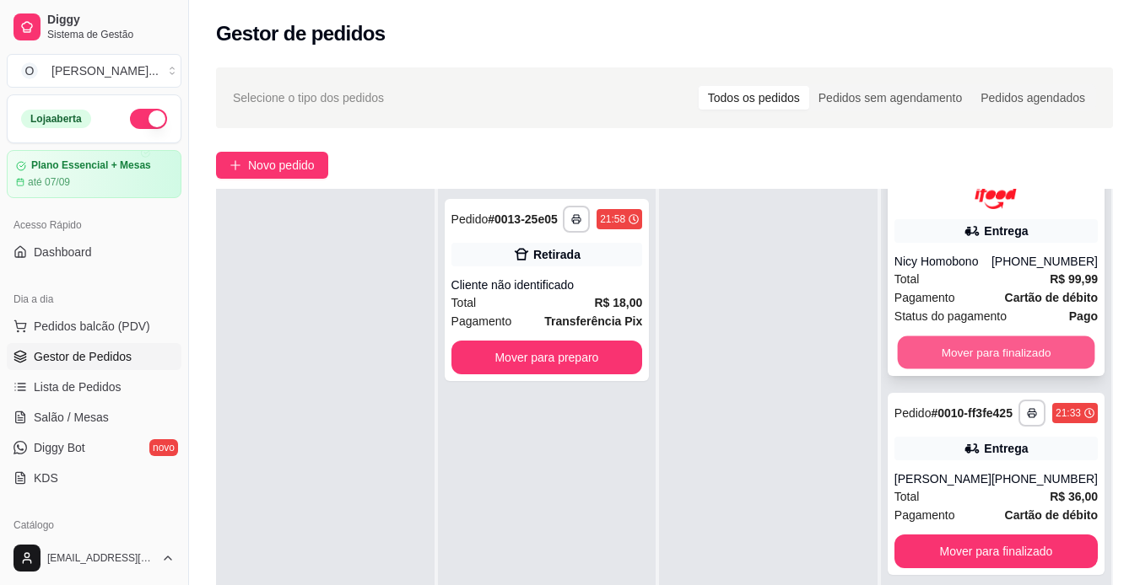
click at [947, 368] on button "Mover para finalizado" at bounding box center [995, 352] width 197 height 33
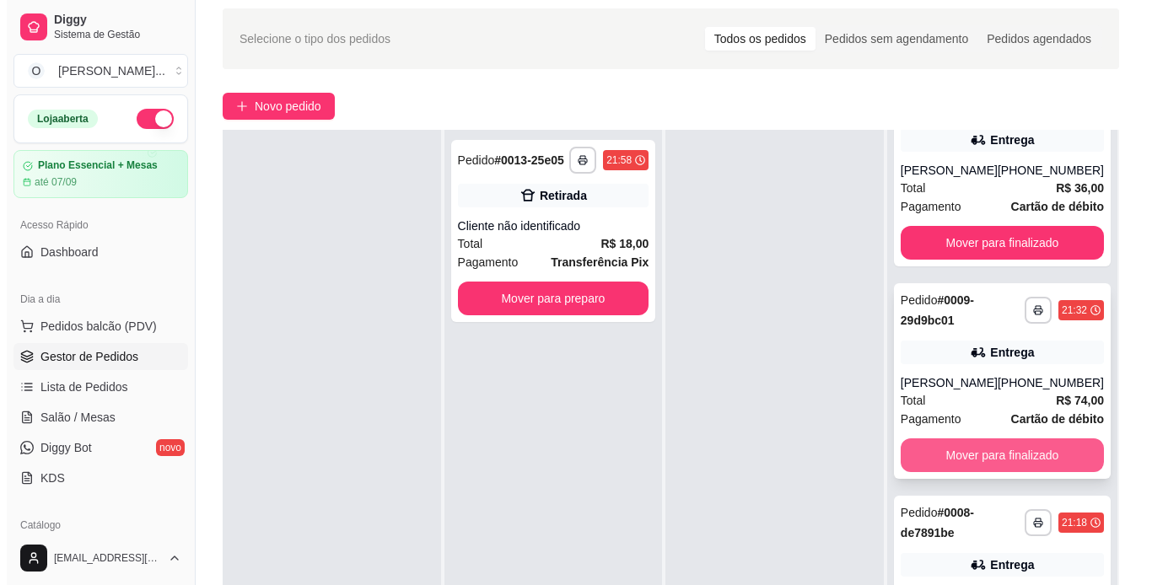
scroll to position [60, 0]
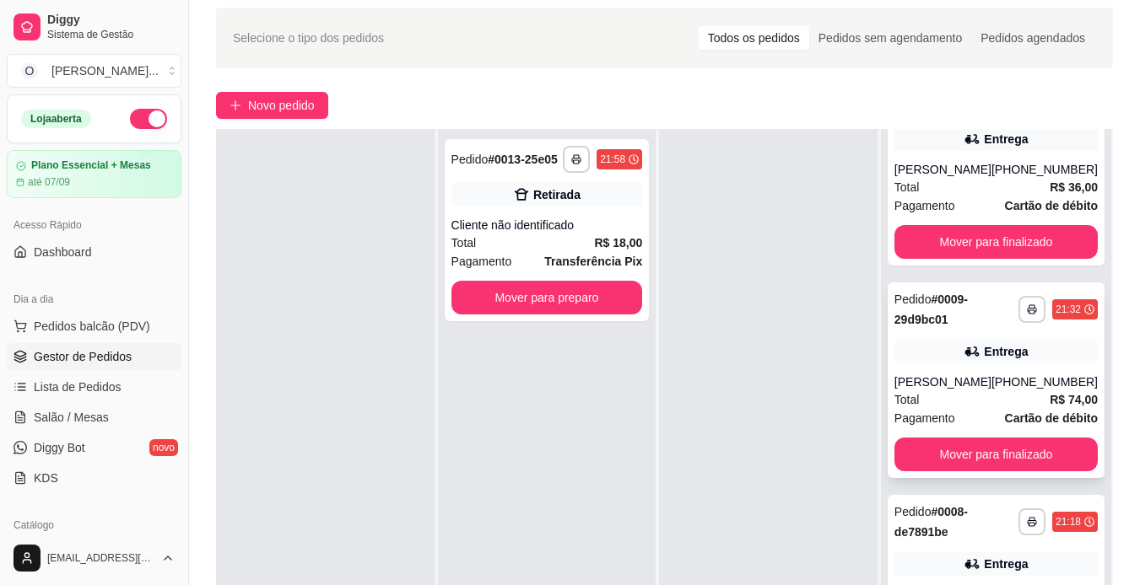
click at [952, 379] on div "[PERSON_NAME]" at bounding box center [942, 382] width 97 height 17
click at [991, 389] on div "[PHONE_NUMBER]" at bounding box center [1044, 382] width 106 height 17
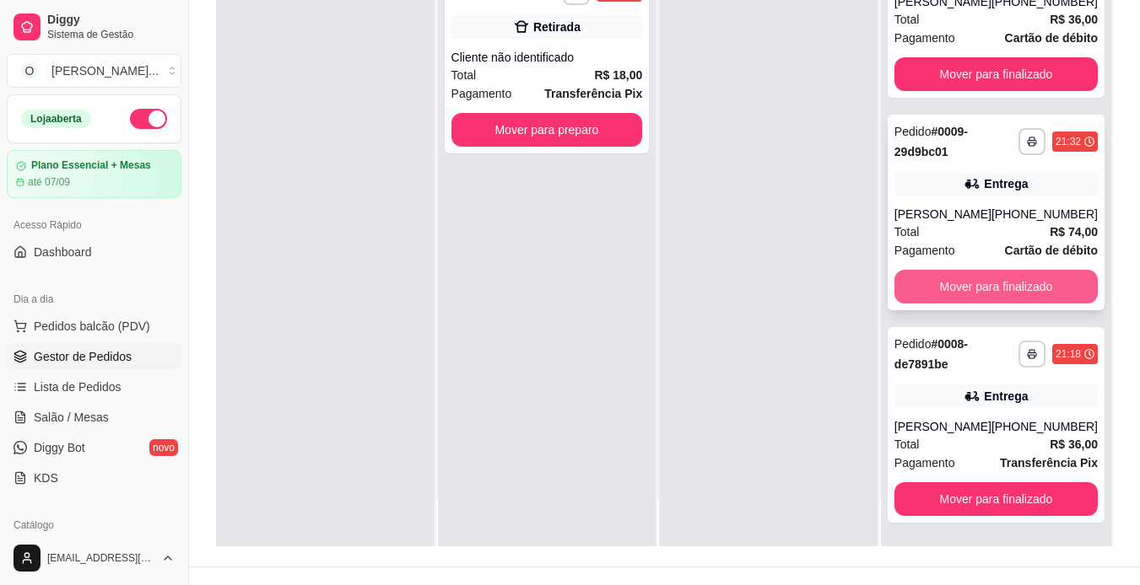
scroll to position [257, 0]
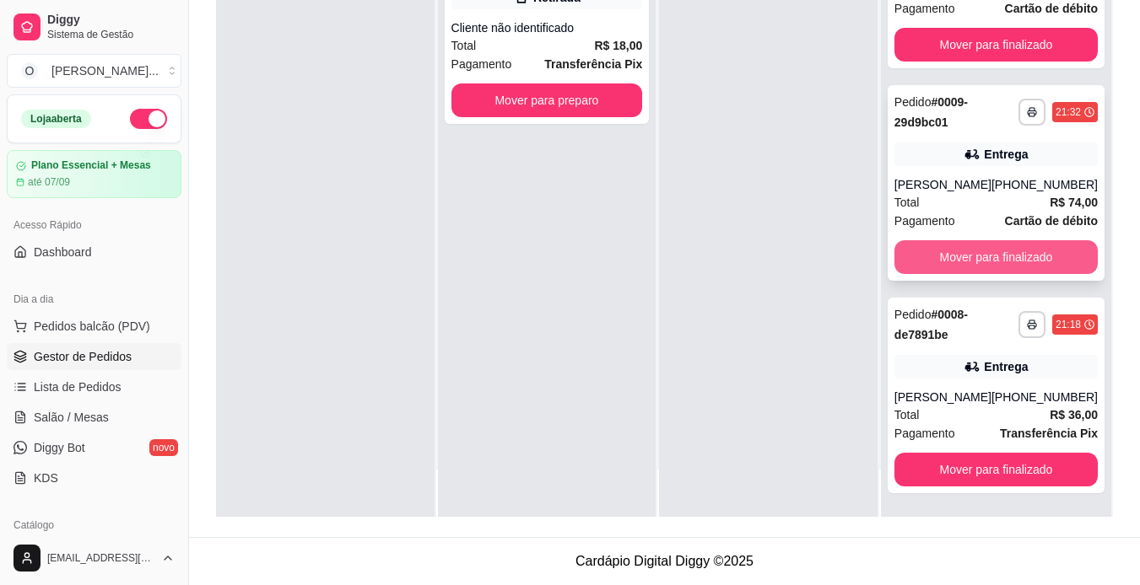
click at [1032, 256] on button "Mover para finalizado" at bounding box center [995, 257] width 203 height 34
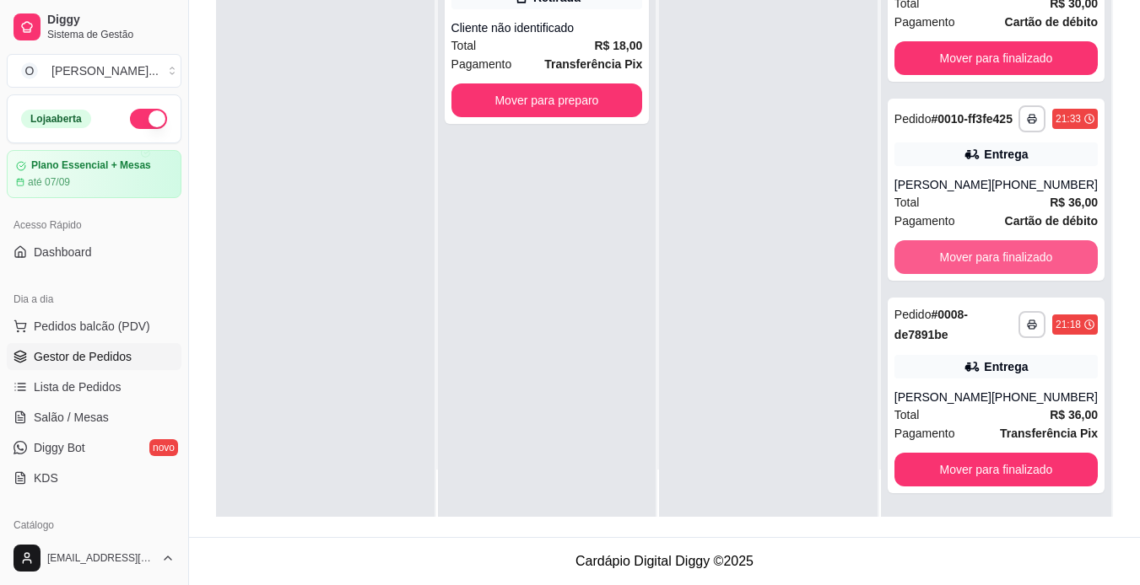
scroll to position [69, 0]
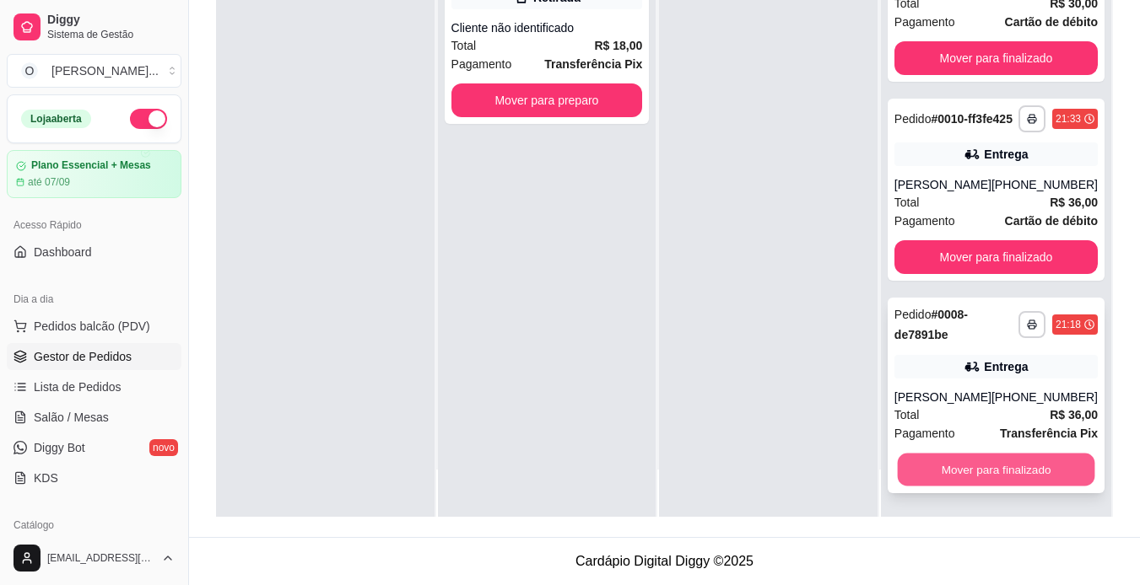
click at [920, 472] on button "Mover para finalizado" at bounding box center [995, 470] width 197 height 33
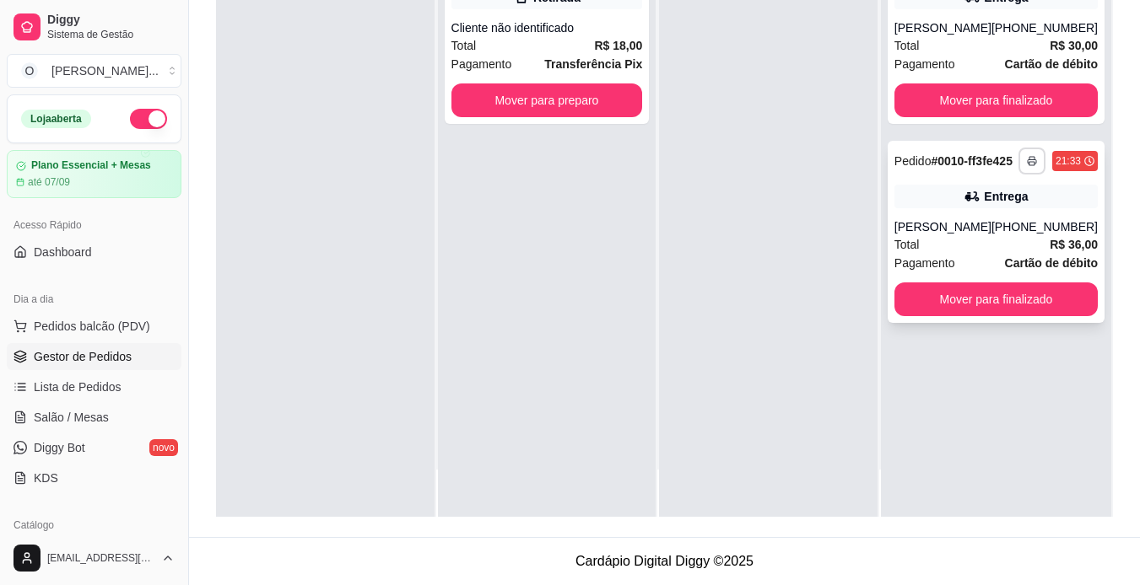
scroll to position [0, 0]
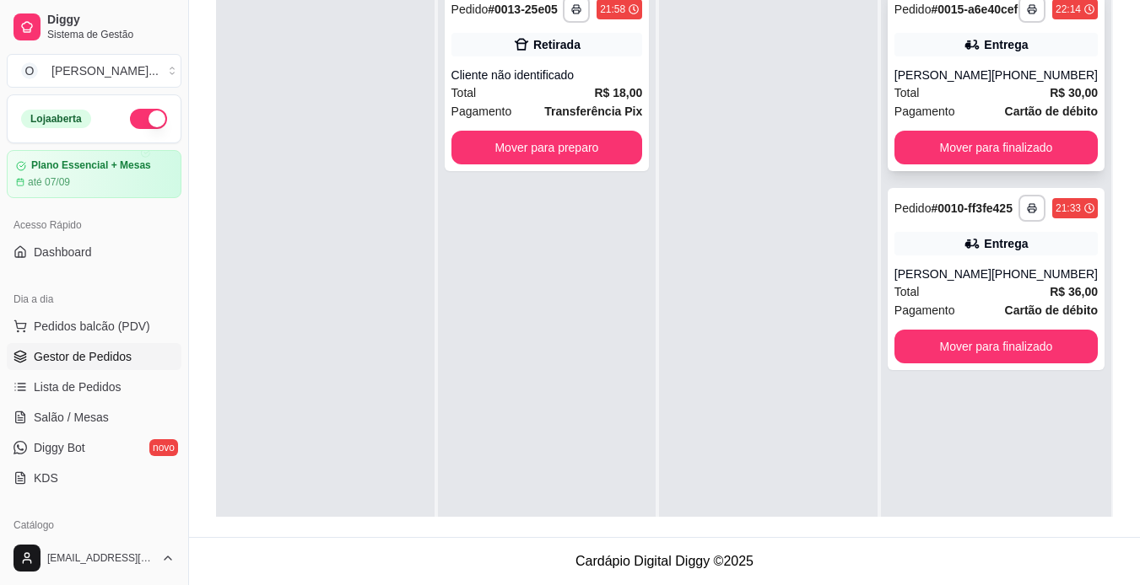
click at [1024, 80] on div "[PHONE_NUMBER]" at bounding box center [1044, 75] width 106 height 17
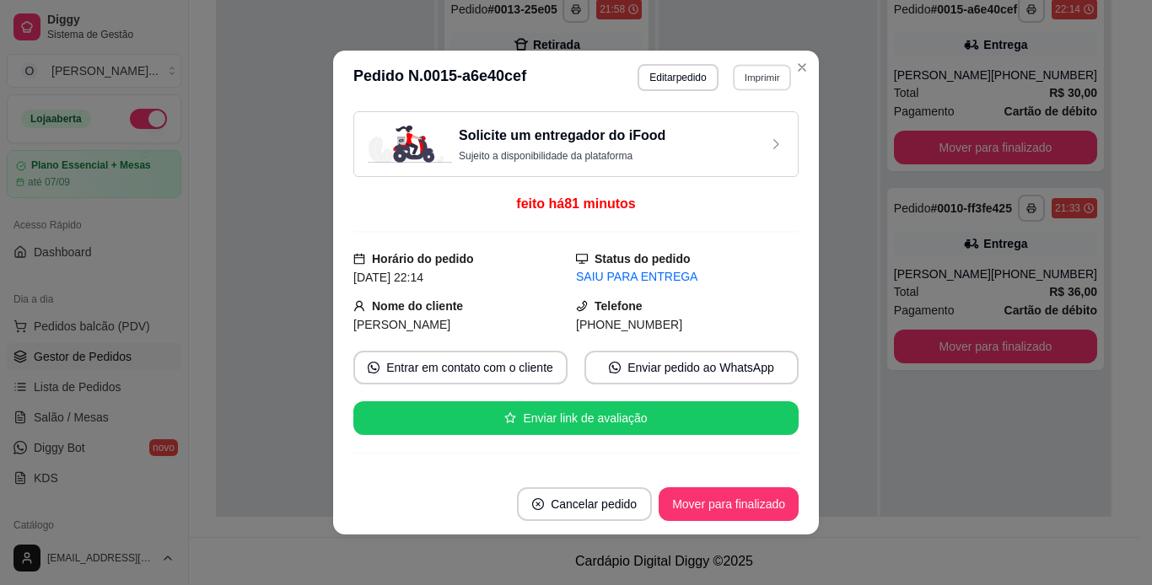
click at [758, 82] on button "Imprimir" at bounding box center [762, 77] width 58 height 26
click at [724, 138] on button "IMPRESSORA" at bounding box center [725, 136] width 118 height 26
click at [768, 509] on button "Mover para finalizado" at bounding box center [729, 504] width 136 height 33
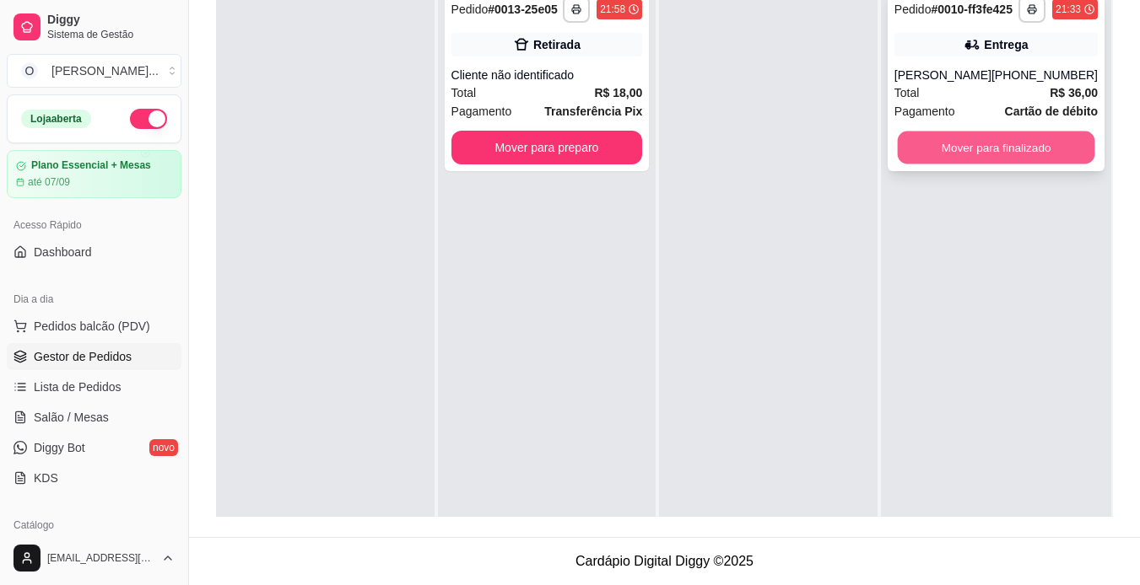
click at [1000, 165] on button "Mover para finalizado" at bounding box center [995, 148] width 197 height 33
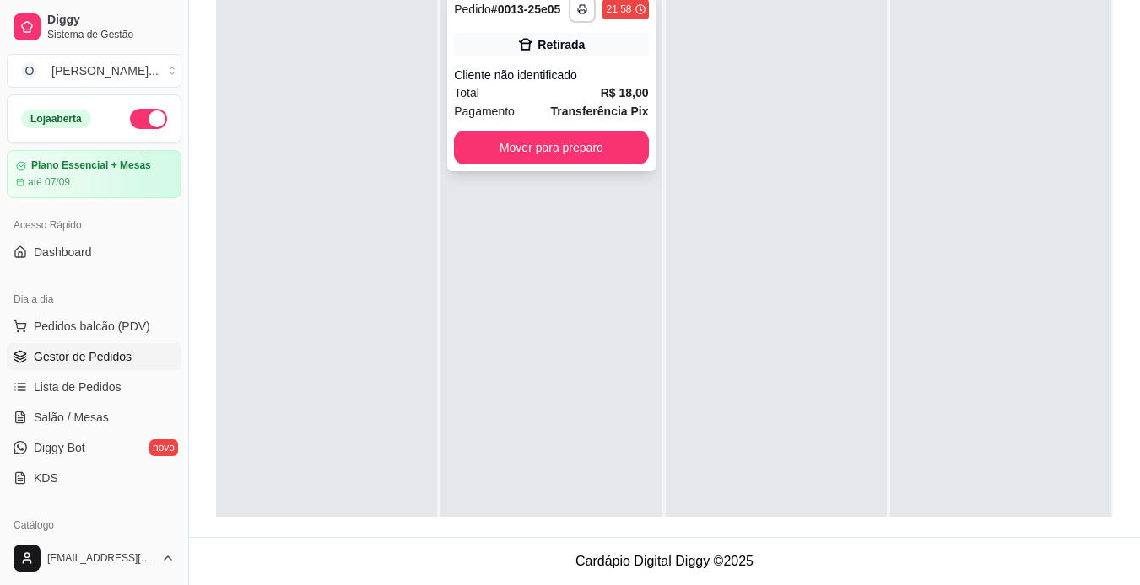
click at [559, 62] on div "**********" at bounding box center [551, 80] width 208 height 182
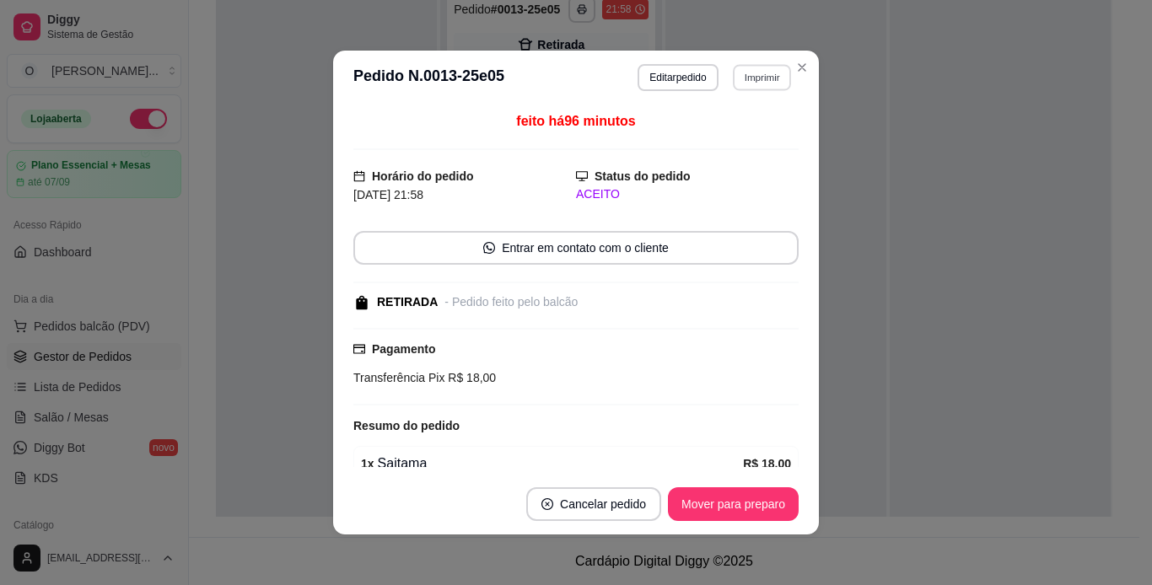
click at [753, 78] on button "Imprimir" at bounding box center [762, 77] width 58 height 26
click at [716, 143] on button "IMPRESSORA" at bounding box center [725, 136] width 118 height 26
click at [742, 494] on button "Mover para preparo" at bounding box center [733, 504] width 127 height 33
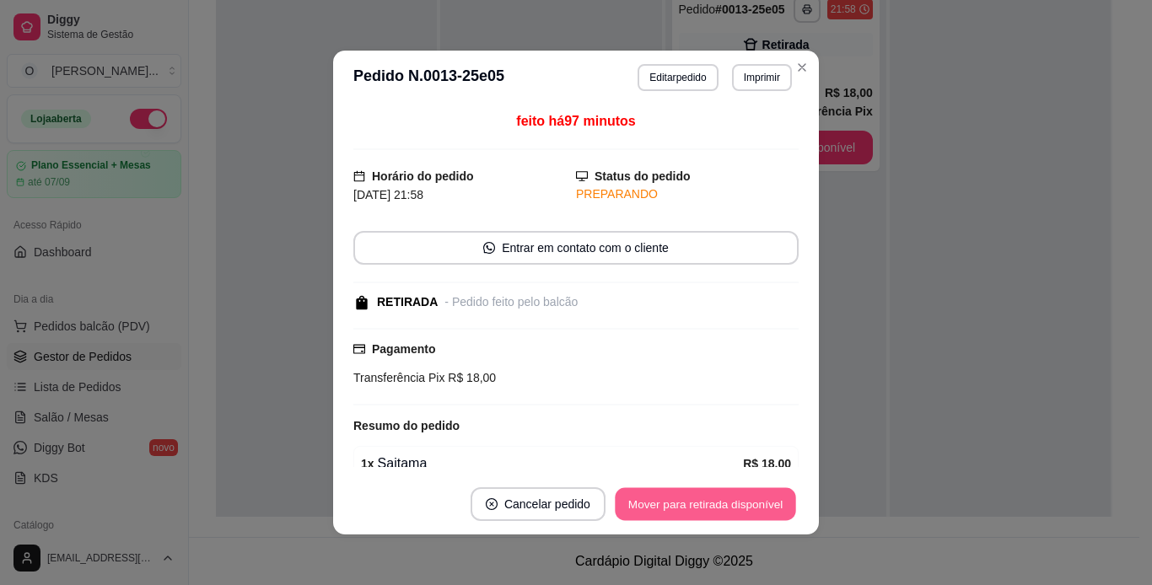
click at [760, 507] on button "Mover para retirada disponível" at bounding box center [705, 504] width 181 height 33
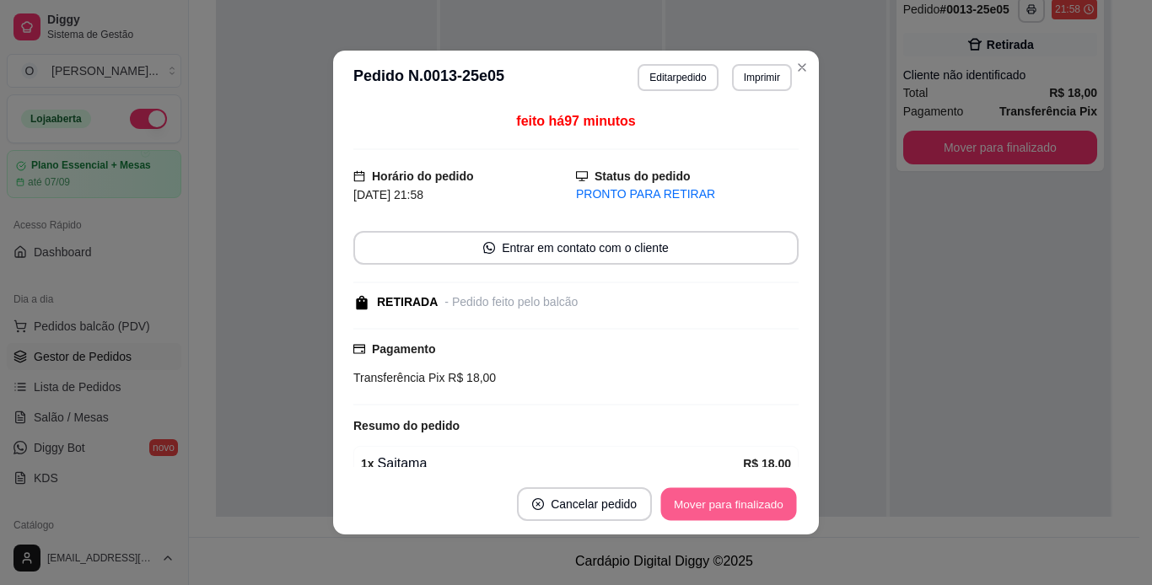
click at [760, 507] on button "Mover para finalizado" at bounding box center [729, 504] width 136 height 33
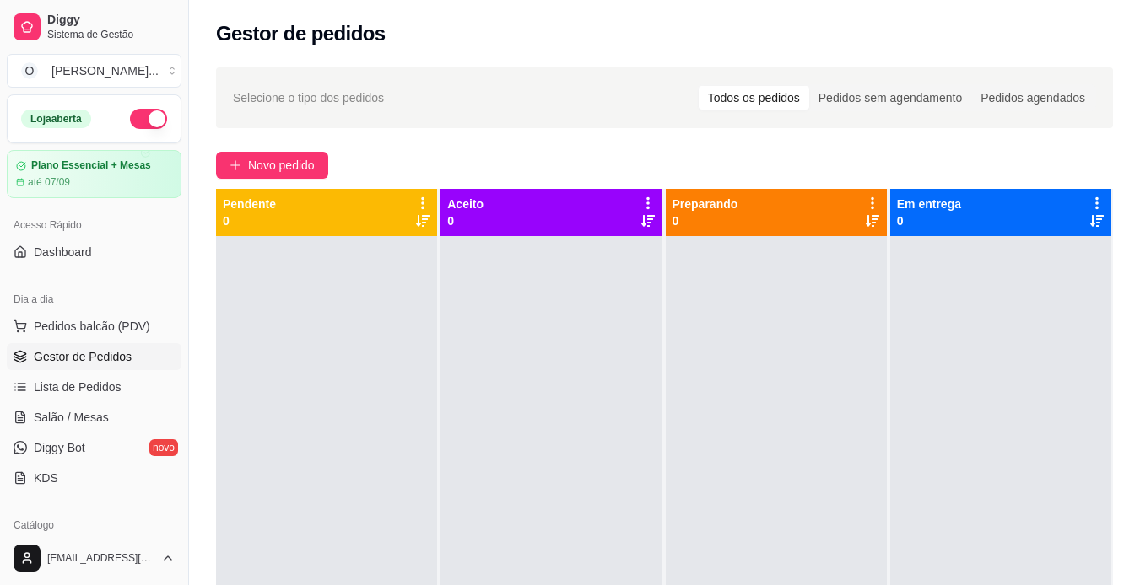
scroll to position [1, 0]
